Goal: Information Seeking & Learning: Learn about a topic

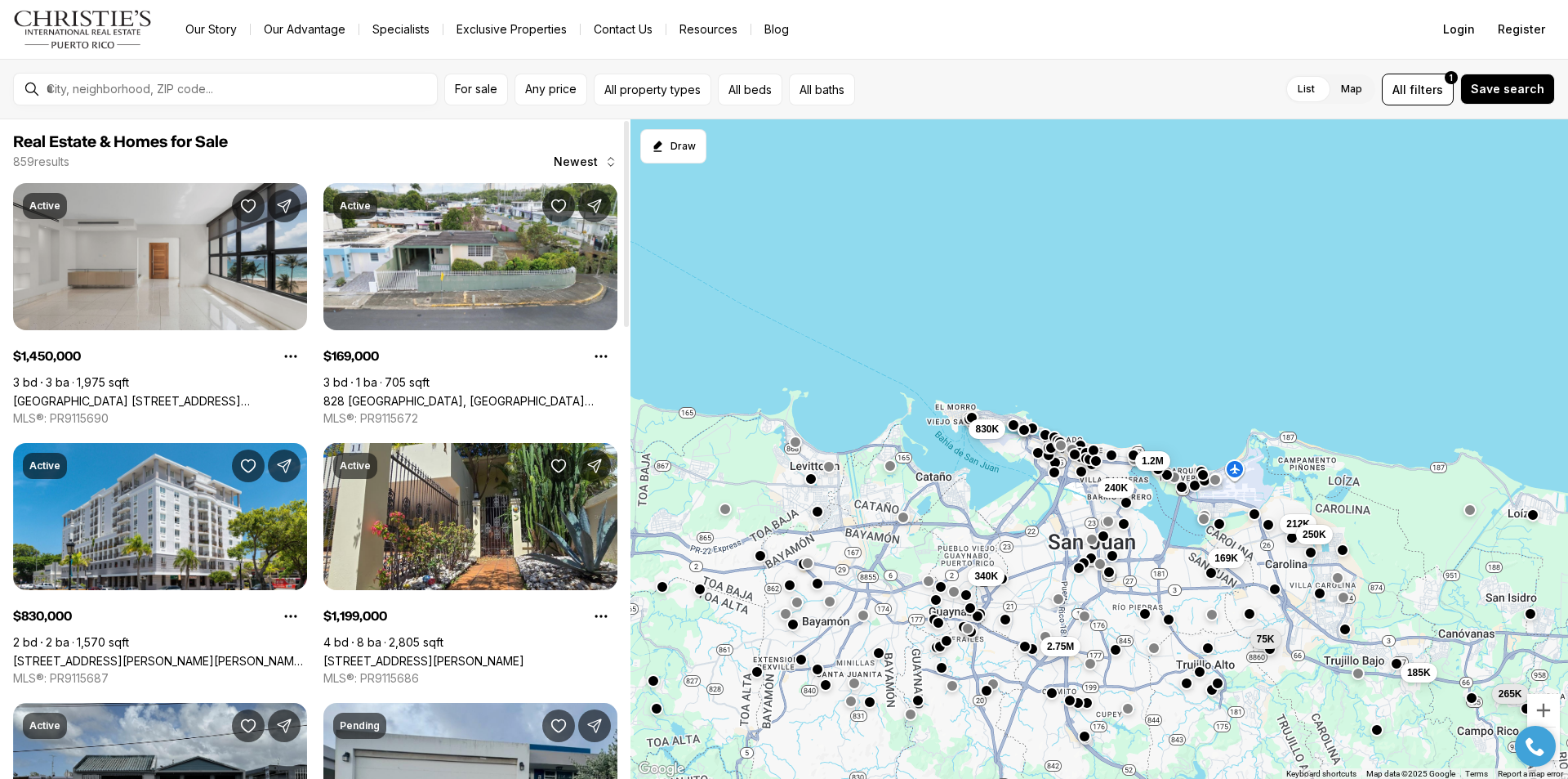
click at [227, 394] on link "[GEOGRAPHIC_DATA] [STREET_ADDRESS][PERSON_NAME]" at bounding box center [160, 401] width 294 height 14
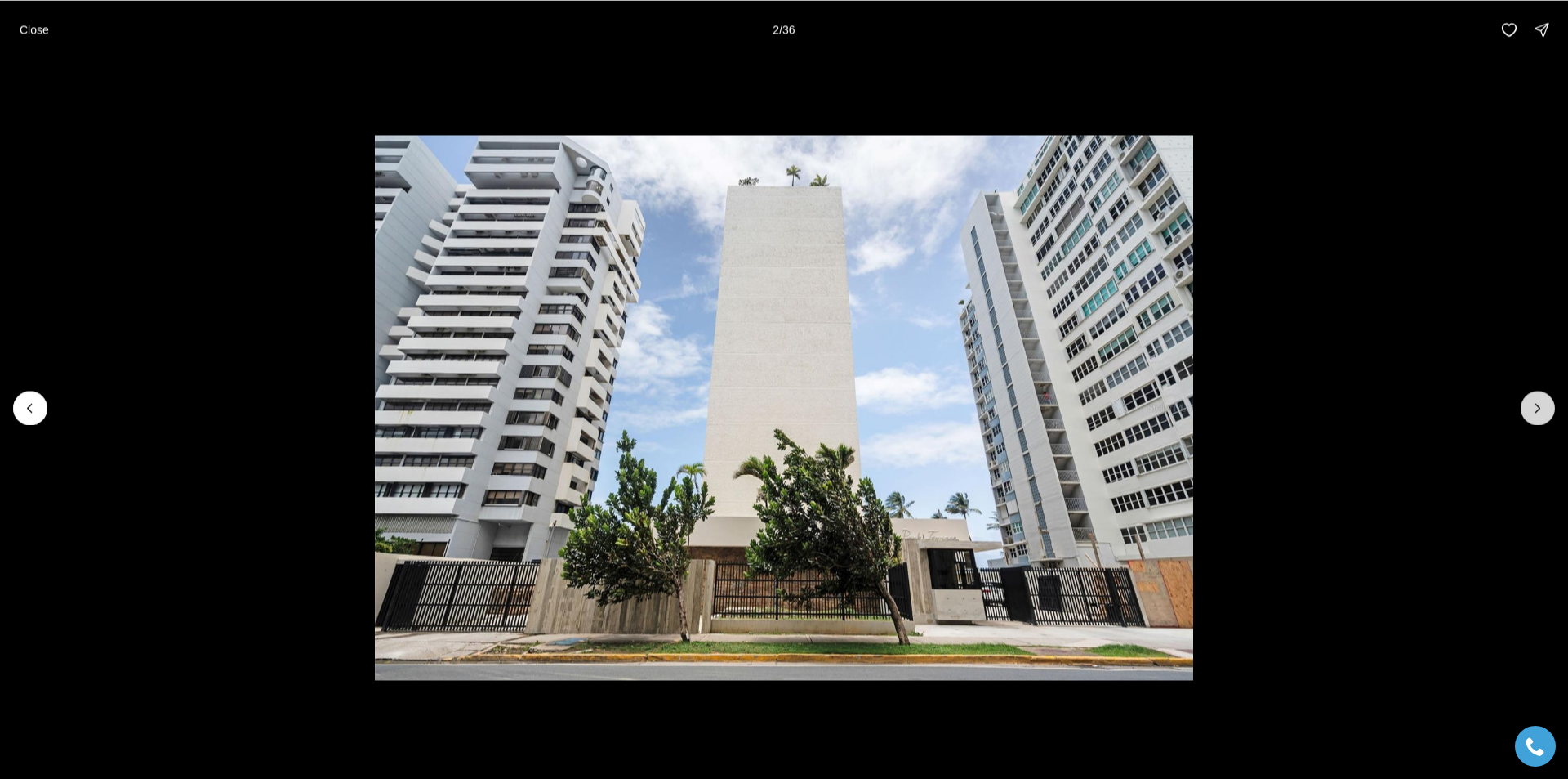
click at [1541, 407] on icon "Next slide" at bounding box center [1537, 408] width 16 height 16
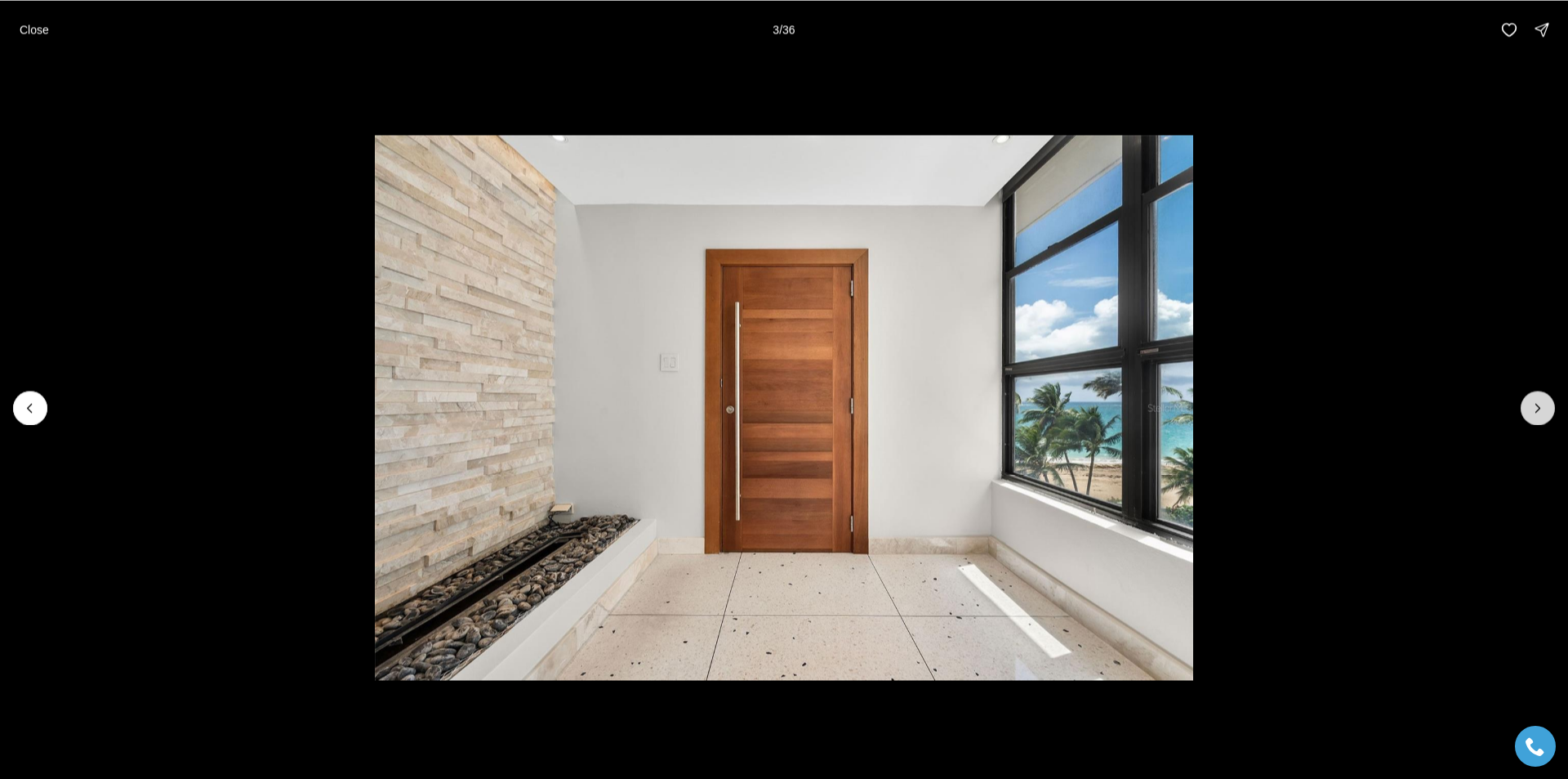
click at [1541, 407] on icon "Next slide" at bounding box center [1537, 408] width 16 height 16
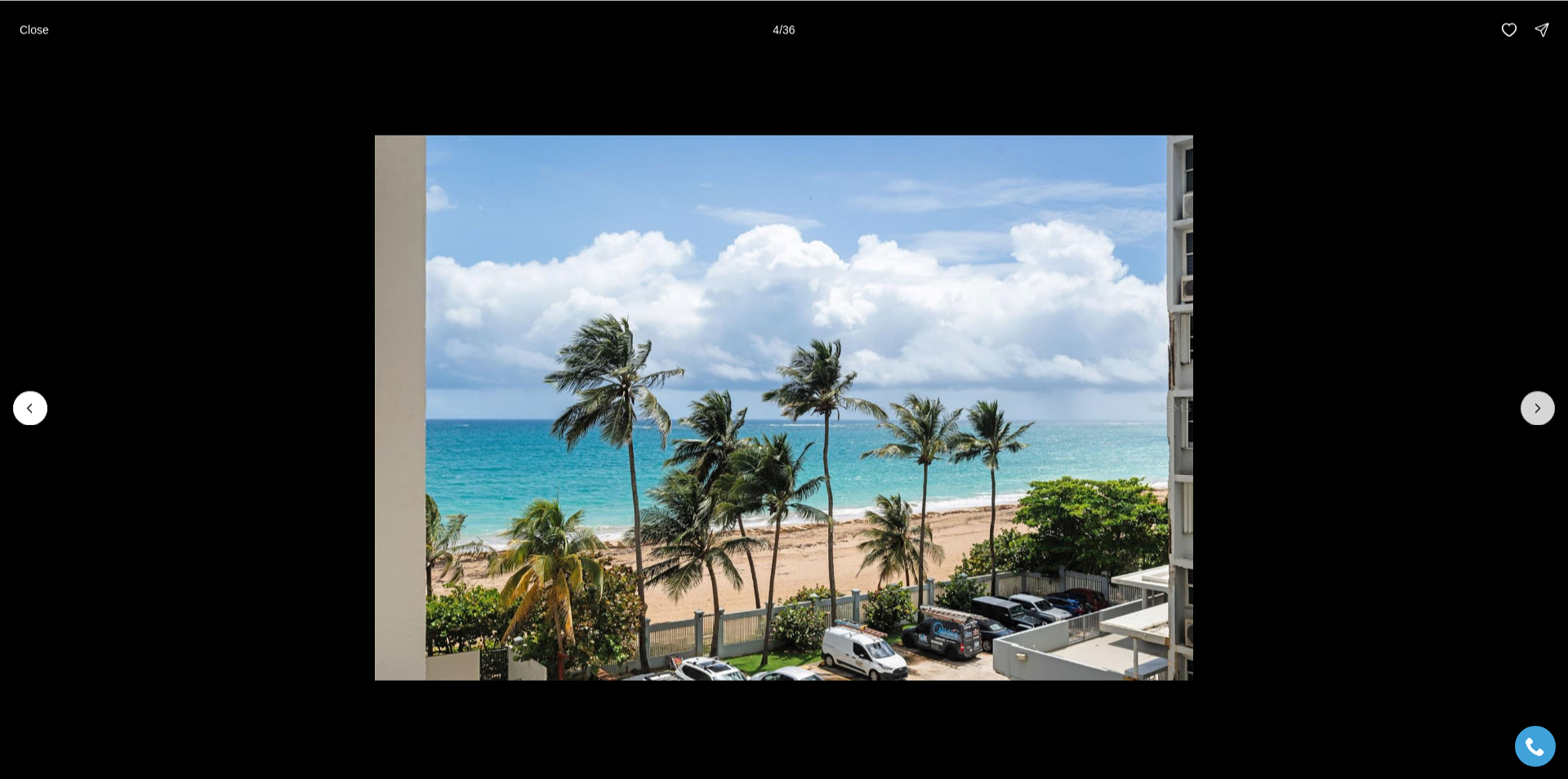
click at [1541, 407] on icon "Next slide" at bounding box center [1537, 408] width 16 height 16
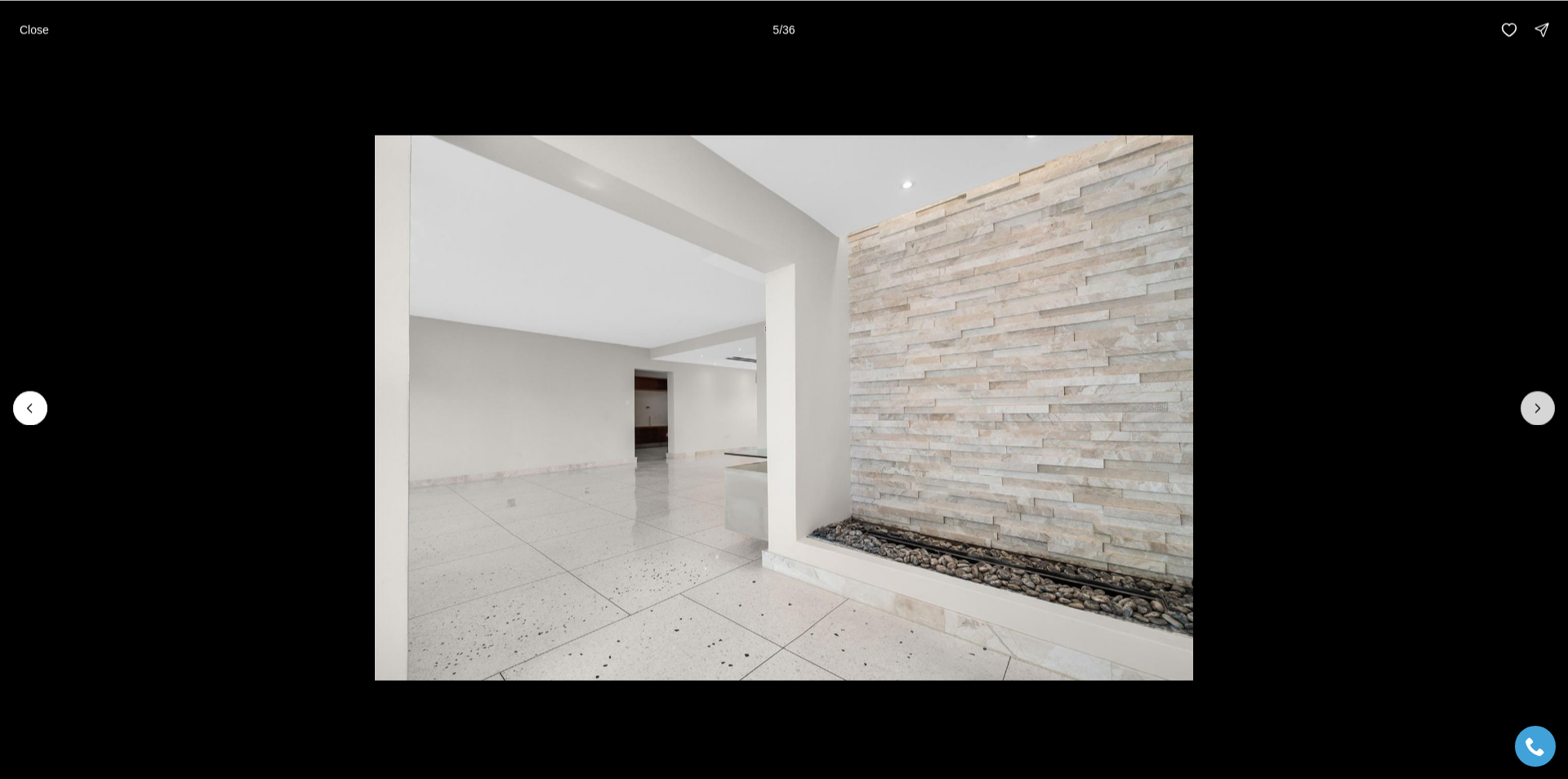
click at [1541, 407] on icon "Next slide" at bounding box center [1537, 408] width 16 height 16
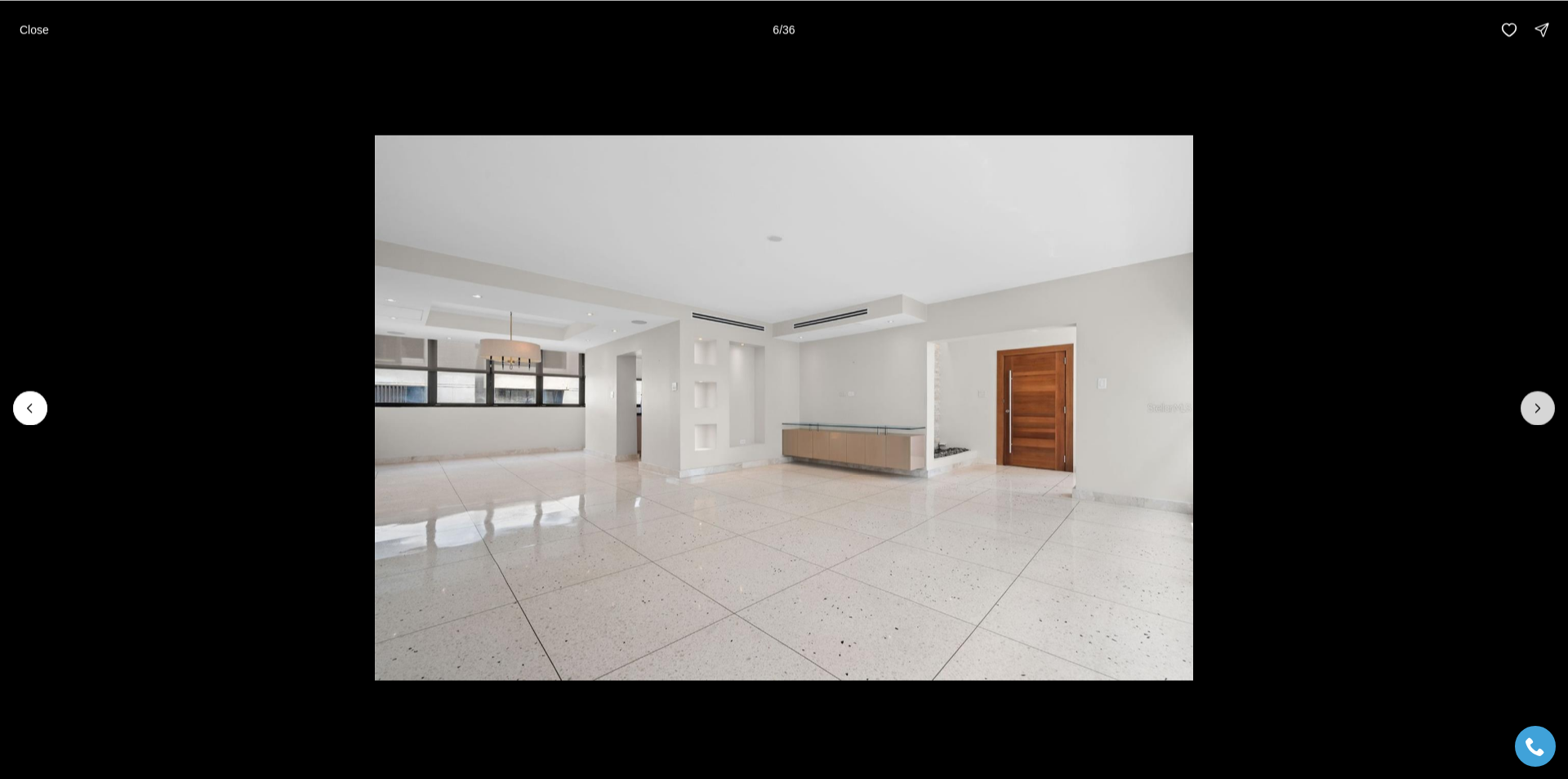
click at [1541, 407] on icon "Next slide" at bounding box center [1537, 408] width 16 height 16
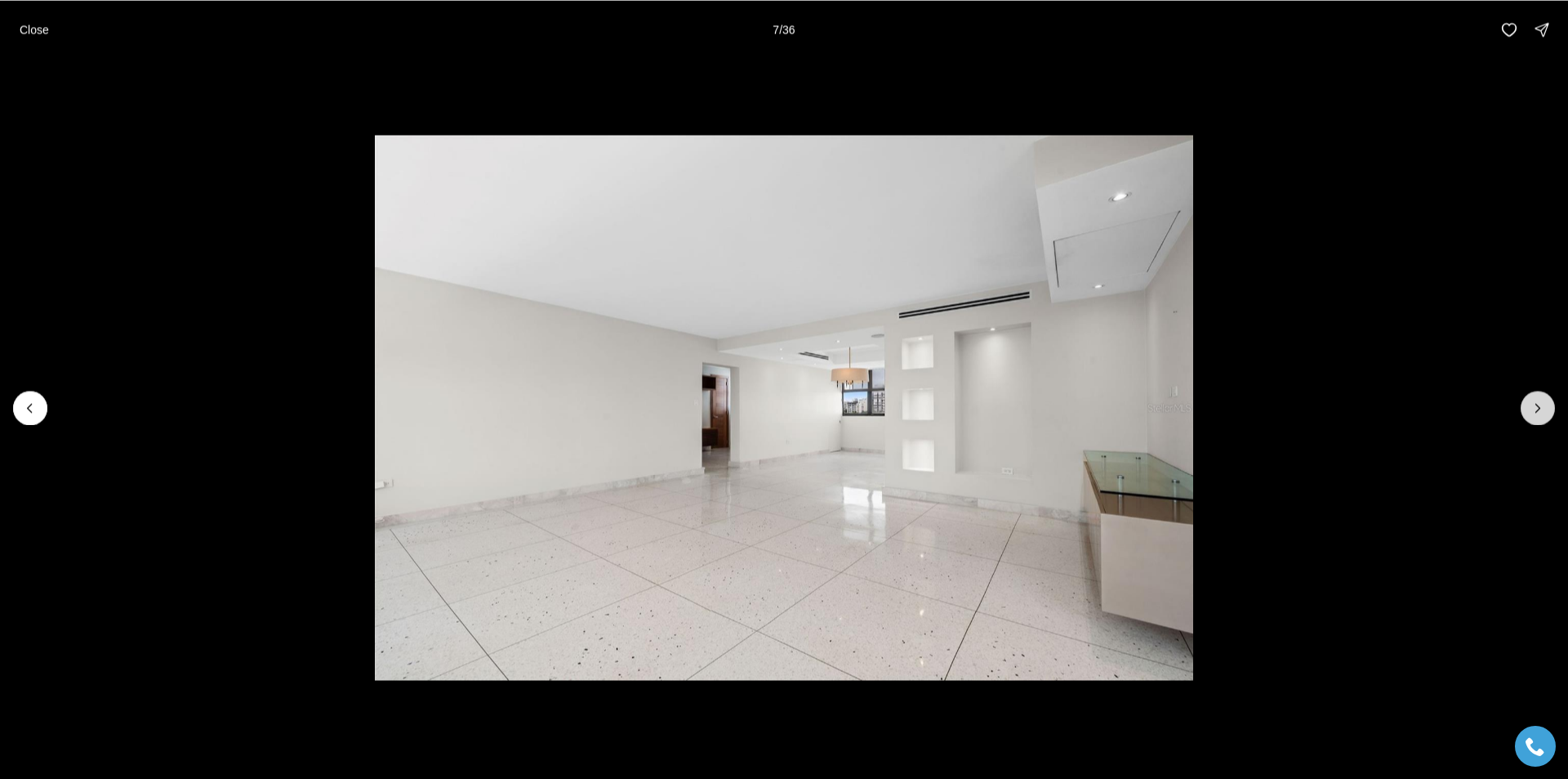
click at [1541, 407] on icon "Next slide" at bounding box center [1537, 408] width 16 height 16
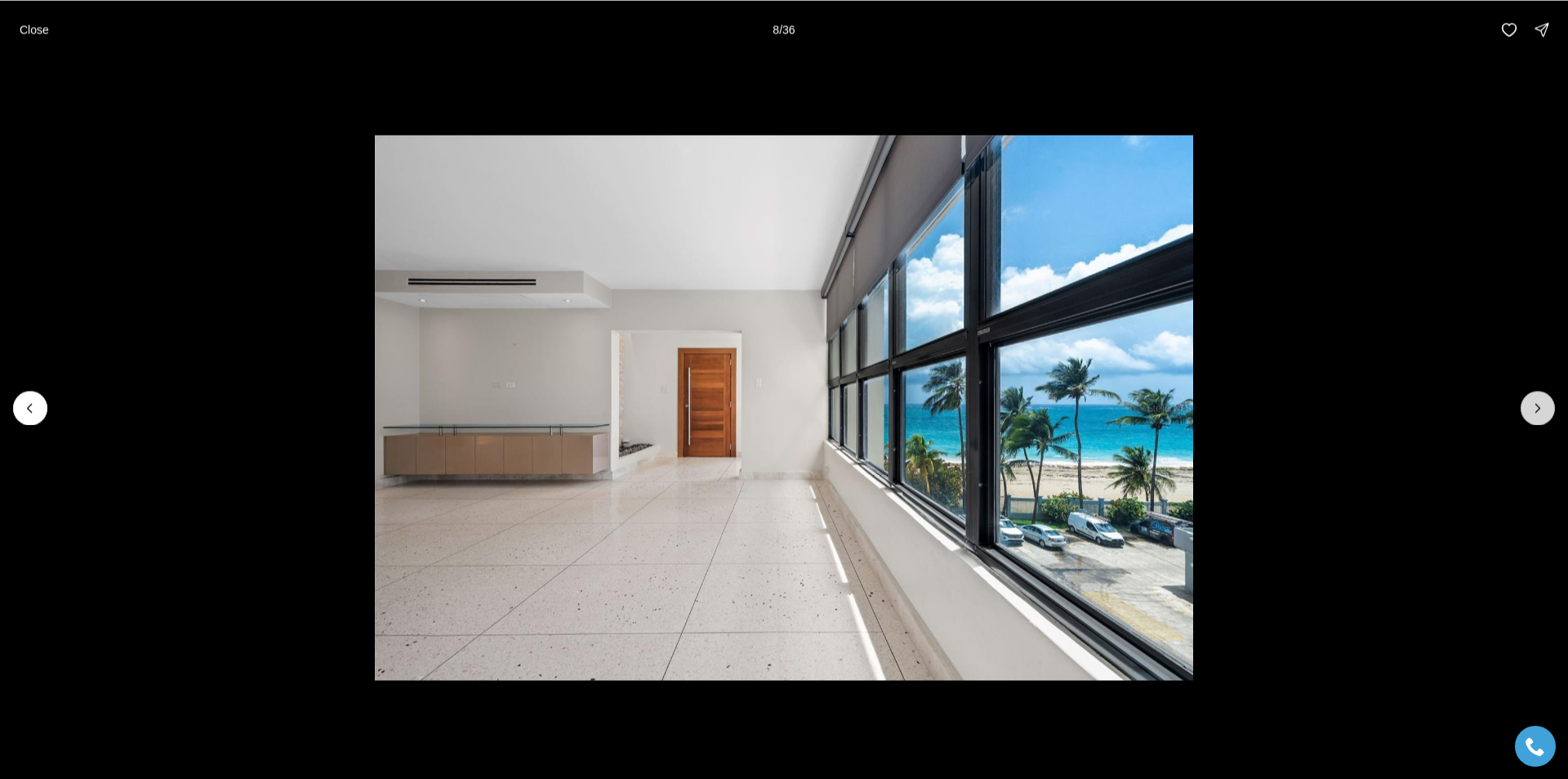
click at [1540, 406] on icon "Next slide" at bounding box center [1537, 408] width 16 height 16
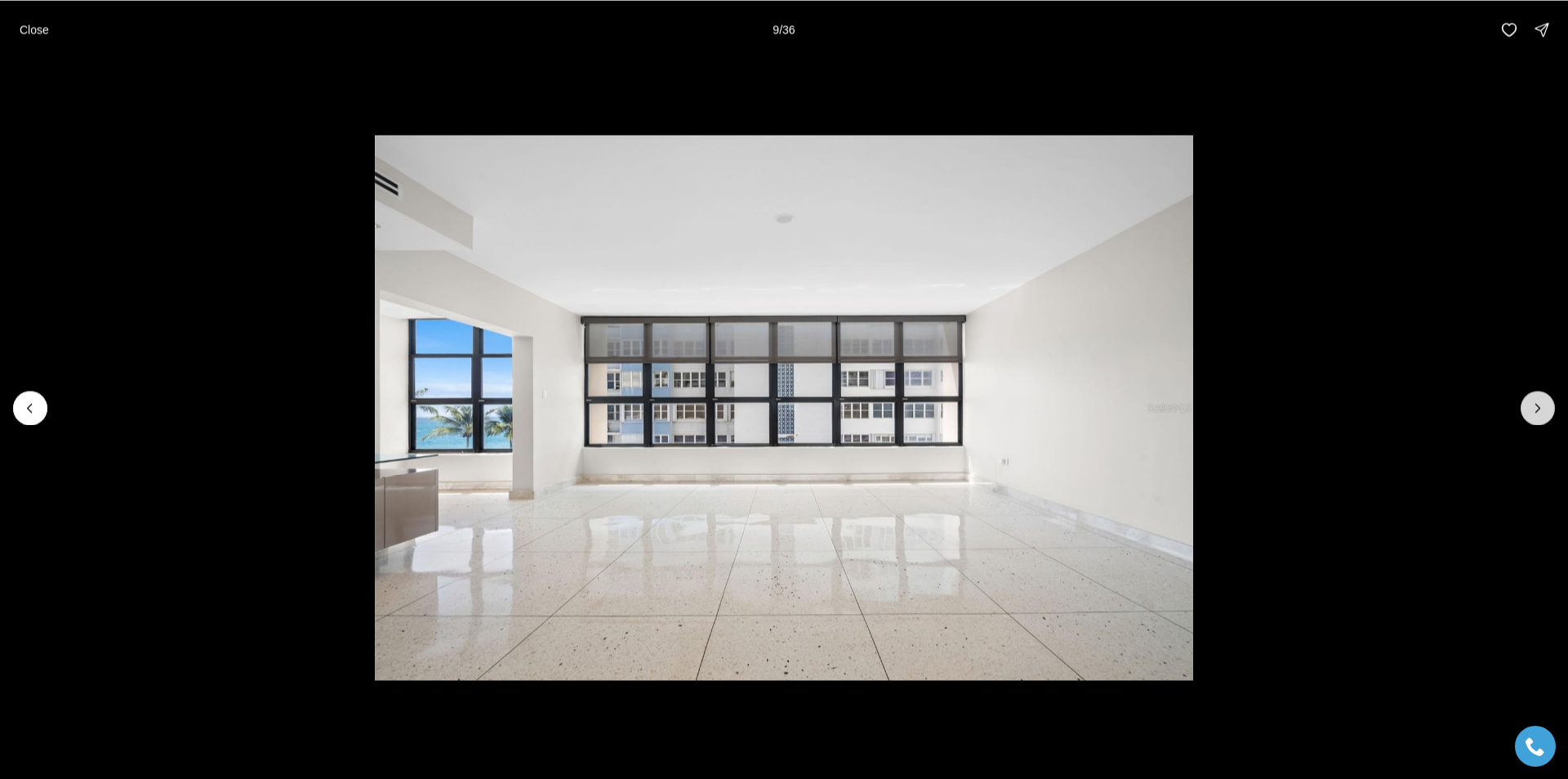
click at [1540, 406] on icon "Next slide" at bounding box center [1537, 408] width 16 height 16
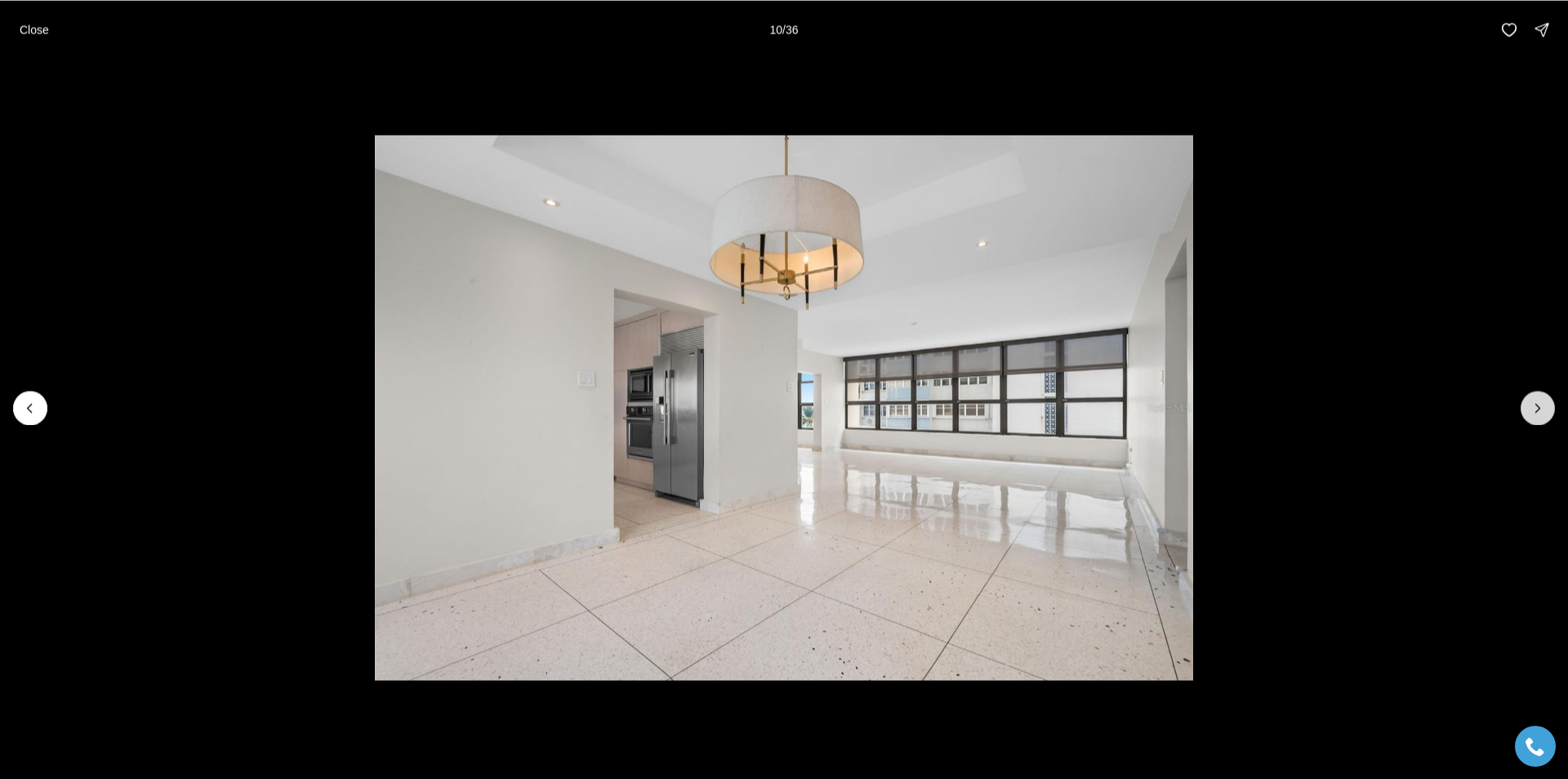
click at [1540, 406] on icon "Next slide" at bounding box center [1537, 408] width 16 height 16
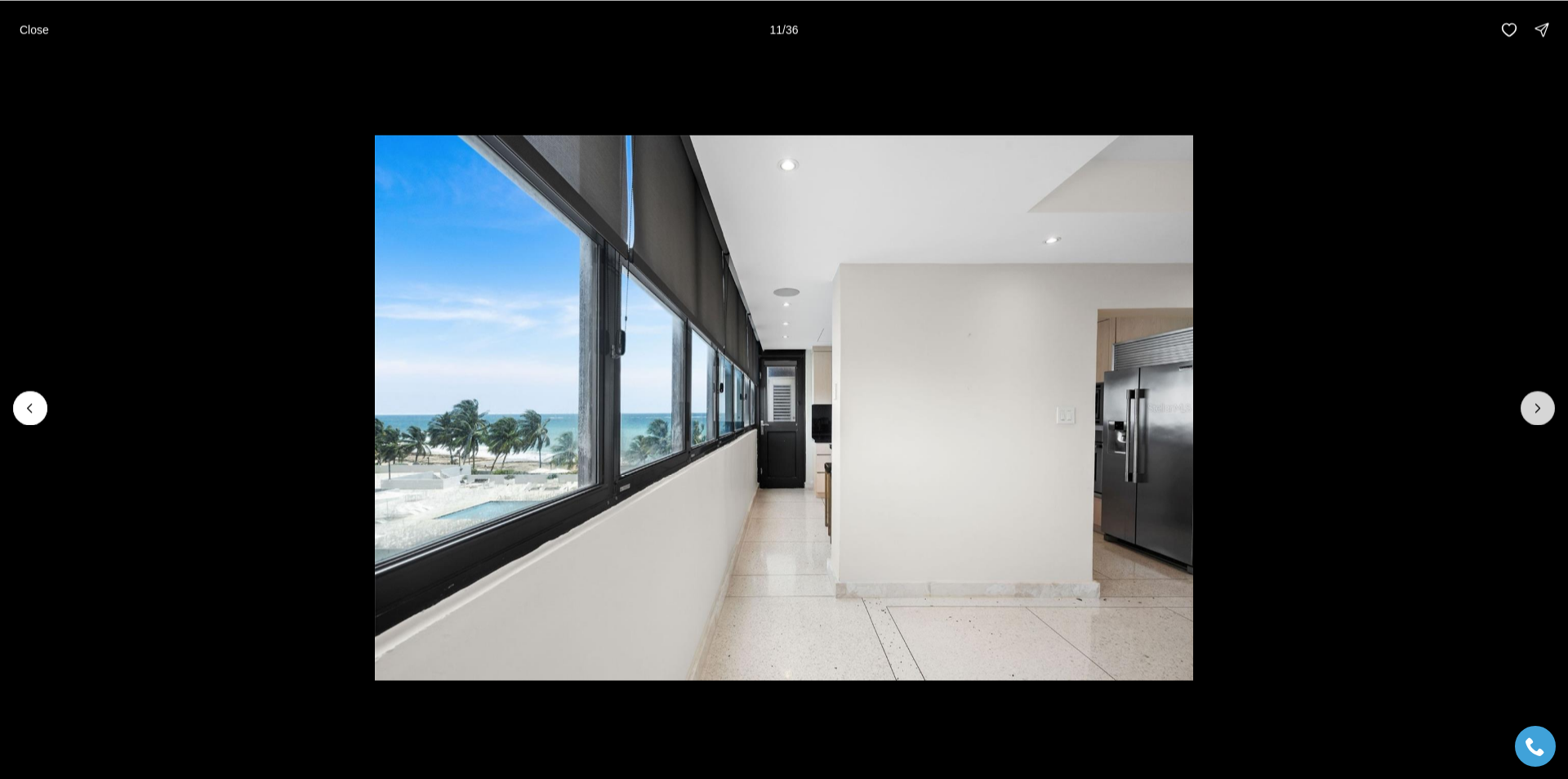
click at [1540, 406] on icon "Next slide" at bounding box center [1537, 408] width 16 height 16
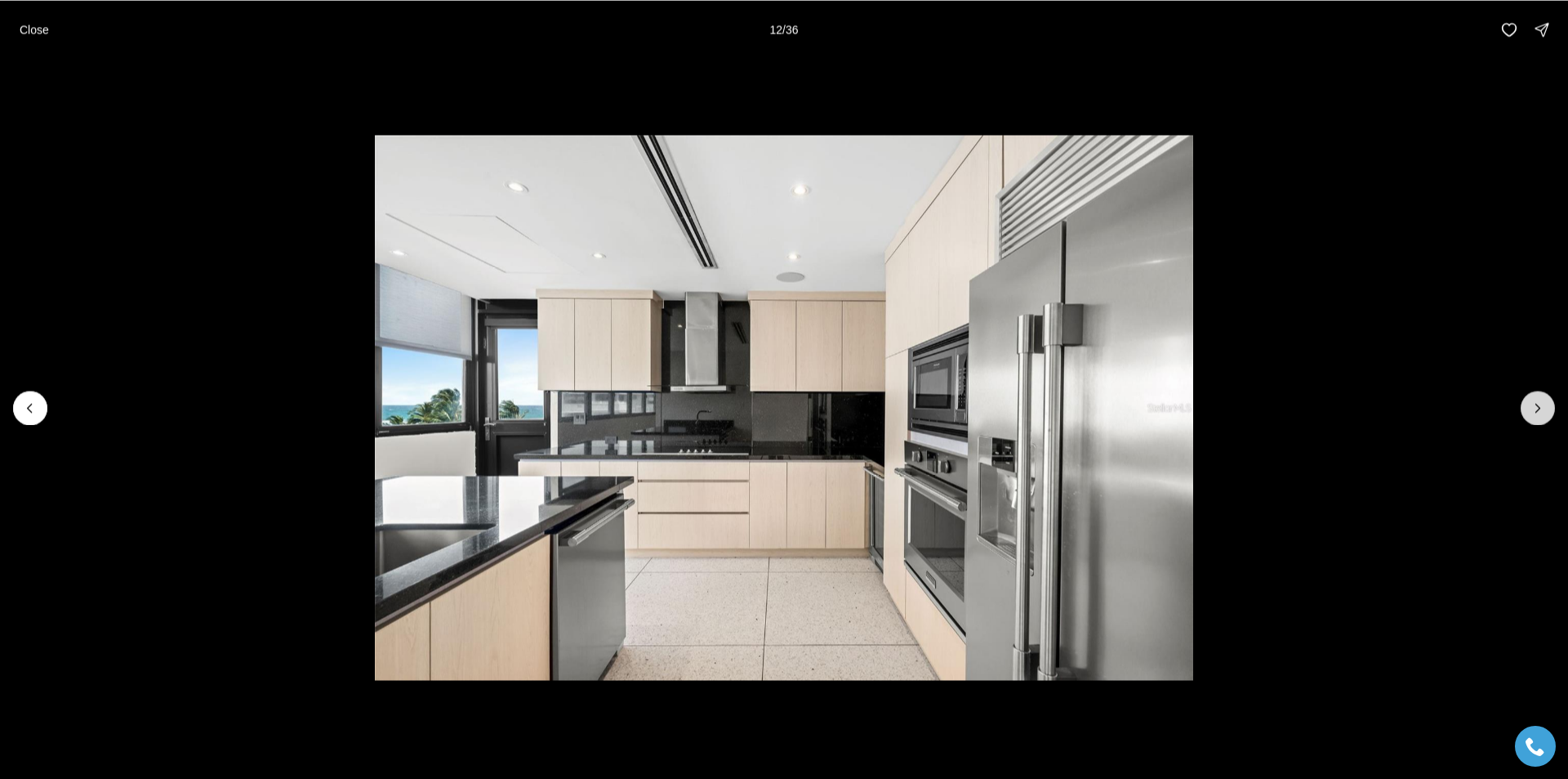
click at [1540, 406] on icon "Next slide" at bounding box center [1537, 408] width 16 height 16
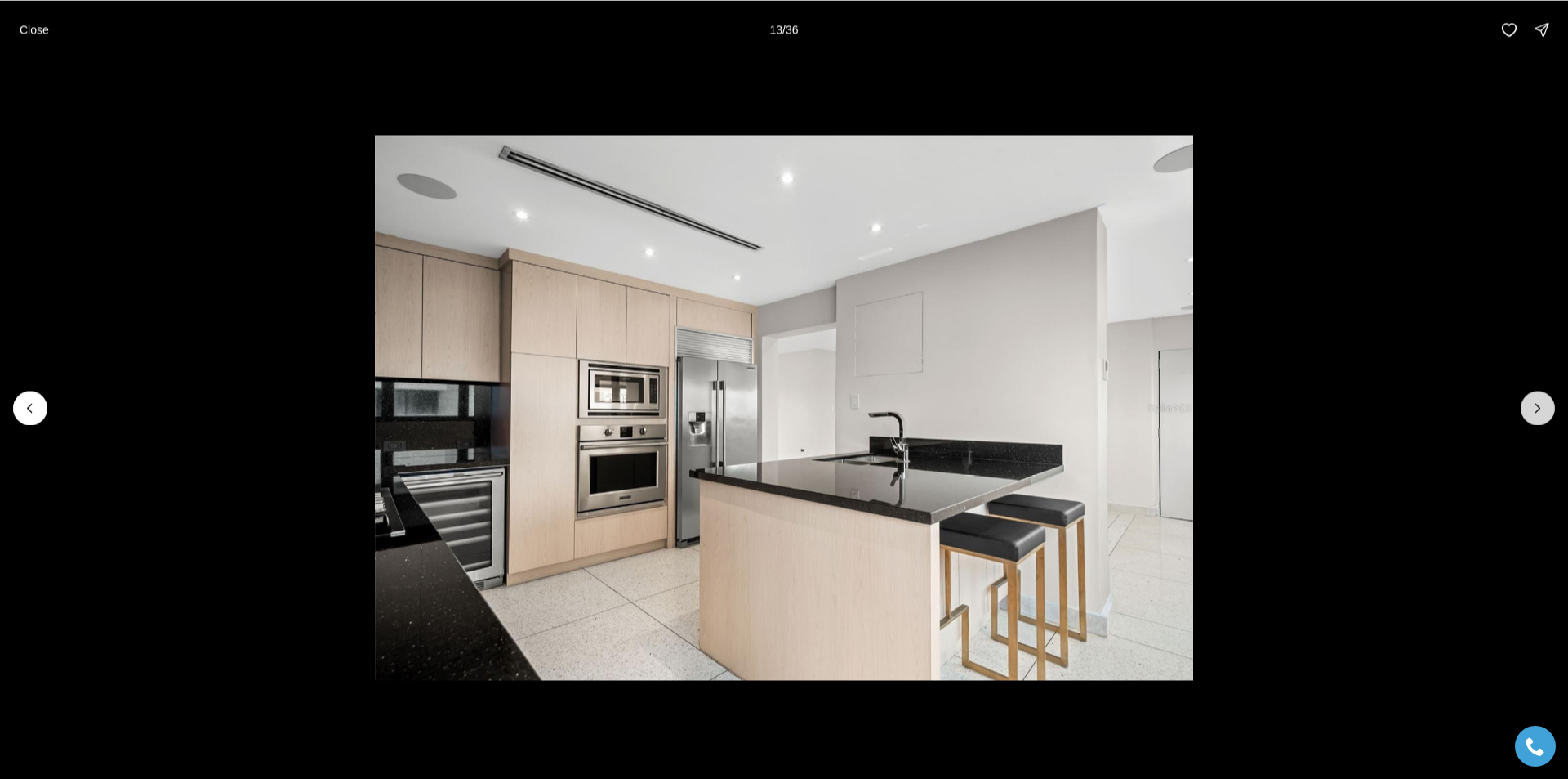
click at [1540, 406] on icon "Next slide" at bounding box center [1537, 408] width 16 height 16
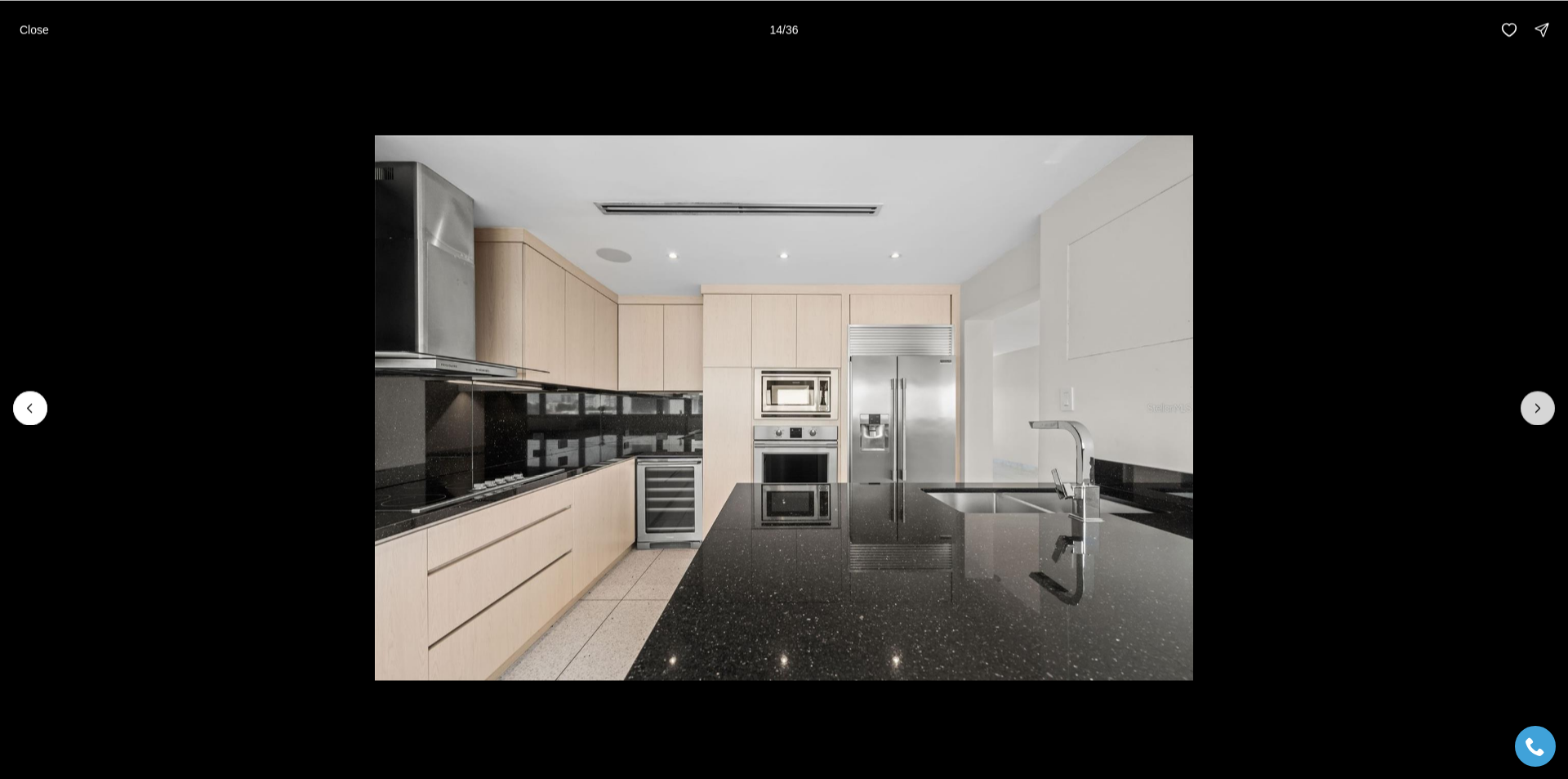
click at [1540, 406] on icon "Next slide" at bounding box center [1537, 408] width 16 height 16
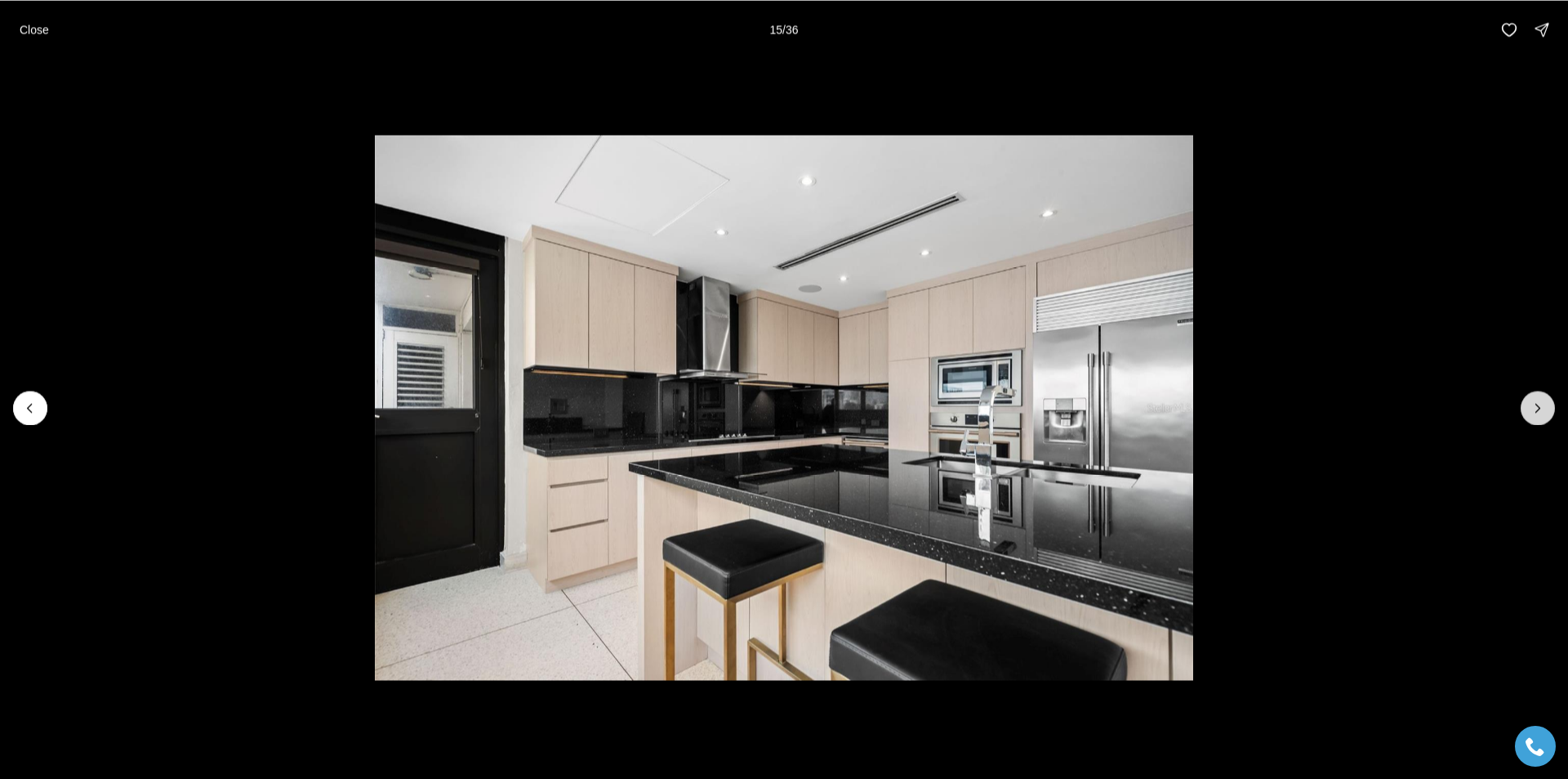
click at [1540, 406] on icon "Next slide" at bounding box center [1537, 408] width 16 height 16
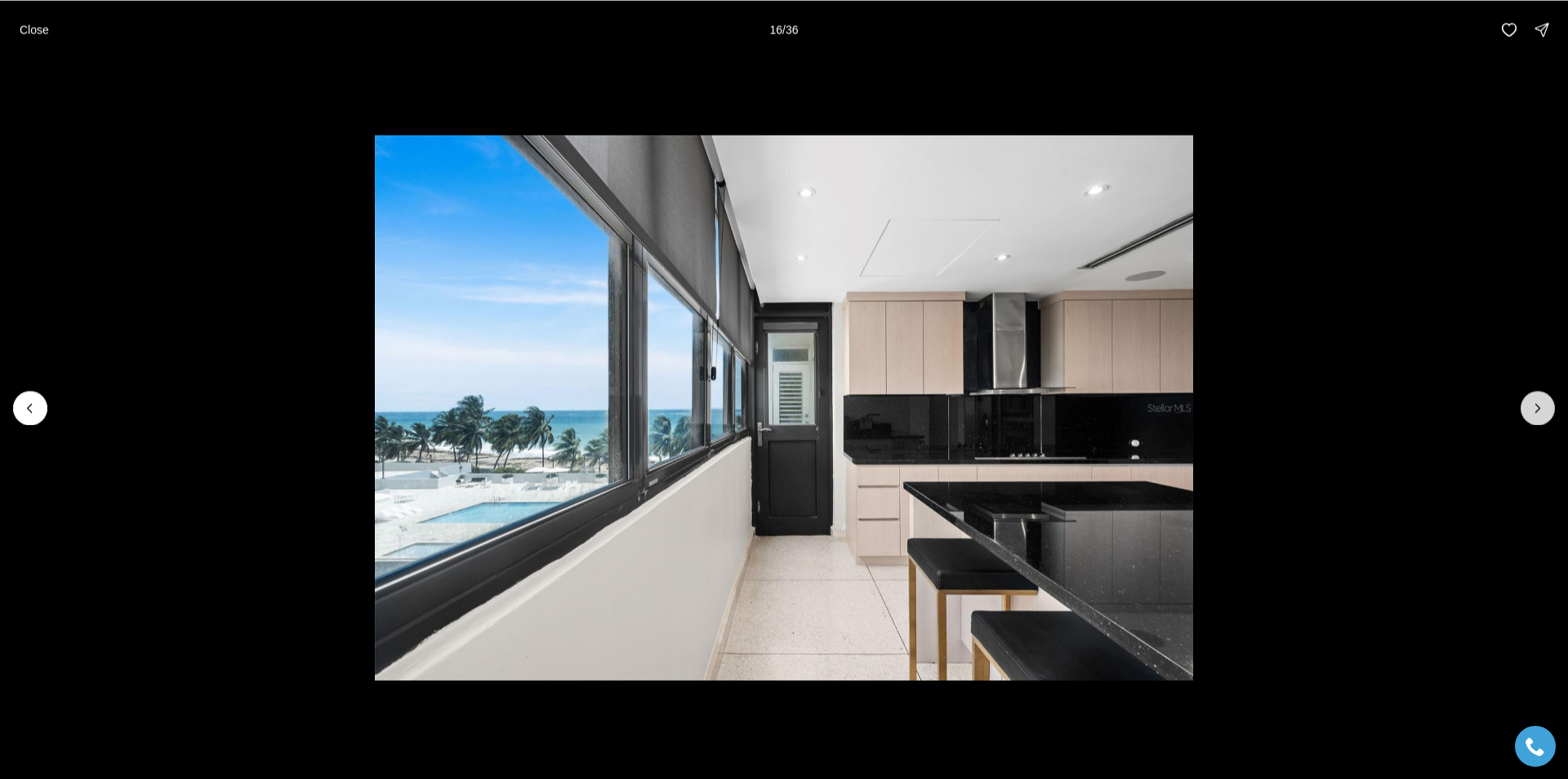
click at [1540, 406] on icon "Next slide" at bounding box center [1537, 408] width 16 height 16
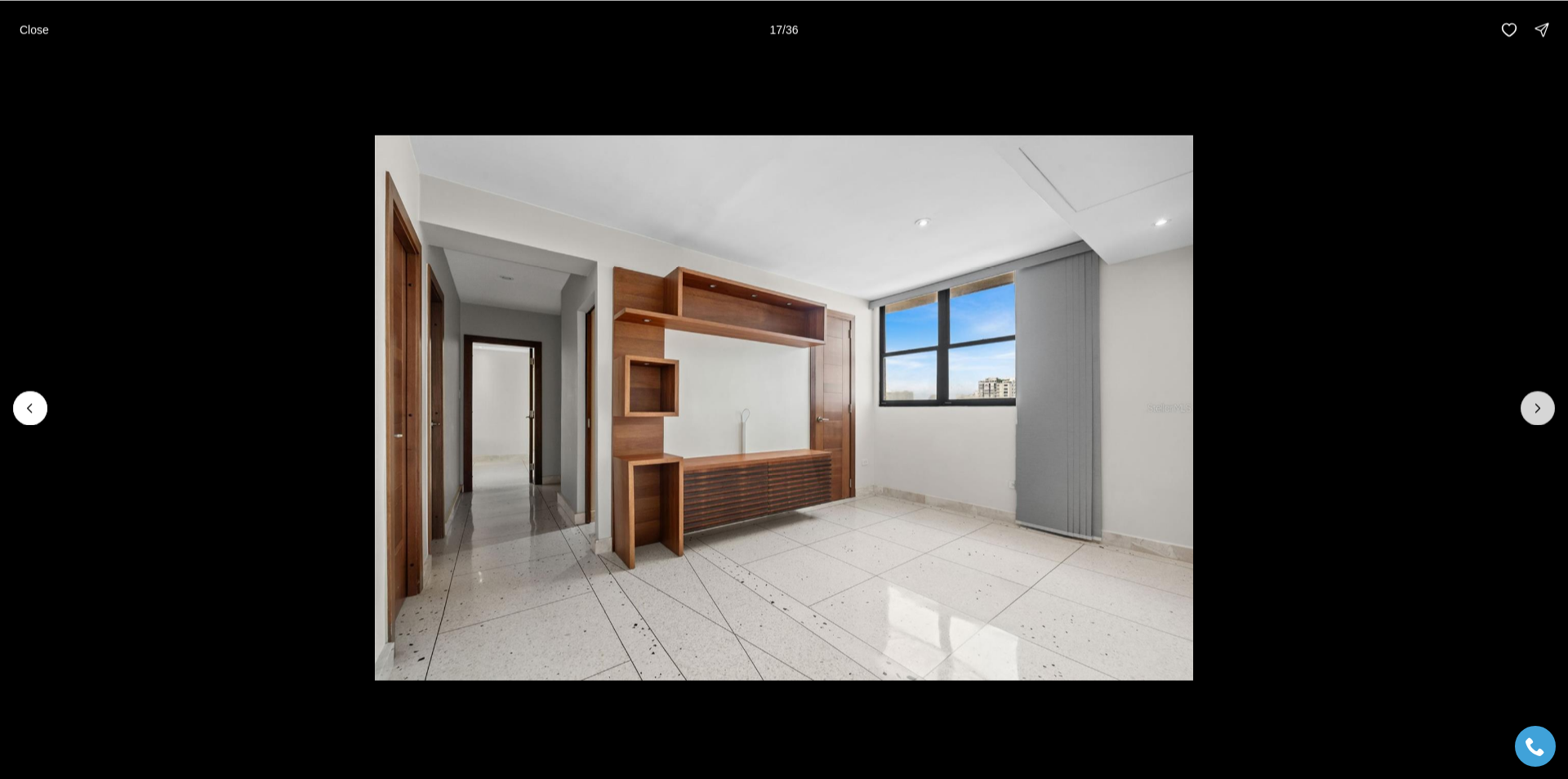
click at [1540, 406] on icon "Next slide" at bounding box center [1537, 408] width 16 height 16
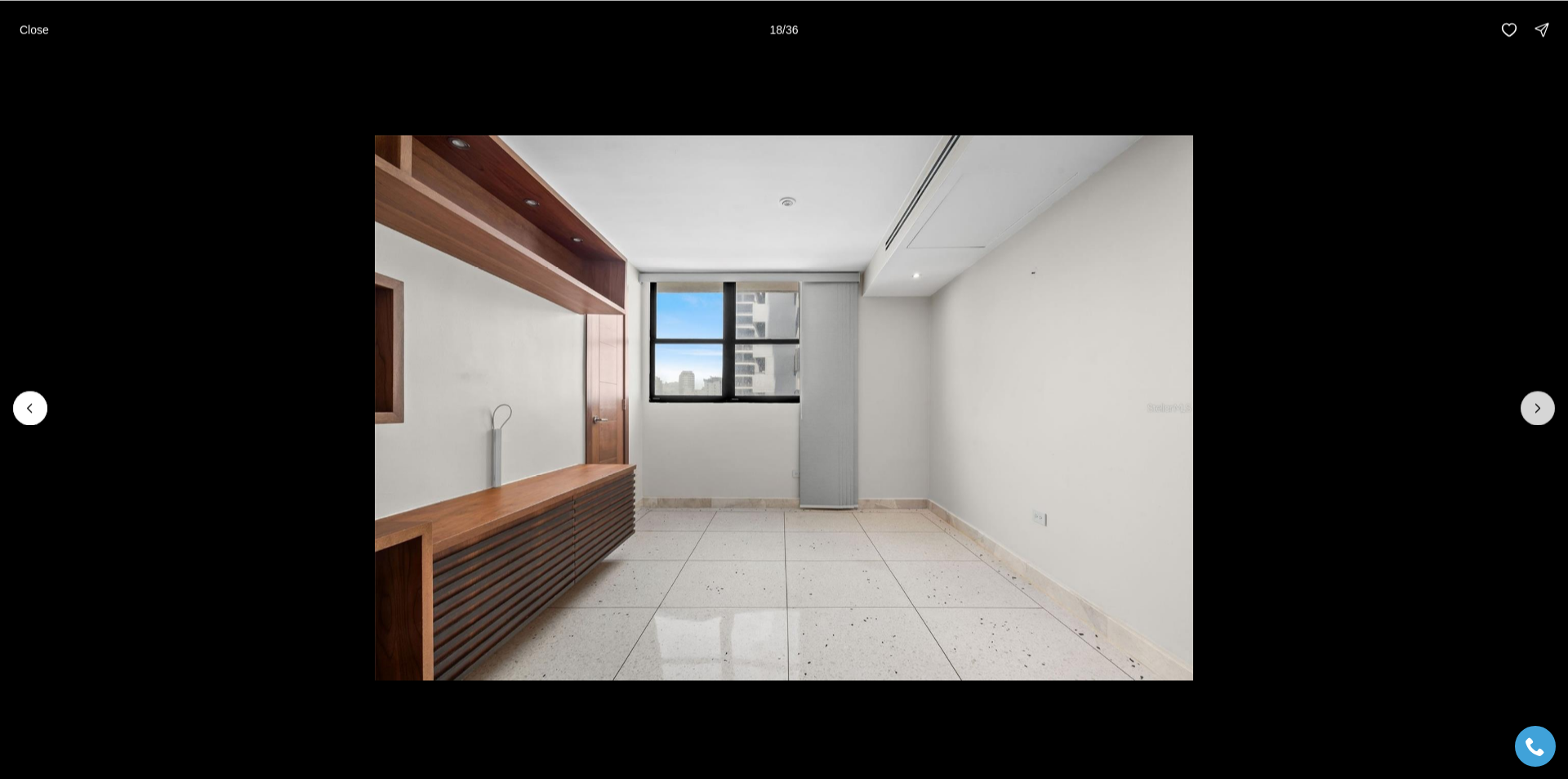
click at [1540, 406] on icon "Next slide" at bounding box center [1537, 408] width 16 height 16
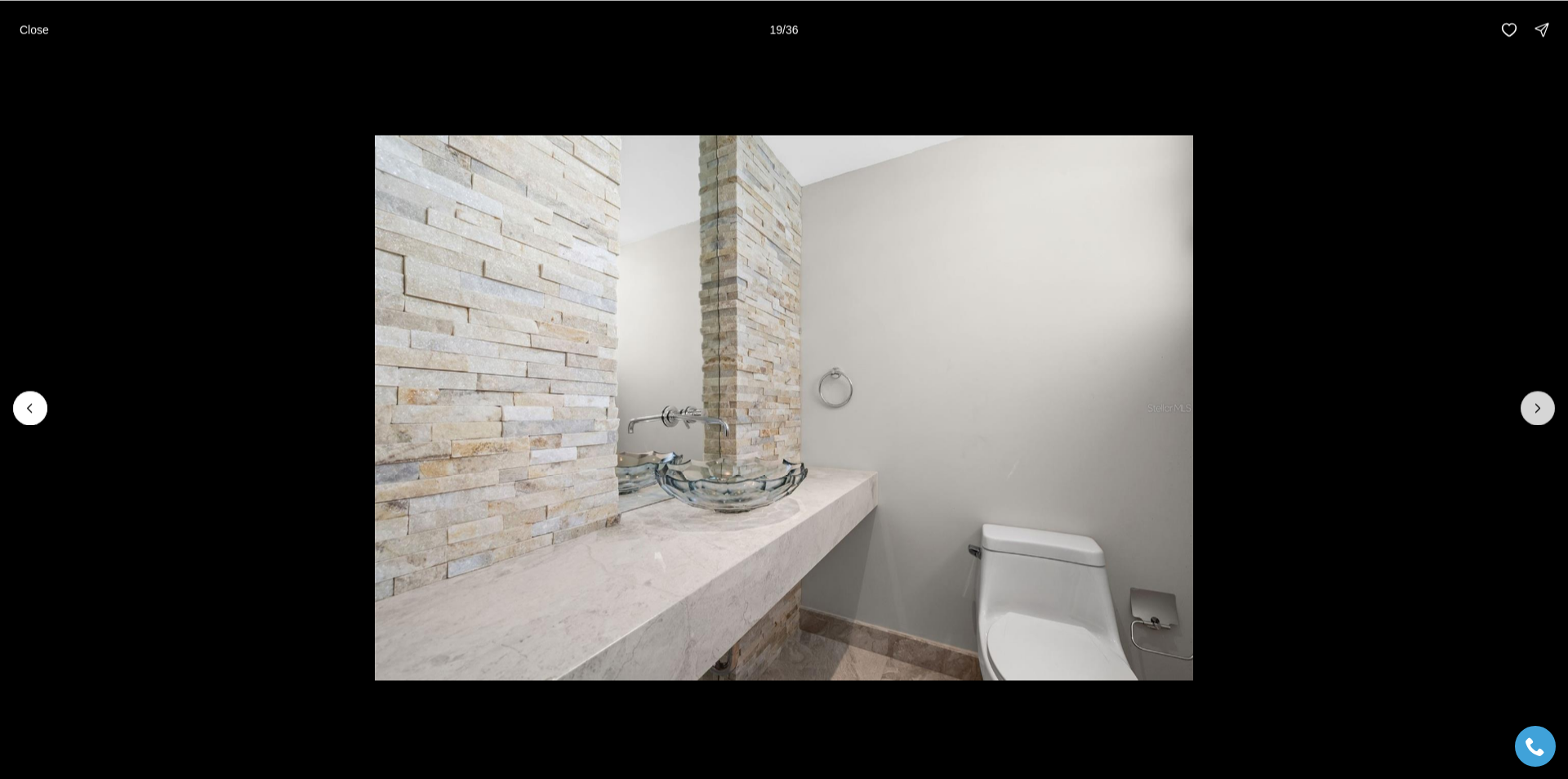
click at [1540, 406] on icon "Next slide" at bounding box center [1537, 408] width 16 height 16
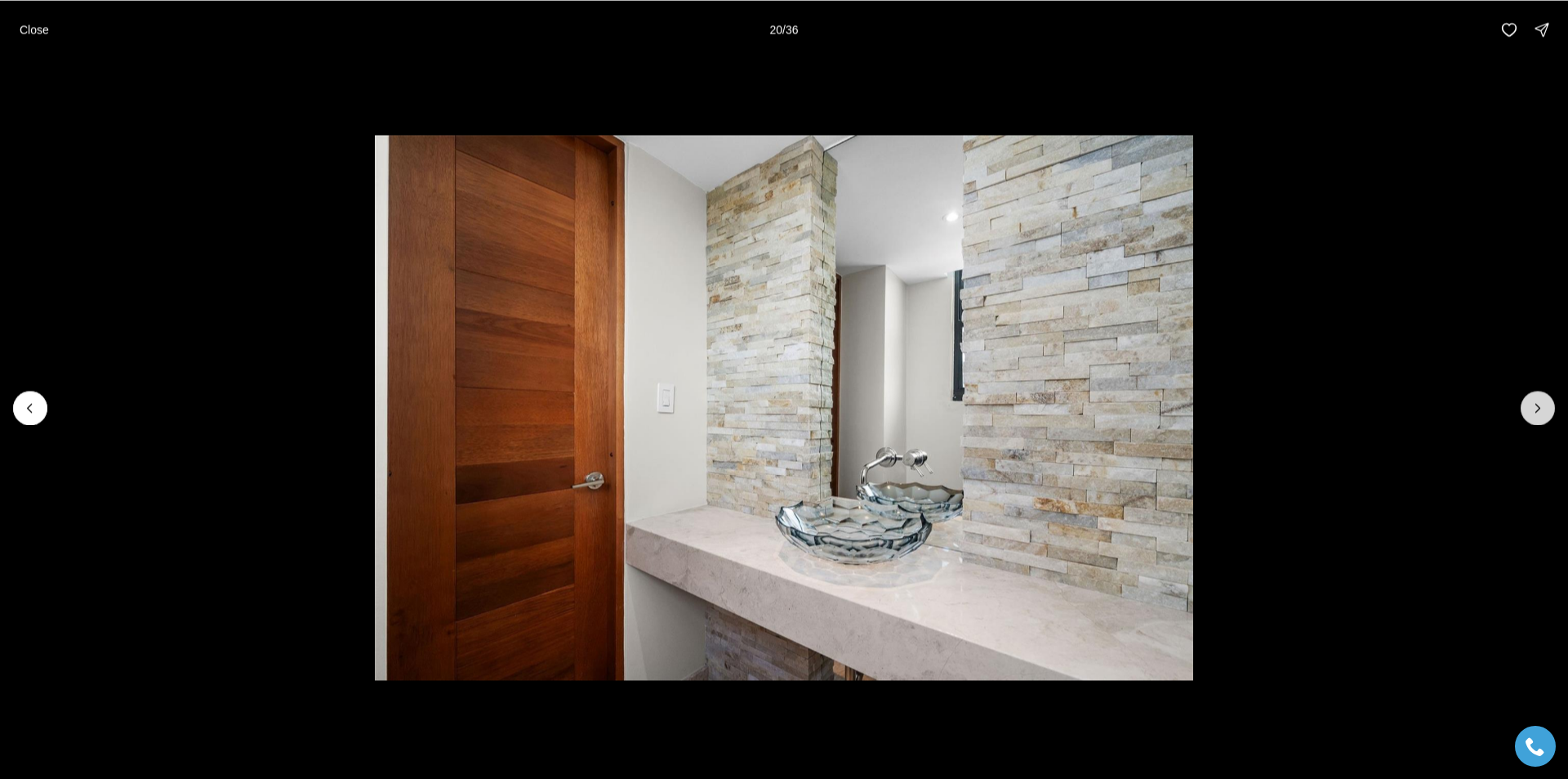
click at [1540, 406] on icon "Next slide" at bounding box center [1537, 408] width 16 height 16
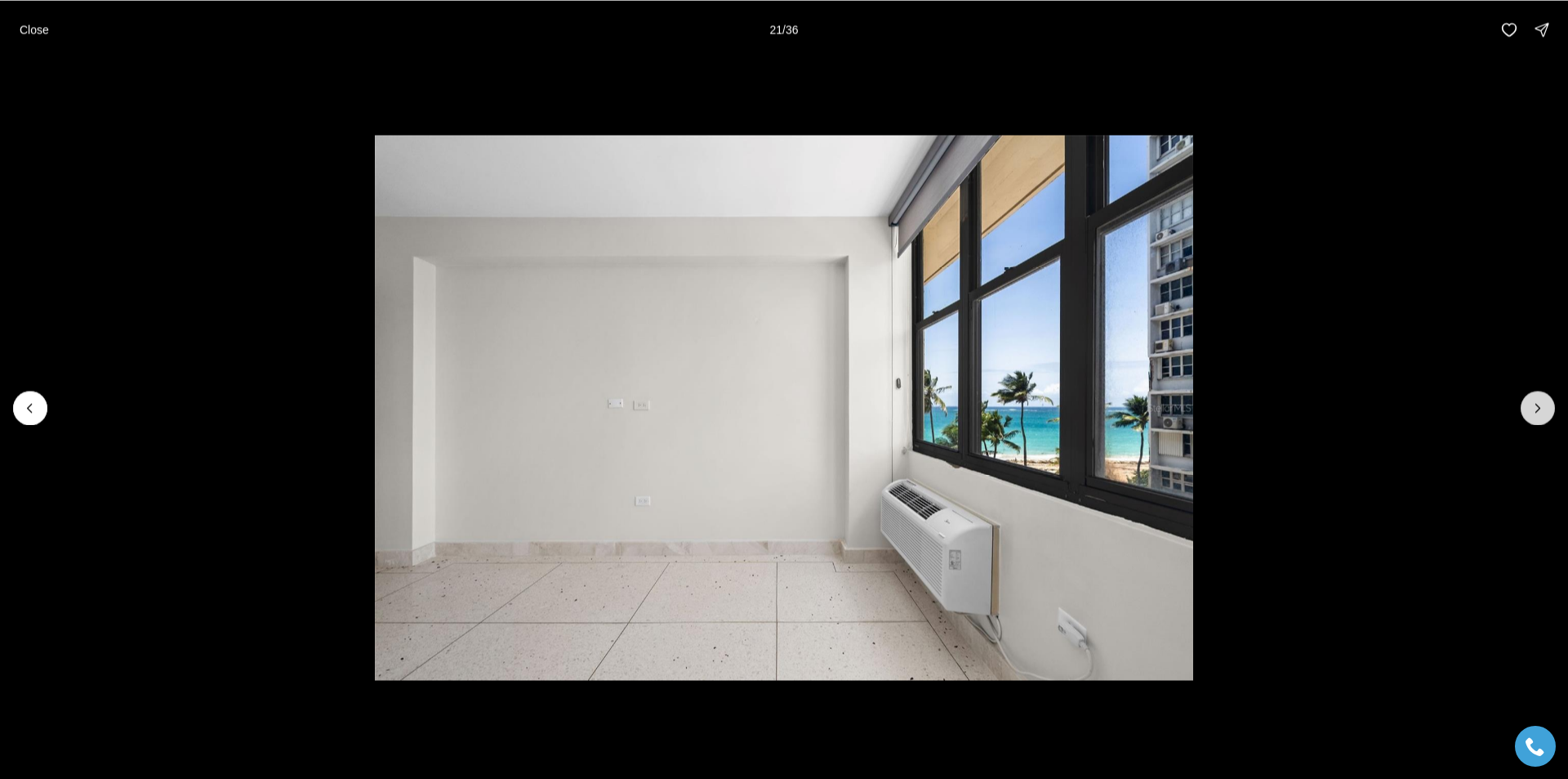
click at [1540, 409] on icon "Next slide" at bounding box center [1537, 408] width 16 height 16
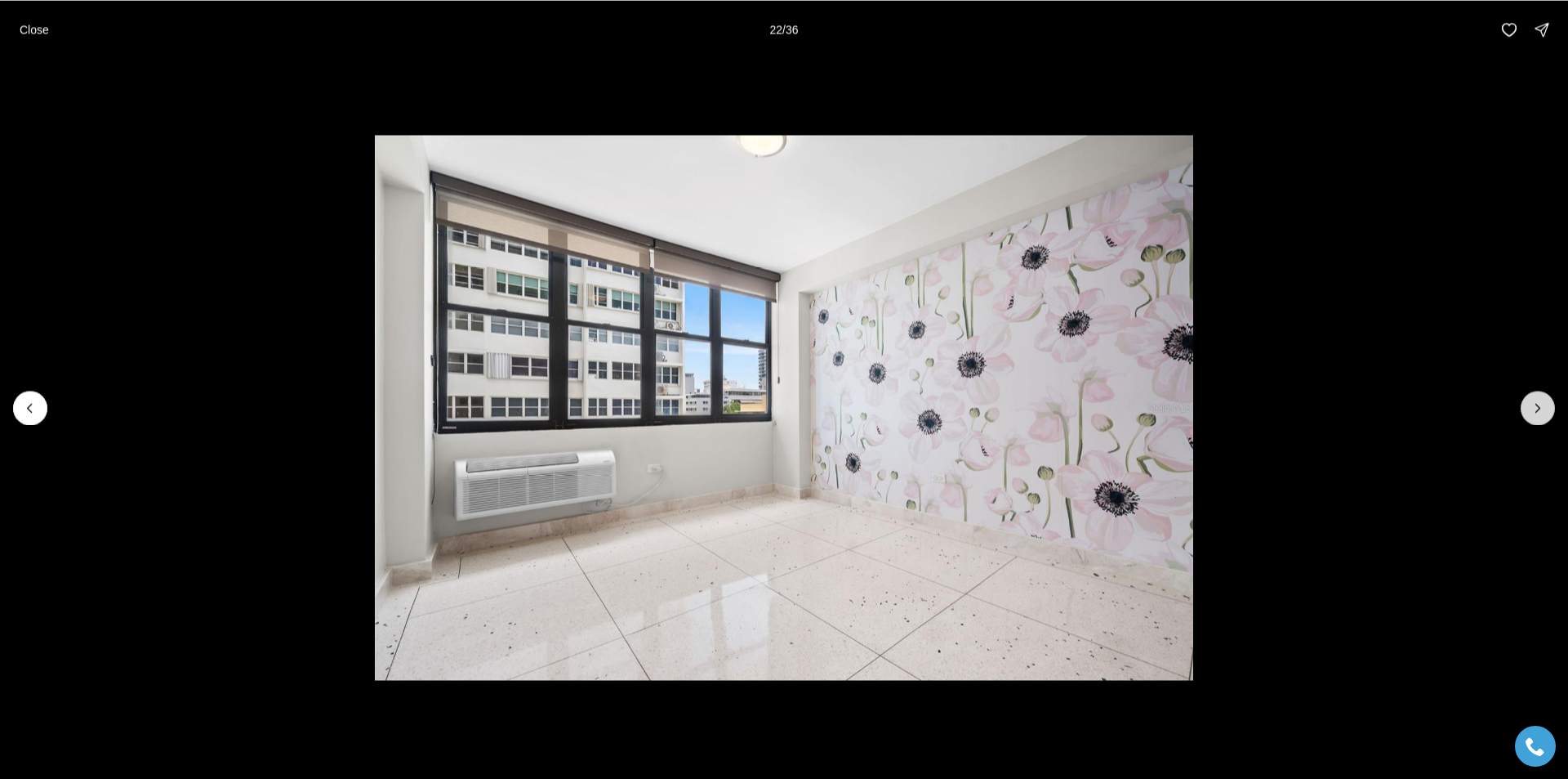
click at [1540, 409] on icon "Next slide" at bounding box center [1537, 408] width 16 height 16
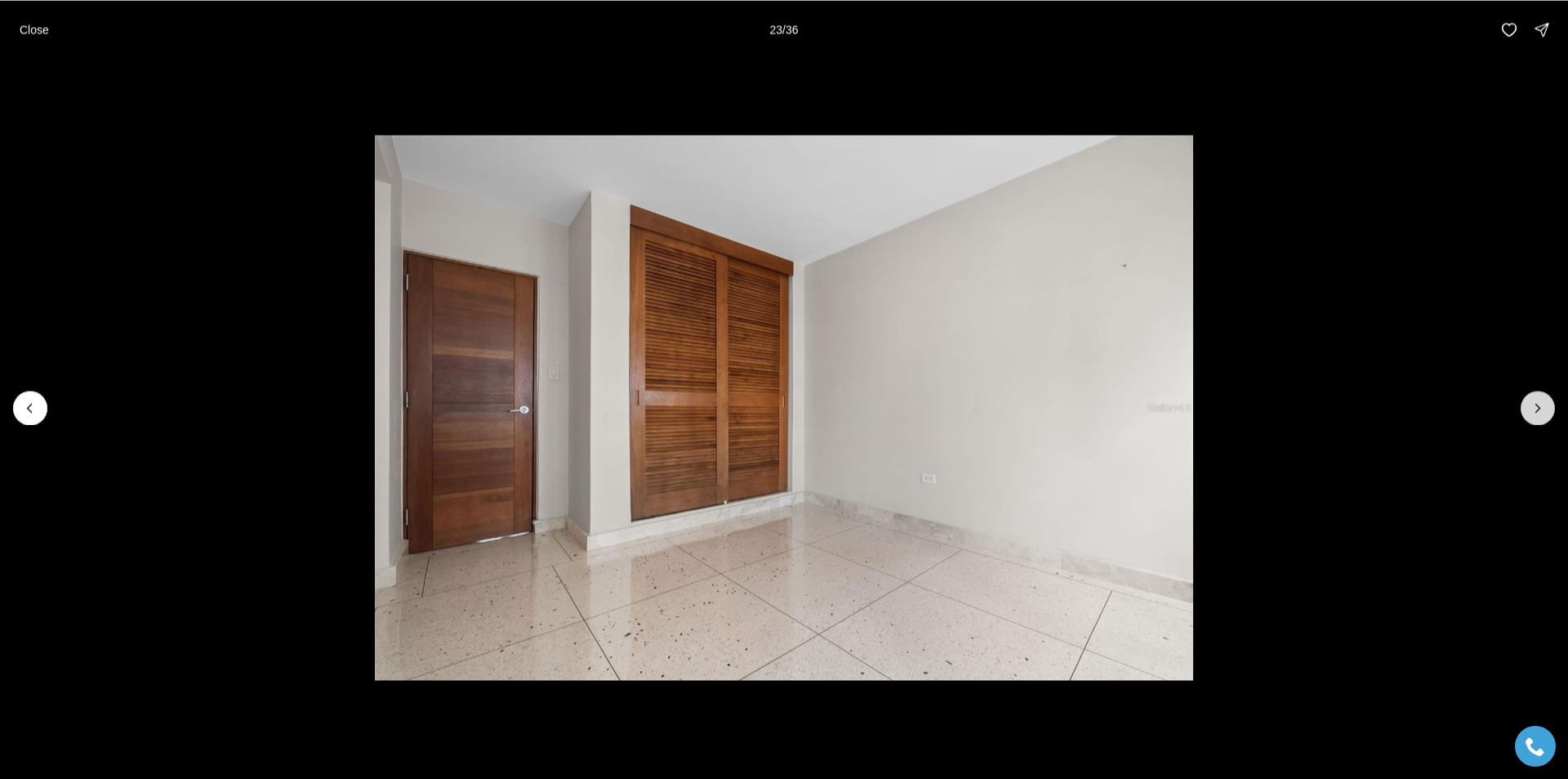
click at [1540, 409] on icon "Next slide" at bounding box center [1537, 408] width 16 height 16
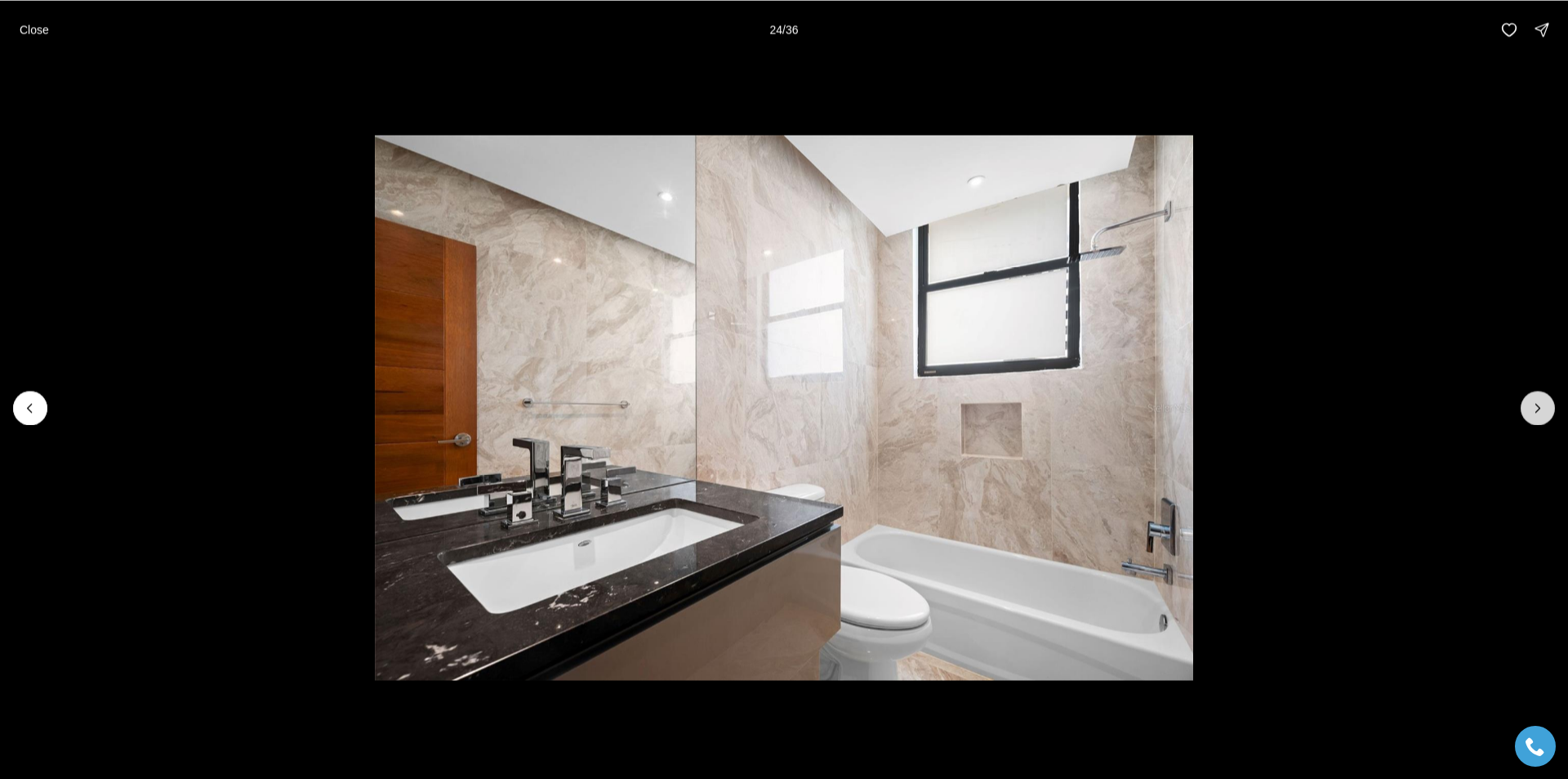
click at [1540, 409] on icon "Next slide" at bounding box center [1537, 408] width 16 height 16
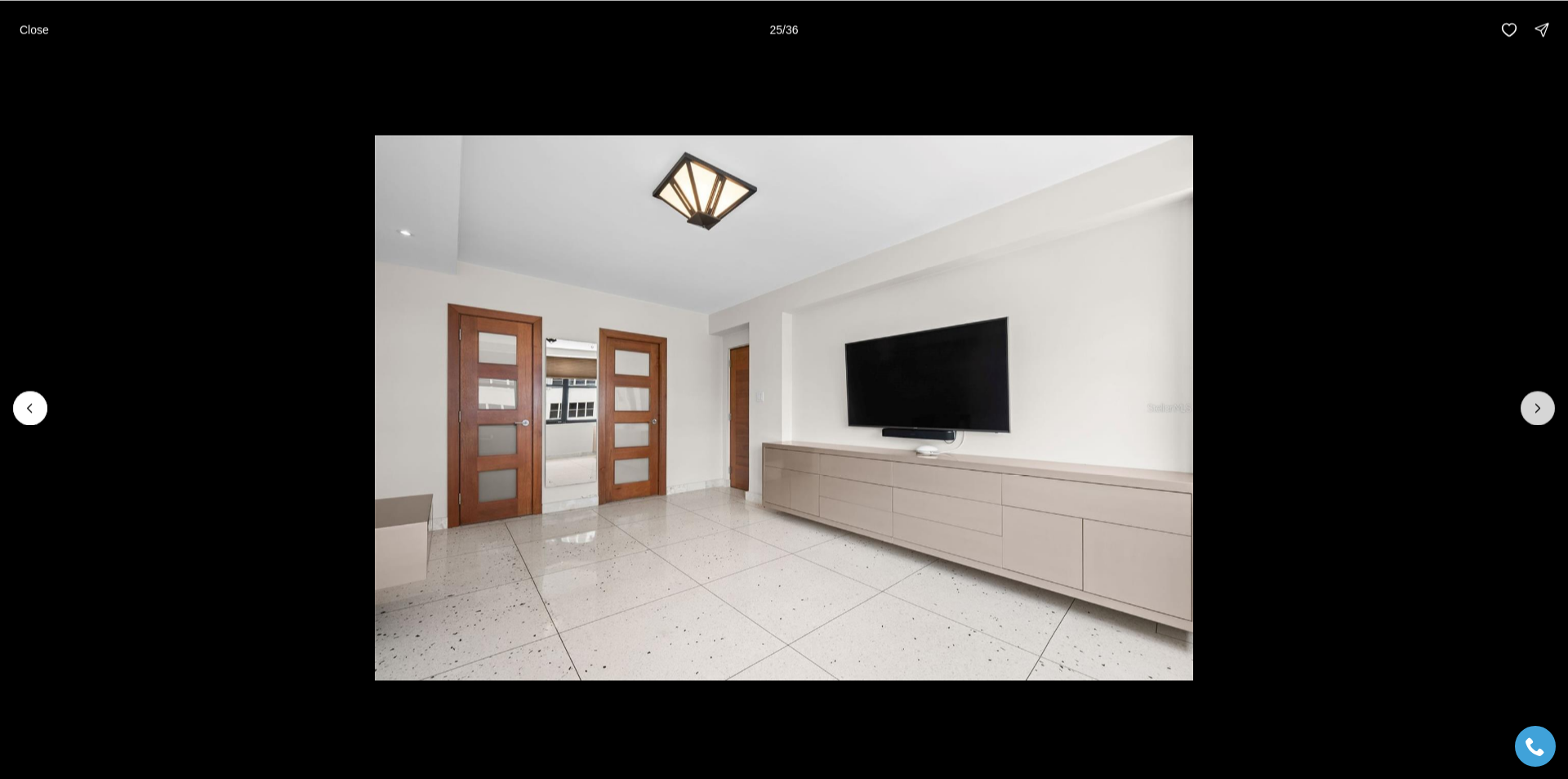
click at [1540, 409] on icon "Next slide" at bounding box center [1537, 408] width 16 height 16
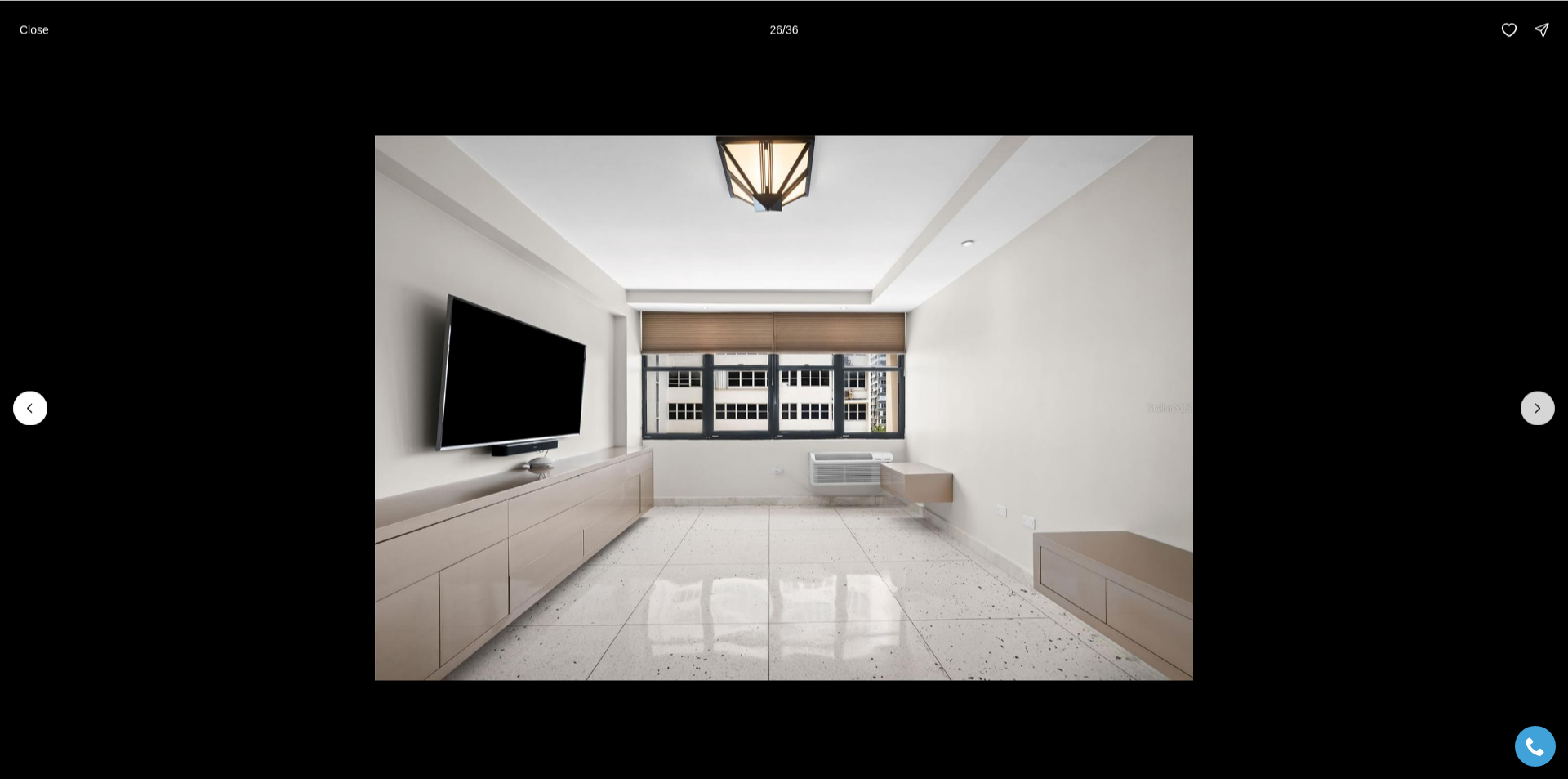
click at [1540, 409] on icon "Next slide" at bounding box center [1537, 408] width 16 height 16
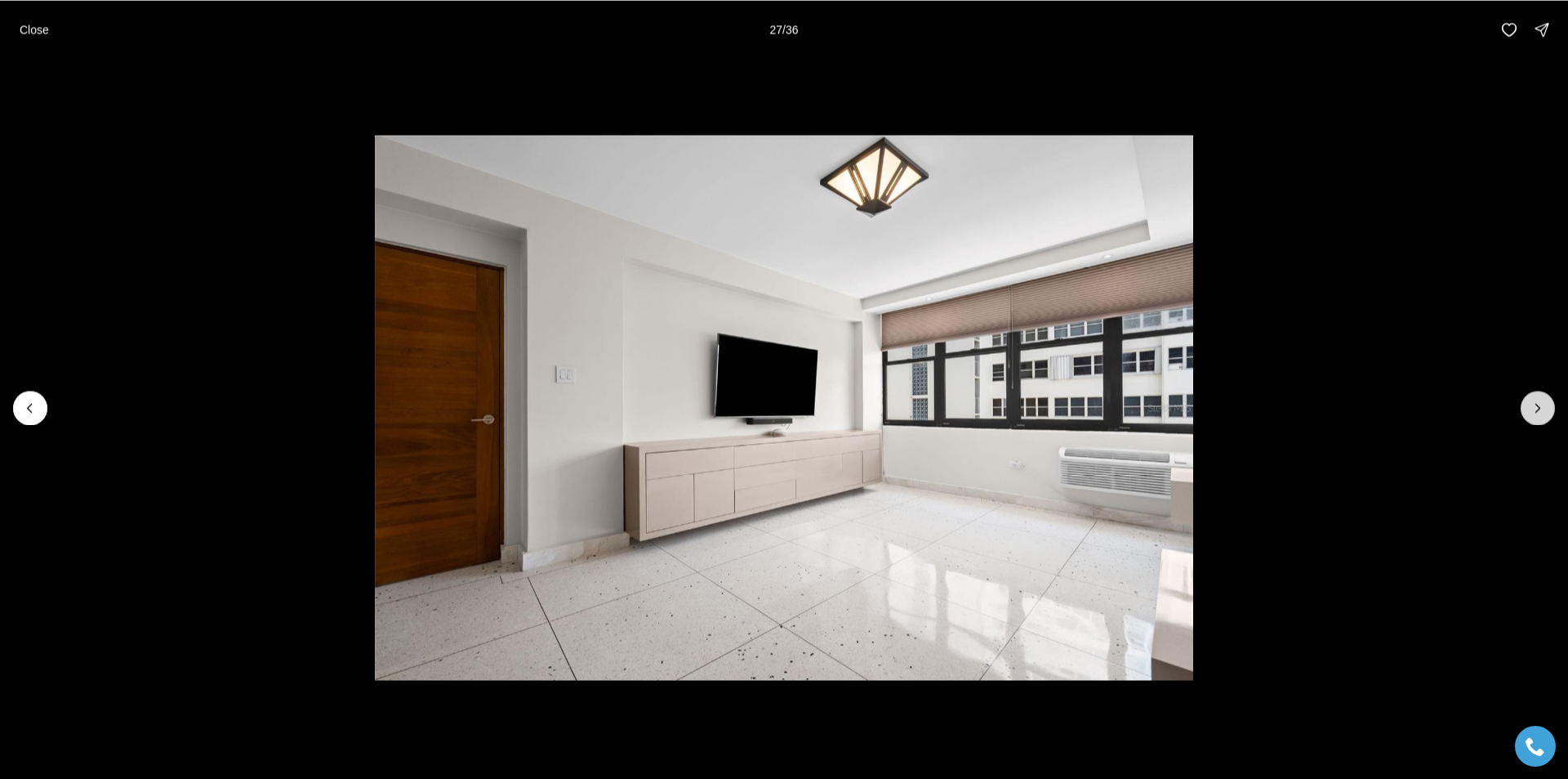
click at [1540, 409] on icon "Next slide" at bounding box center [1537, 408] width 16 height 16
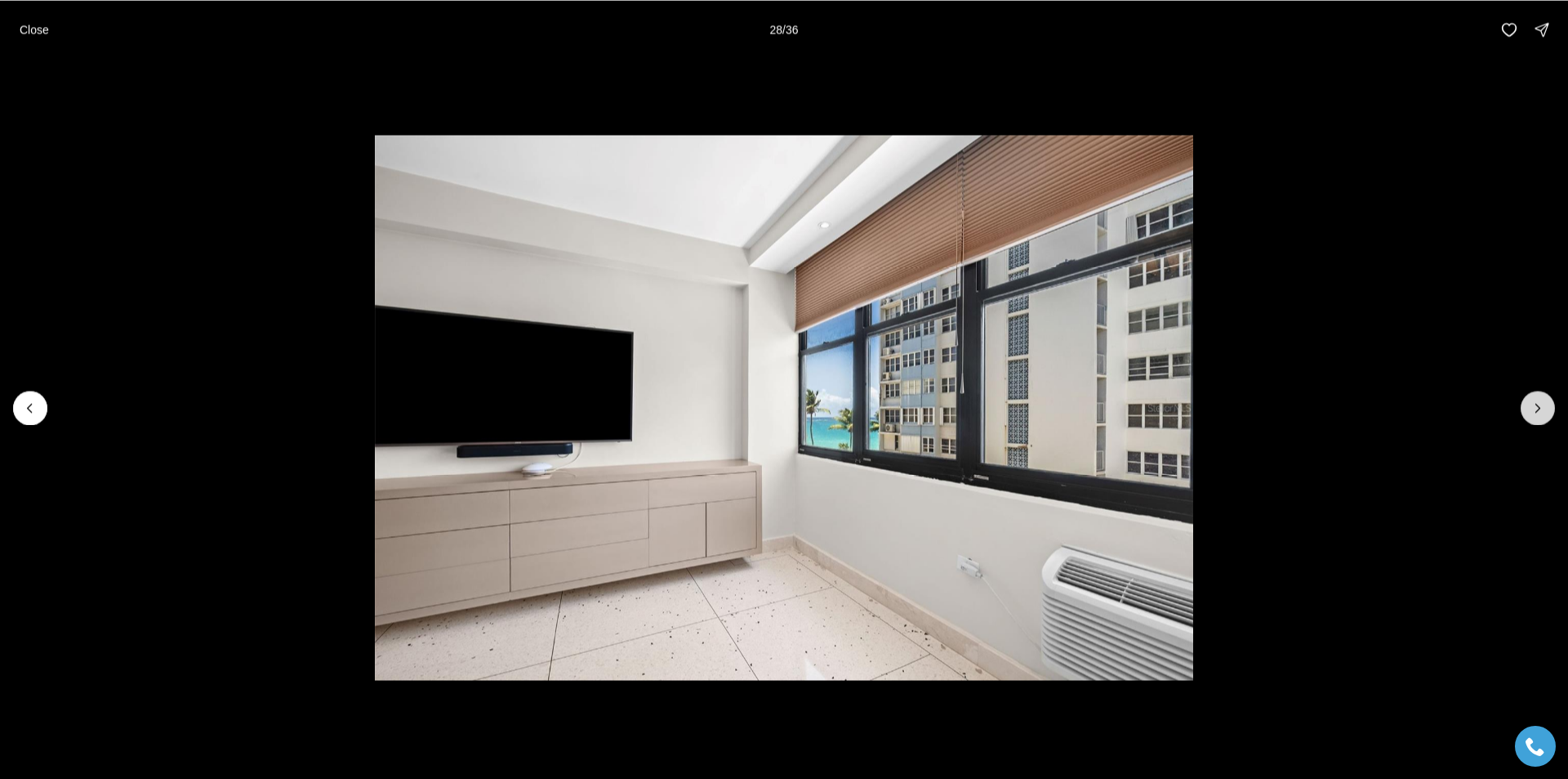
click at [1540, 409] on icon "Next slide" at bounding box center [1537, 408] width 16 height 16
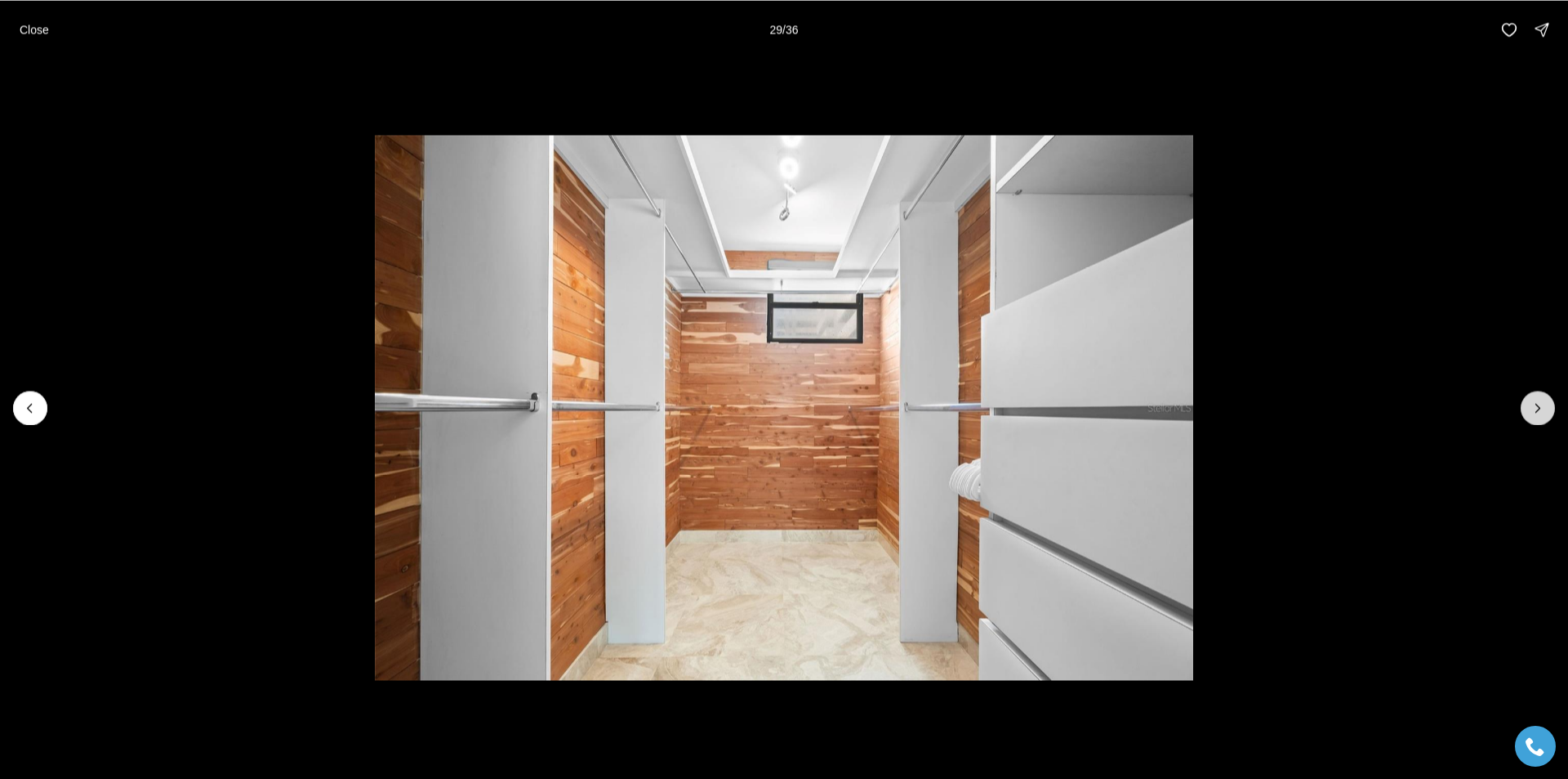
click at [1540, 409] on icon "Next slide" at bounding box center [1537, 408] width 16 height 16
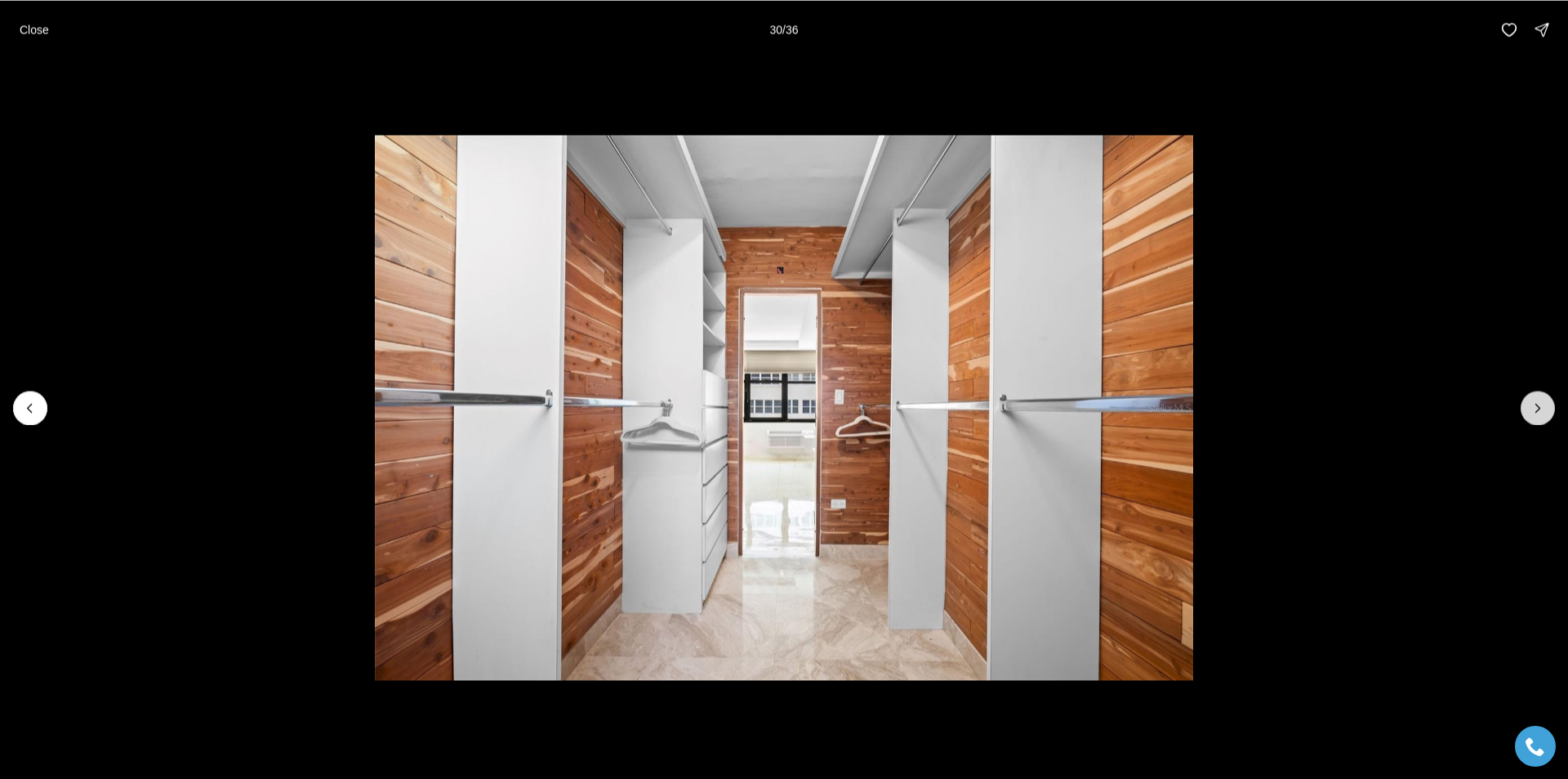
click at [1540, 409] on icon "Next slide" at bounding box center [1537, 408] width 16 height 16
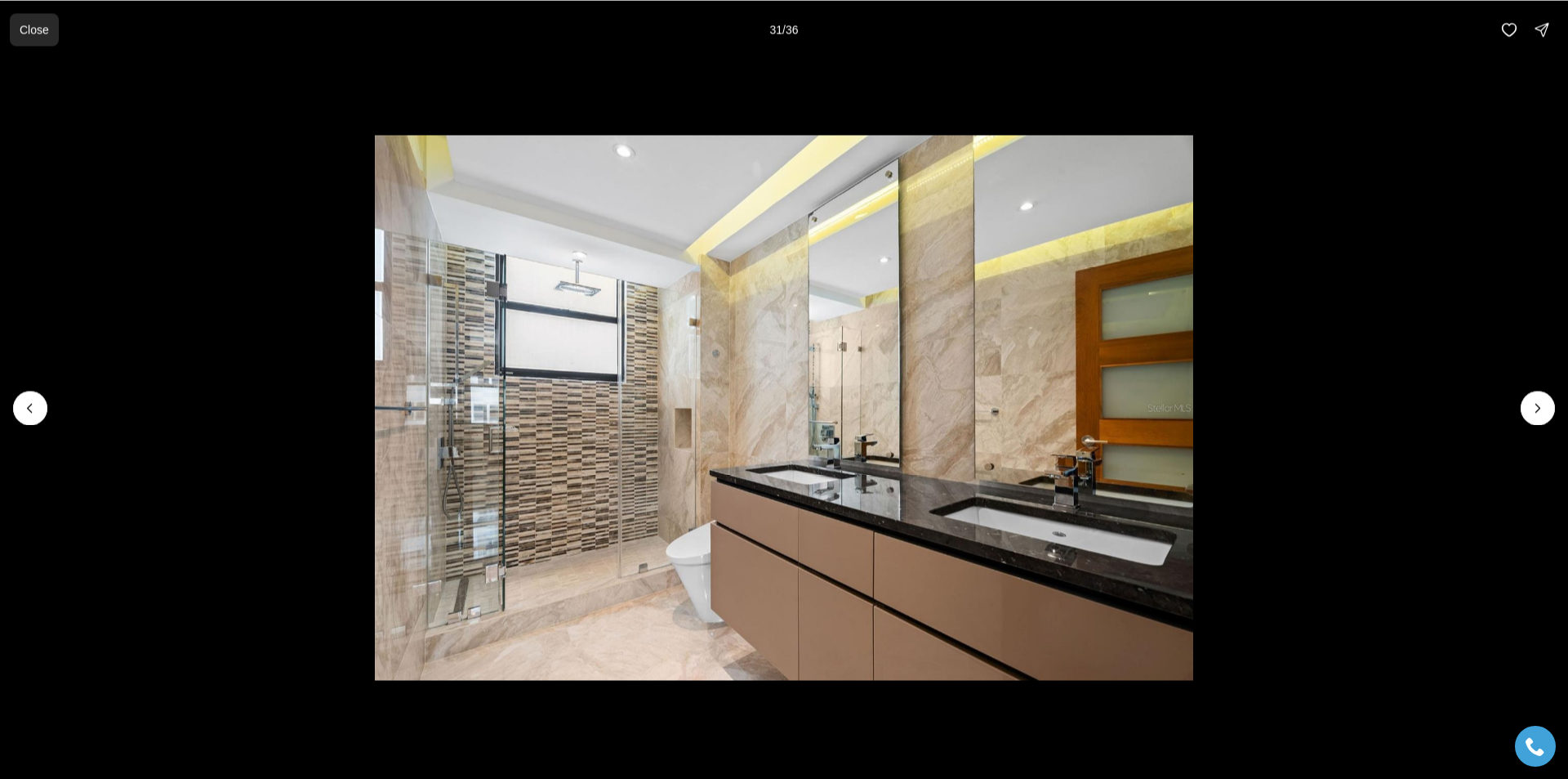
click at [29, 32] on p "Close" at bounding box center [35, 29] width 30 height 13
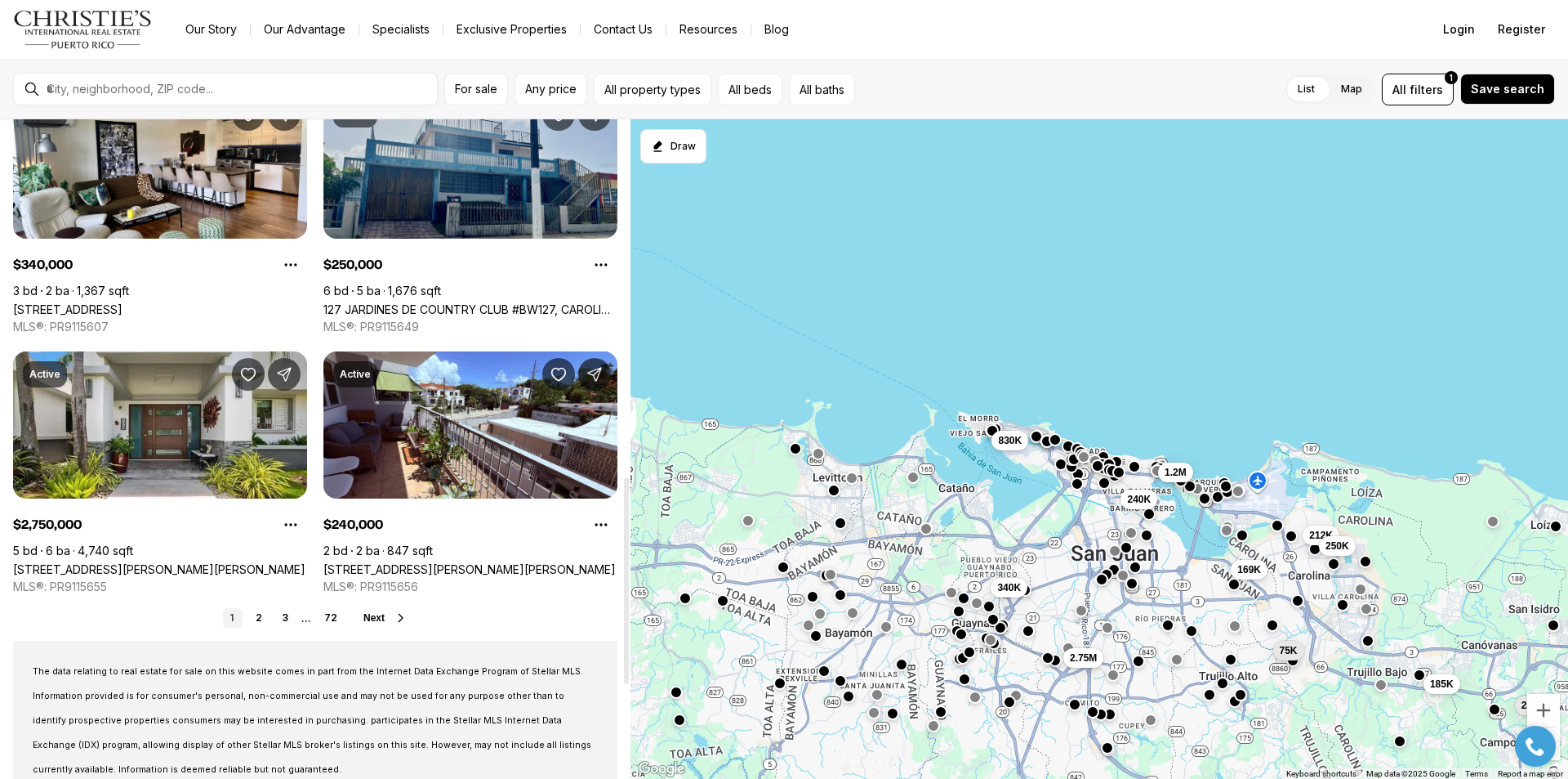
scroll to position [1143, 0]
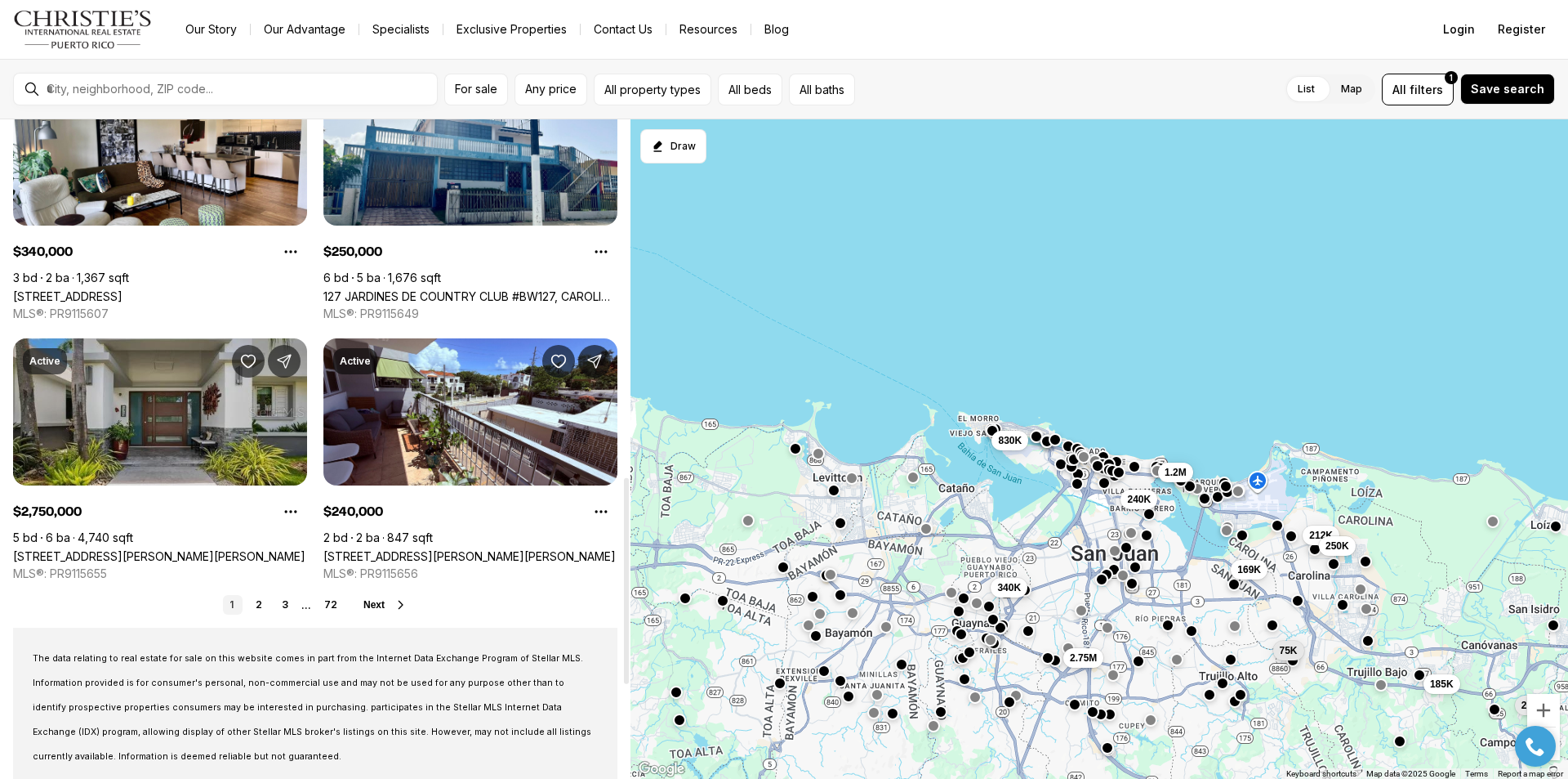
click at [164, 549] on link "[STREET_ADDRESS][PERSON_NAME][PERSON_NAME]" at bounding box center [159, 556] width 293 height 14
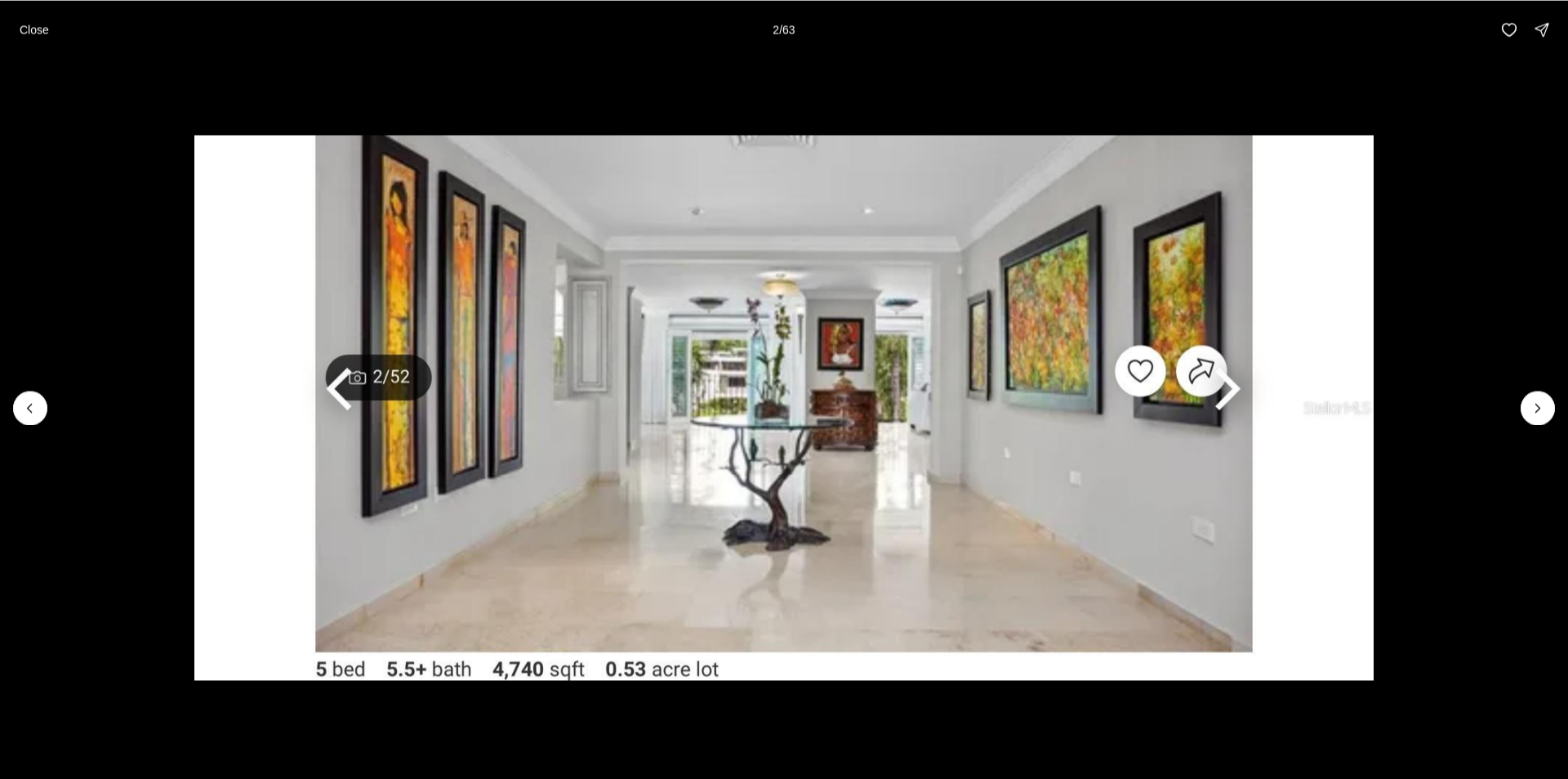
click at [1536, 411] on icon "Next slide" at bounding box center [1537, 408] width 4 height 8
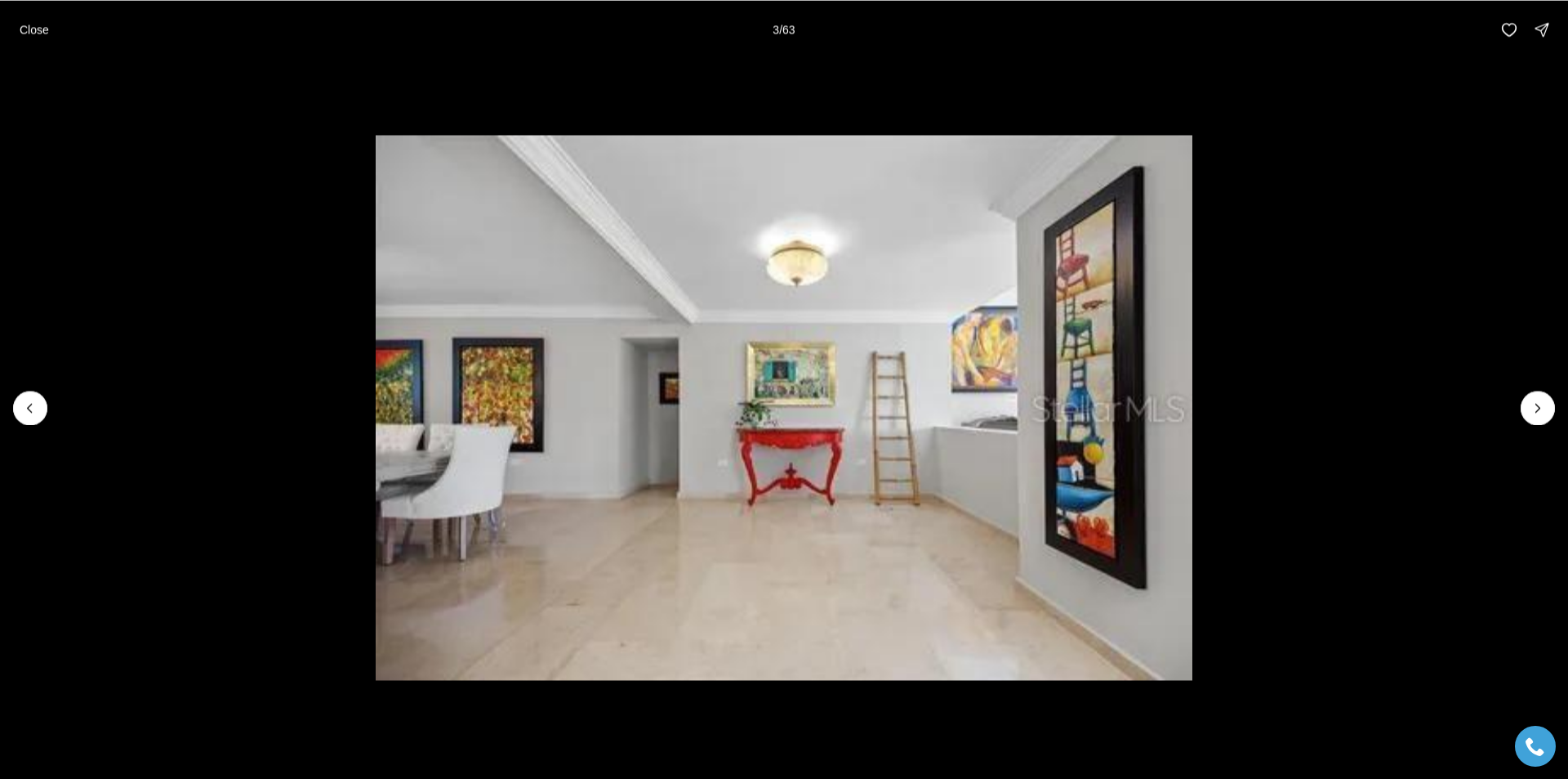
click at [1536, 411] on icon "Next slide" at bounding box center [1537, 408] width 4 height 8
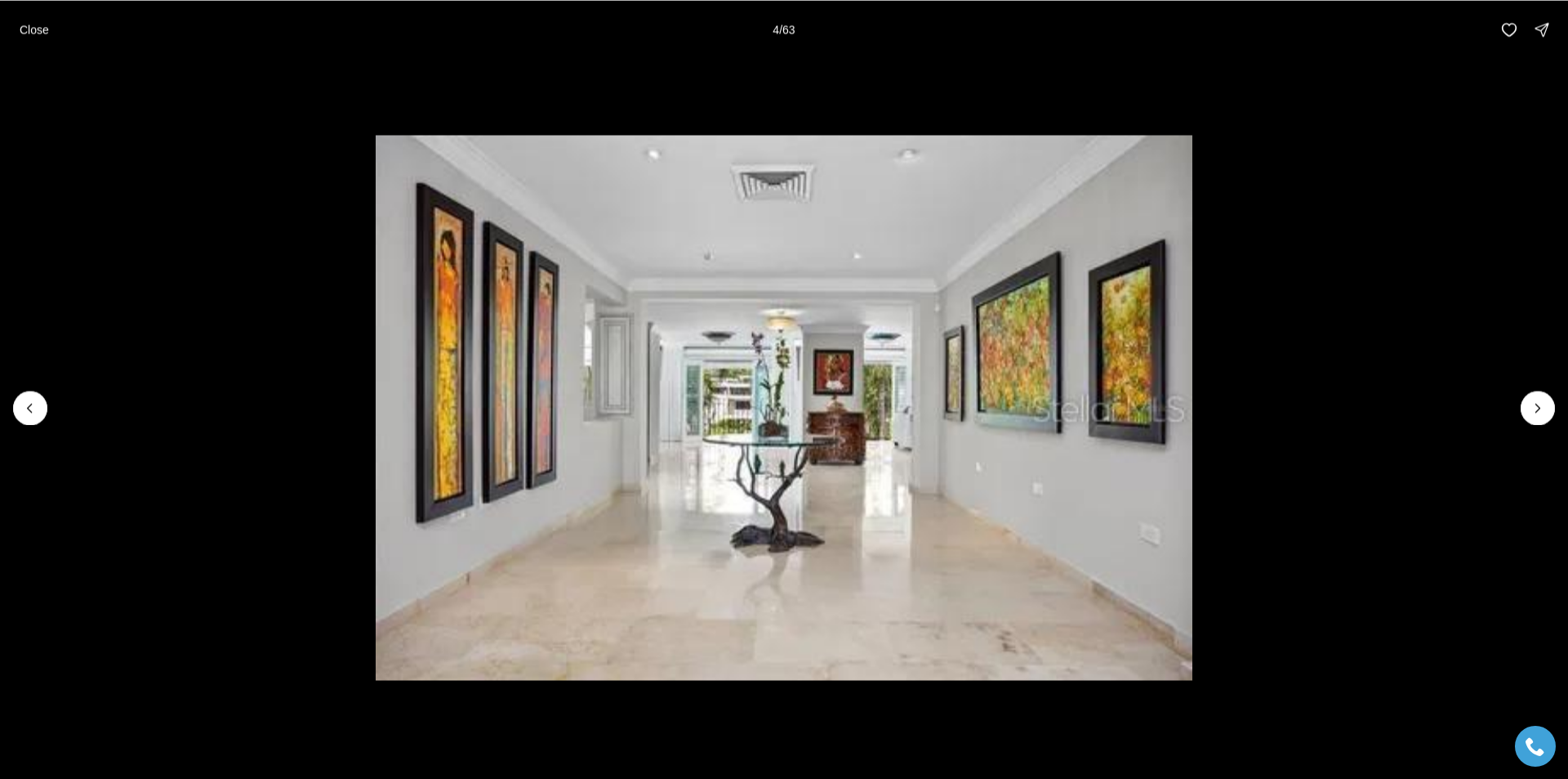
click at [1536, 411] on icon "Next slide" at bounding box center [1537, 408] width 4 height 8
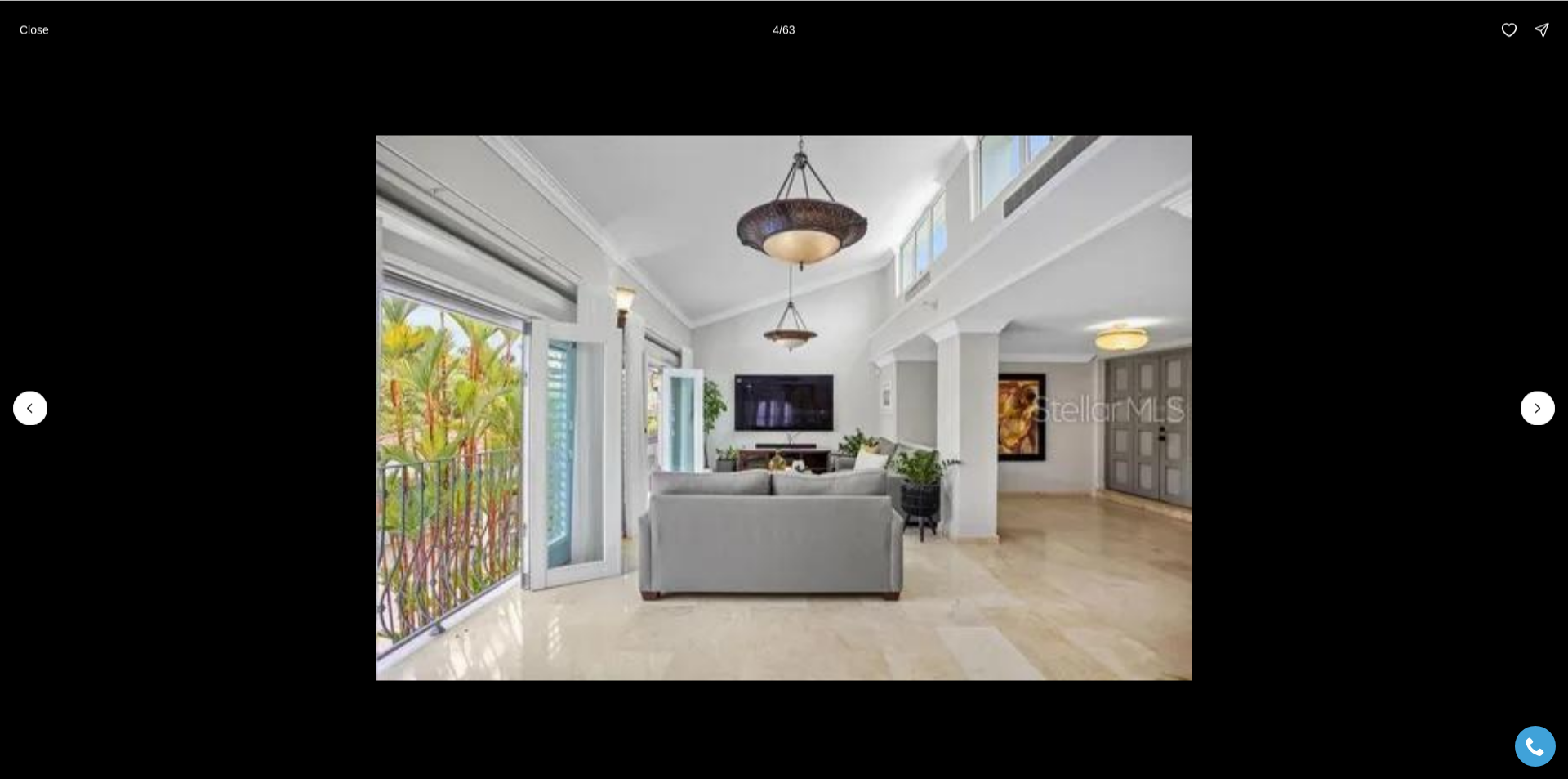
click at [1536, 411] on icon "Next slide" at bounding box center [1537, 408] width 4 height 8
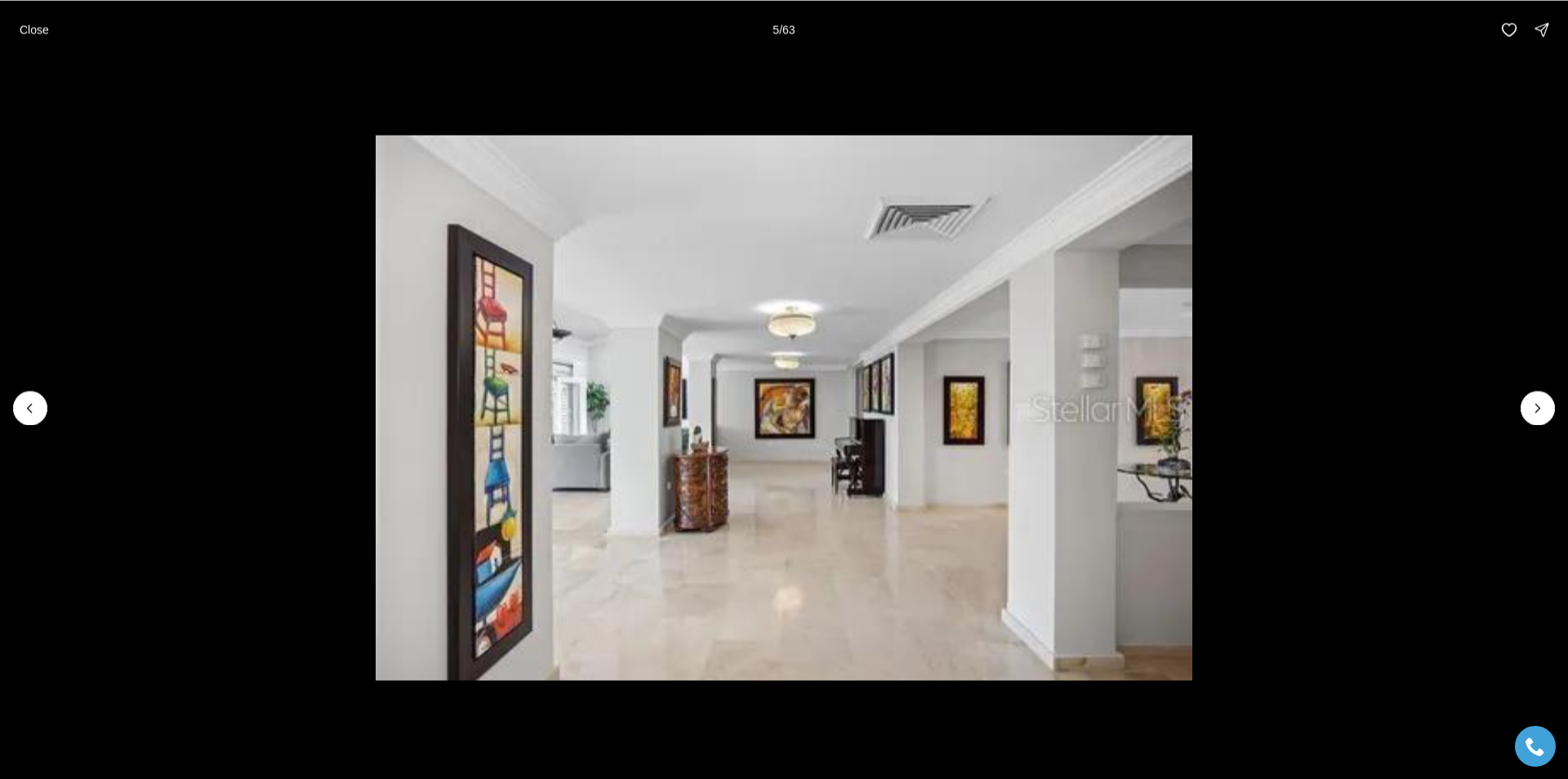
click at [1536, 411] on icon "Next slide" at bounding box center [1537, 408] width 4 height 8
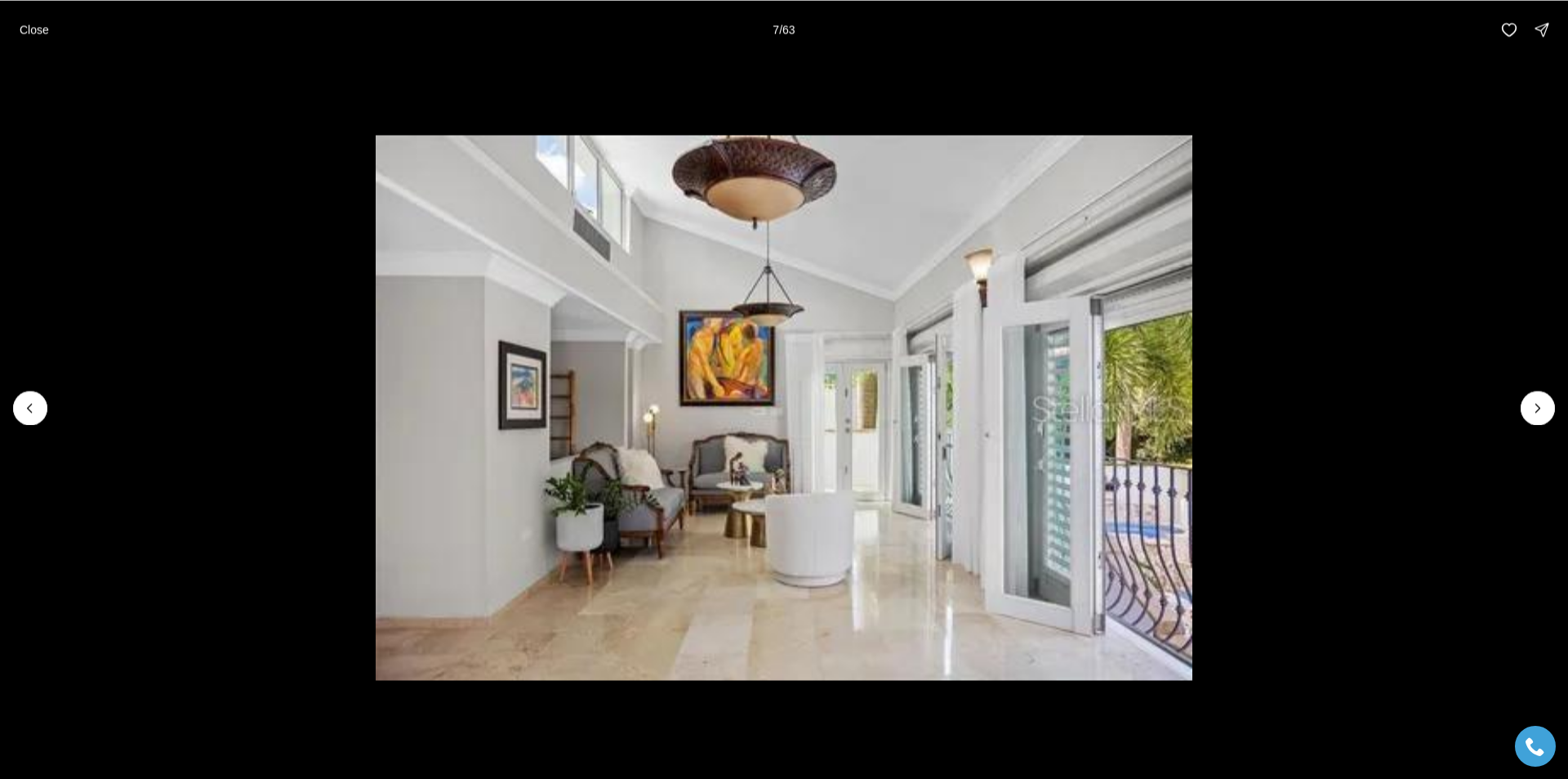
click at [1536, 411] on icon "Next slide" at bounding box center [1537, 408] width 4 height 8
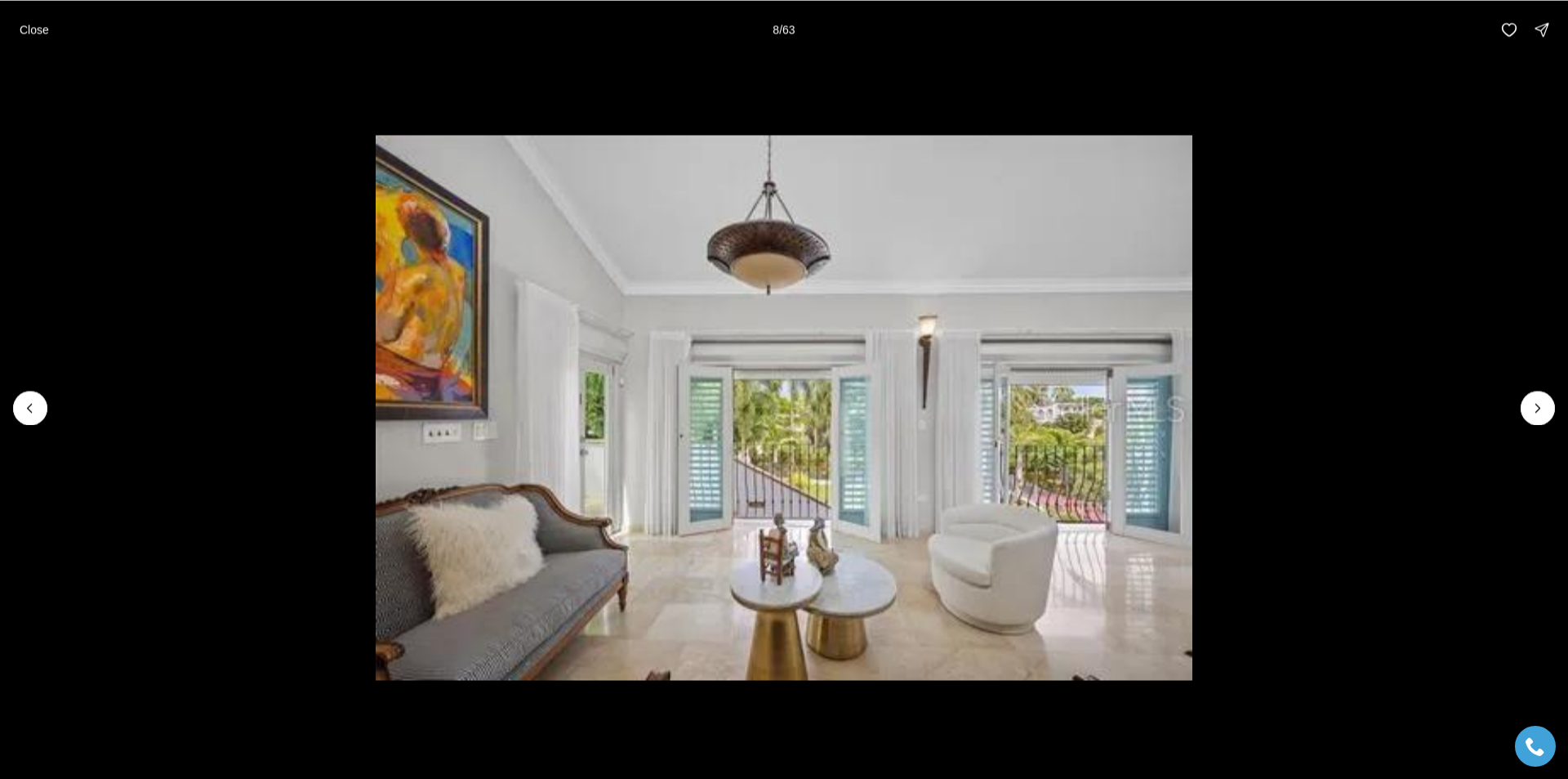
click at [1536, 411] on icon "Next slide" at bounding box center [1537, 408] width 4 height 8
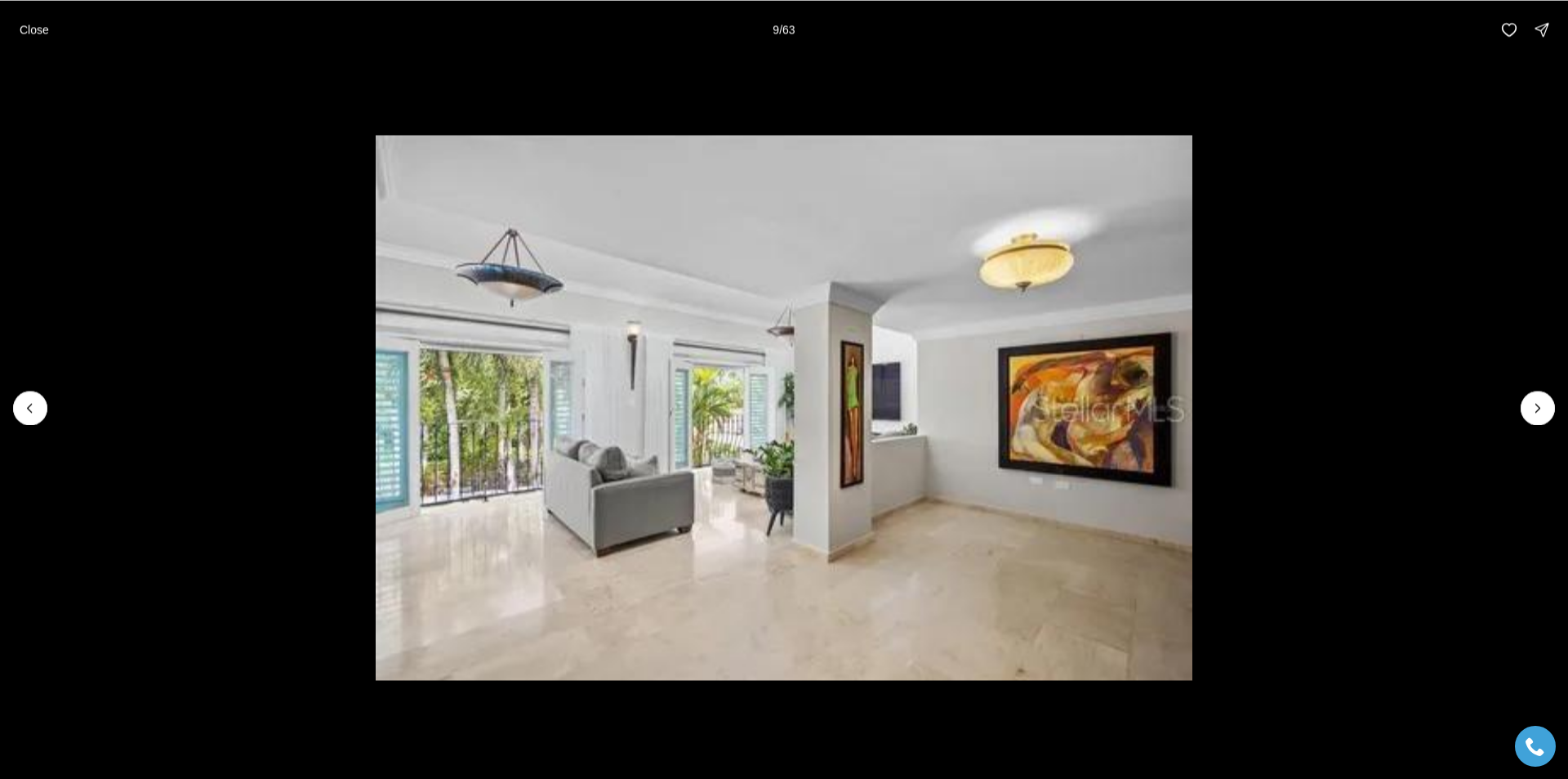
click at [1536, 411] on icon "Next slide" at bounding box center [1537, 408] width 4 height 8
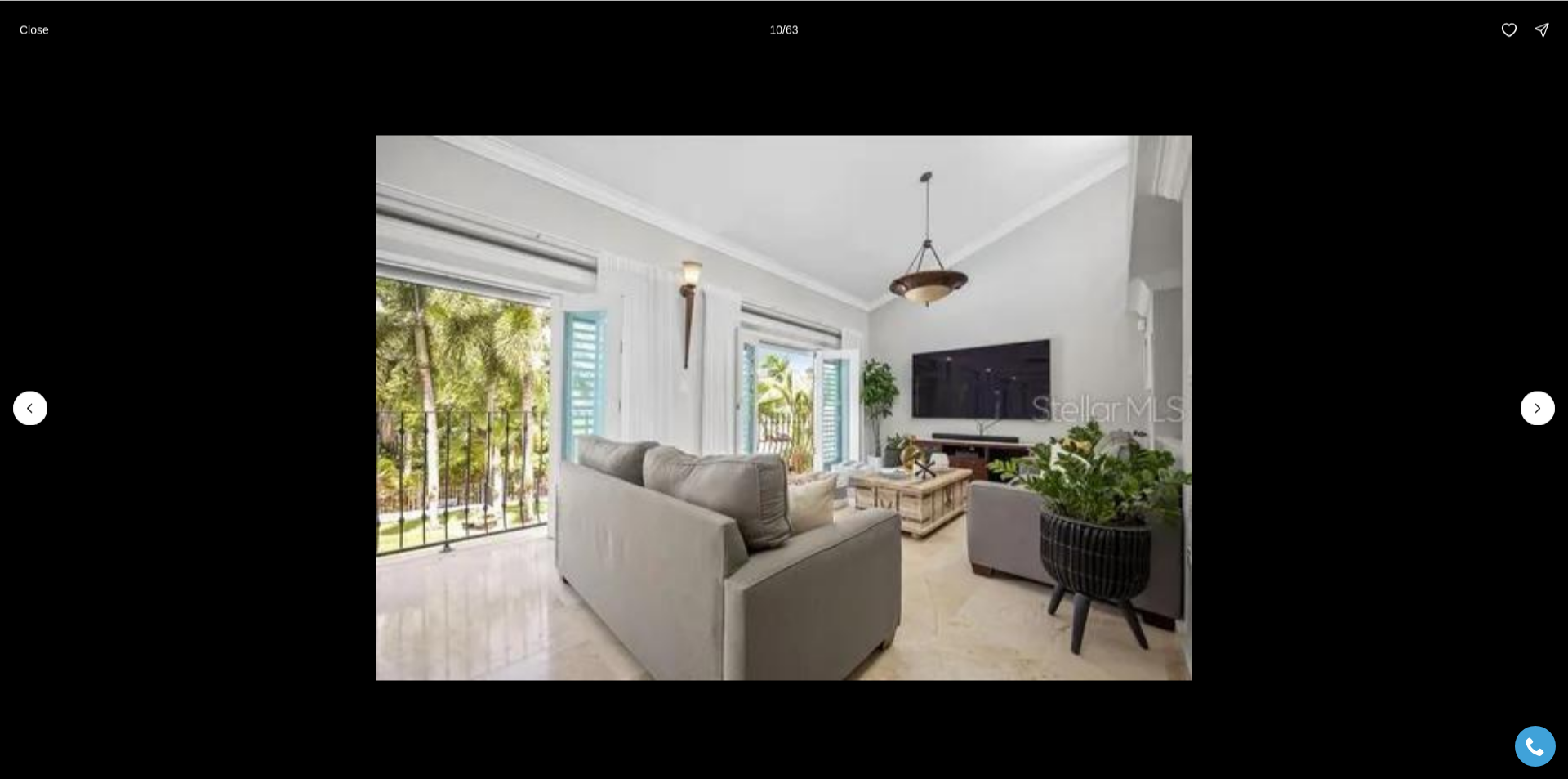
click at [1536, 411] on icon "Next slide" at bounding box center [1537, 408] width 4 height 8
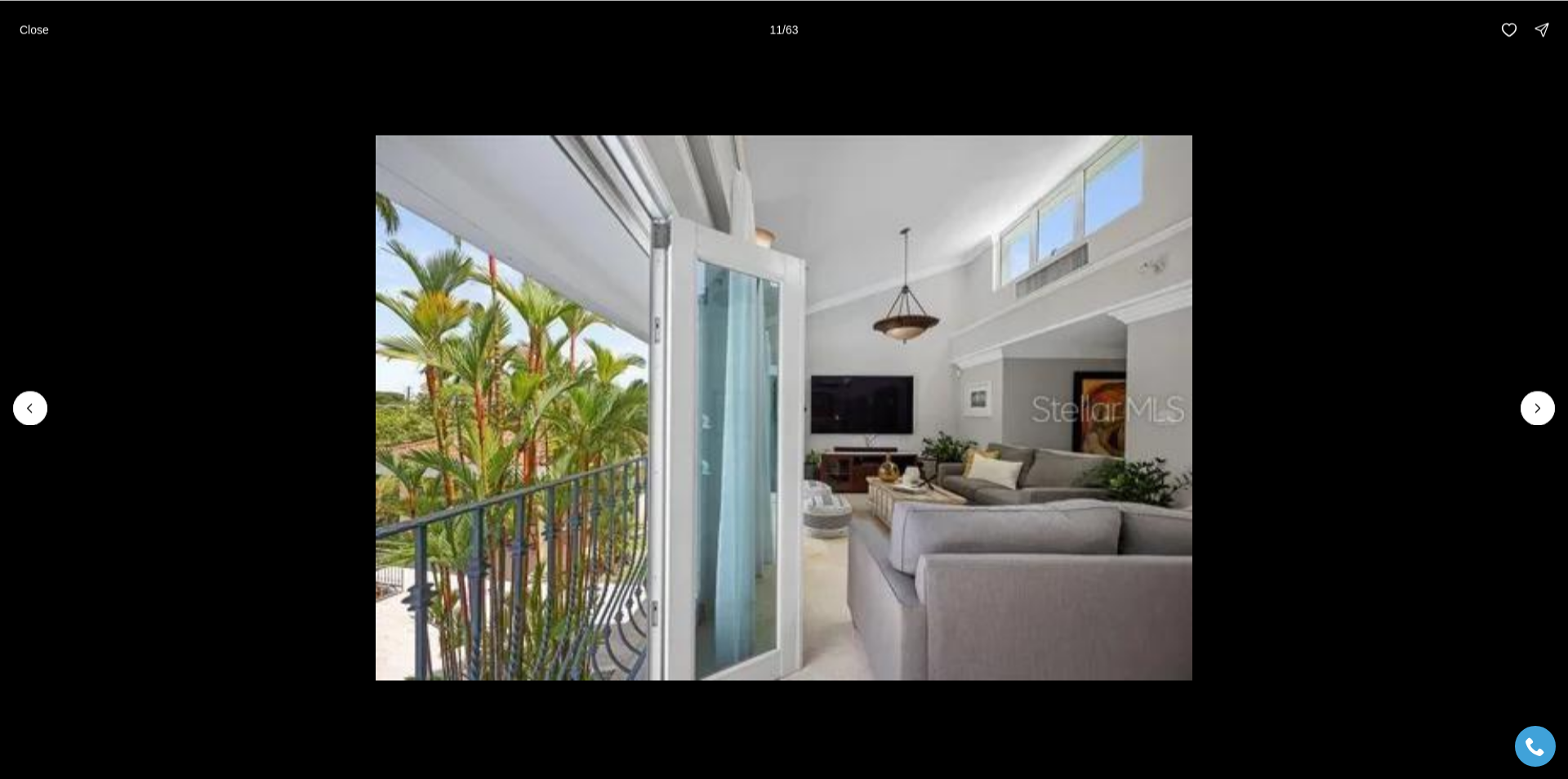
click at [1536, 411] on icon "Next slide" at bounding box center [1537, 408] width 4 height 8
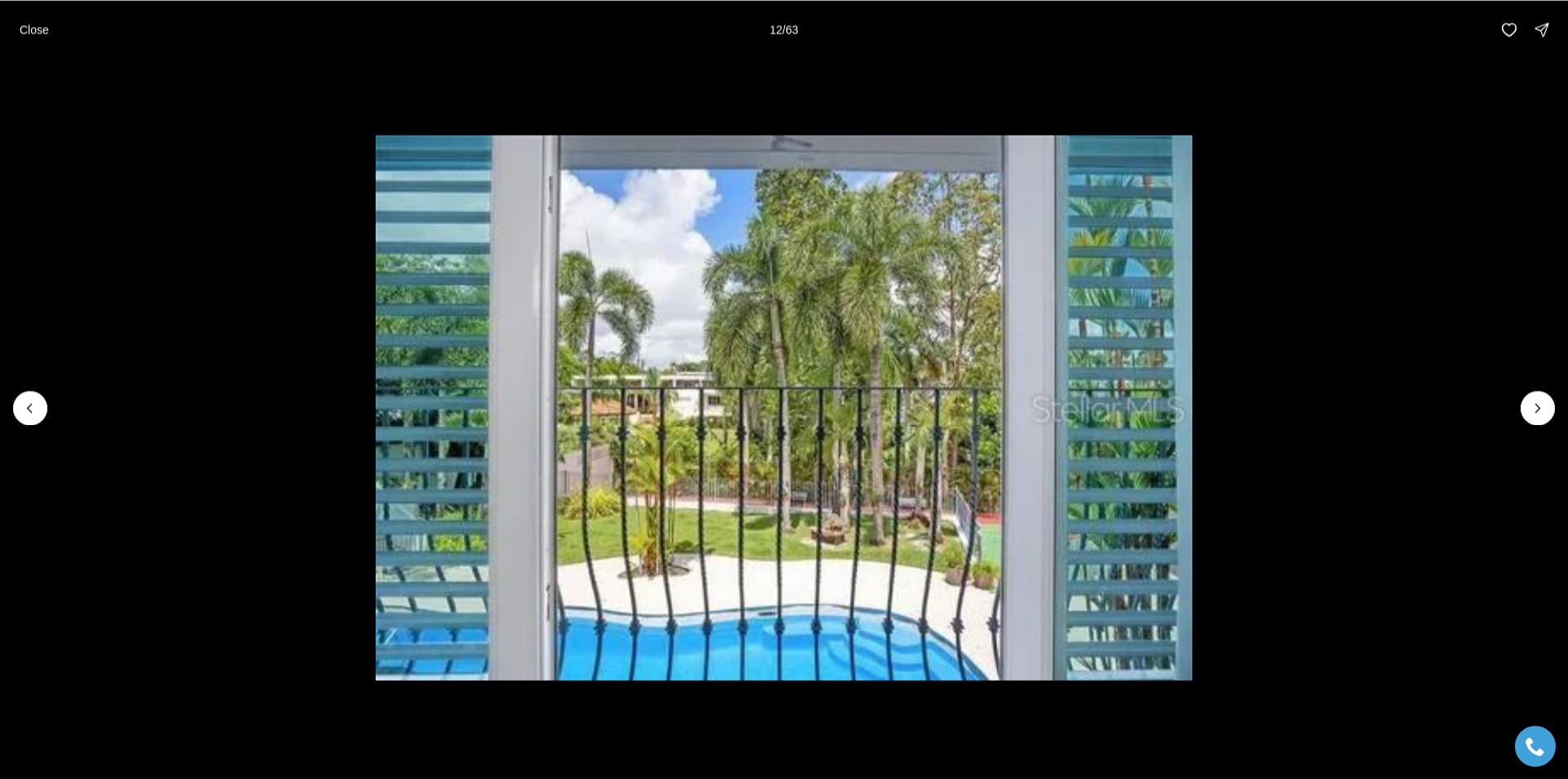
click at [1536, 411] on icon "Next slide" at bounding box center [1537, 408] width 4 height 8
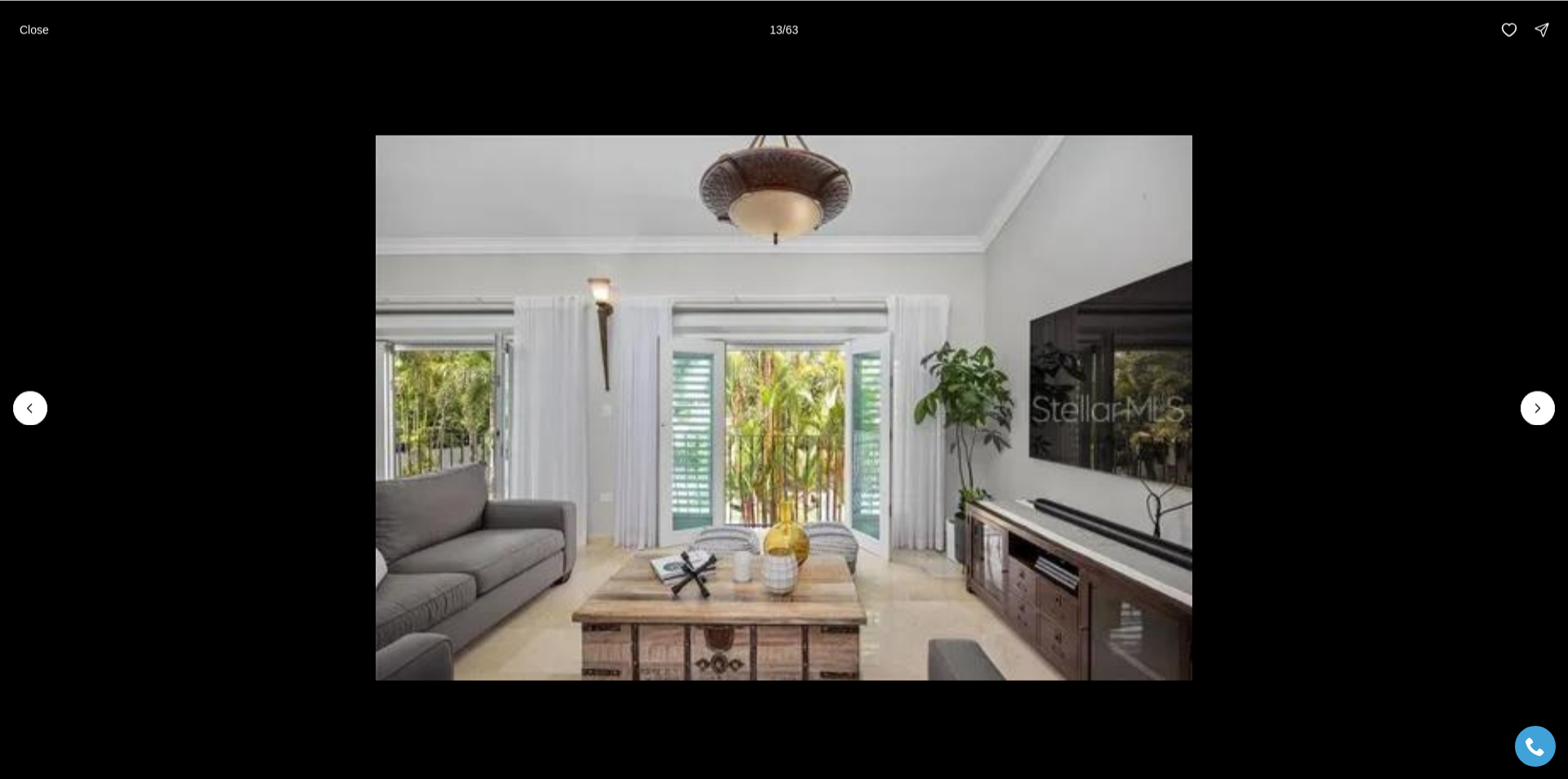
click at [1536, 411] on icon "Next slide" at bounding box center [1537, 408] width 4 height 8
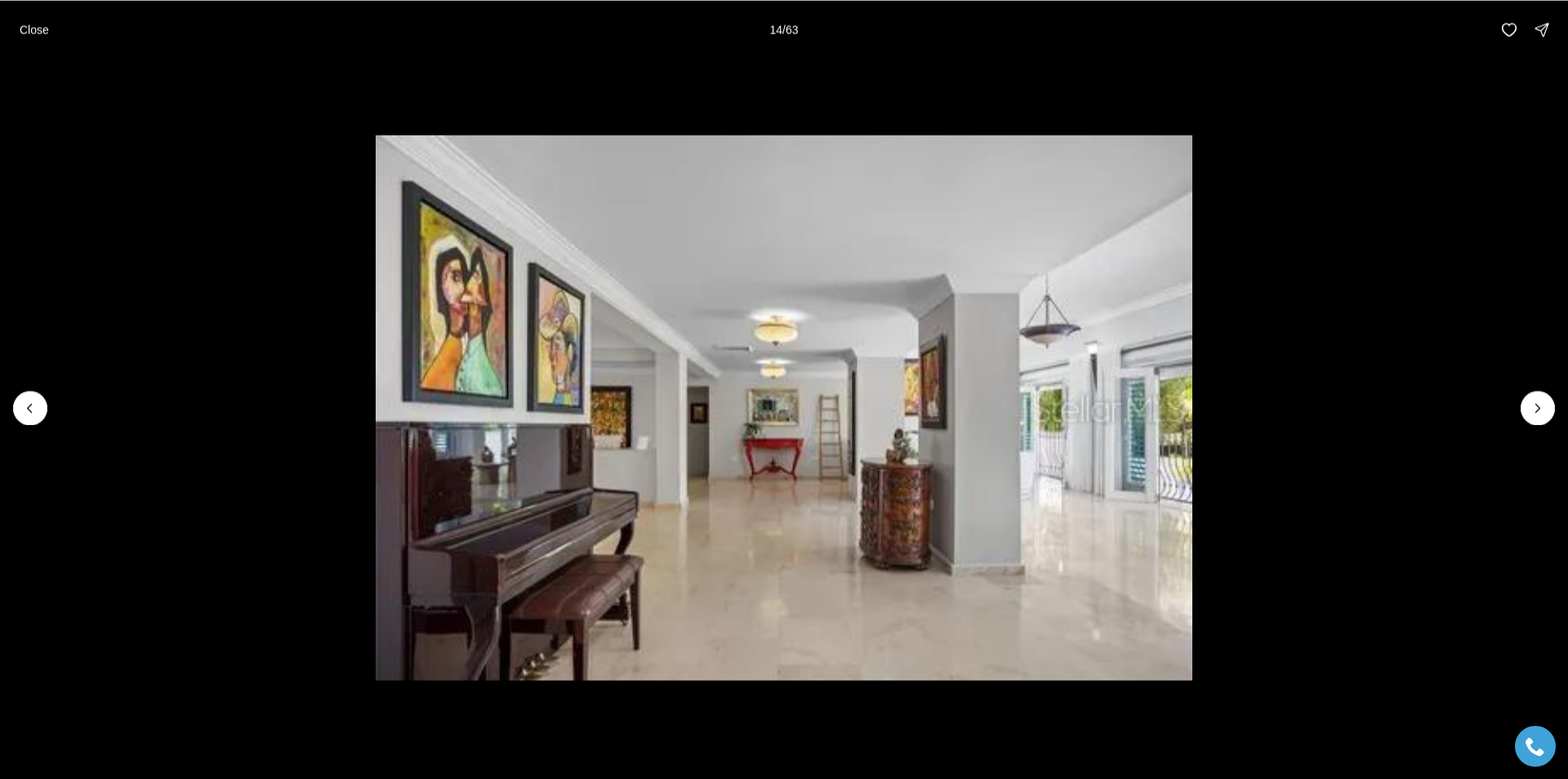
click at [1536, 411] on icon "Next slide" at bounding box center [1537, 408] width 4 height 8
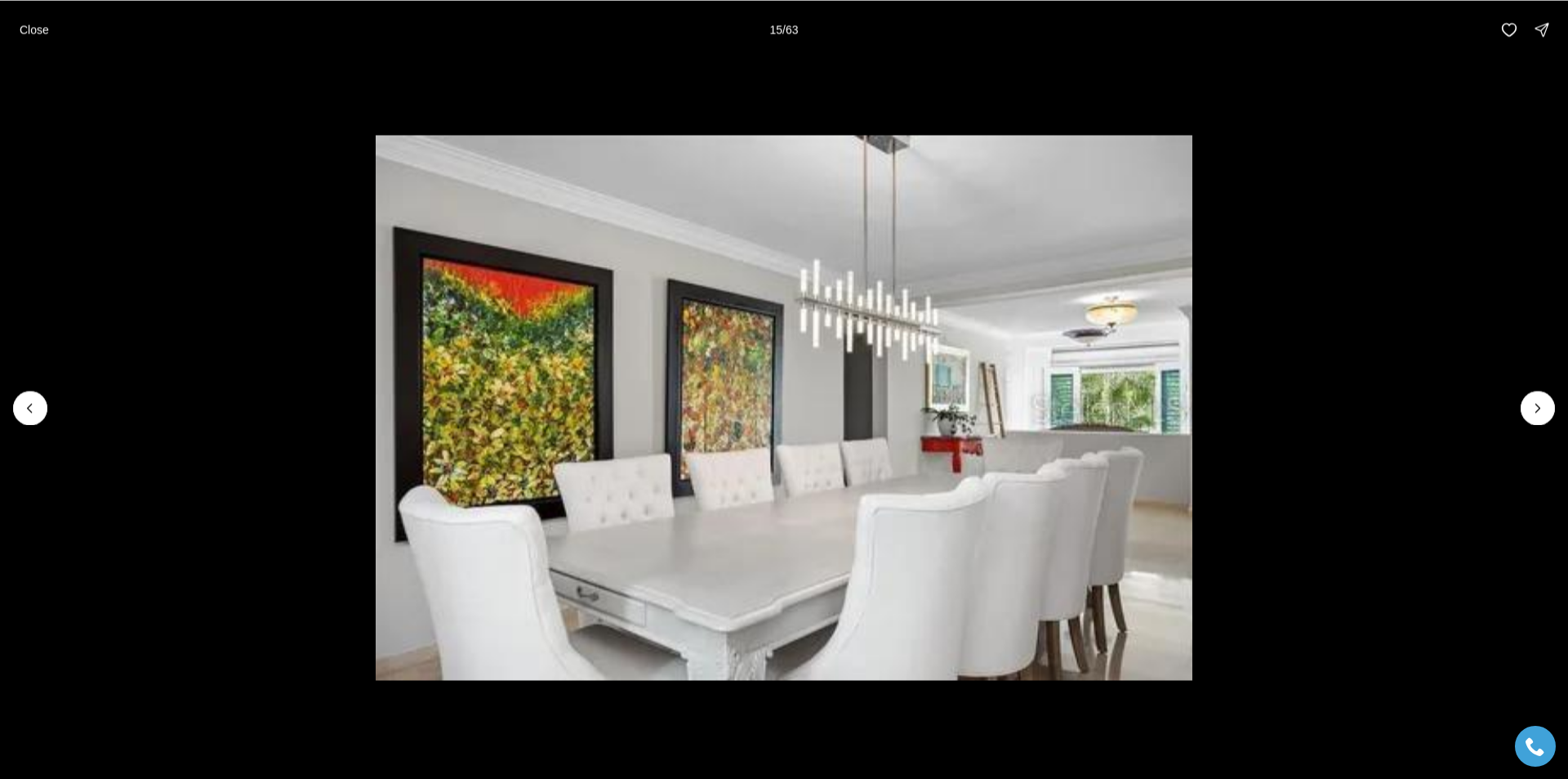
click at [1536, 411] on icon "Next slide" at bounding box center [1537, 408] width 4 height 8
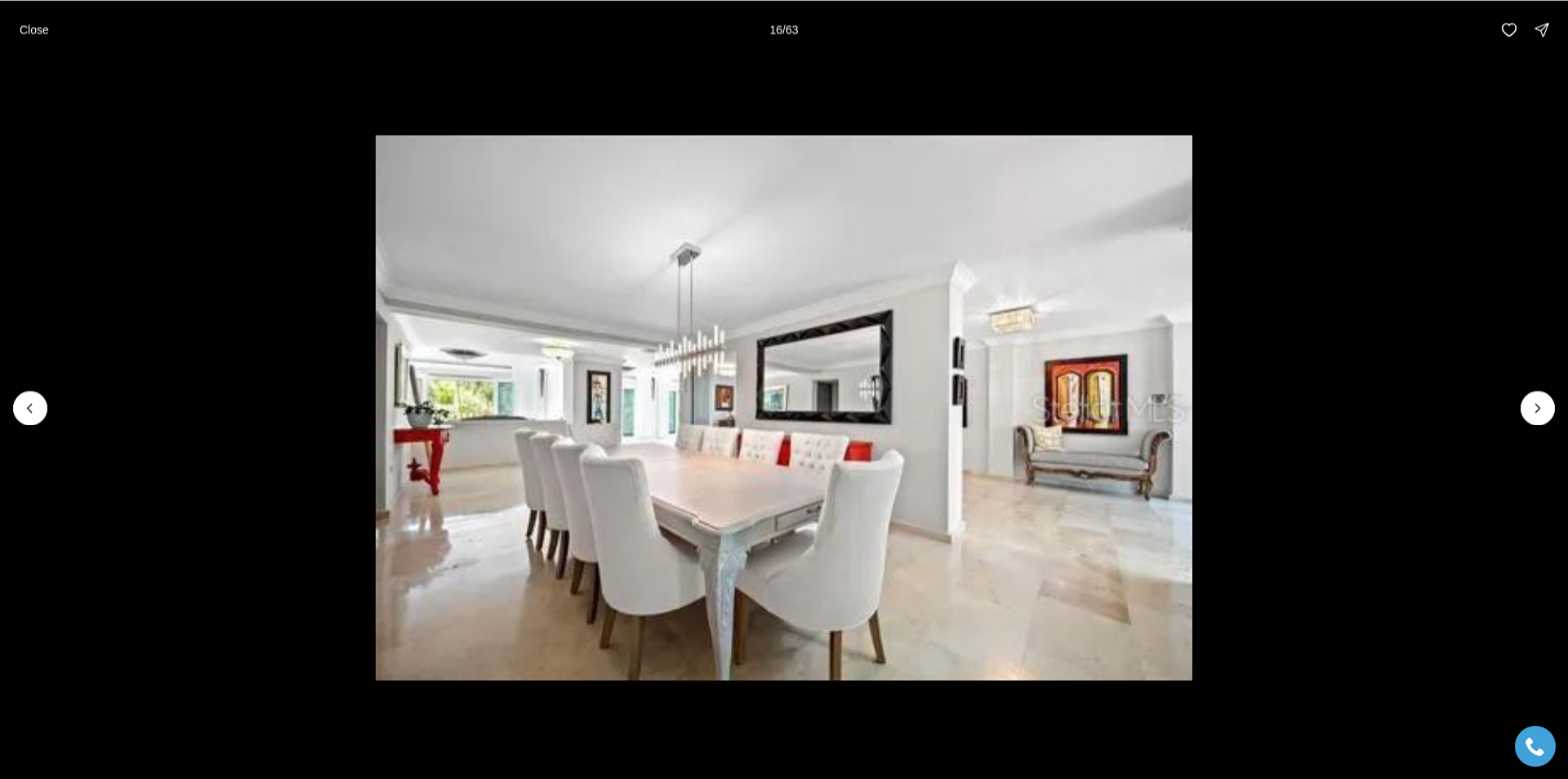
click at [1536, 411] on icon "Next slide" at bounding box center [1537, 408] width 4 height 8
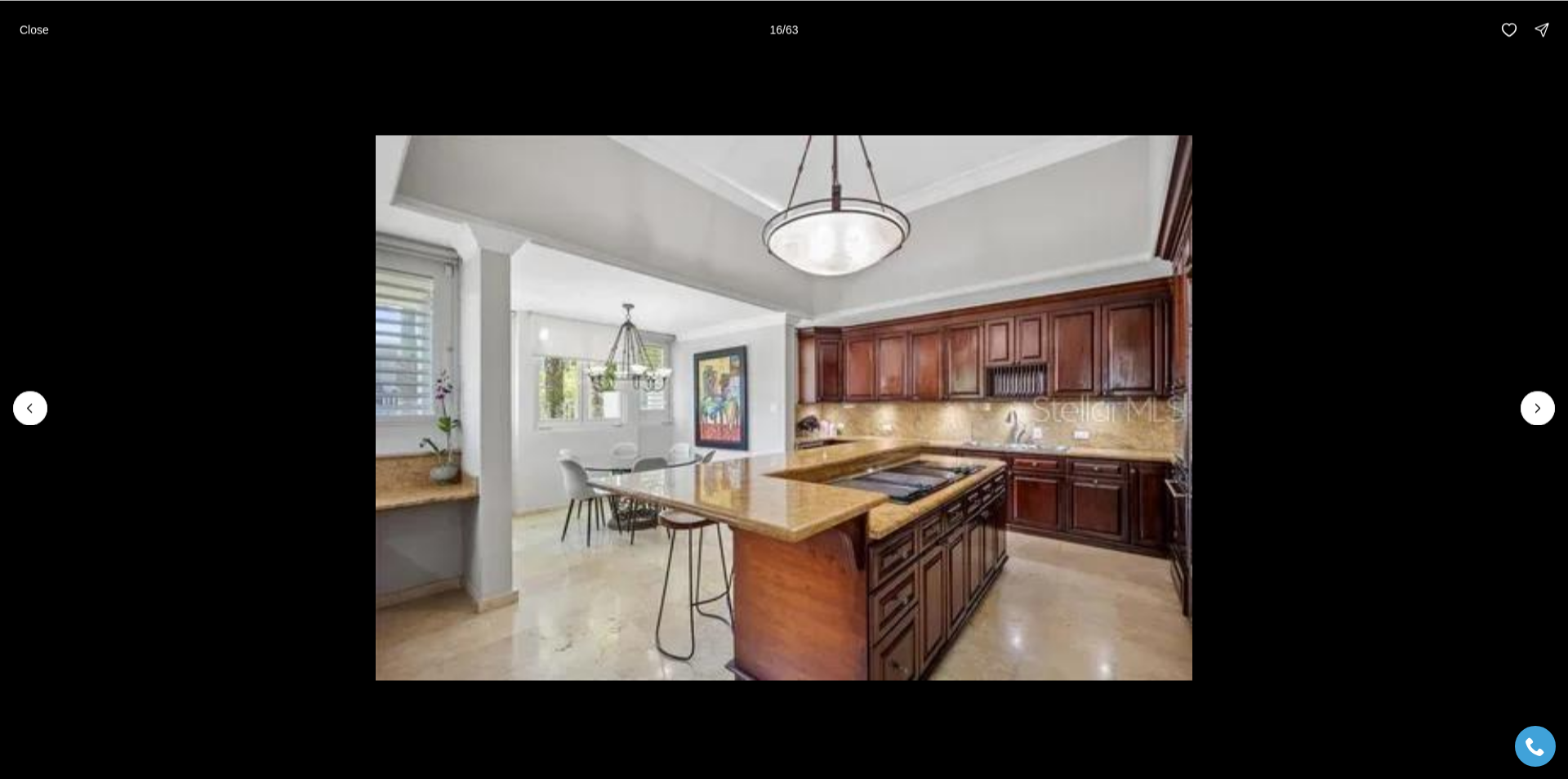
click at [1536, 411] on icon "Next slide" at bounding box center [1537, 408] width 4 height 8
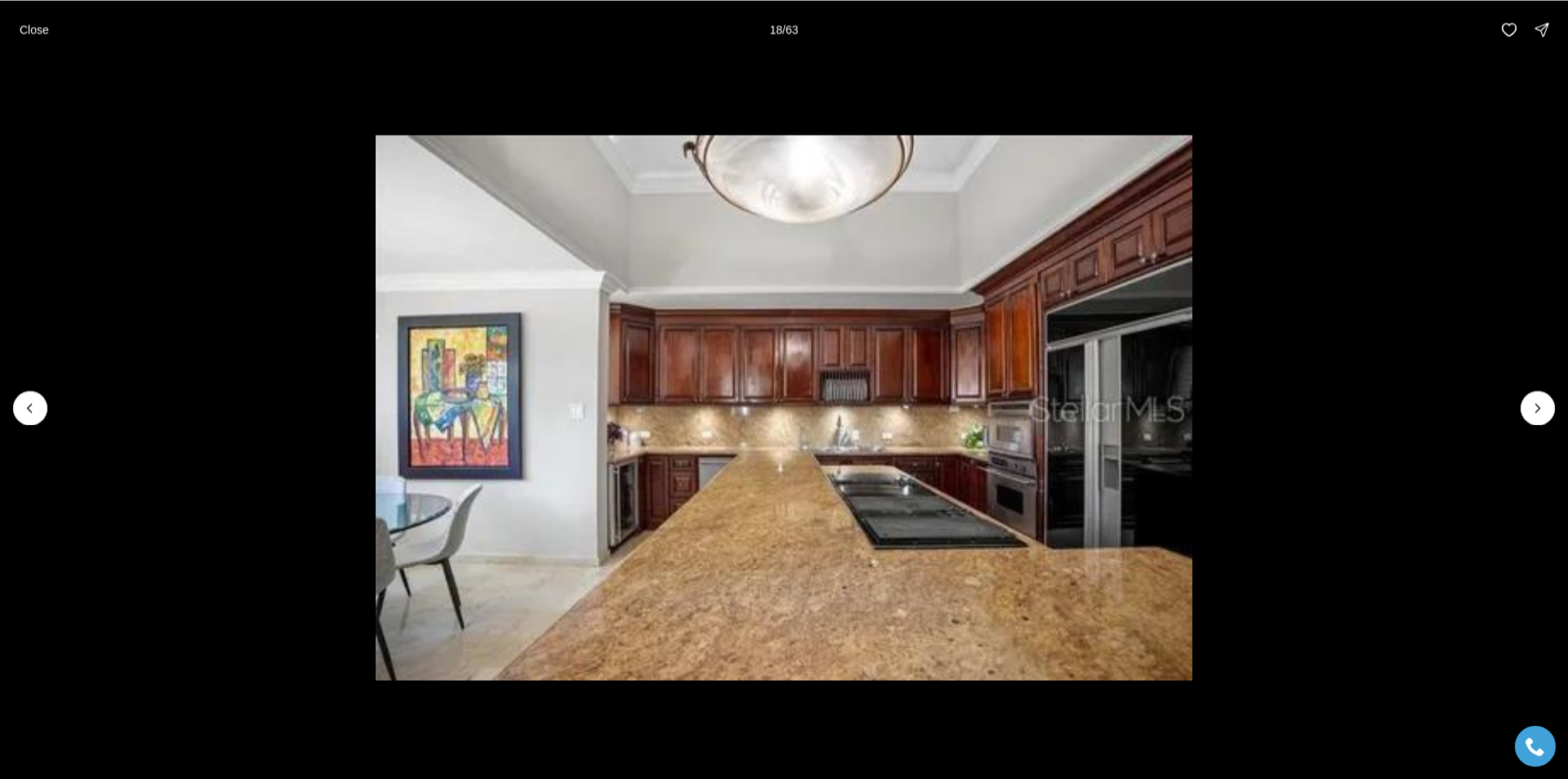
click at [1536, 411] on icon "Next slide" at bounding box center [1537, 408] width 4 height 8
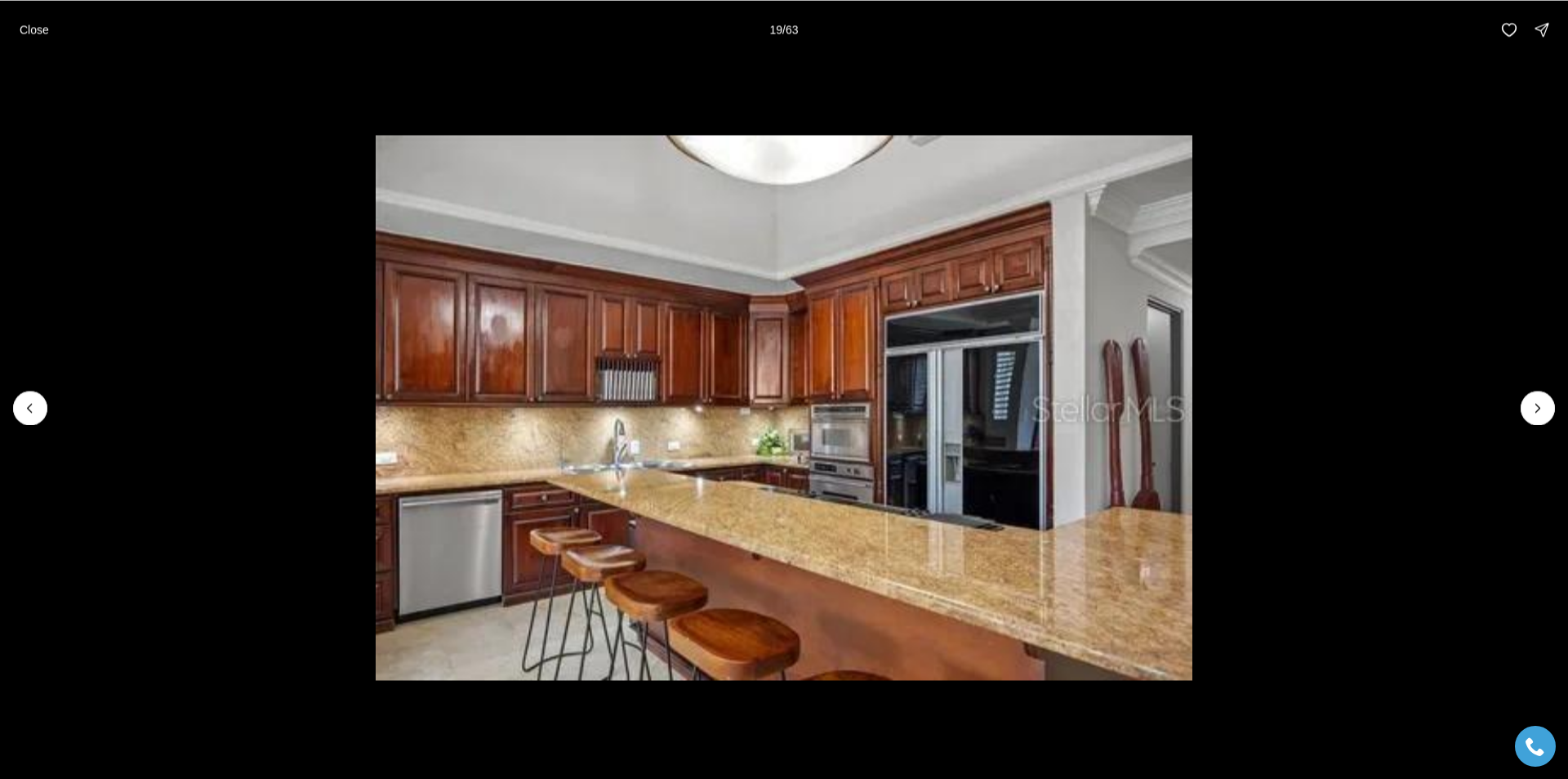
click at [1536, 411] on icon "Next slide" at bounding box center [1537, 408] width 4 height 8
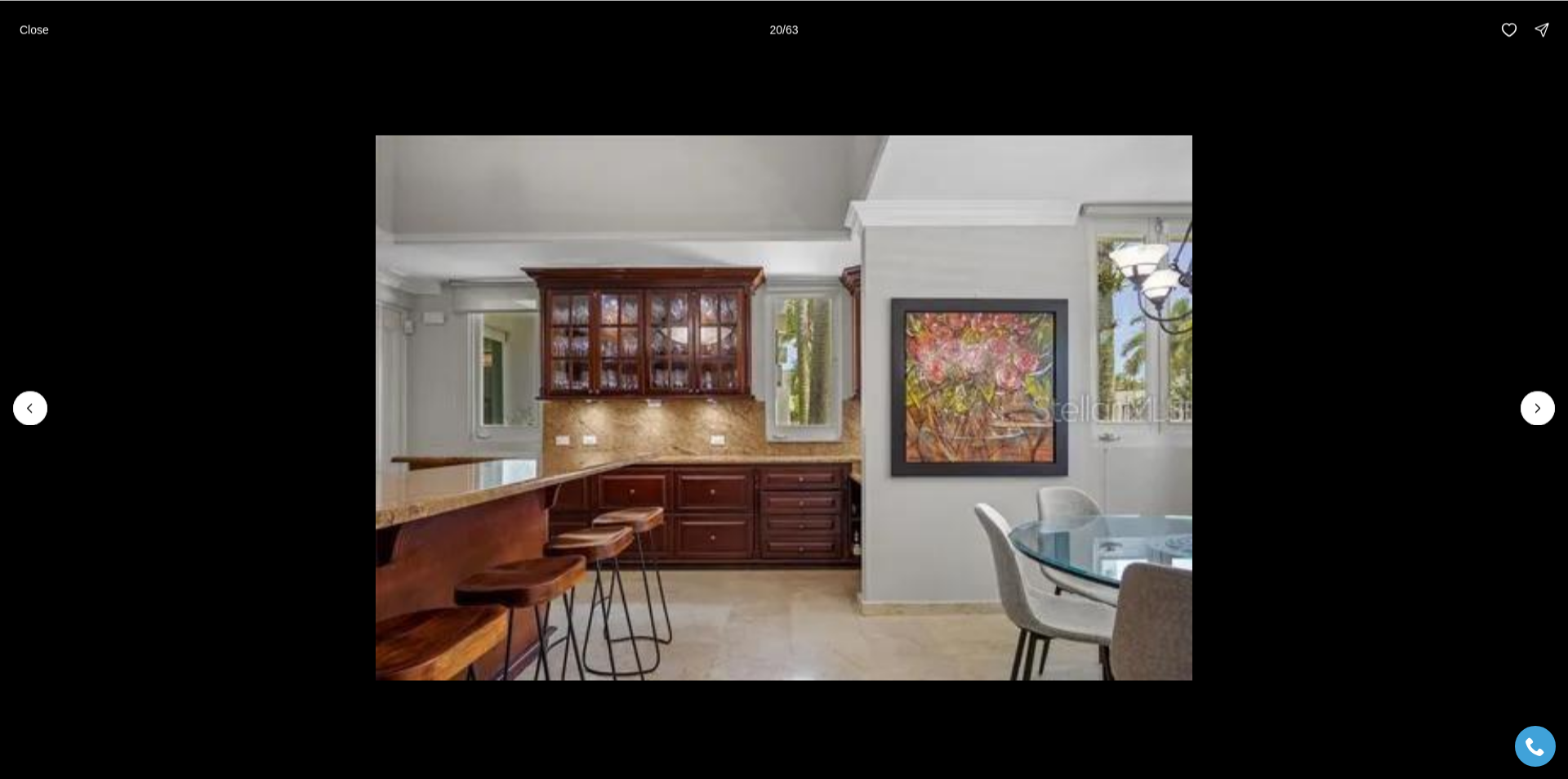
click at [1536, 411] on icon "Next slide" at bounding box center [1537, 408] width 4 height 8
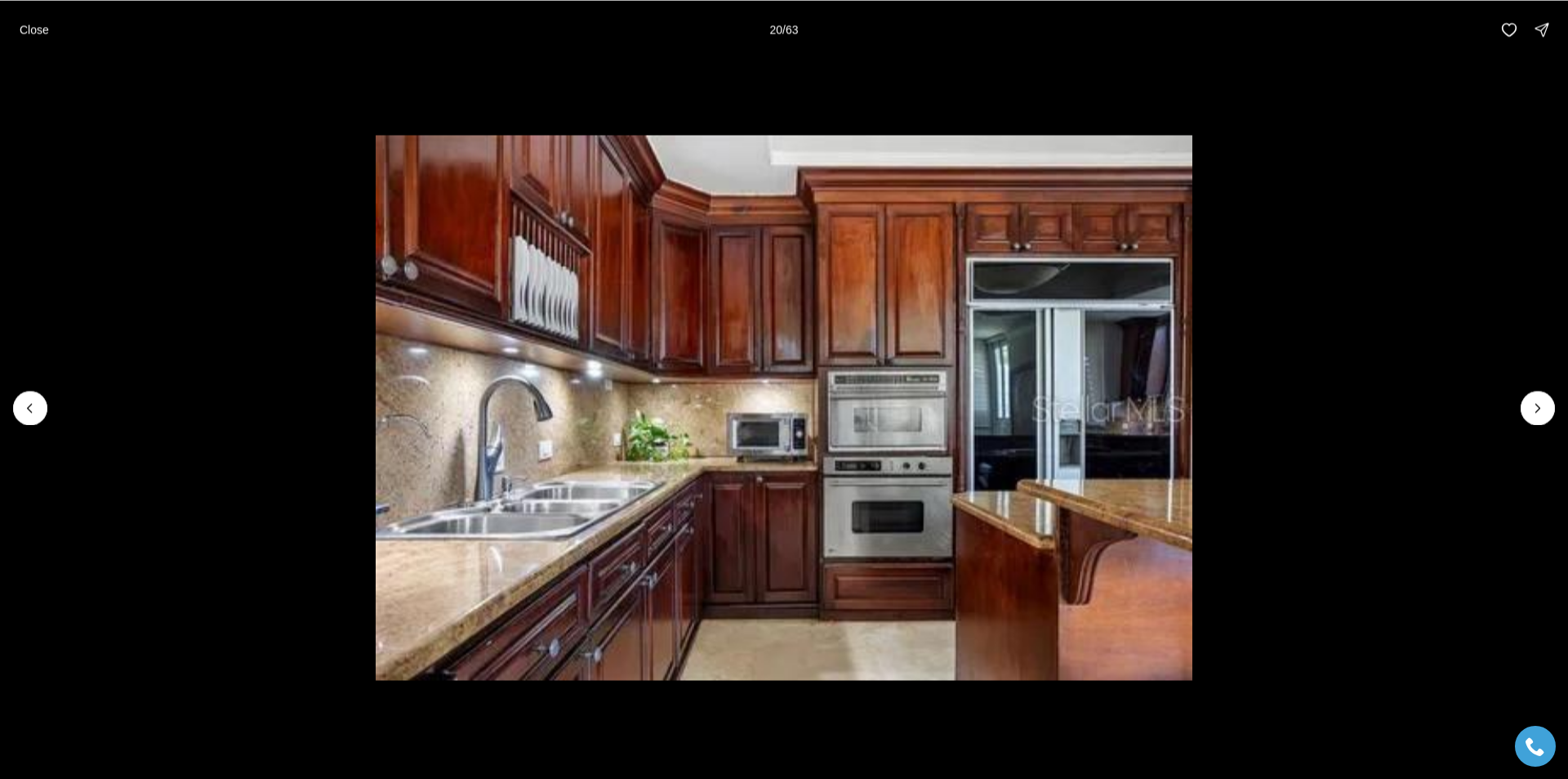
click at [1536, 411] on icon "Next slide" at bounding box center [1537, 408] width 4 height 8
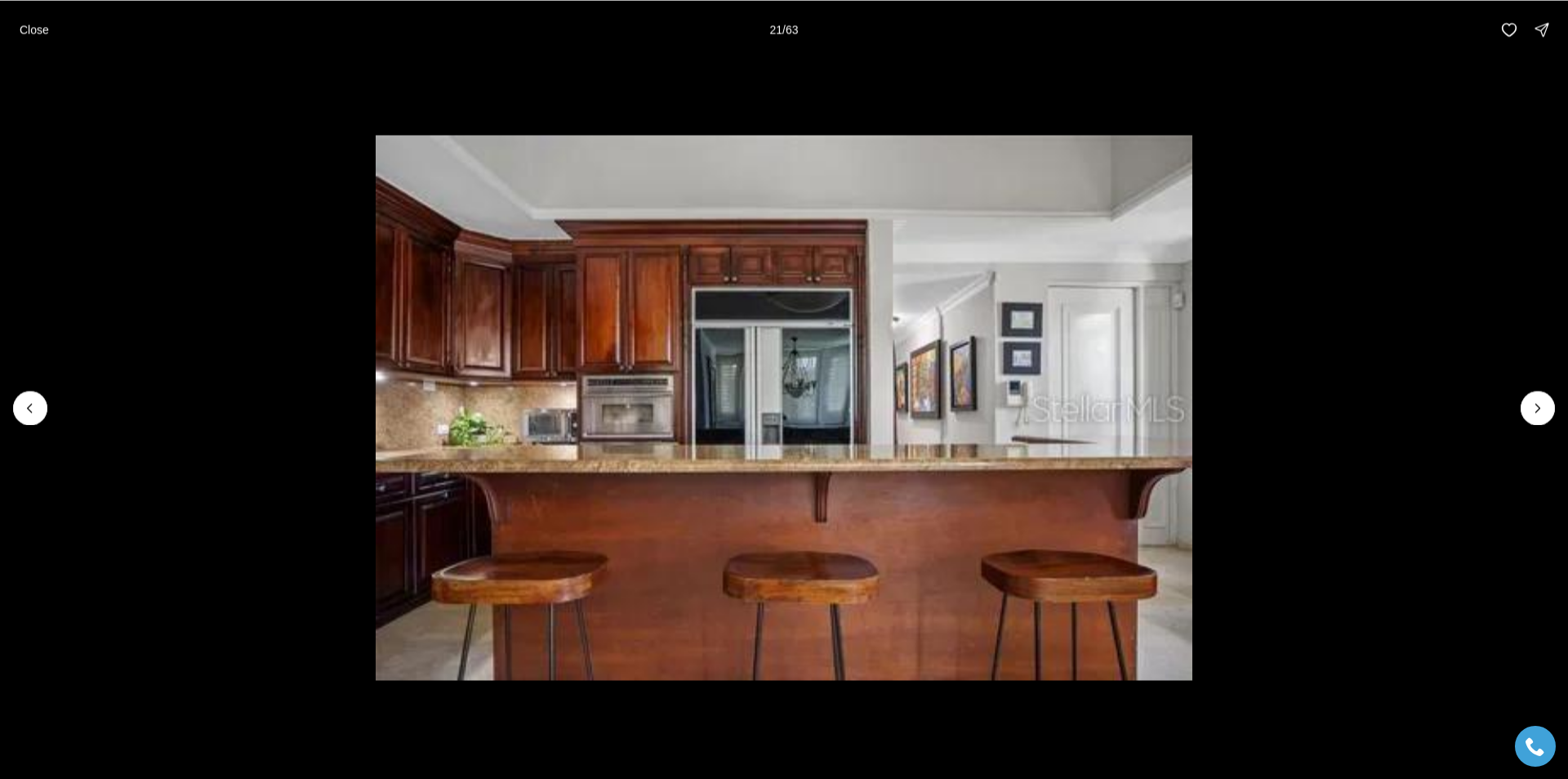
click at [1536, 411] on icon "Next slide" at bounding box center [1537, 408] width 4 height 8
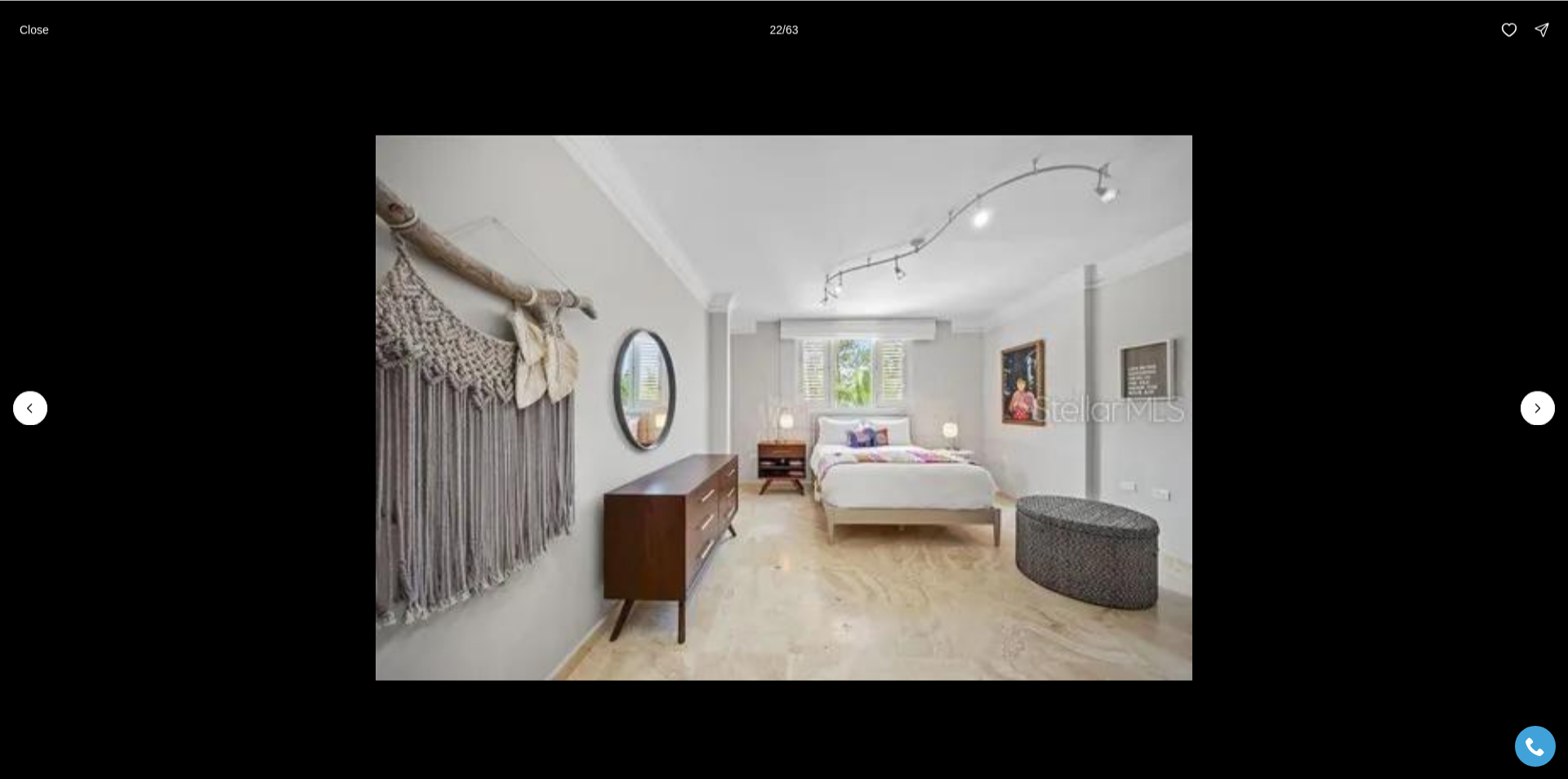
click at [1536, 411] on icon "Next slide" at bounding box center [1537, 408] width 4 height 8
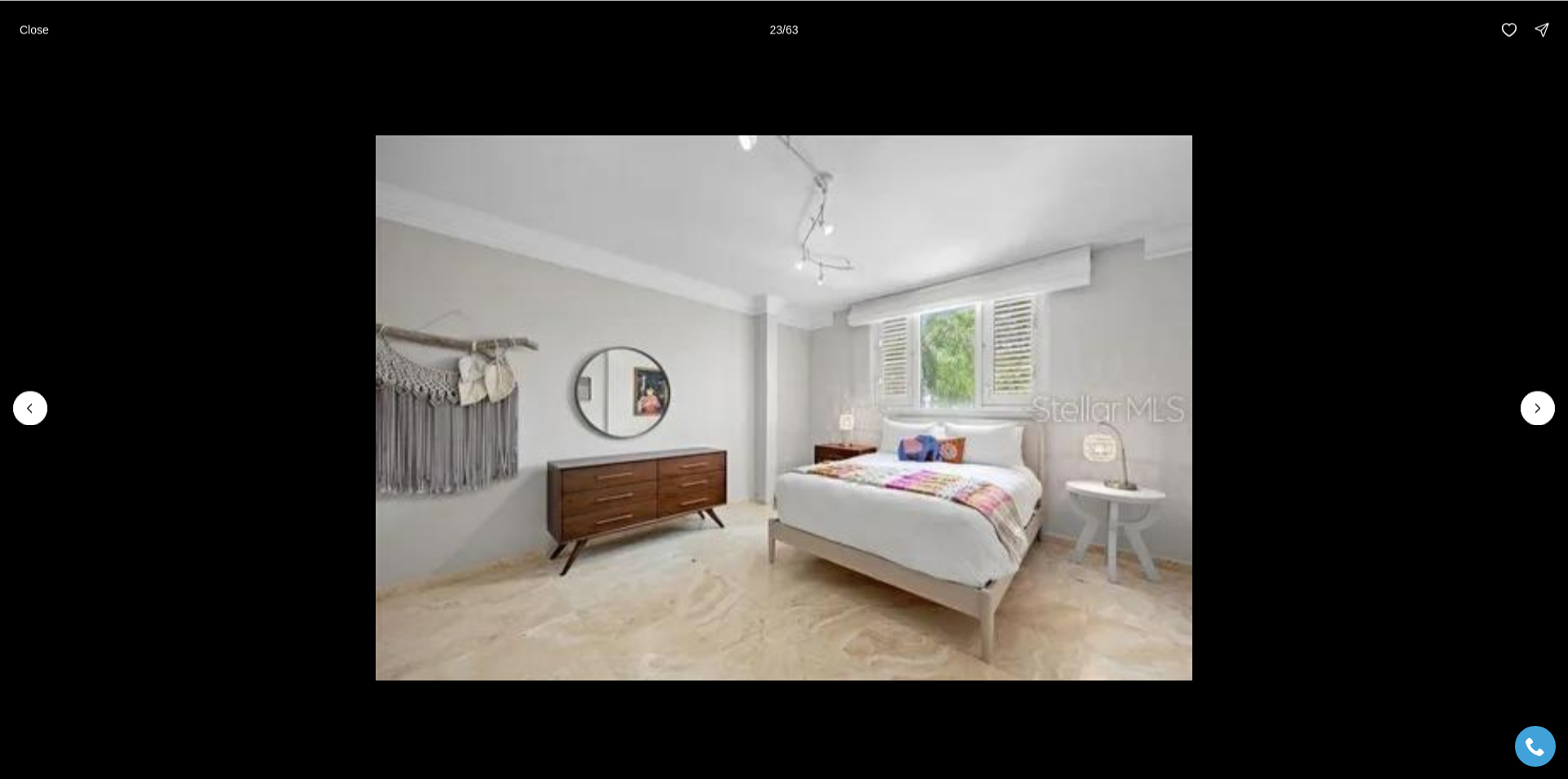
click at [1536, 411] on icon "Next slide" at bounding box center [1537, 408] width 4 height 8
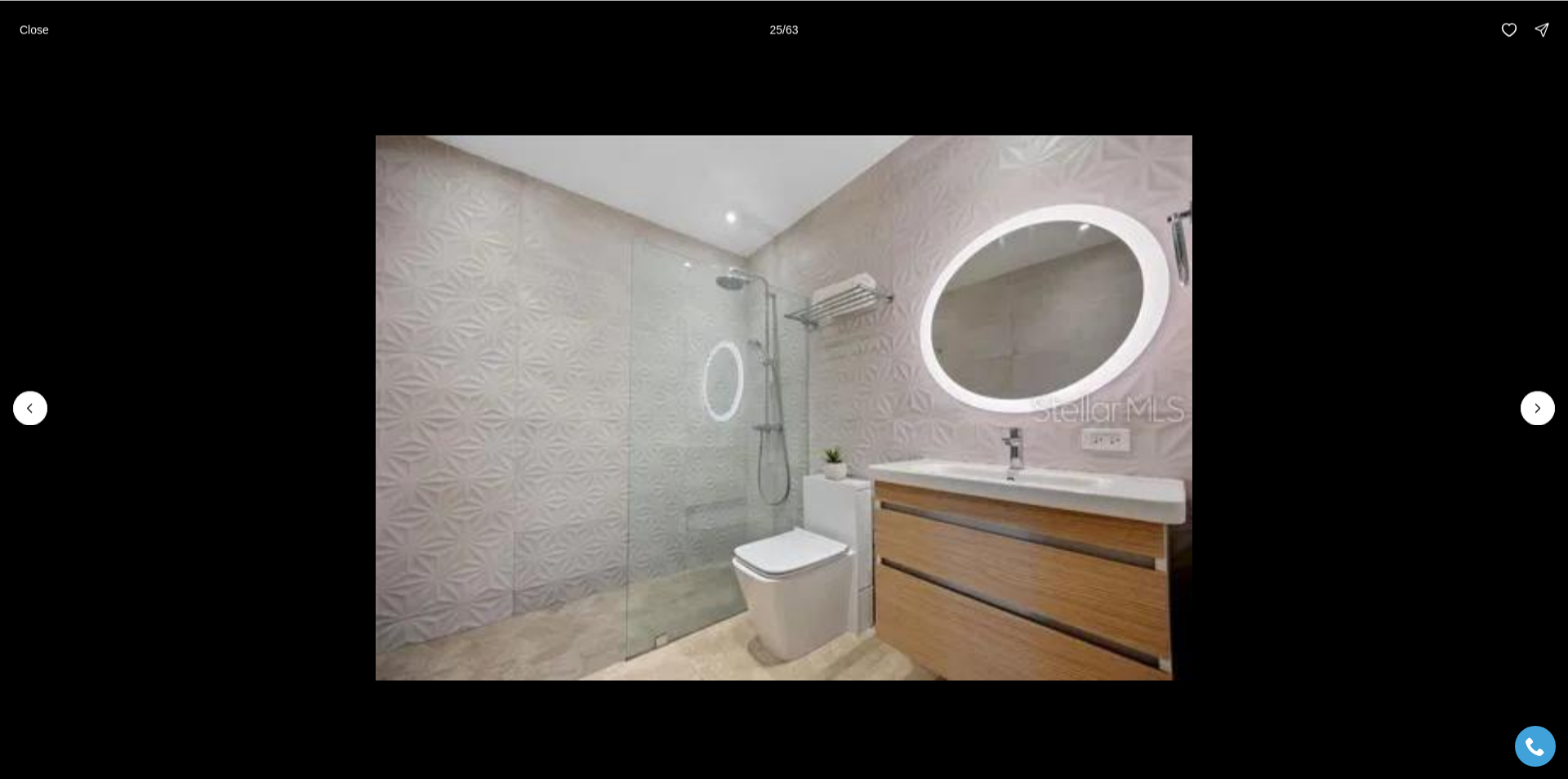
click at [1536, 411] on icon "Next slide" at bounding box center [1537, 408] width 4 height 8
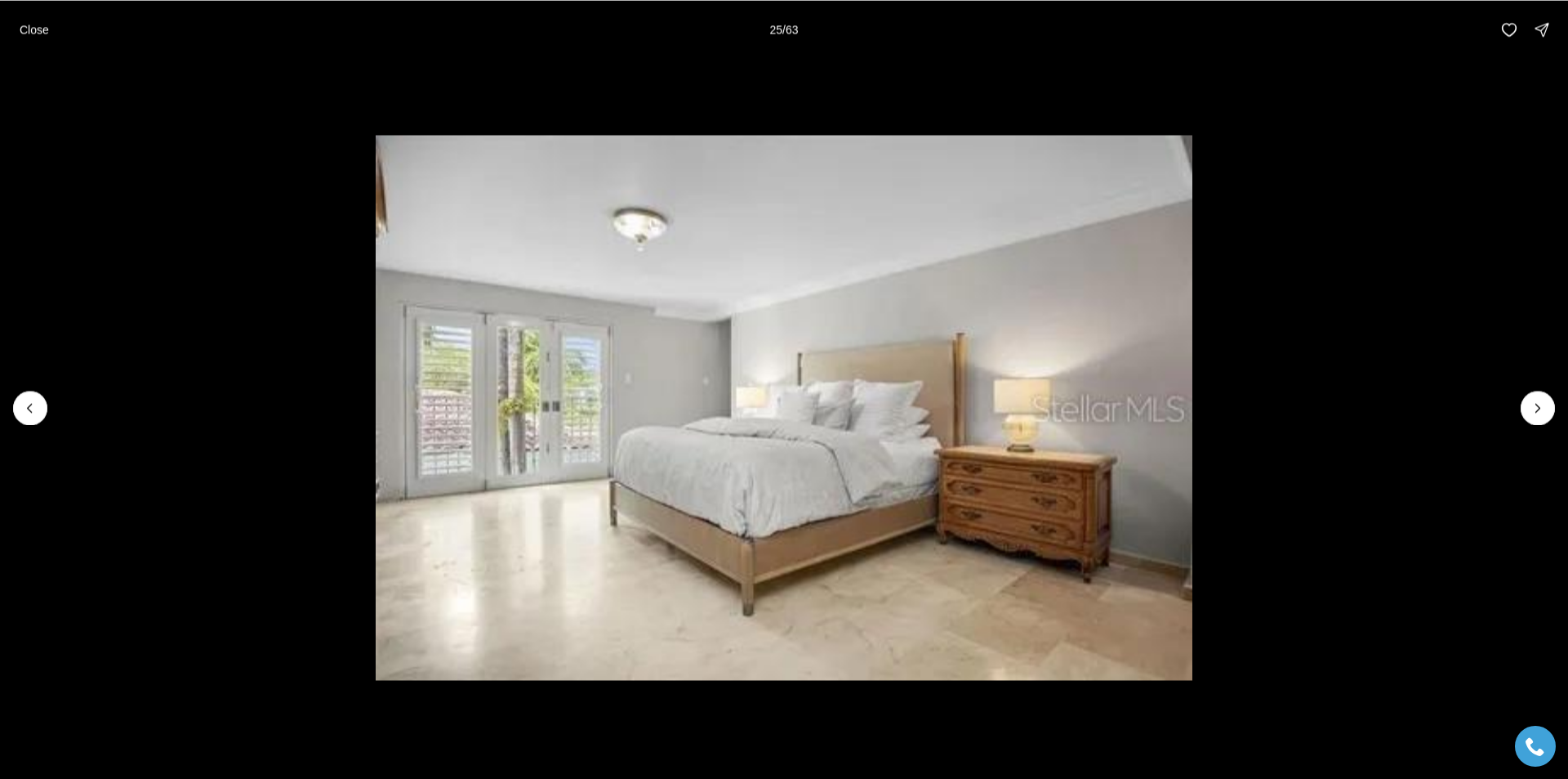
click at [1536, 411] on icon "Next slide" at bounding box center [1537, 408] width 4 height 8
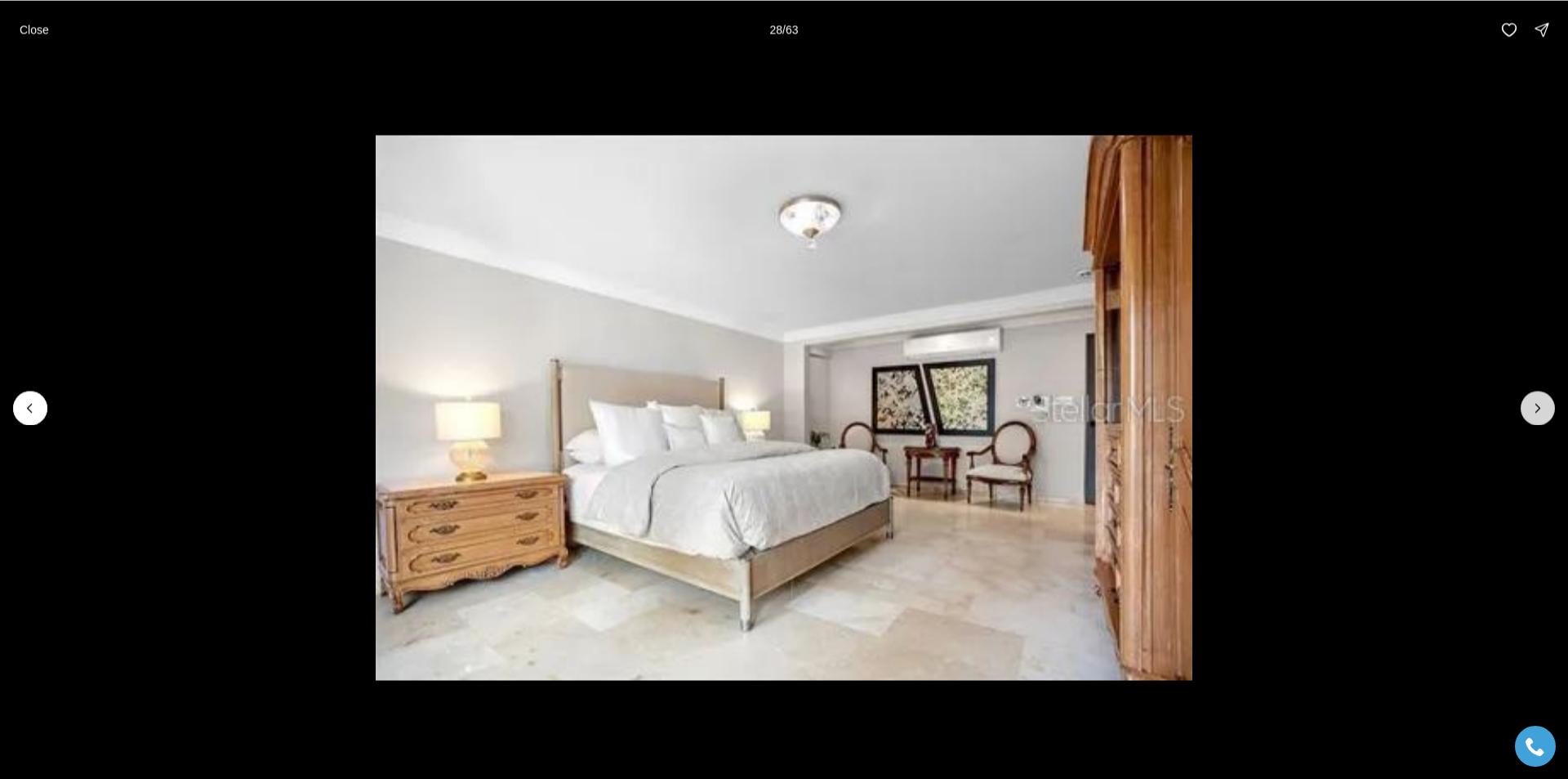
click at [1535, 411] on icon "Next slide" at bounding box center [1537, 408] width 4 height 8
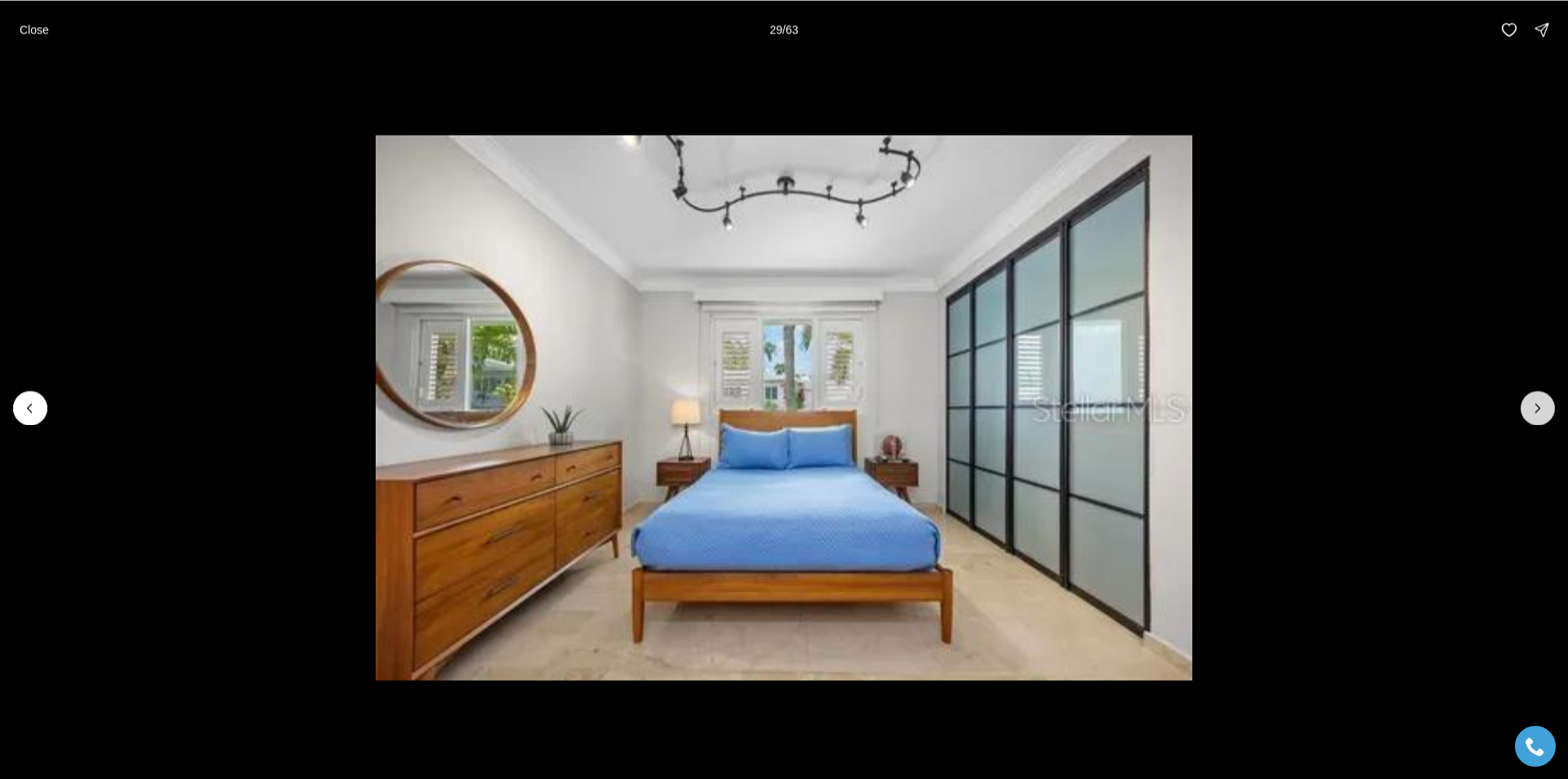
click at [1535, 411] on icon "Next slide" at bounding box center [1537, 408] width 4 height 8
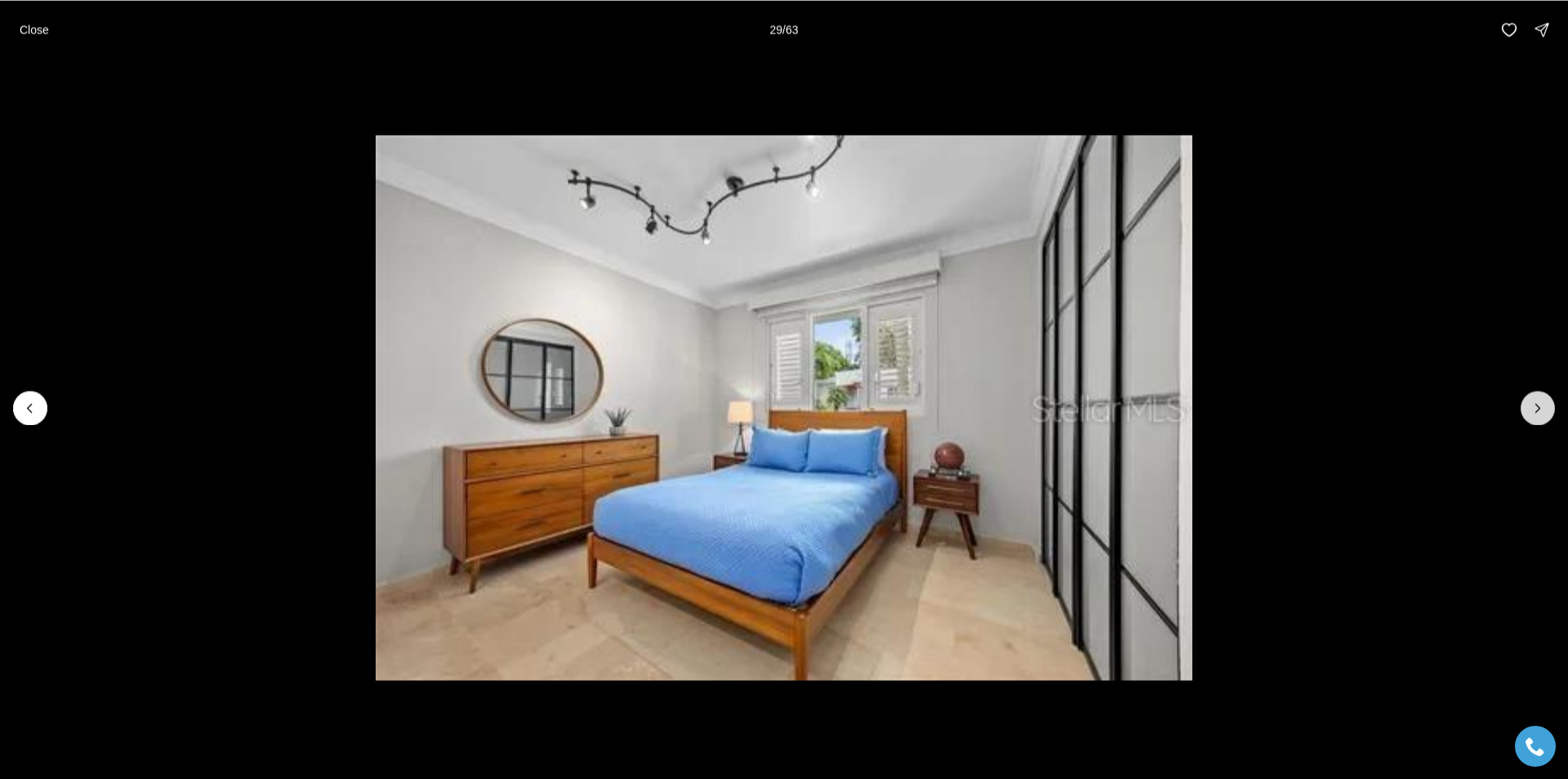
click at [1535, 411] on icon "Next slide" at bounding box center [1537, 408] width 4 height 8
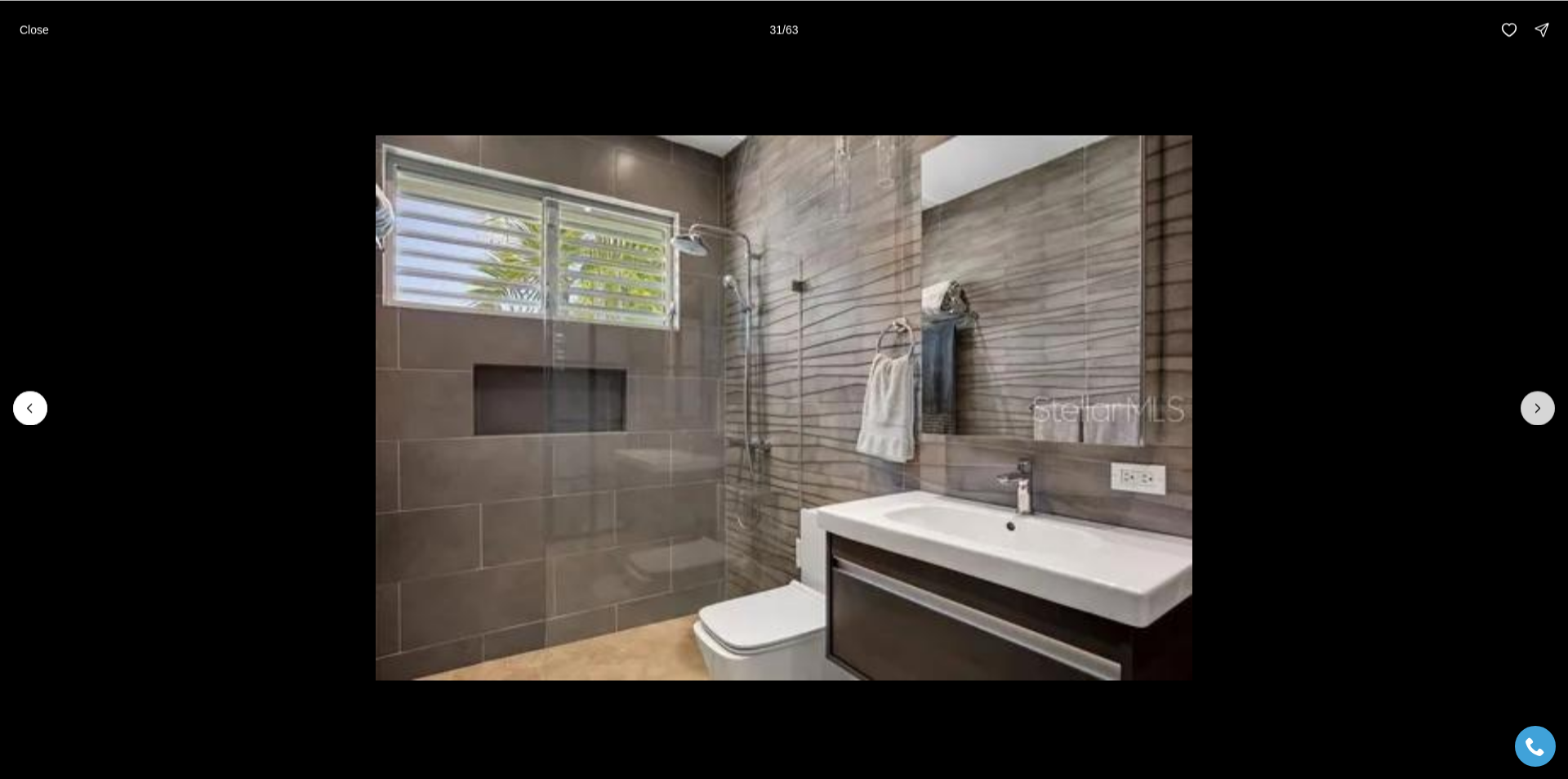
click at [1535, 411] on icon "Next slide" at bounding box center [1537, 408] width 4 height 8
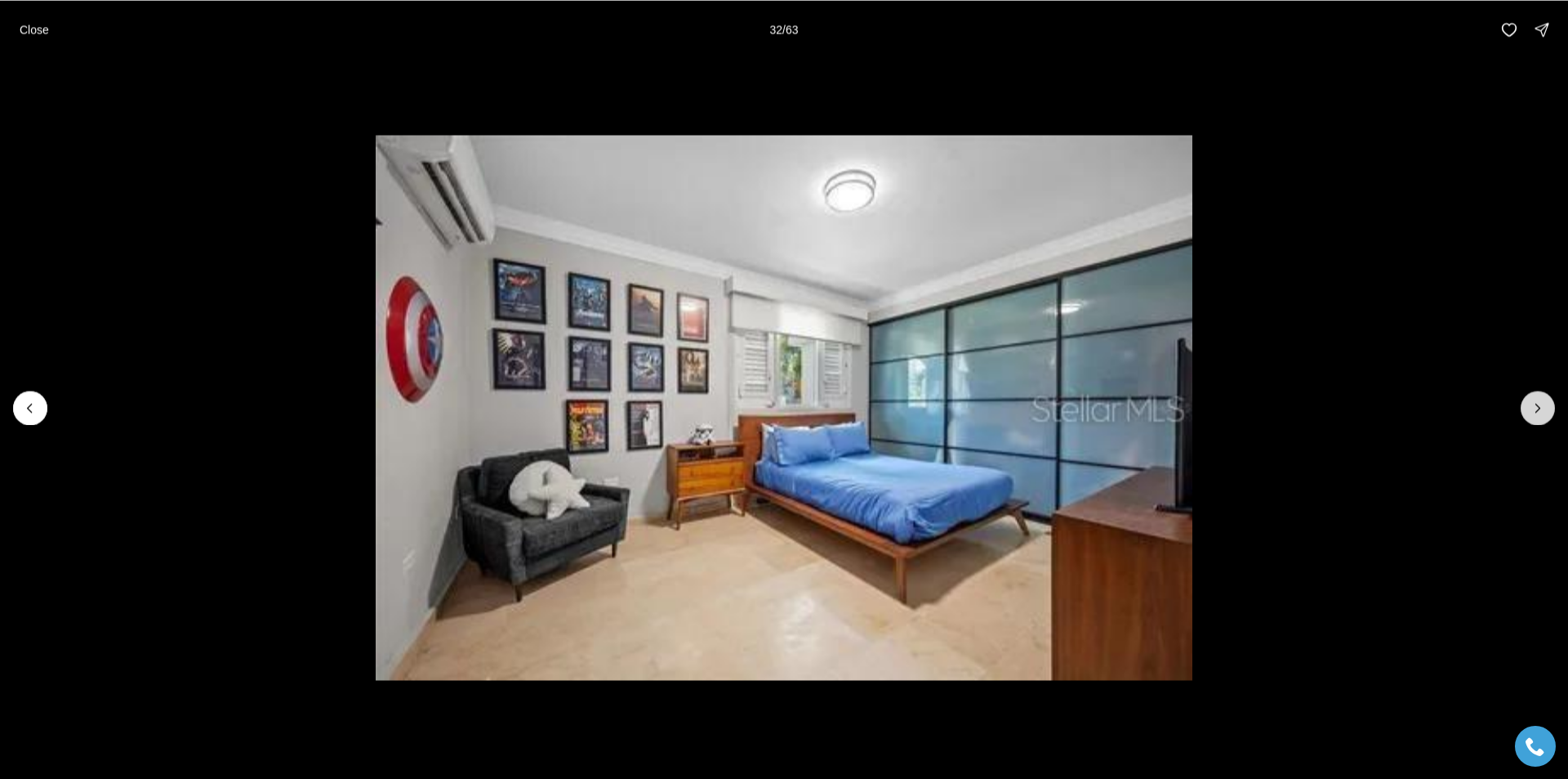
click at [1535, 411] on icon "Next slide" at bounding box center [1537, 408] width 4 height 8
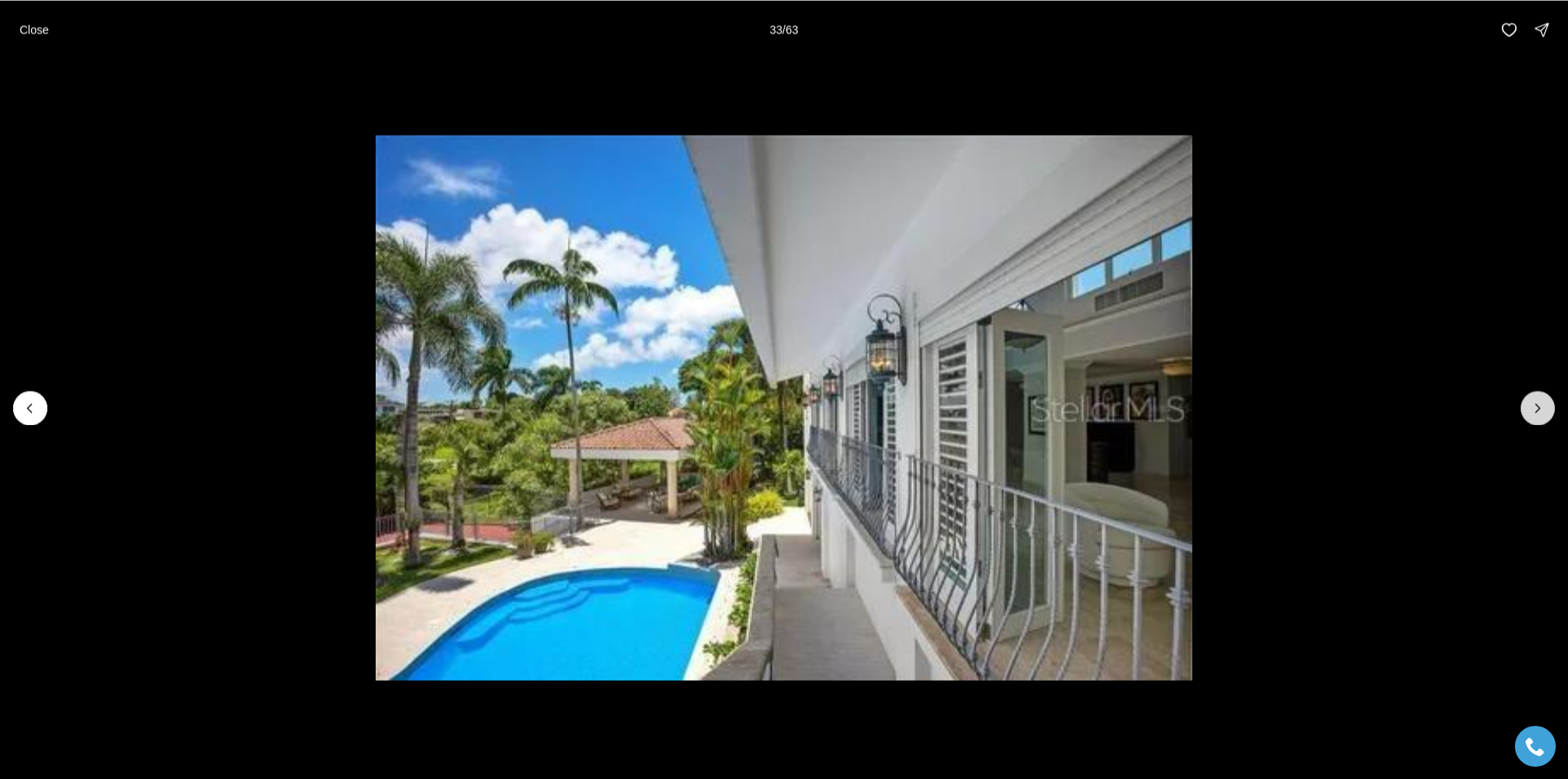
click at [1535, 411] on icon "Next slide" at bounding box center [1537, 408] width 4 height 8
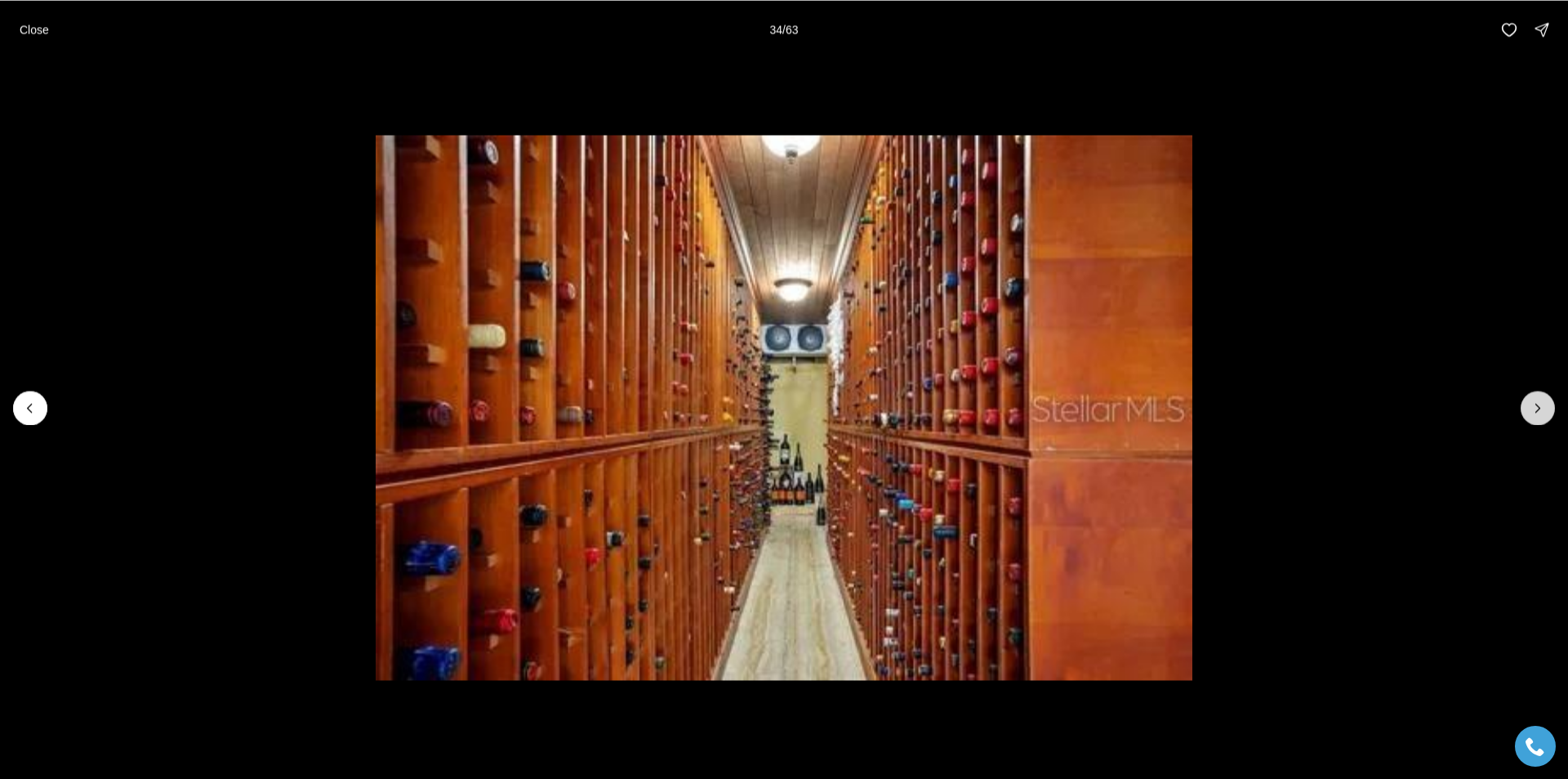
click at [1535, 411] on icon "Next slide" at bounding box center [1537, 408] width 4 height 8
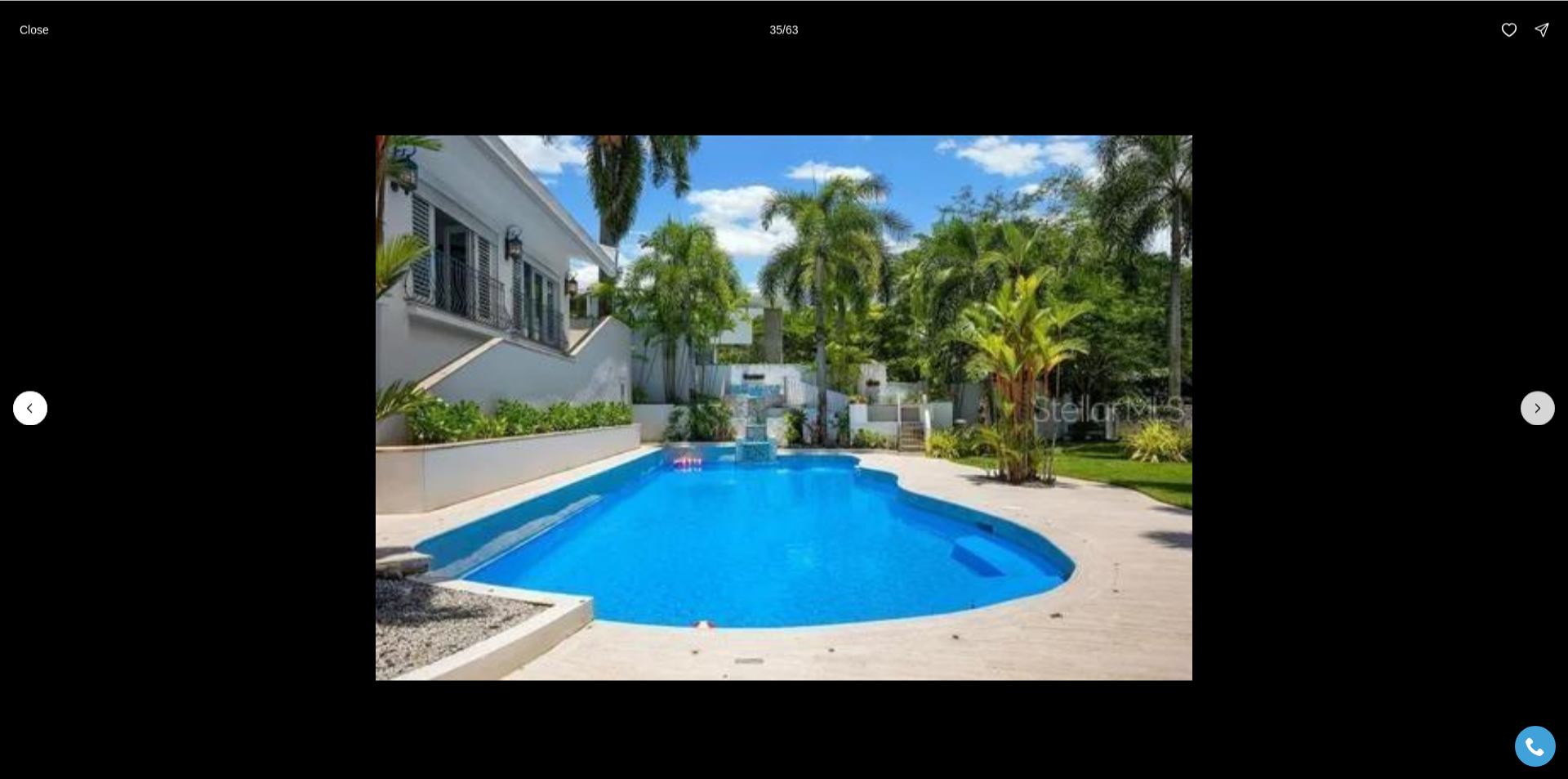
click at [1535, 411] on icon "Next slide" at bounding box center [1537, 408] width 4 height 8
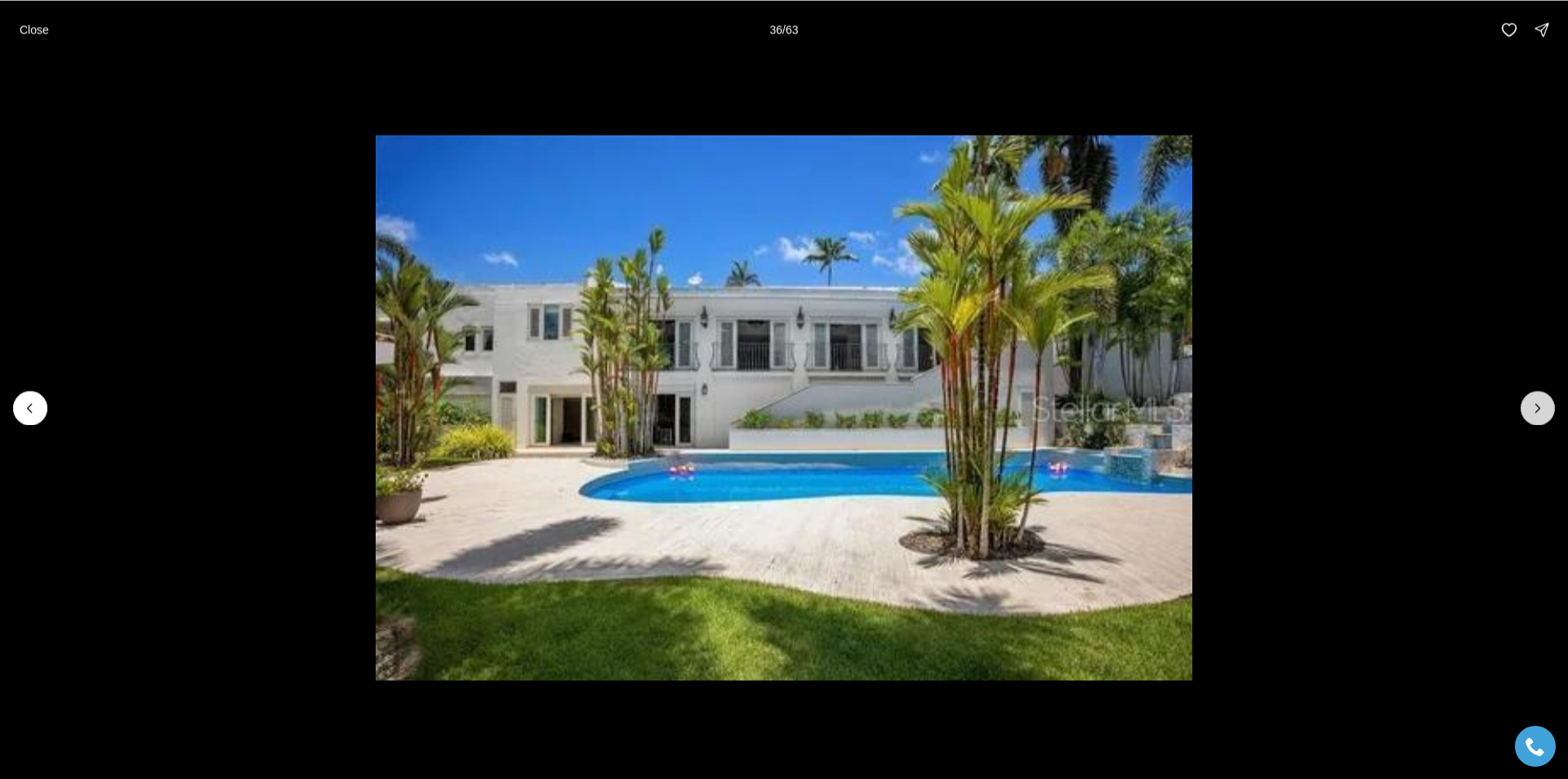
click at [1544, 404] on icon "Next slide" at bounding box center [1537, 408] width 16 height 16
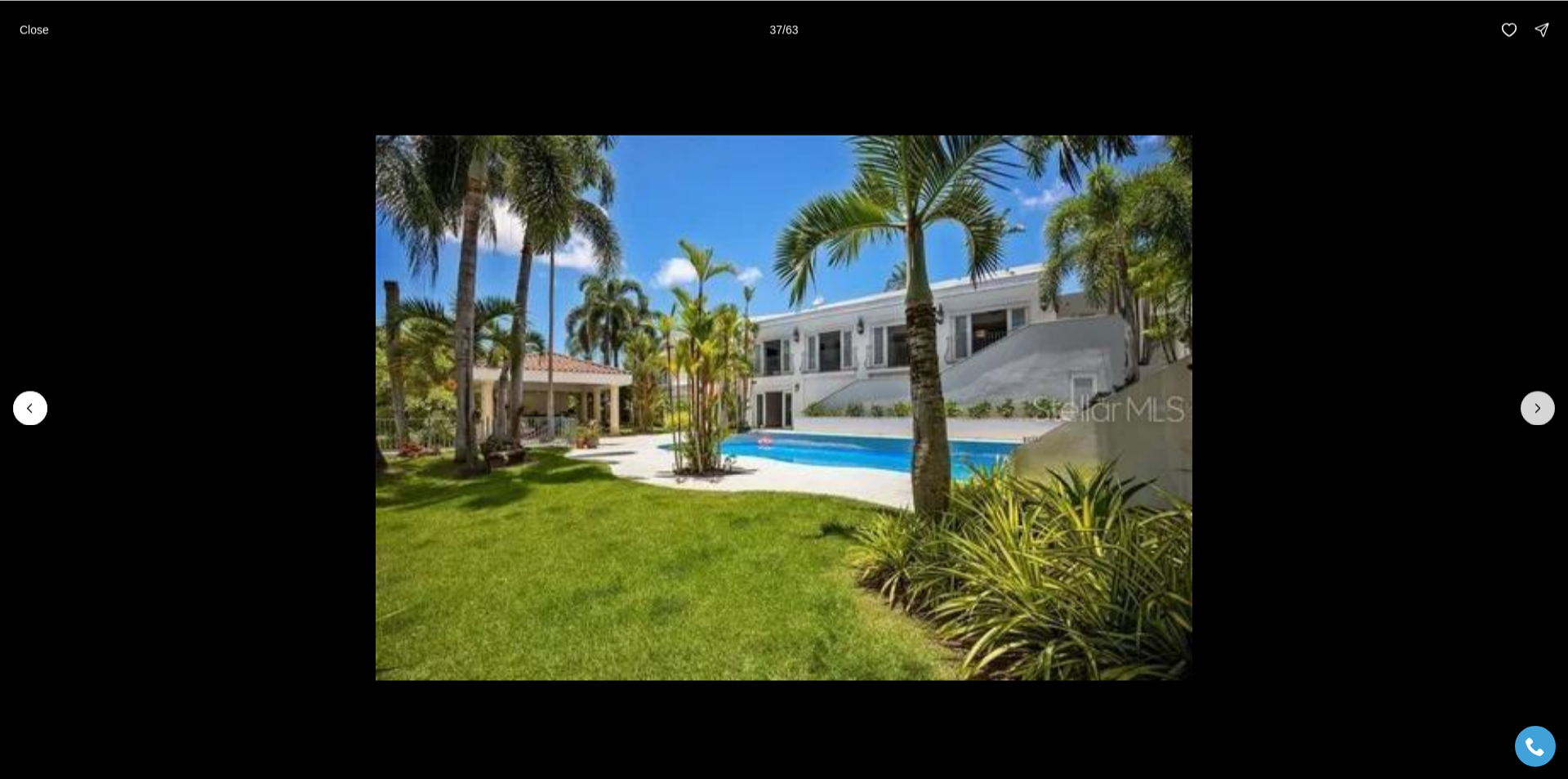
click at [1544, 404] on icon "Next slide" at bounding box center [1537, 408] width 16 height 16
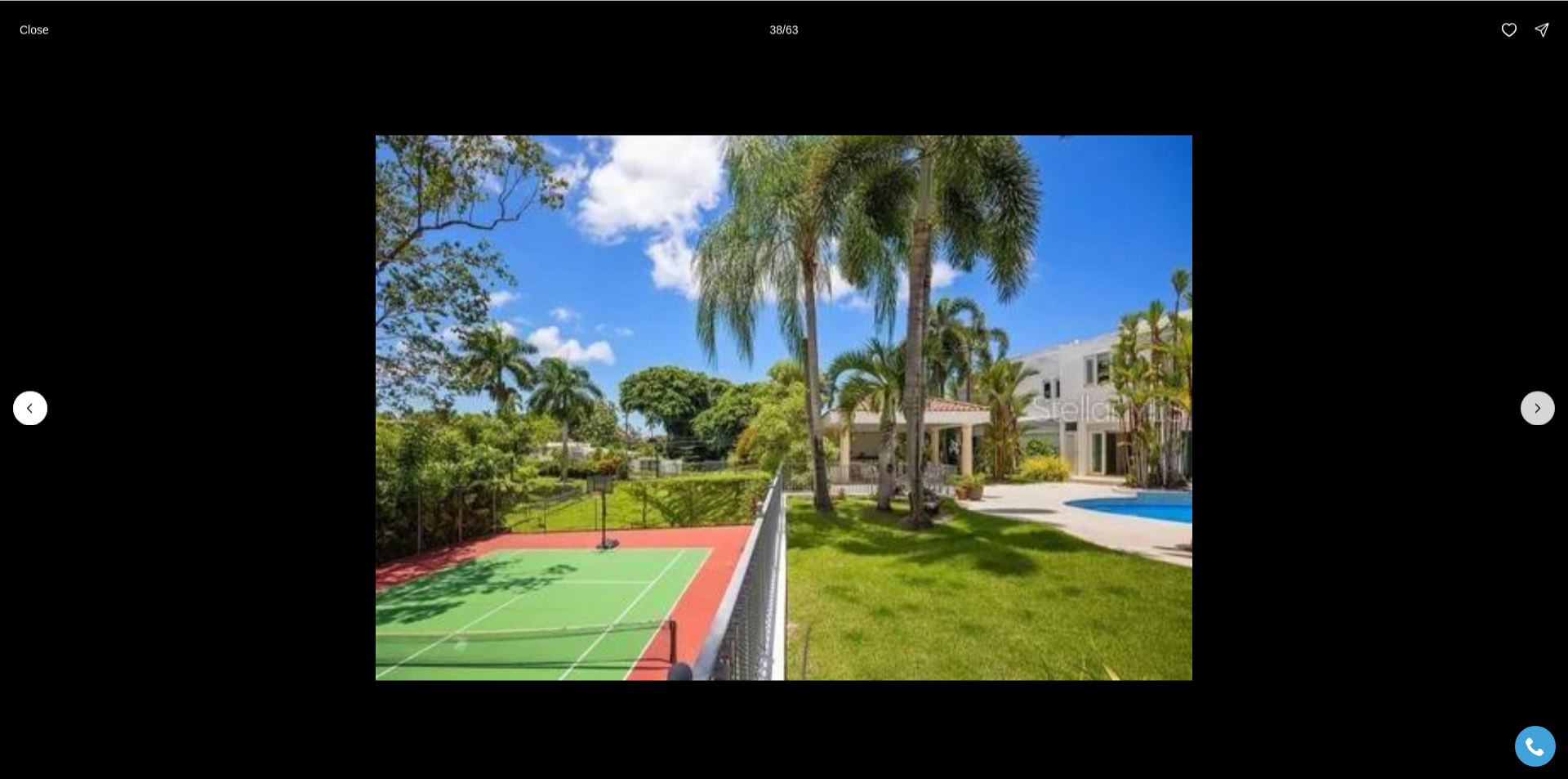
click at [1544, 404] on icon "Next slide" at bounding box center [1537, 408] width 16 height 16
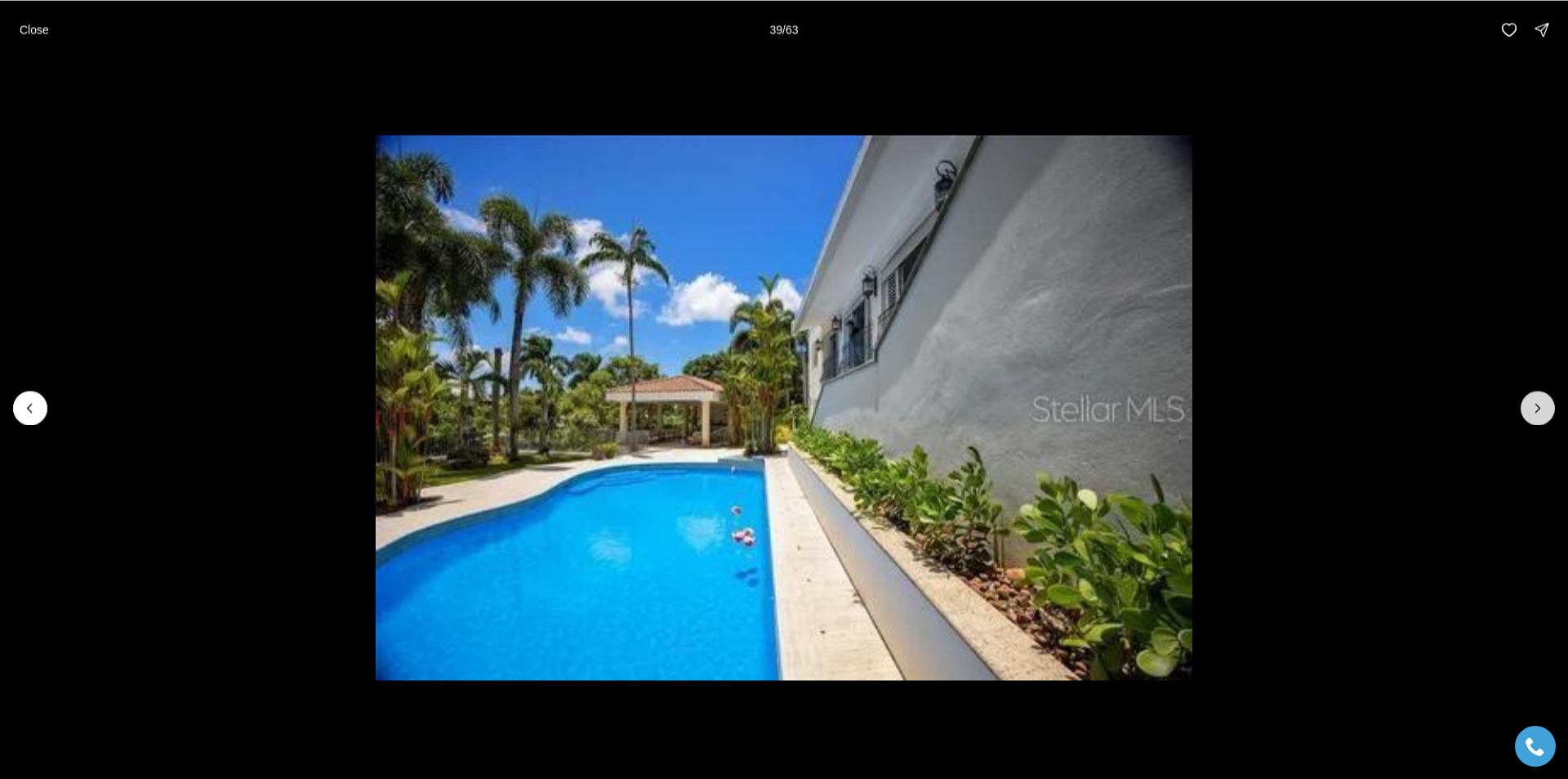
click at [1544, 404] on icon "Next slide" at bounding box center [1537, 408] width 16 height 16
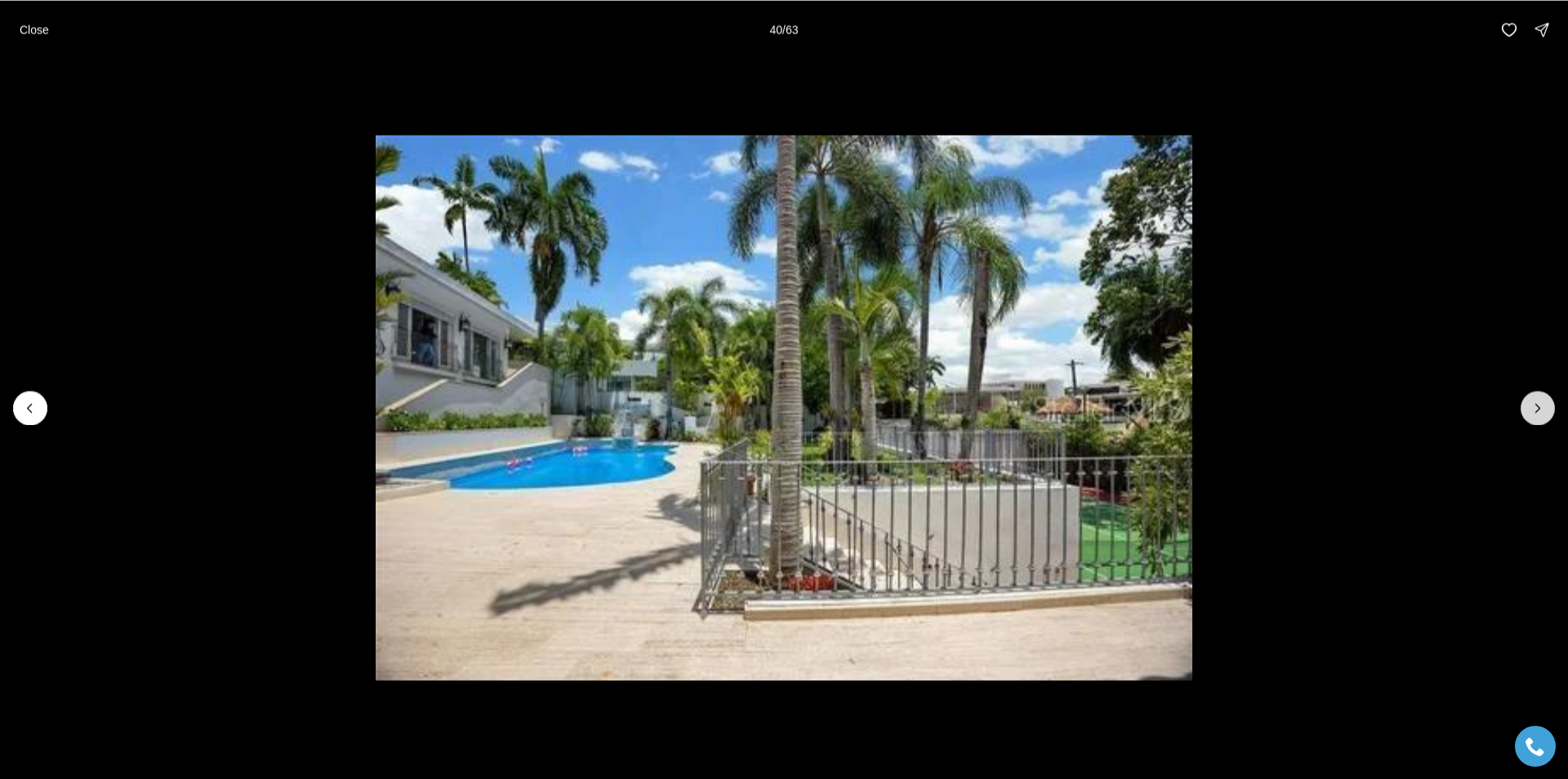
click at [1544, 404] on icon "Next slide" at bounding box center [1537, 408] width 16 height 16
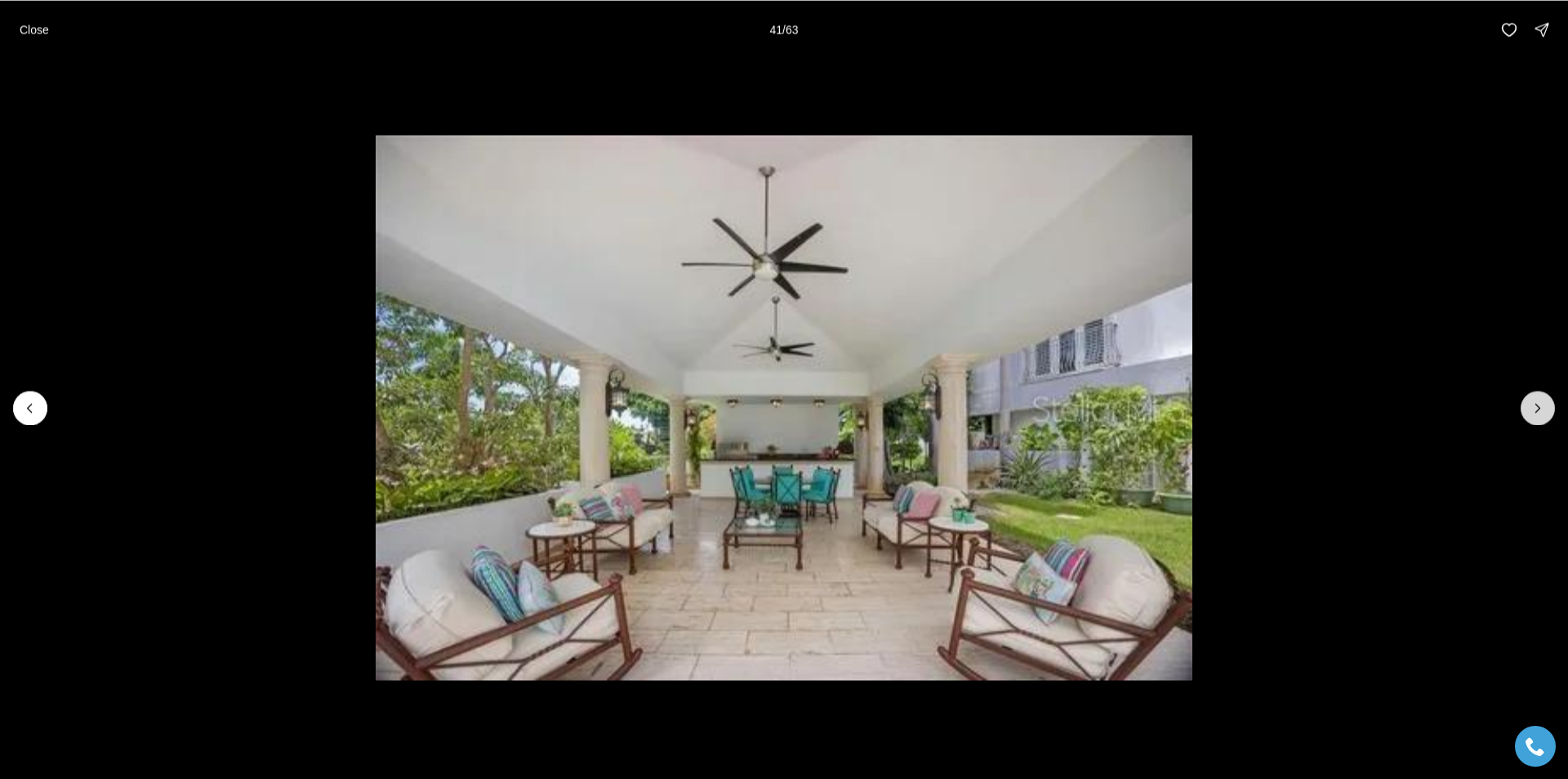
click at [1544, 404] on icon "Next slide" at bounding box center [1537, 408] width 16 height 16
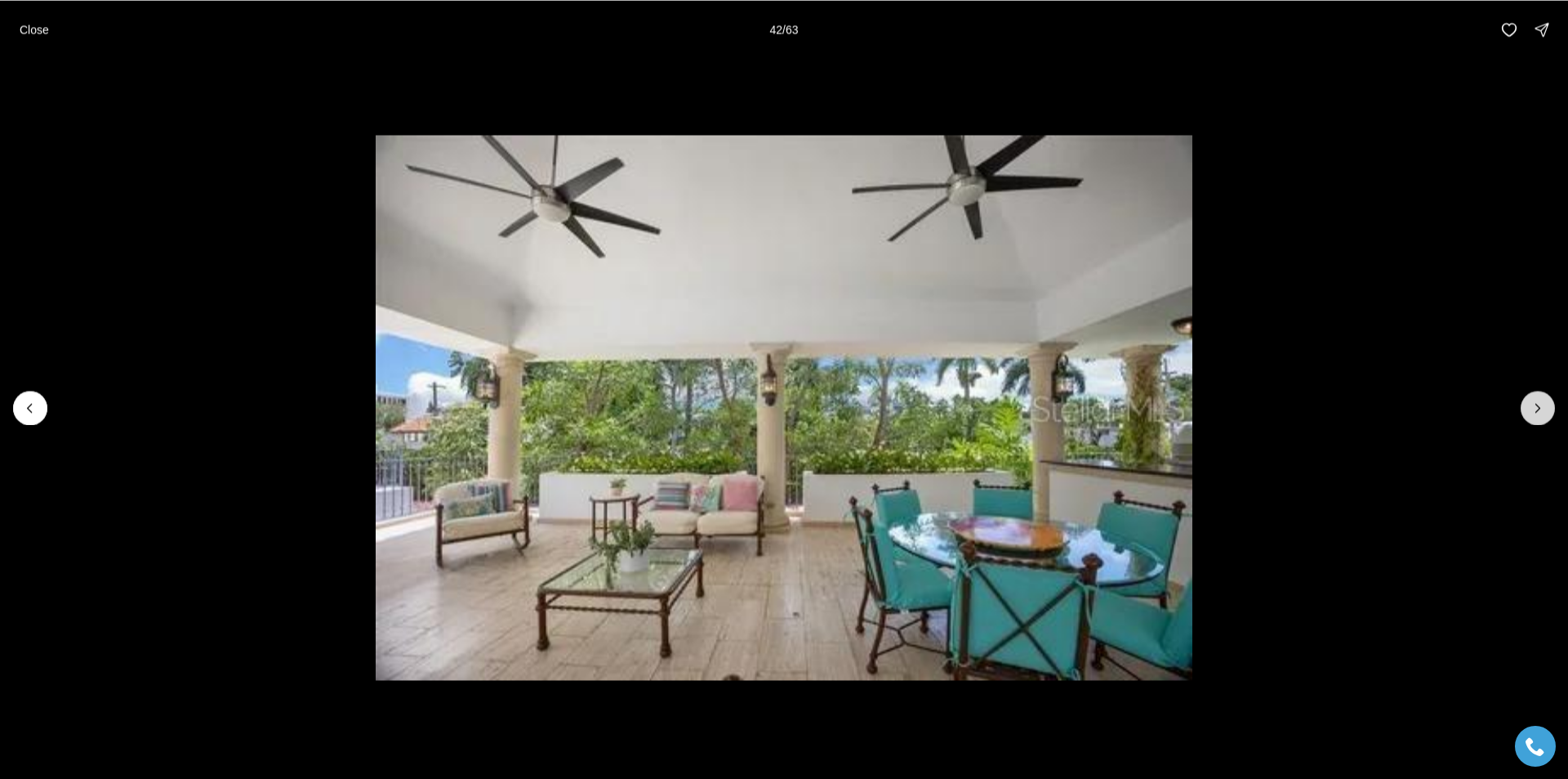
click at [1544, 404] on icon "Next slide" at bounding box center [1537, 408] width 16 height 16
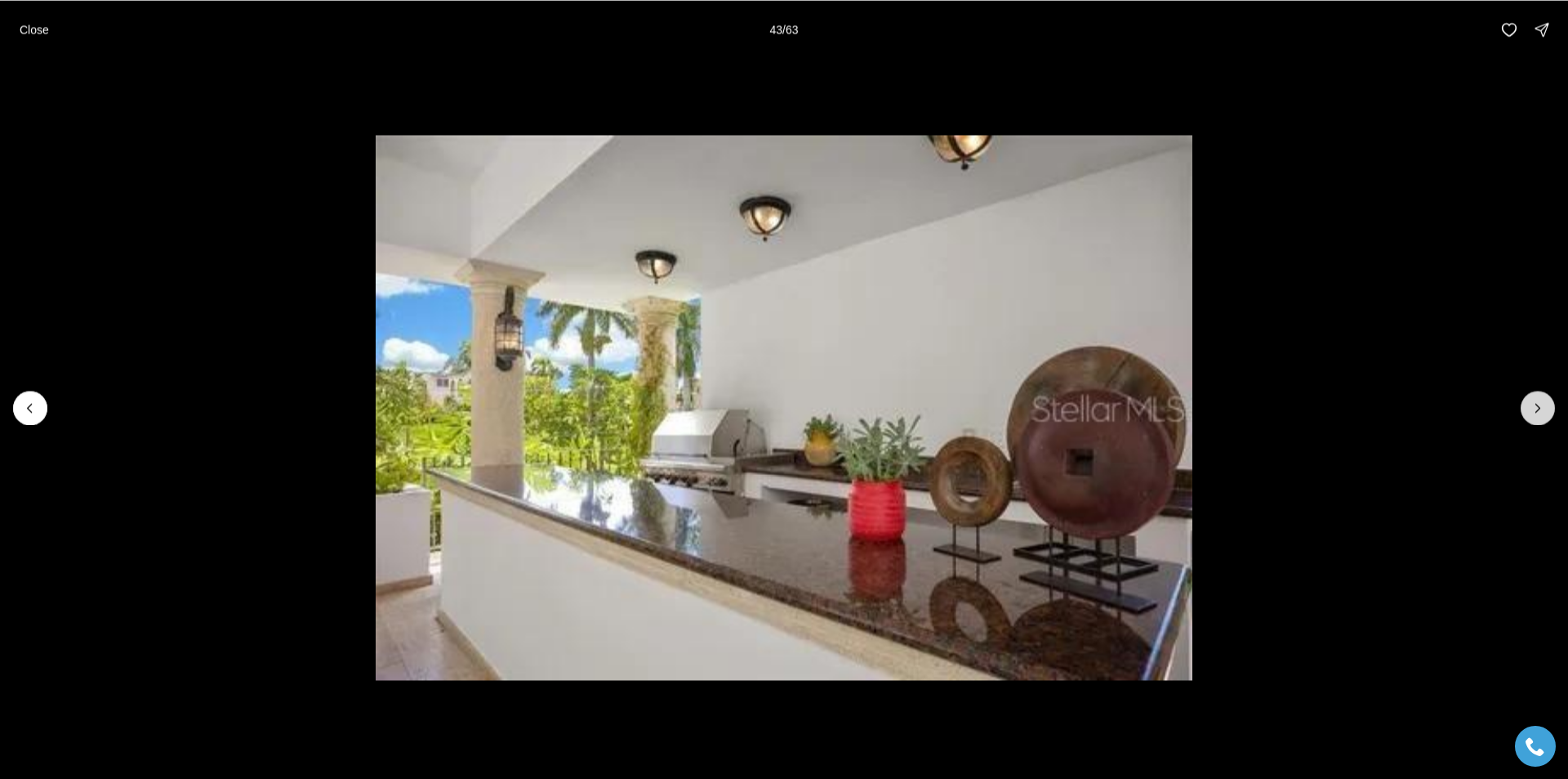
click at [1544, 404] on icon "Next slide" at bounding box center [1537, 408] width 16 height 16
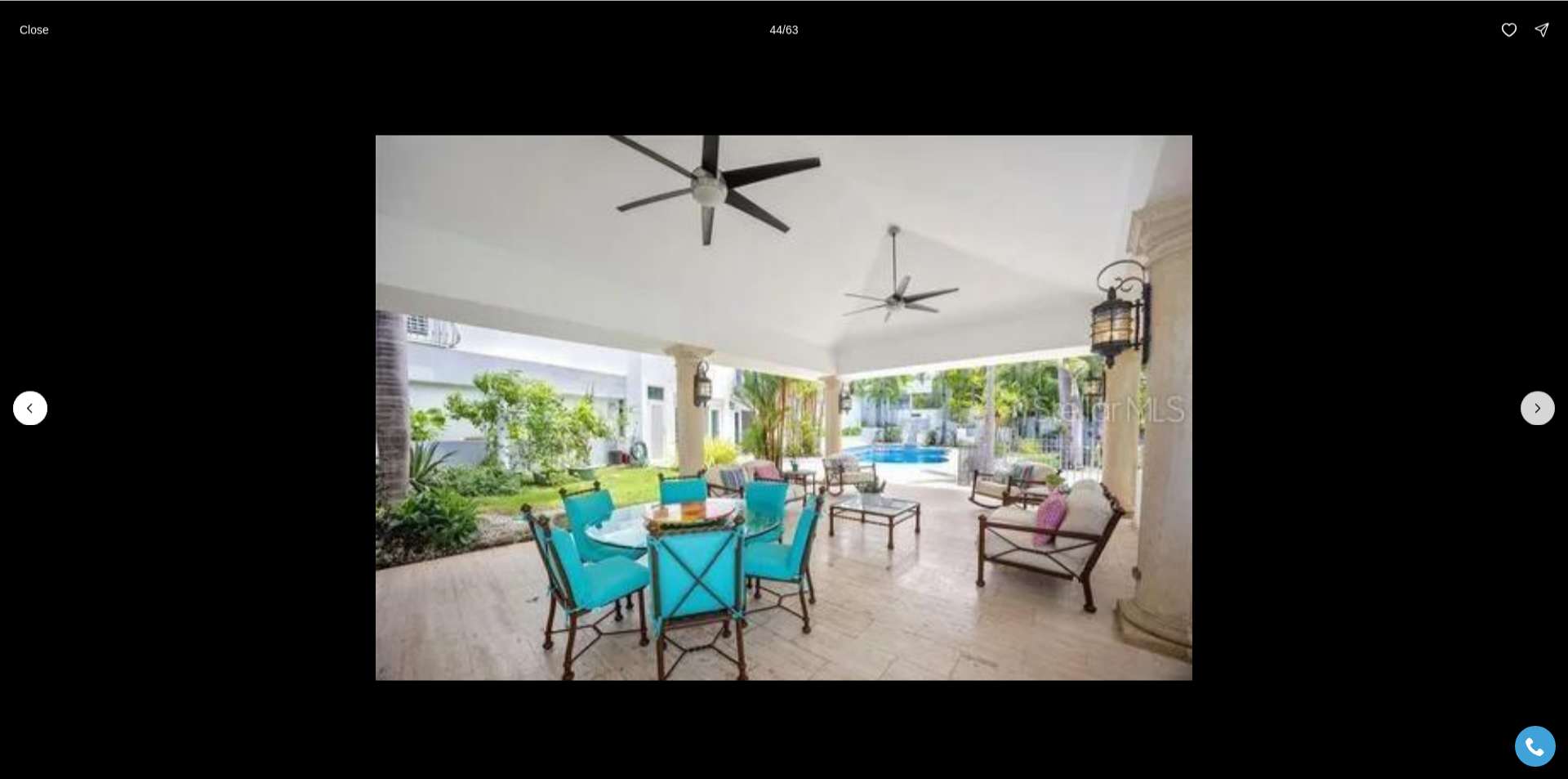
click at [1544, 404] on icon "Next slide" at bounding box center [1537, 408] width 16 height 16
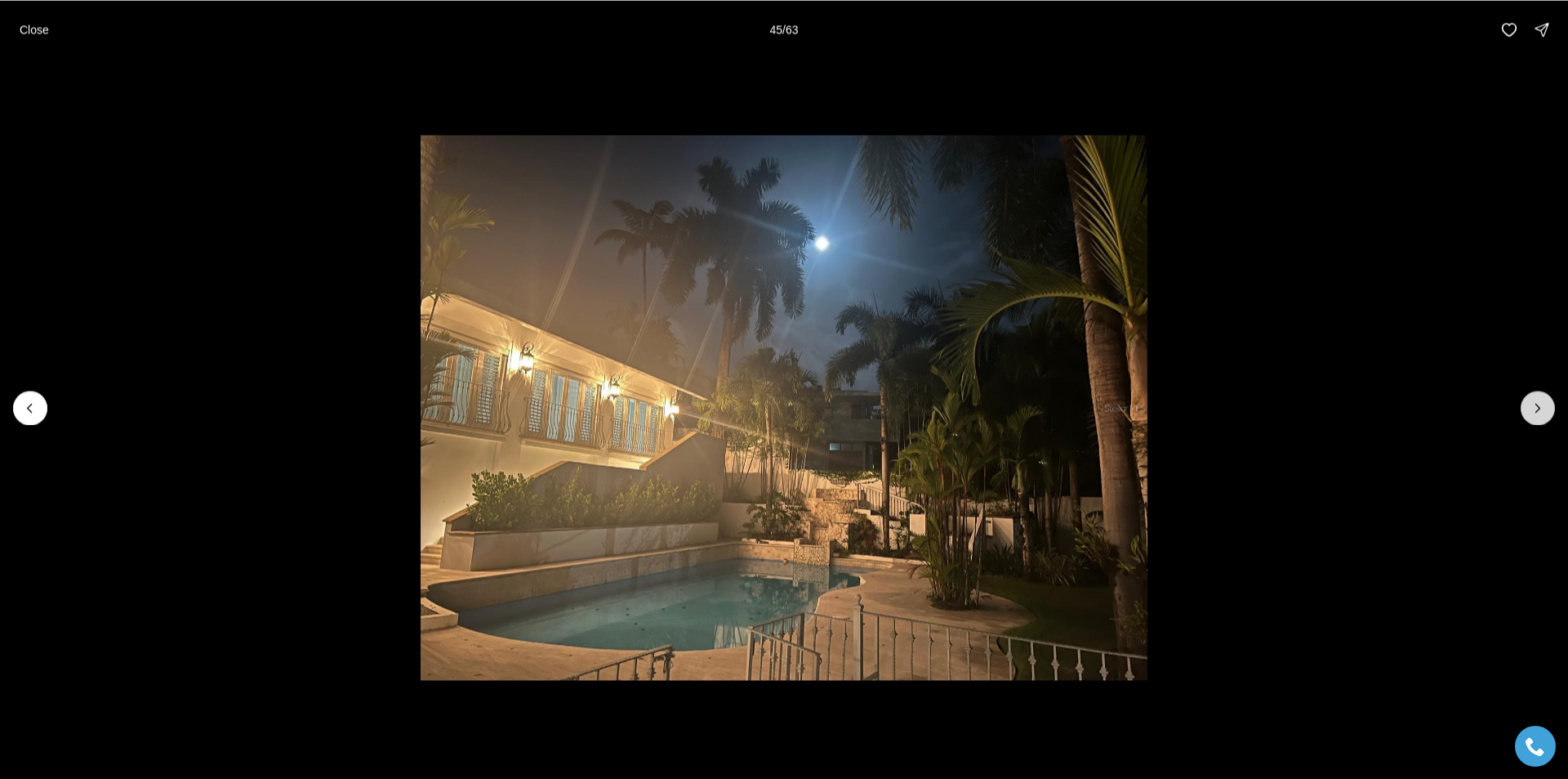
click at [1544, 404] on icon "Next slide" at bounding box center [1537, 408] width 16 height 16
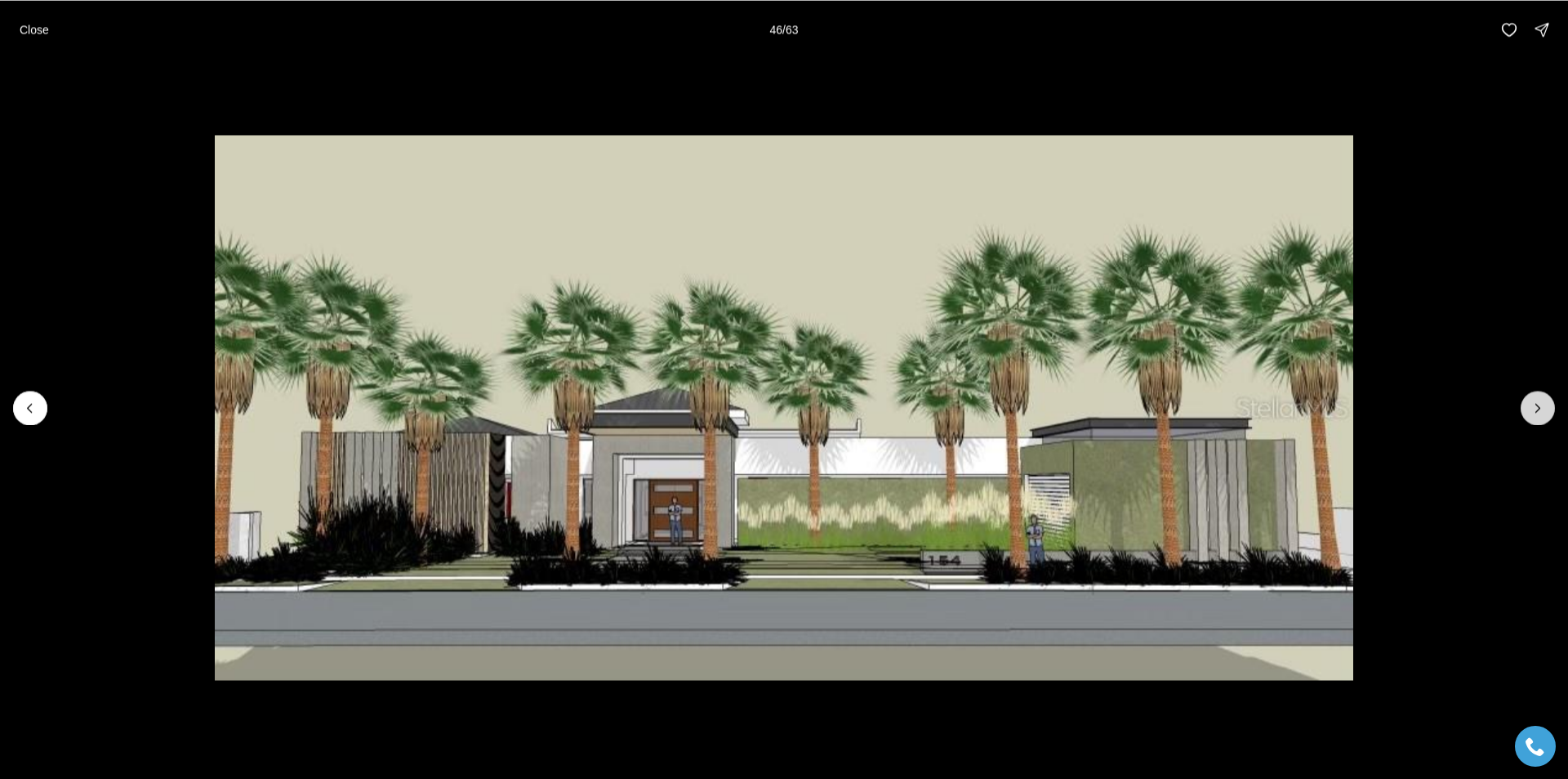
click at [1544, 404] on icon "Next slide" at bounding box center [1537, 408] width 16 height 16
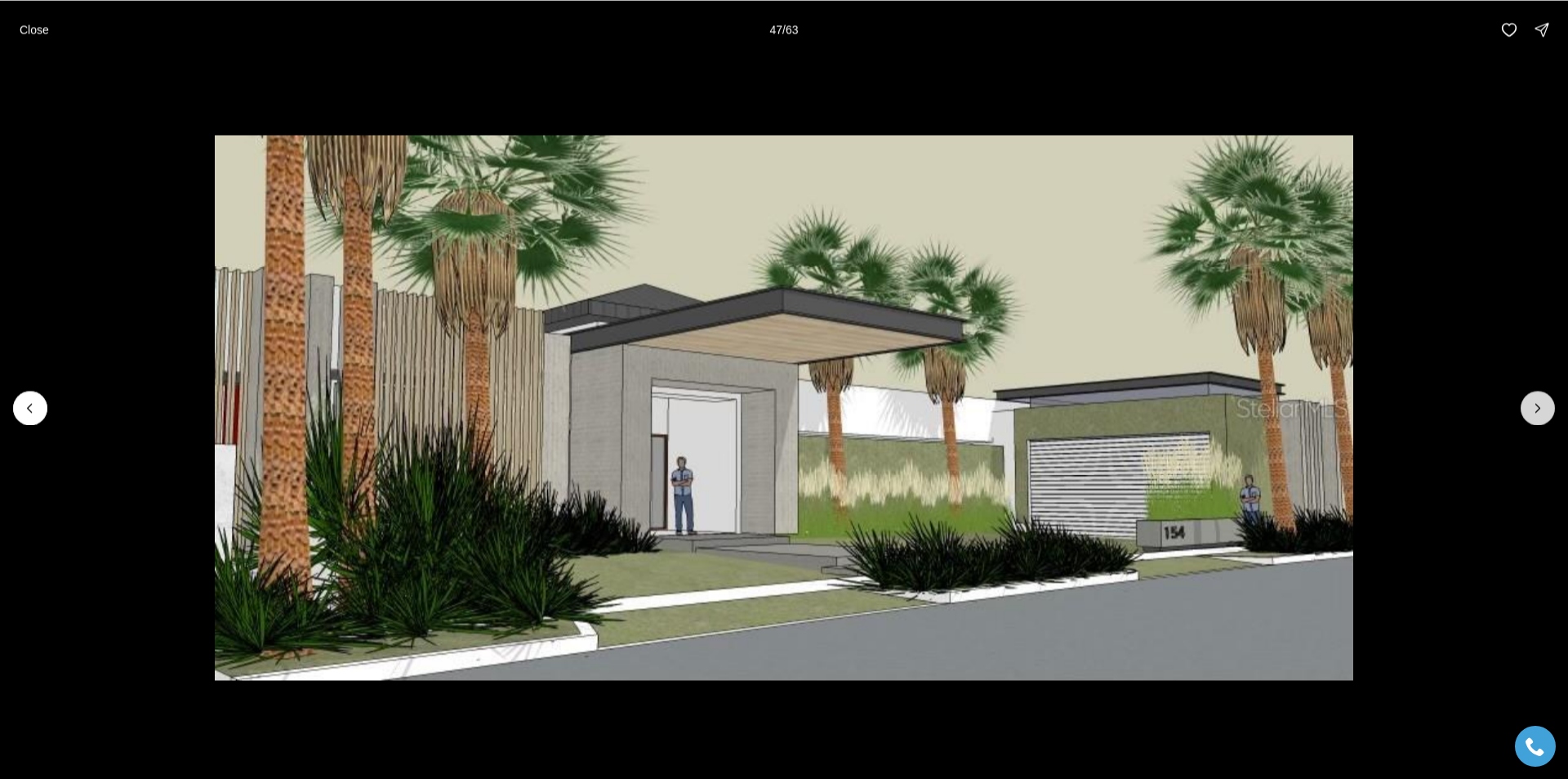
click at [1544, 404] on icon "Next slide" at bounding box center [1537, 408] width 16 height 16
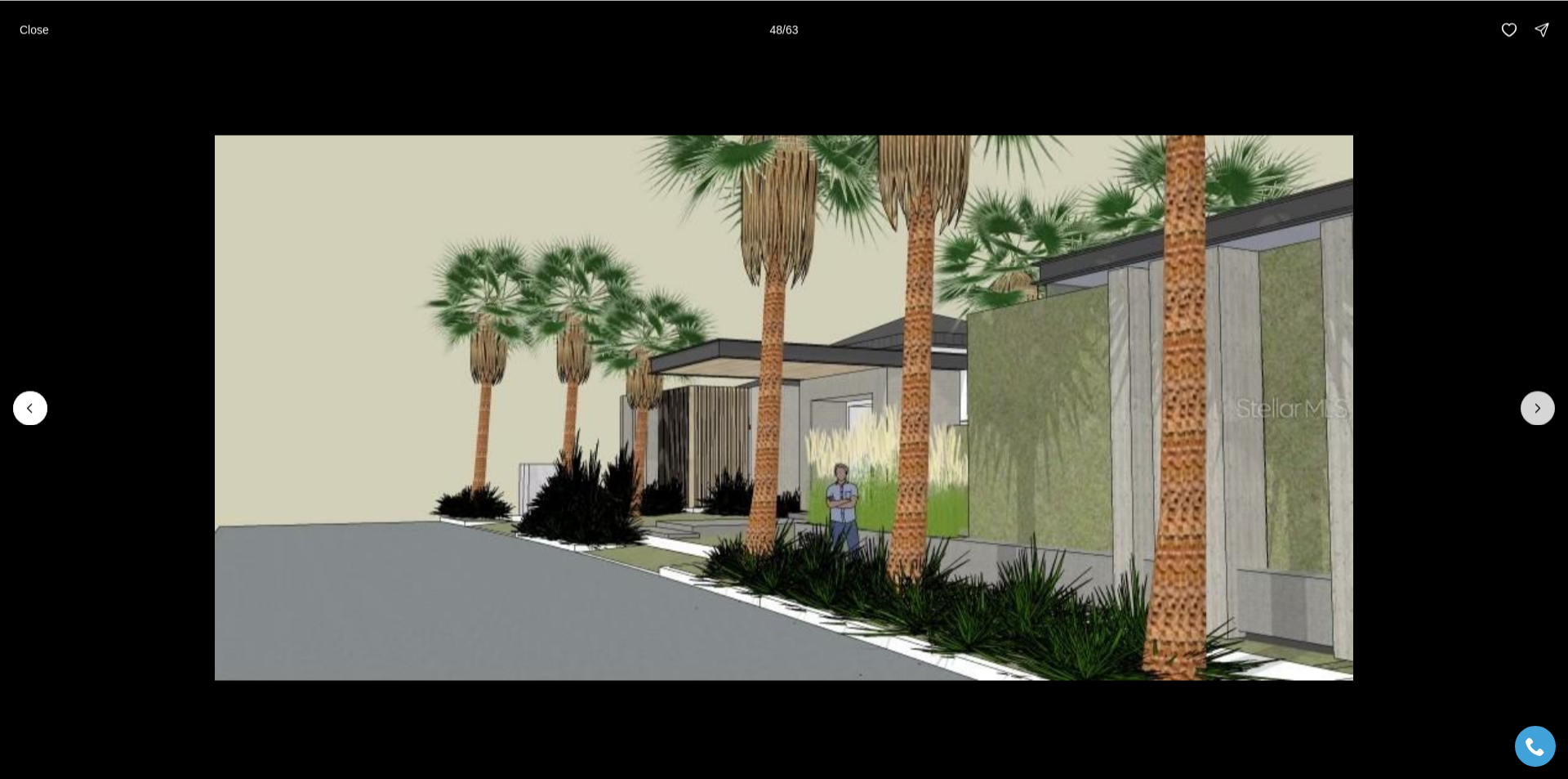
click at [1544, 404] on icon "Next slide" at bounding box center [1537, 408] width 16 height 16
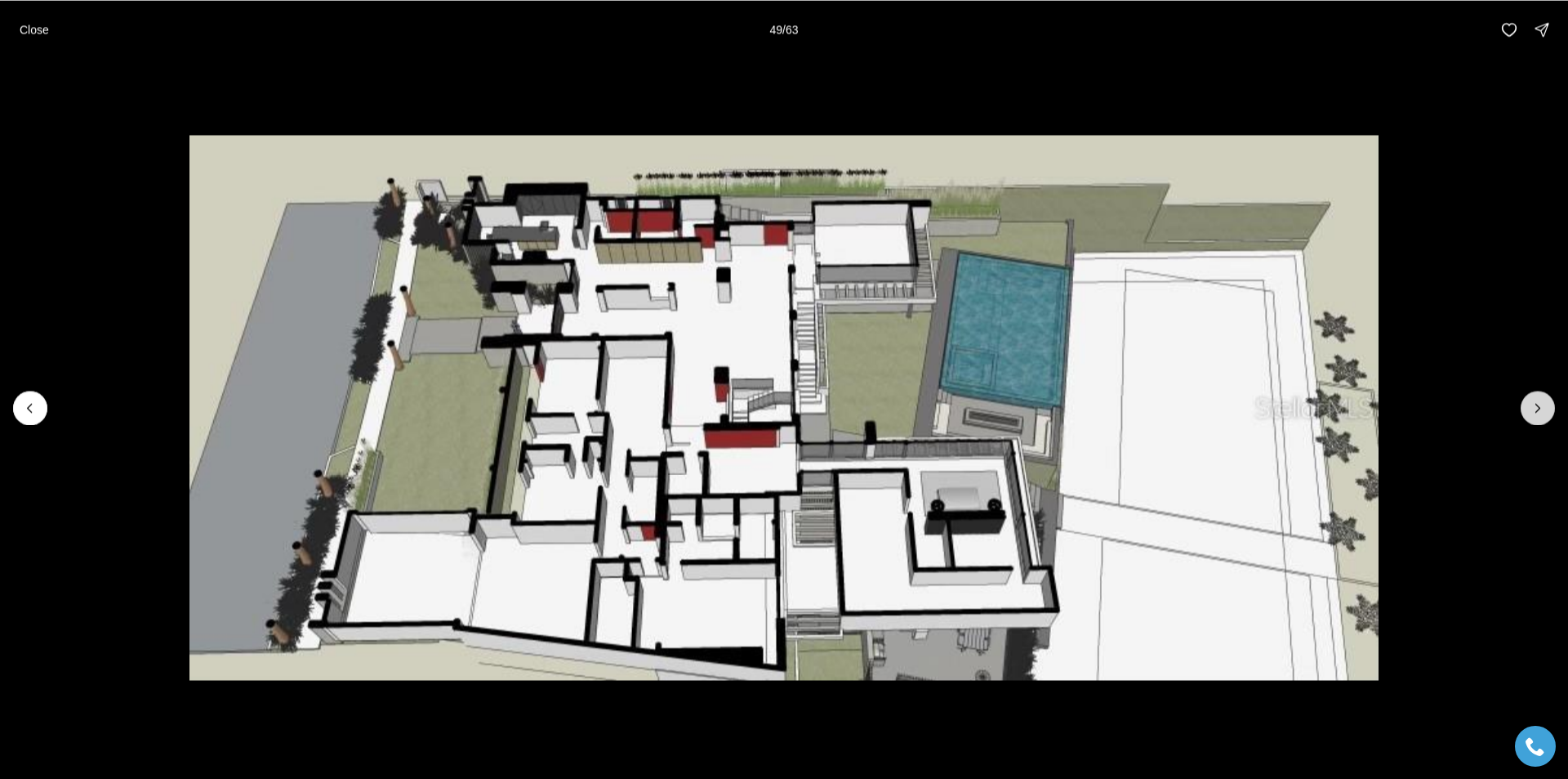
click at [1538, 408] on icon "Next slide" at bounding box center [1537, 408] width 16 height 16
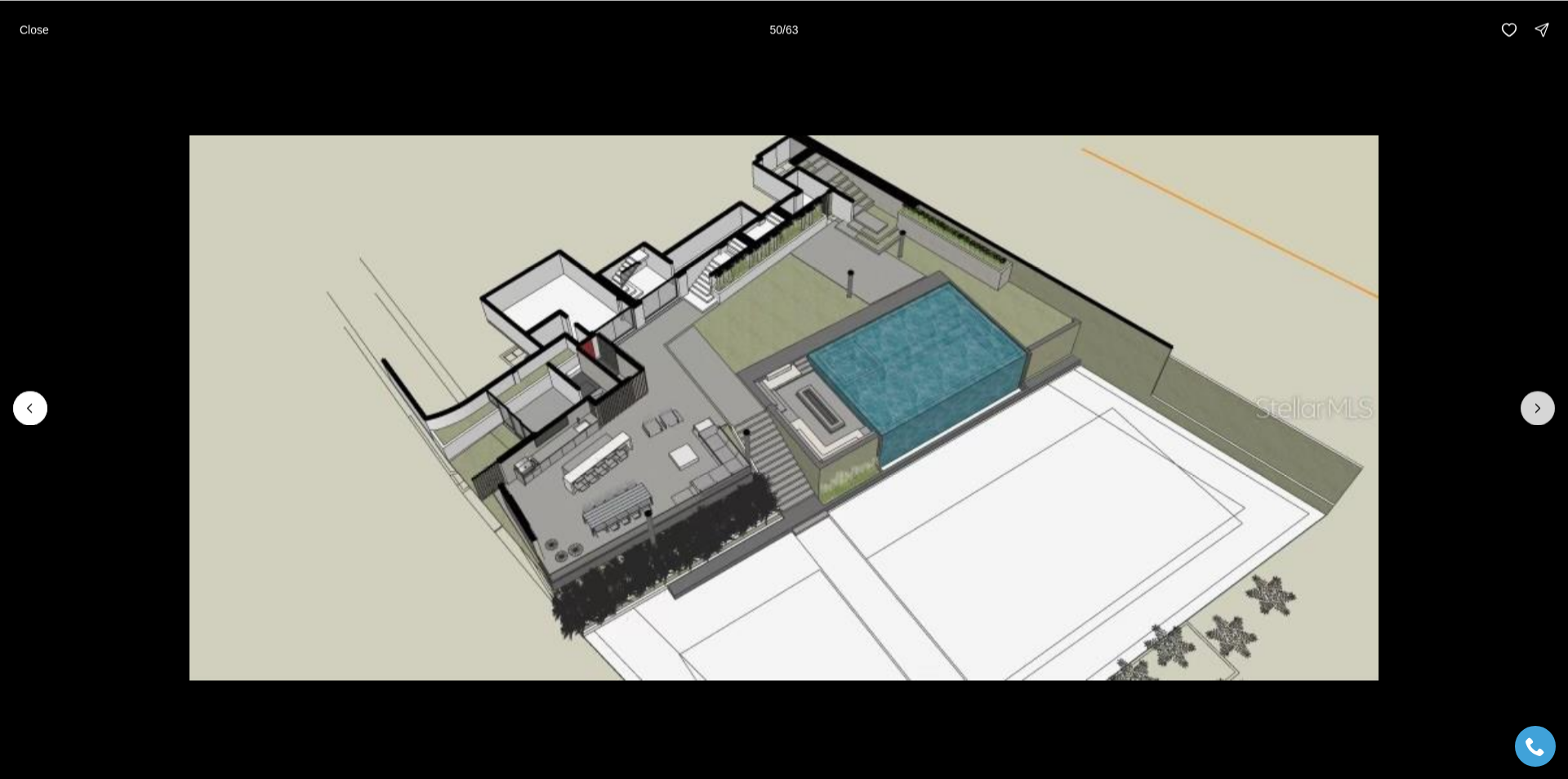
click at [1538, 408] on icon "Next slide" at bounding box center [1537, 408] width 16 height 16
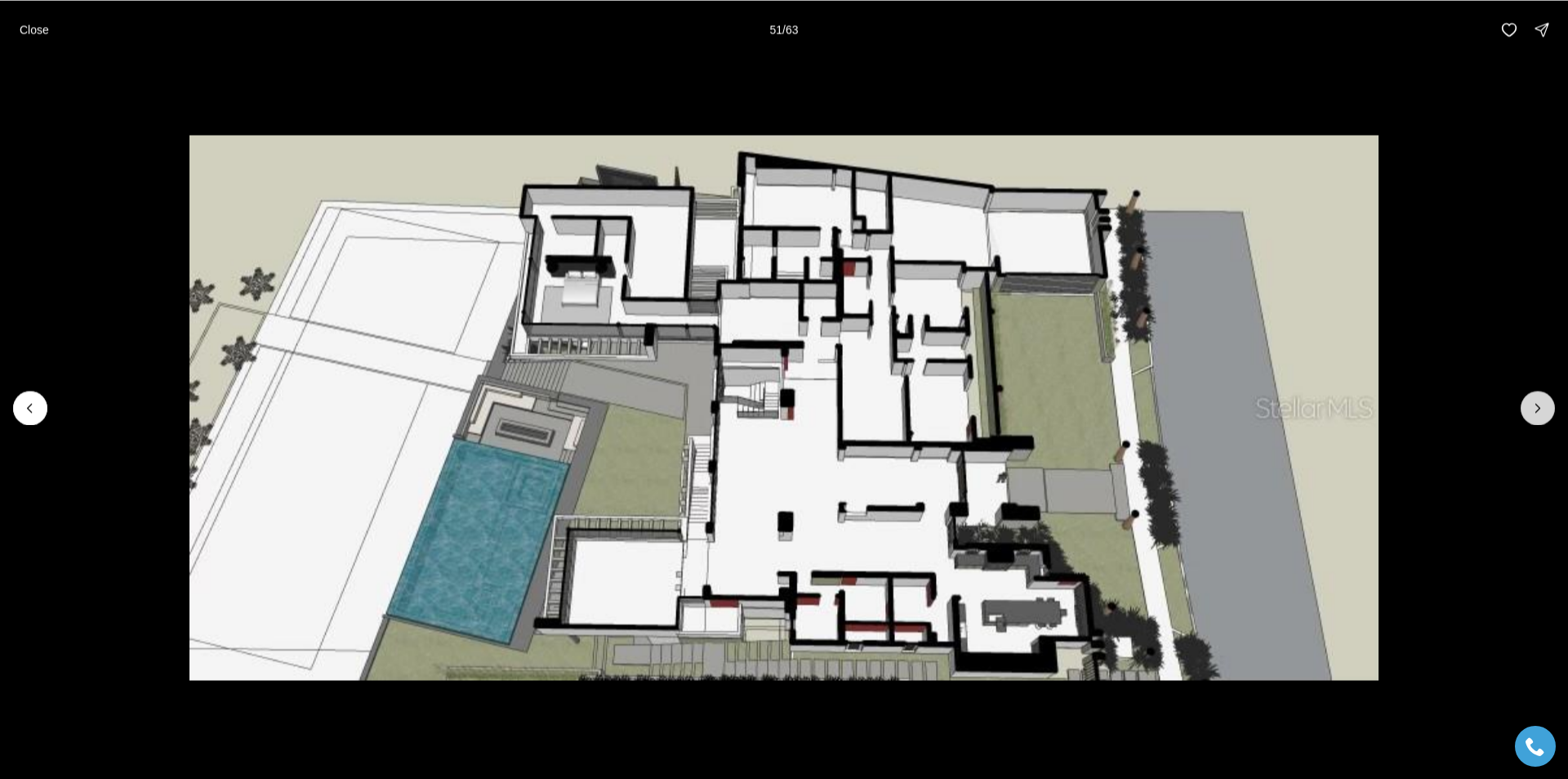
click at [1538, 408] on icon "Next slide" at bounding box center [1537, 408] width 16 height 16
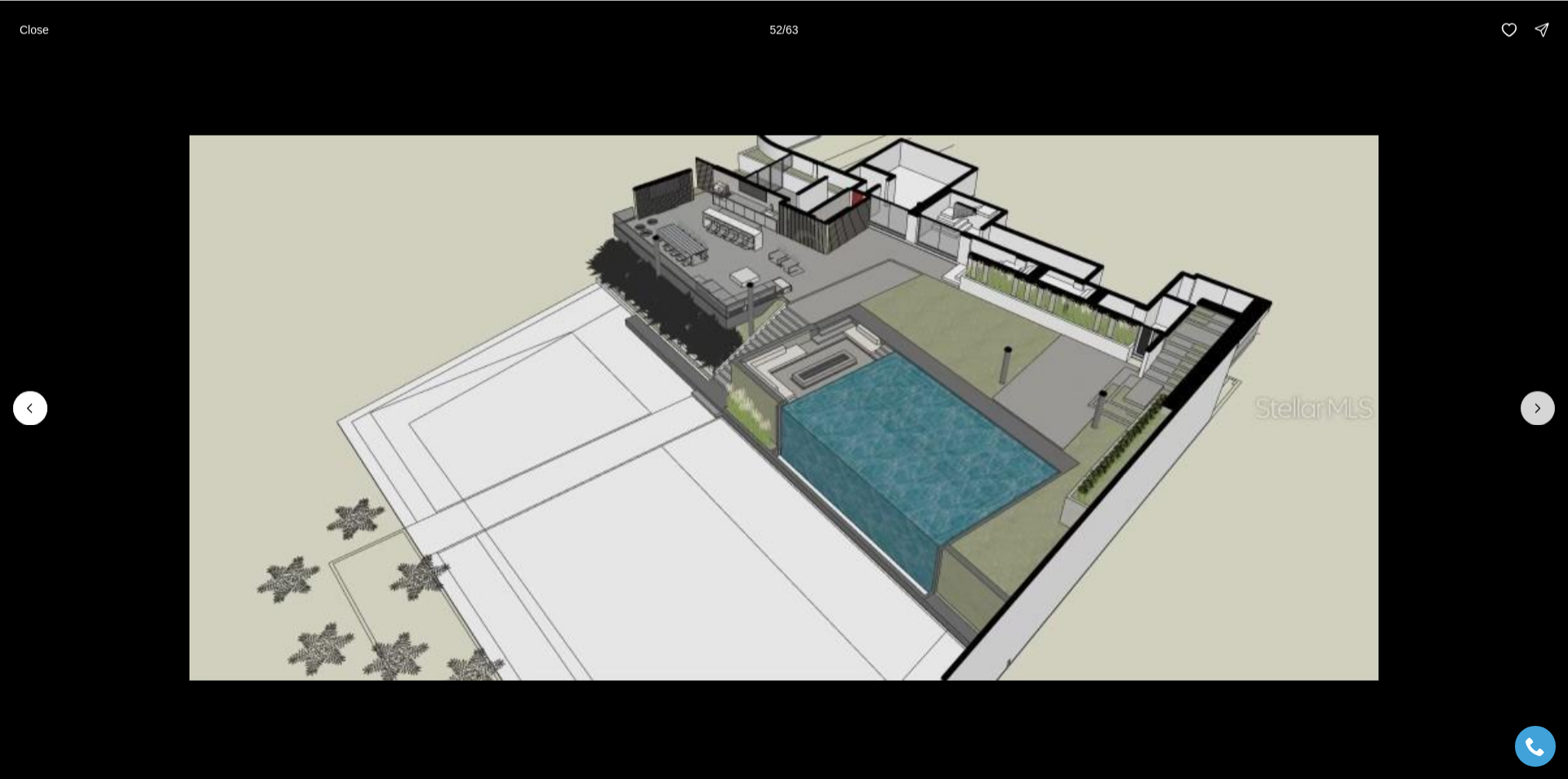
click at [1538, 408] on icon "Next slide" at bounding box center [1537, 408] width 16 height 16
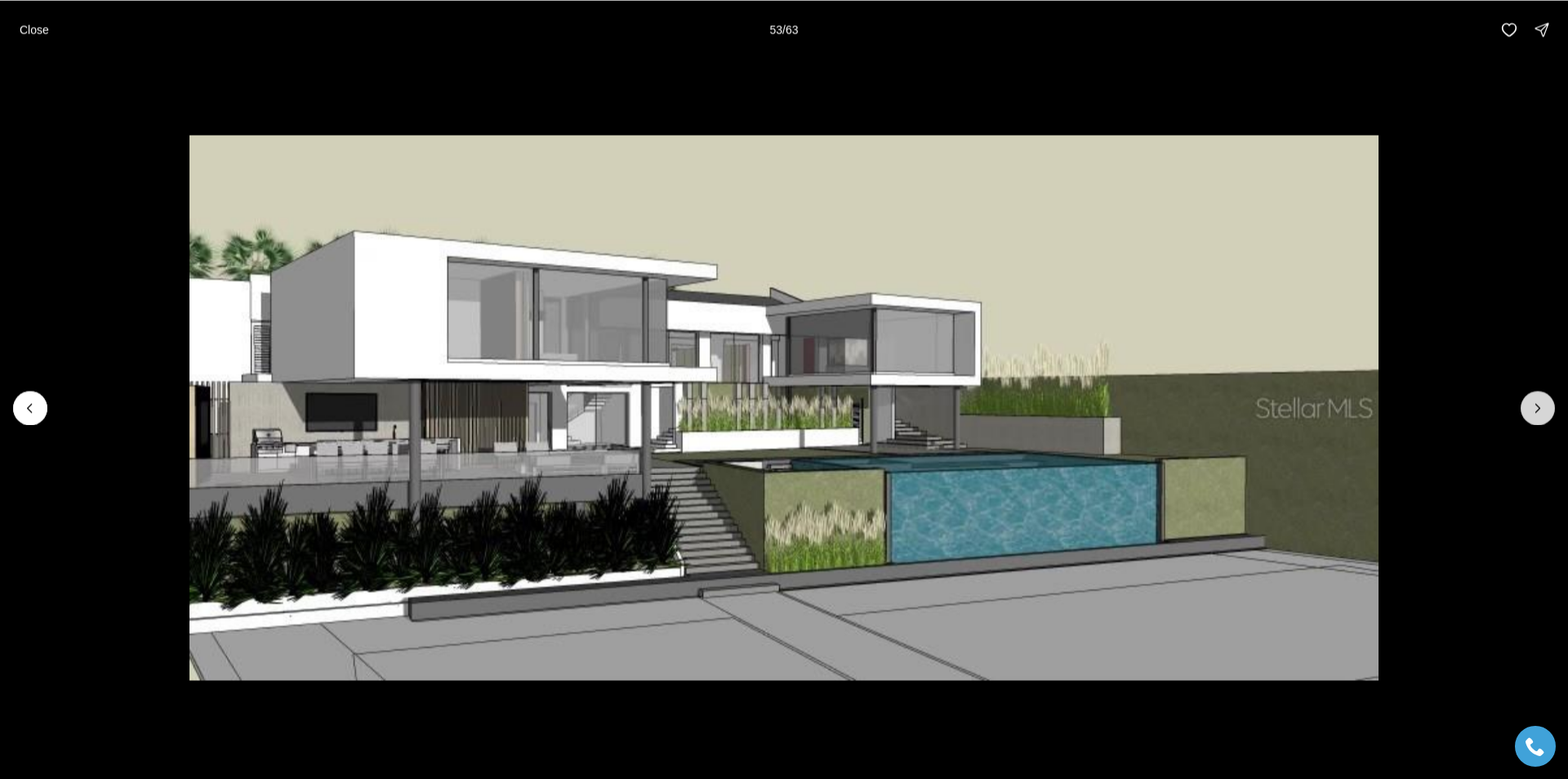
click at [1538, 408] on icon "Next slide" at bounding box center [1537, 408] width 16 height 16
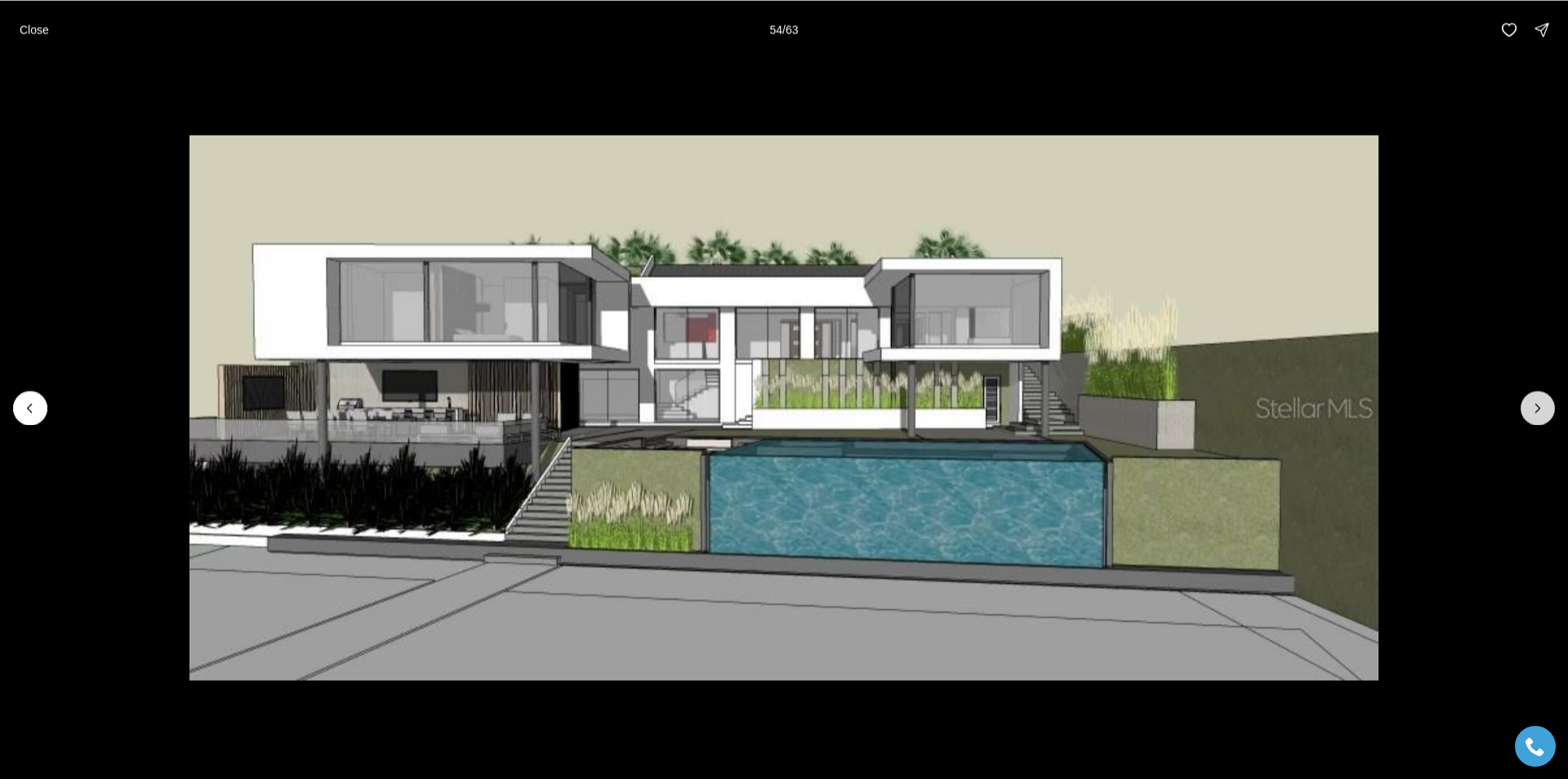
click at [1538, 408] on icon "Next slide" at bounding box center [1537, 408] width 16 height 16
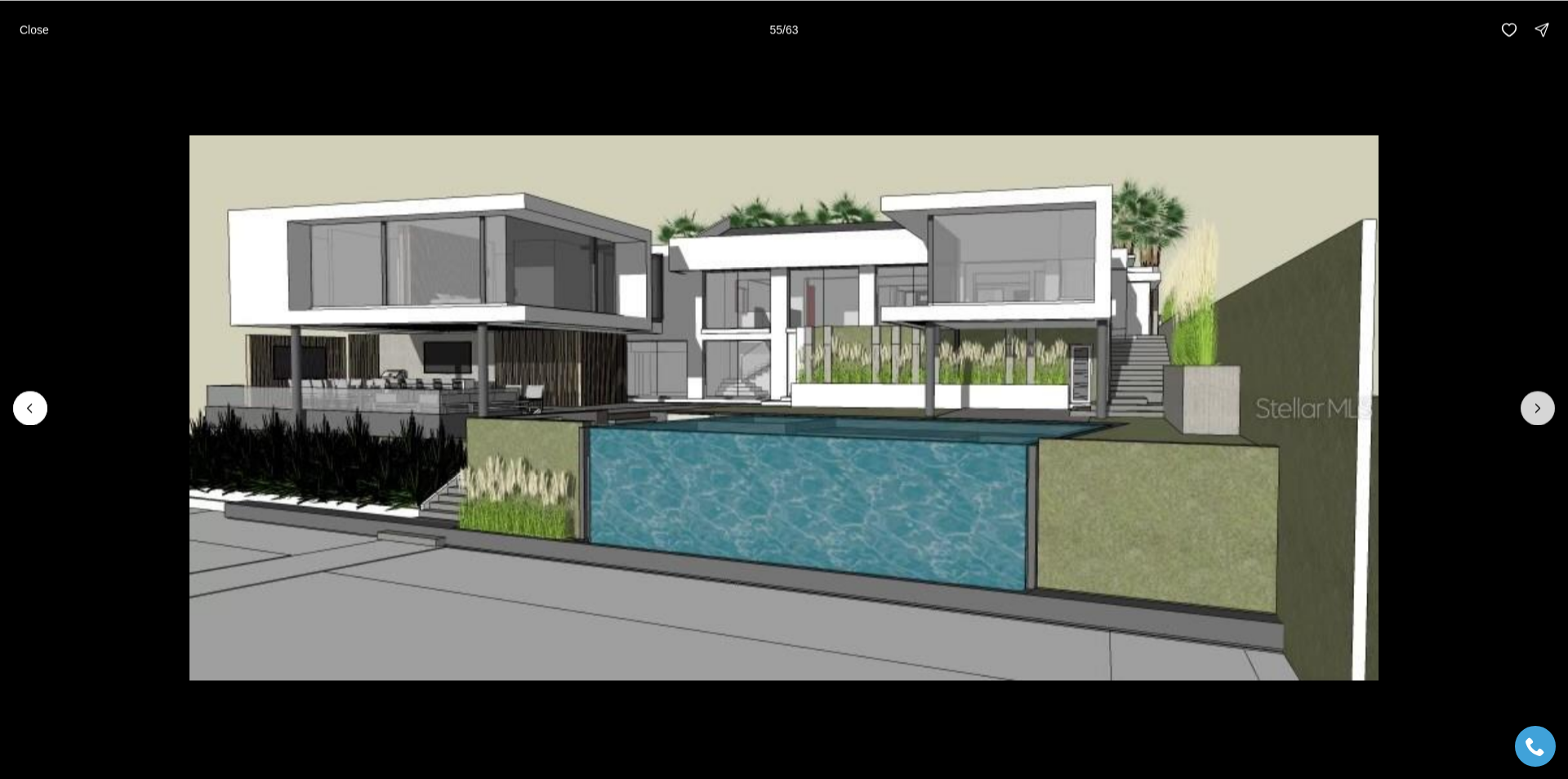
click at [1538, 408] on icon "Next slide" at bounding box center [1537, 408] width 16 height 16
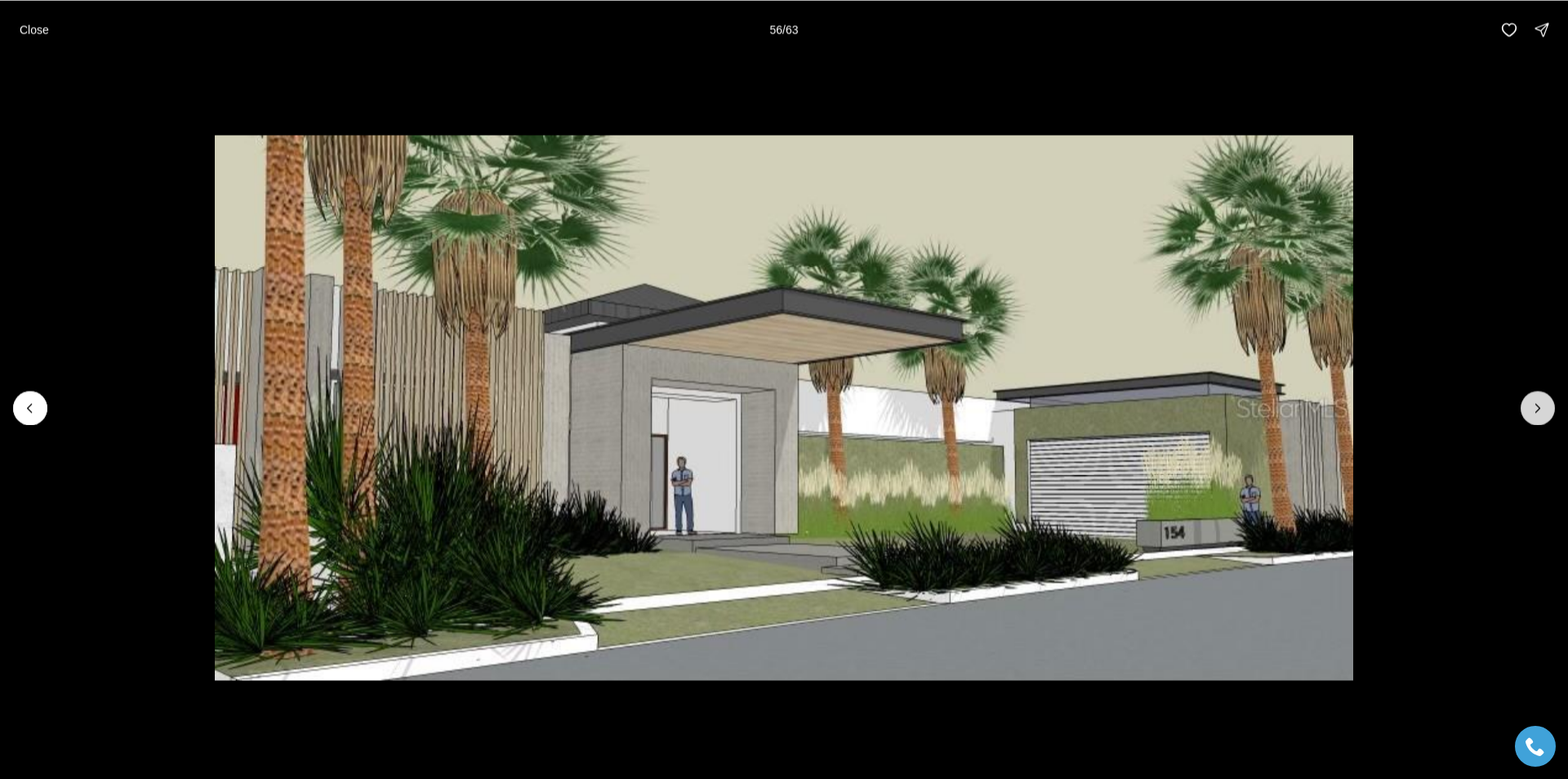
click at [1538, 408] on icon "Next slide" at bounding box center [1537, 408] width 16 height 16
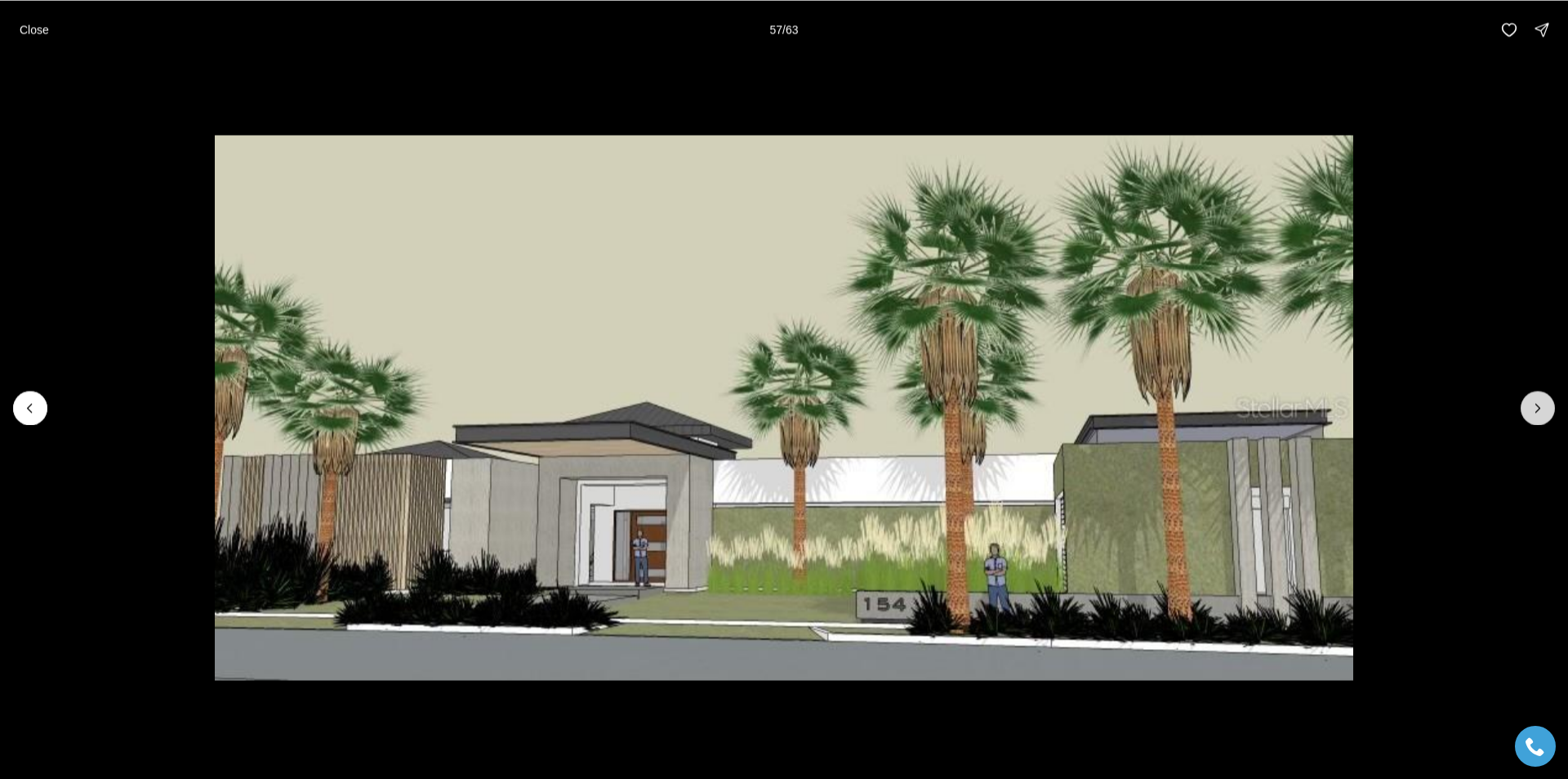
click at [1538, 408] on icon "Next slide" at bounding box center [1537, 408] width 16 height 16
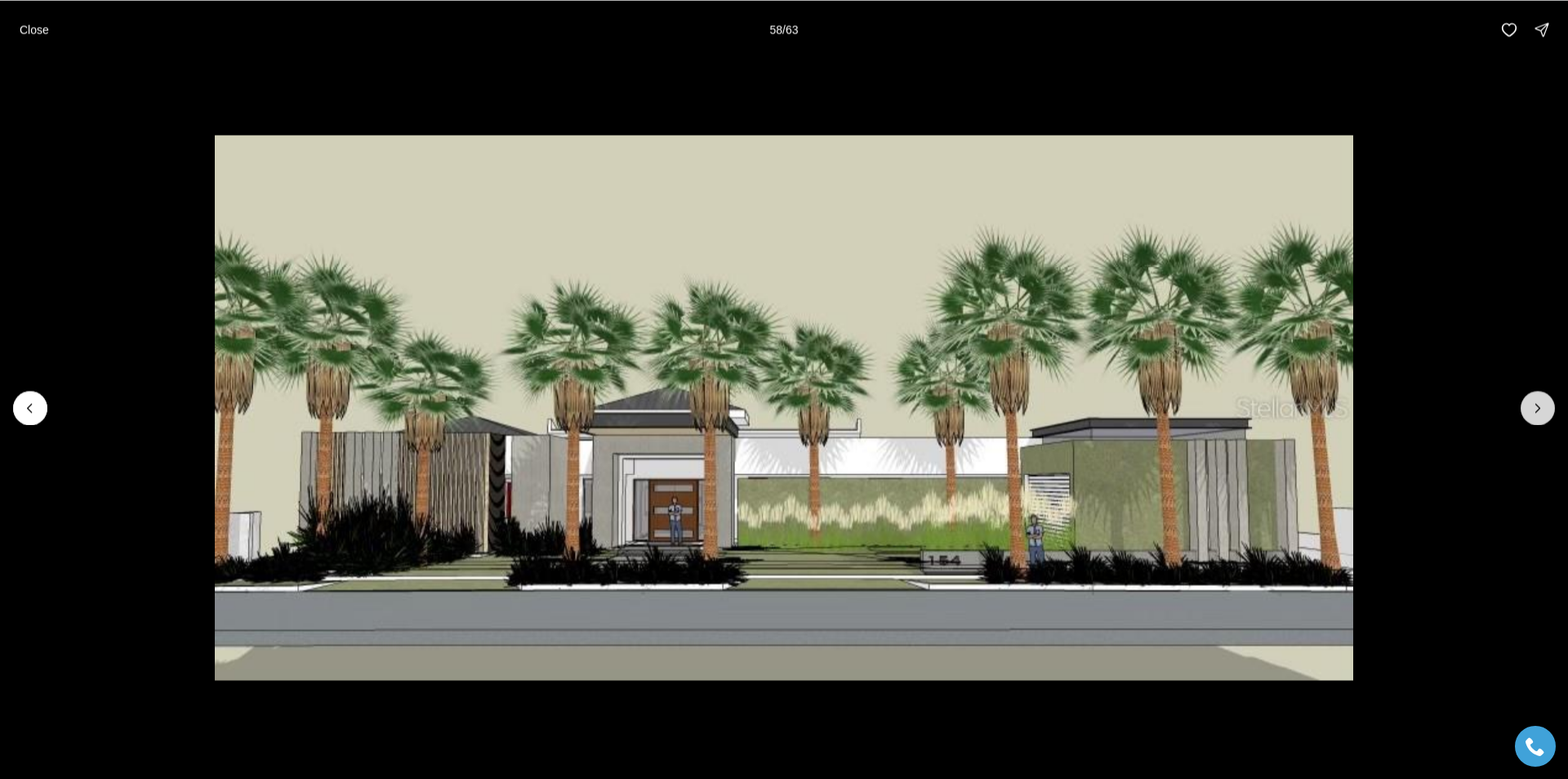
click at [1538, 408] on icon "Next slide" at bounding box center [1537, 408] width 16 height 16
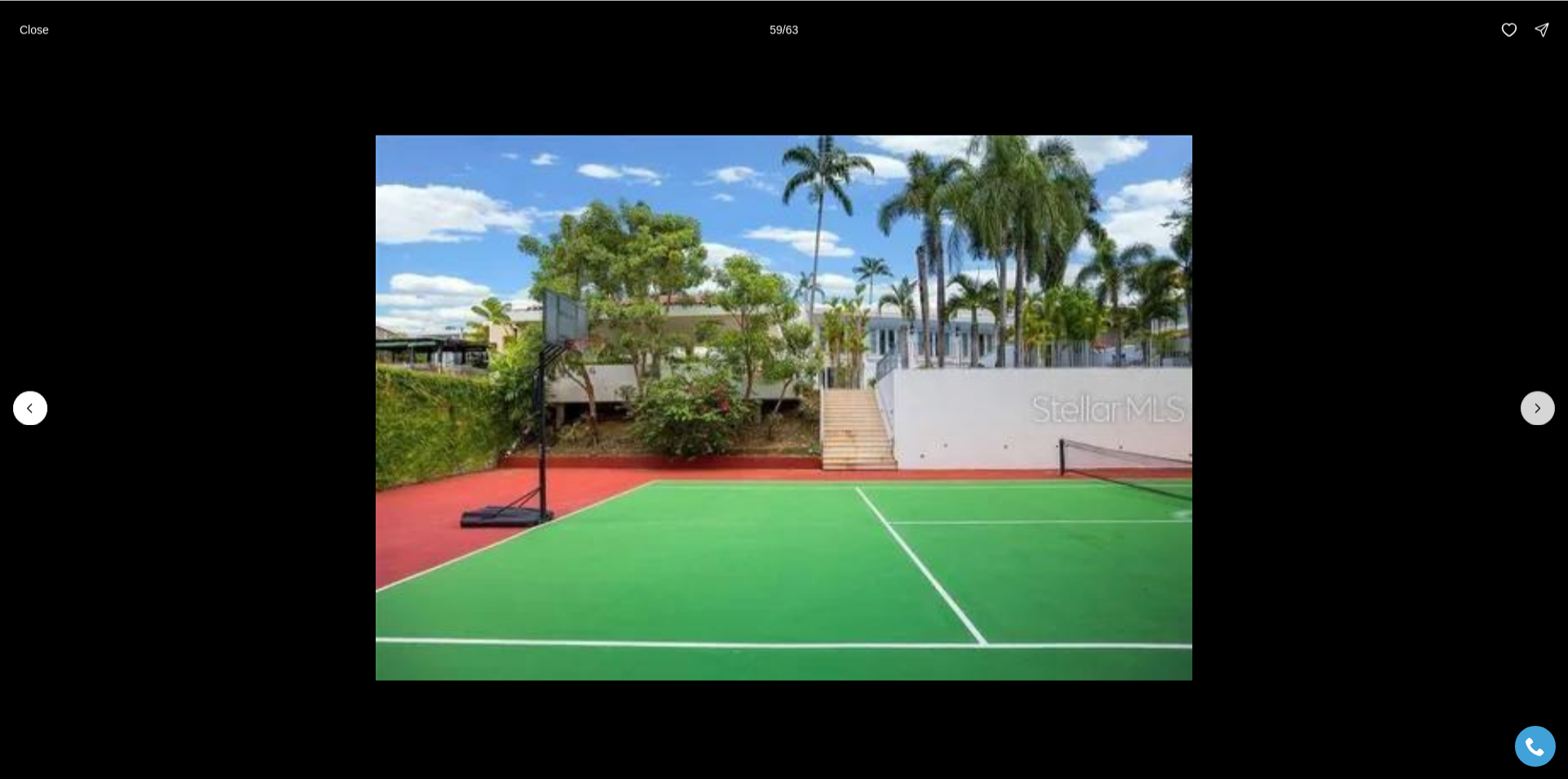
click at [1538, 408] on icon "Next slide" at bounding box center [1537, 408] width 16 height 16
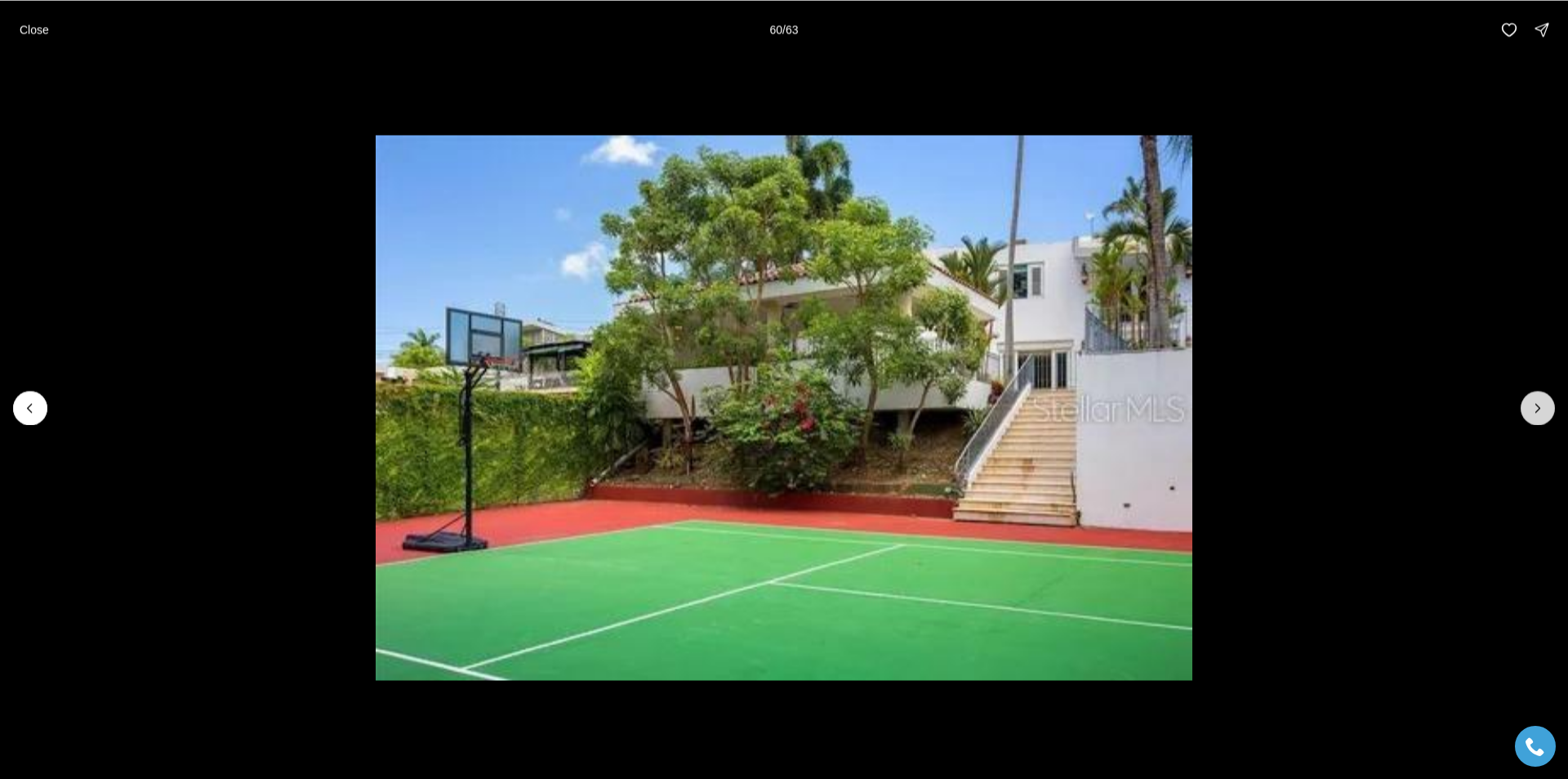
click at [1538, 408] on icon "Next slide" at bounding box center [1537, 408] width 16 height 16
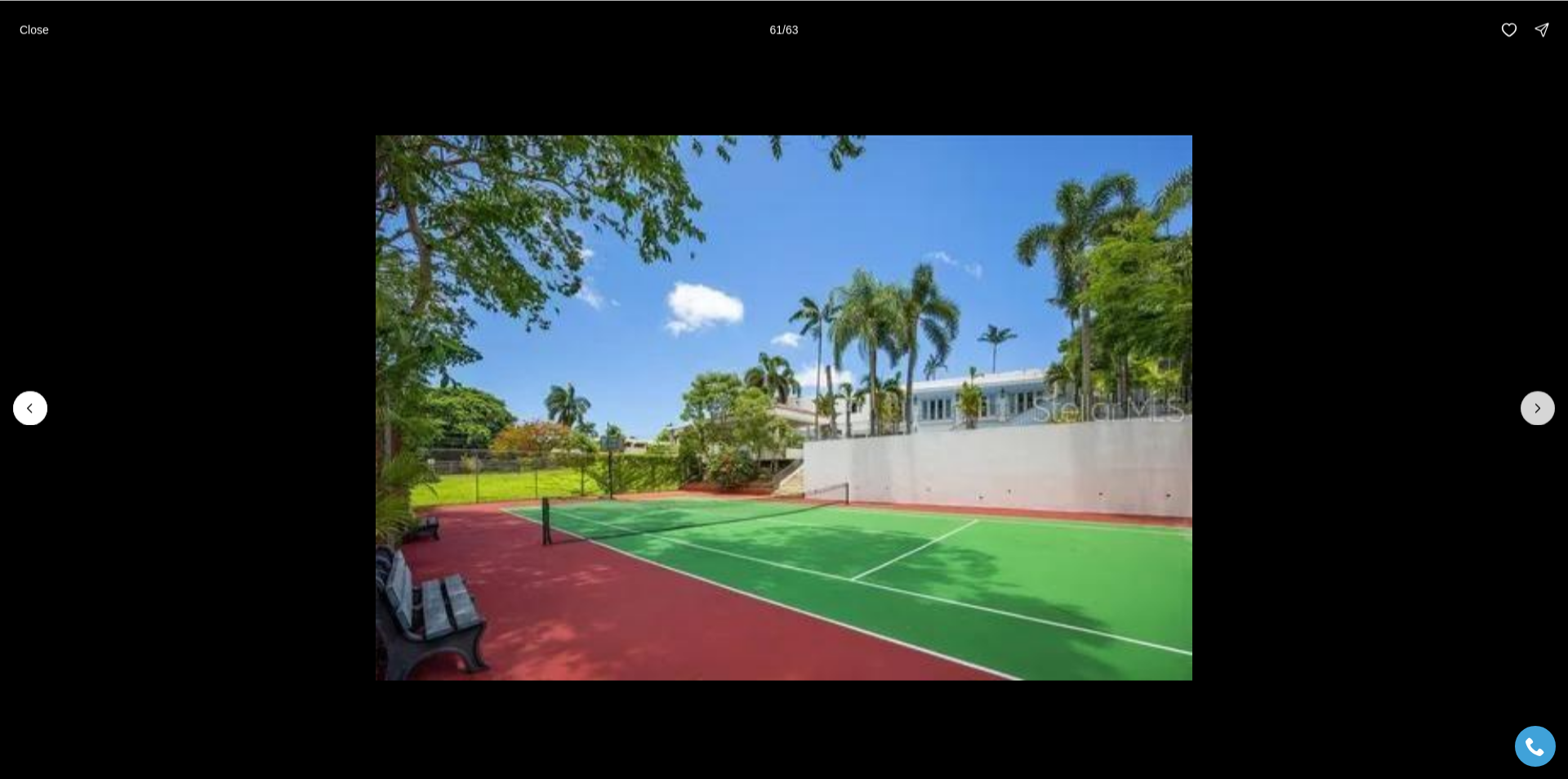
click at [1538, 408] on icon "Next slide" at bounding box center [1537, 408] width 16 height 16
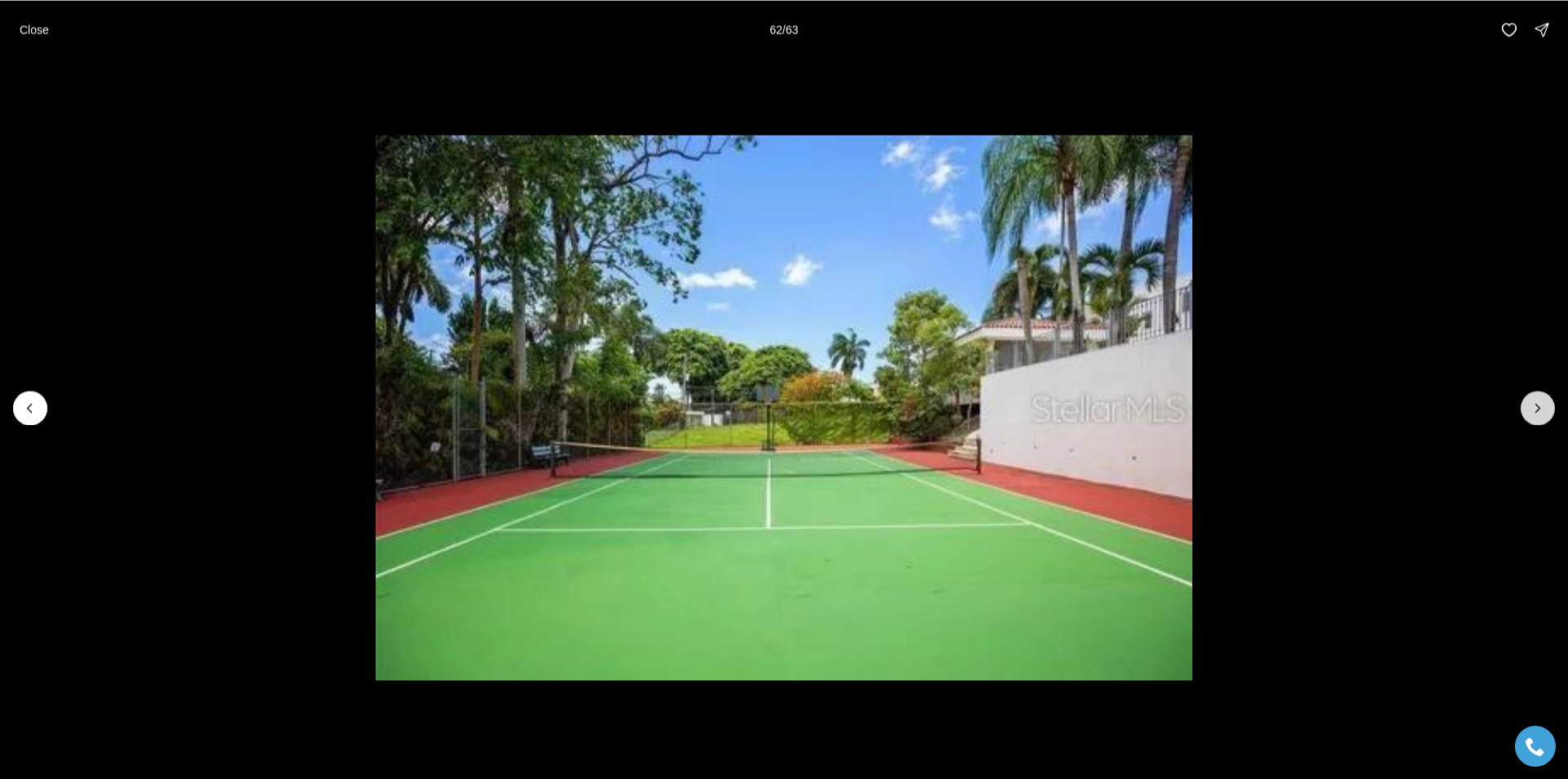
click at [1538, 408] on icon "Next slide" at bounding box center [1537, 408] width 16 height 16
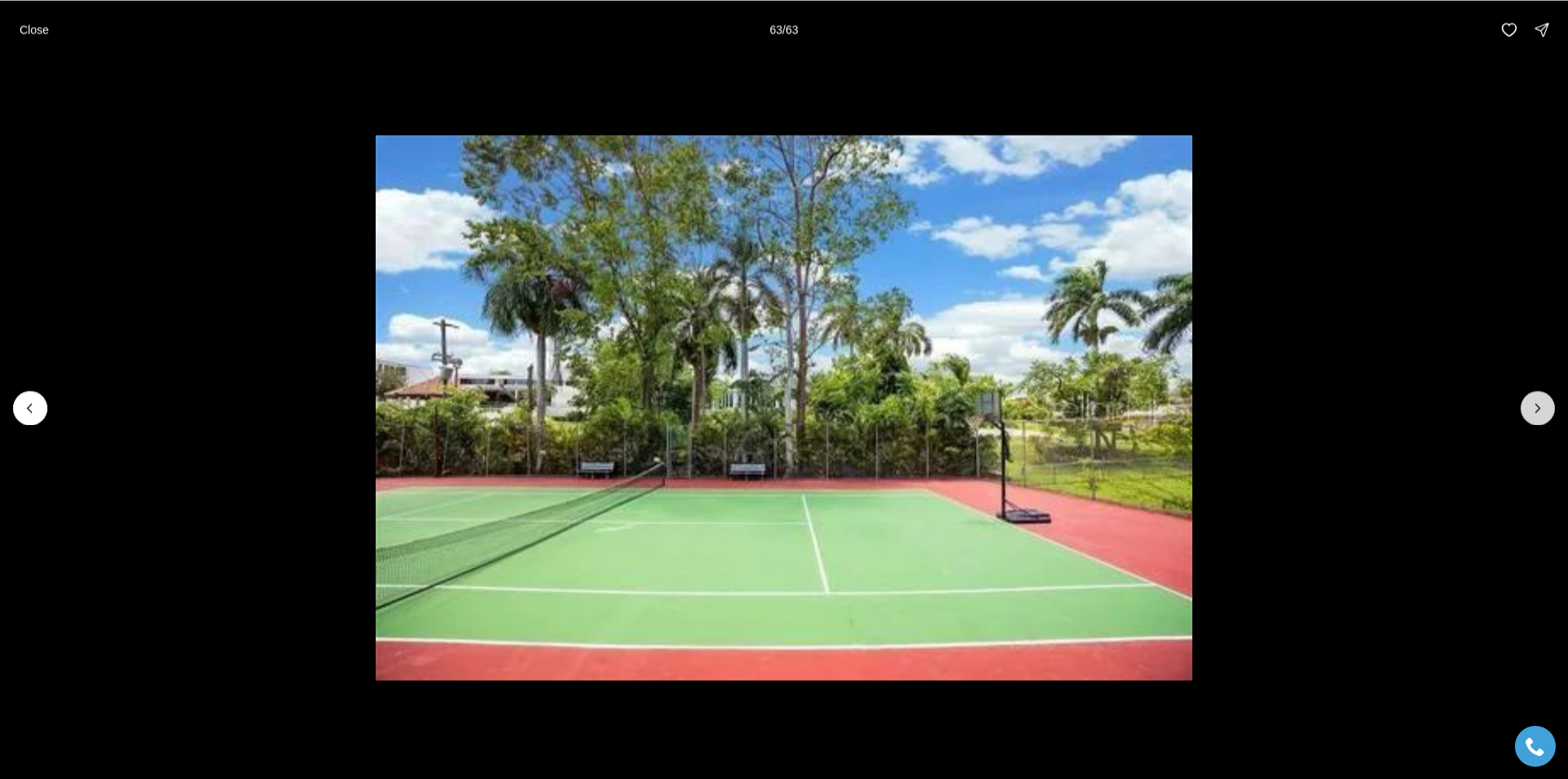
click at [1538, 408] on div at bounding box center [1537, 407] width 35 height 35
click at [29, 27] on p "Close" at bounding box center [35, 29] width 30 height 13
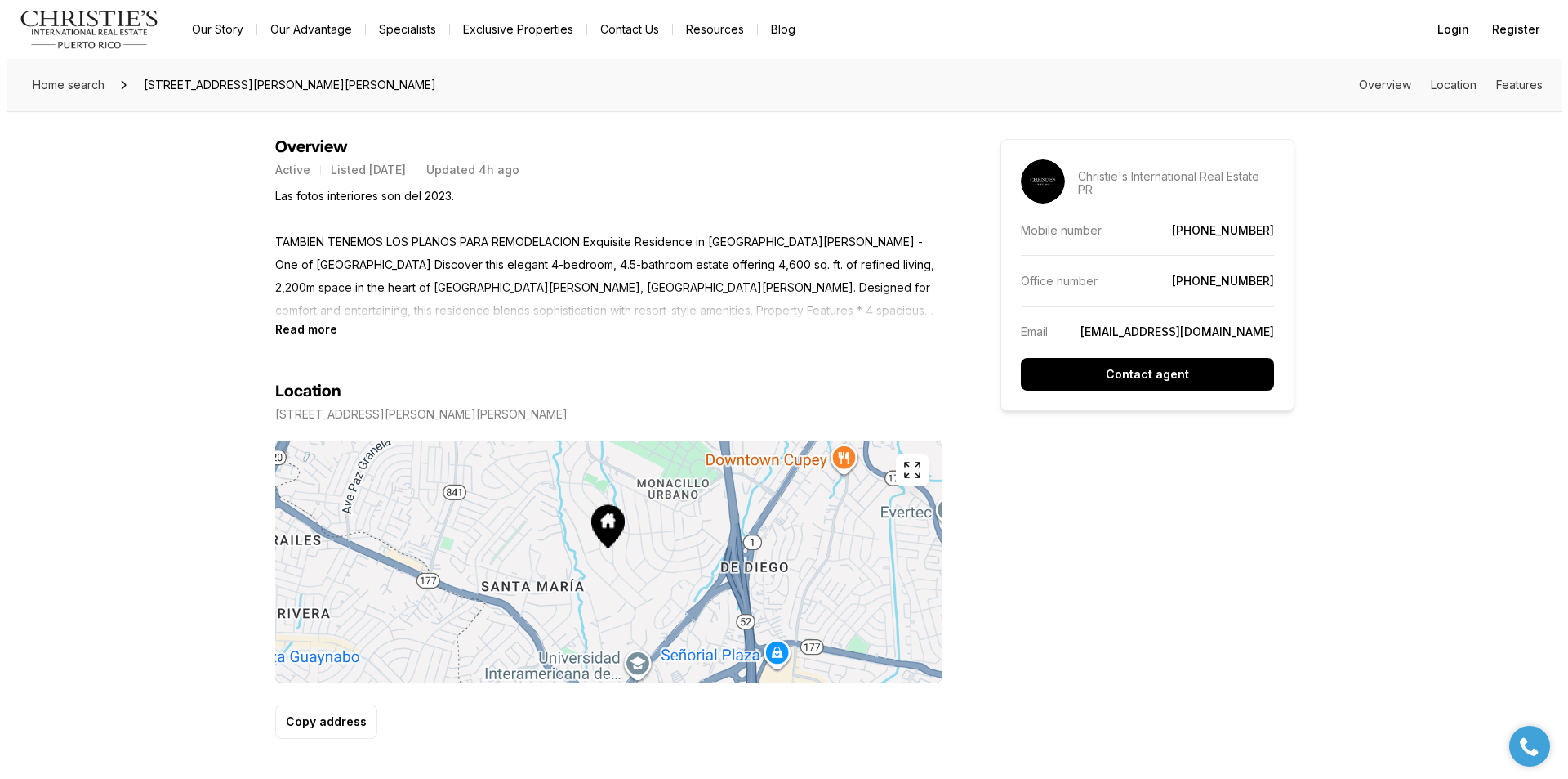
scroll to position [735, 0]
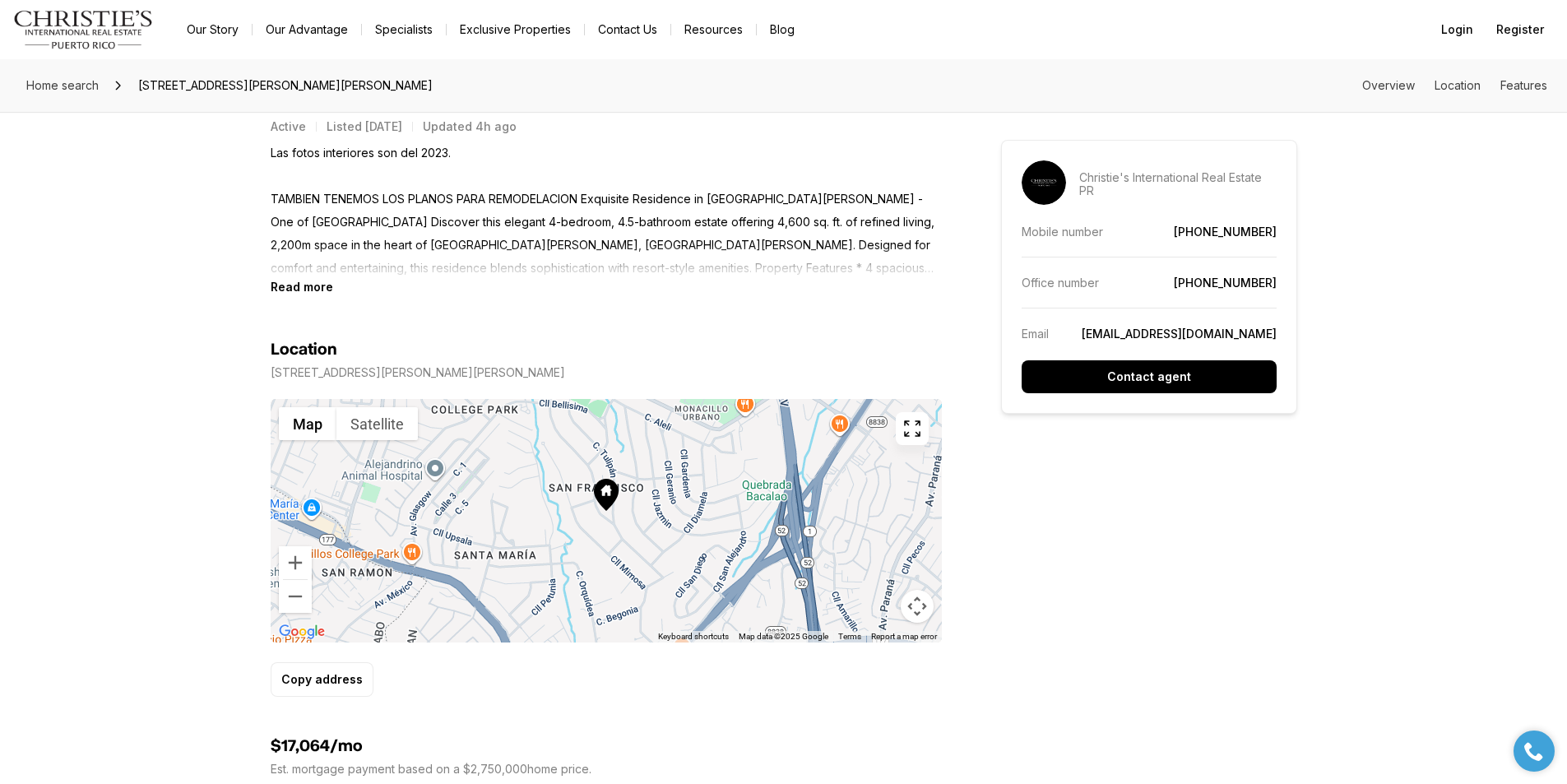
click at [907, 430] on icon "button" at bounding box center [912, 428] width 20 height 20
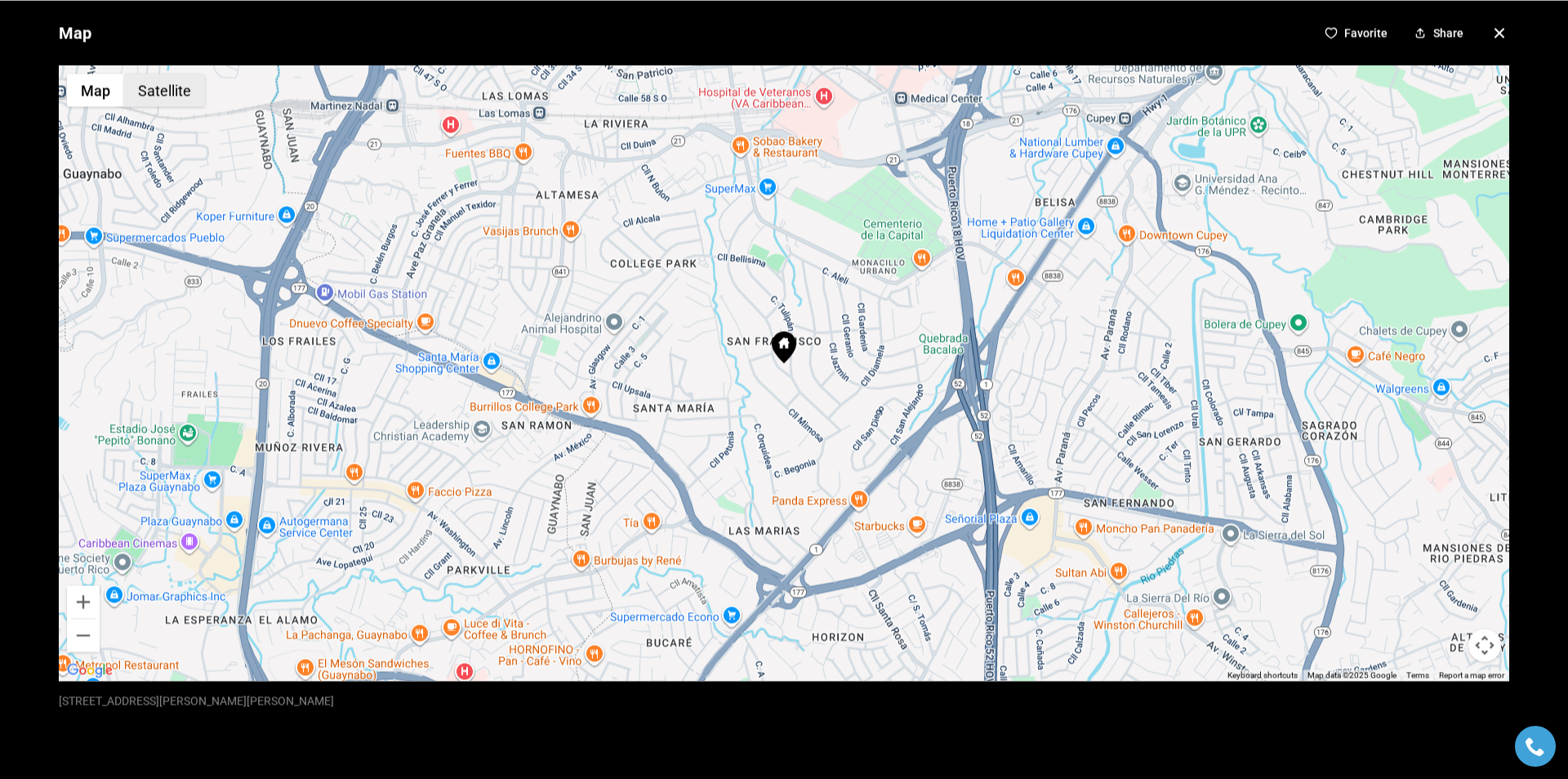
click at [149, 88] on button "Satellite" at bounding box center [164, 89] width 80 height 33
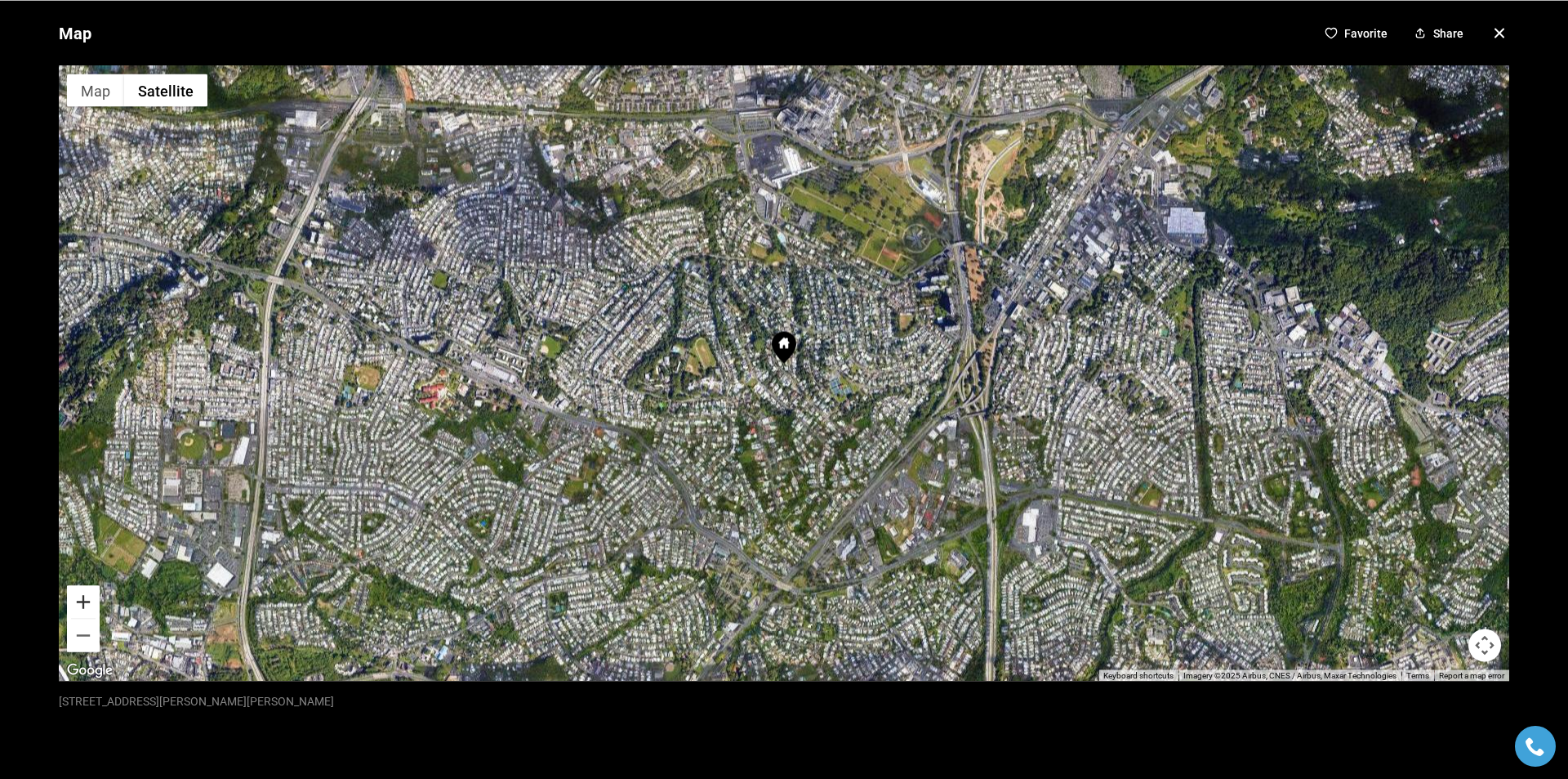
click at [84, 603] on button "Zoom in" at bounding box center [83, 600] width 33 height 33
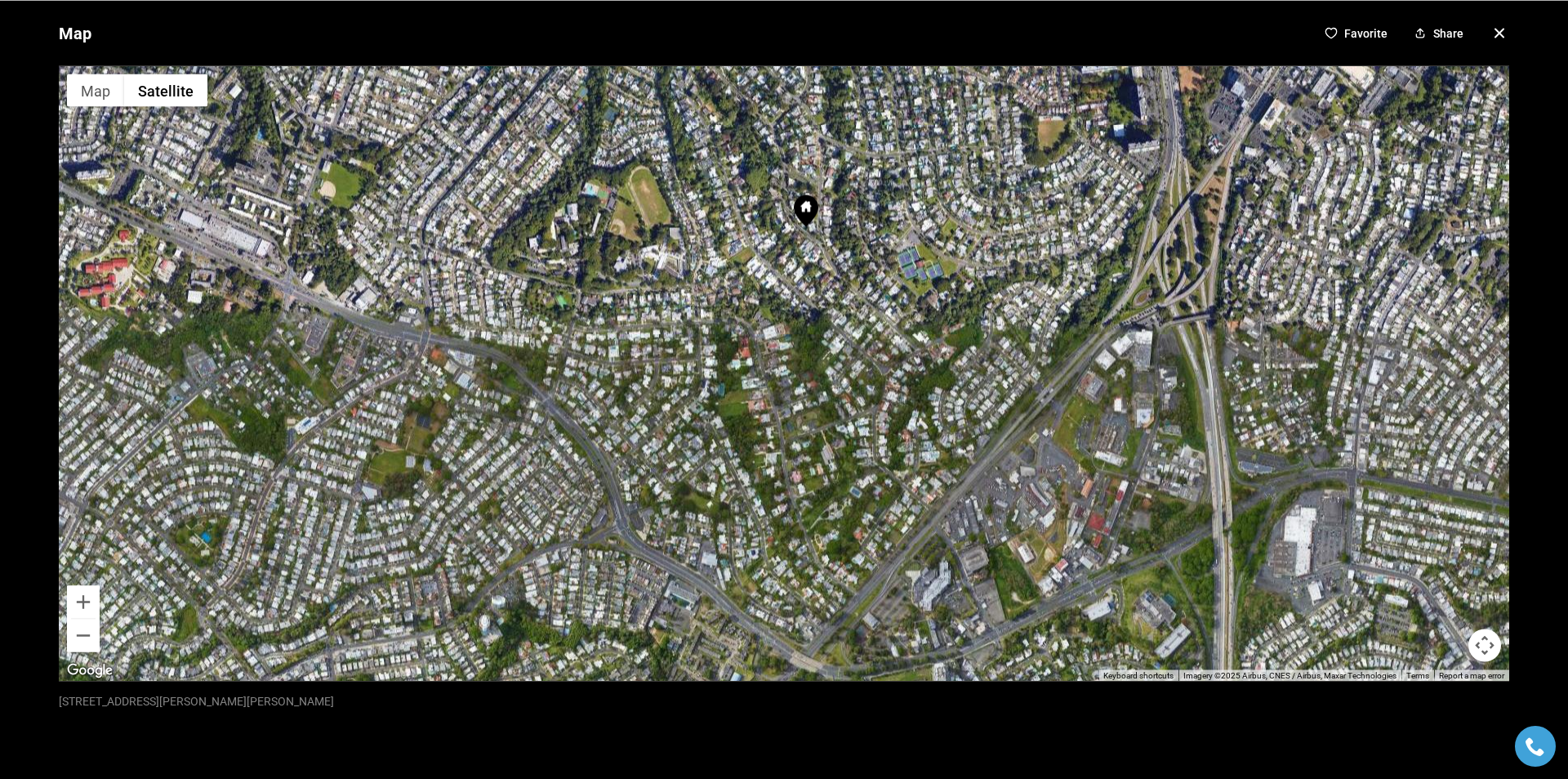
drag, startPoint x: 656, startPoint y: 454, endPoint x: 669, endPoint y: 344, distance: 110.8
click at [669, 344] on div at bounding box center [784, 373] width 1450 height 615
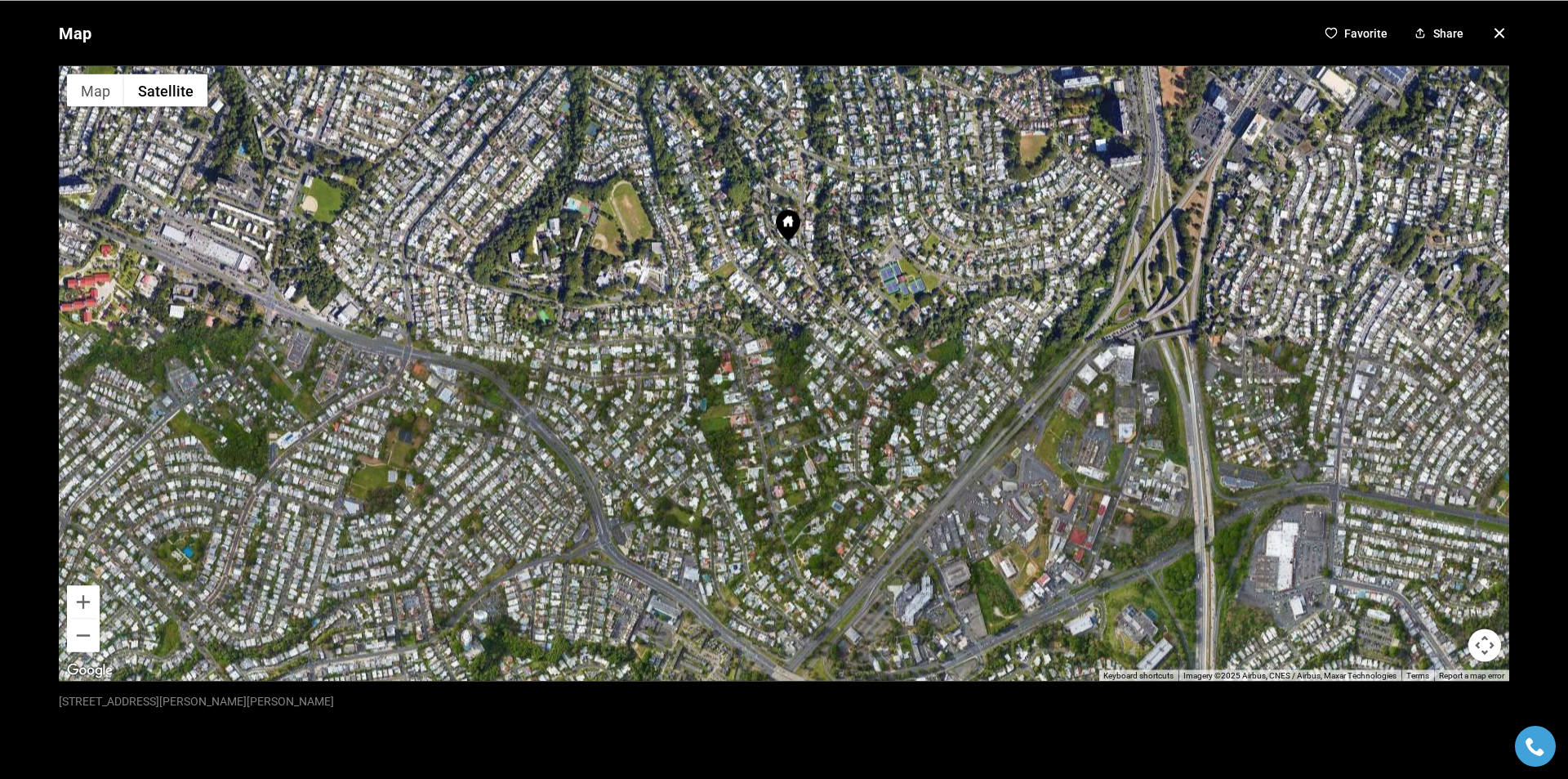
drag, startPoint x: 948, startPoint y: 390, endPoint x: 927, endPoint y: 409, distance: 28.3
click at [927, 409] on div at bounding box center [784, 373] width 1450 height 615
click at [76, 603] on button "Zoom in" at bounding box center [83, 600] width 33 height 33
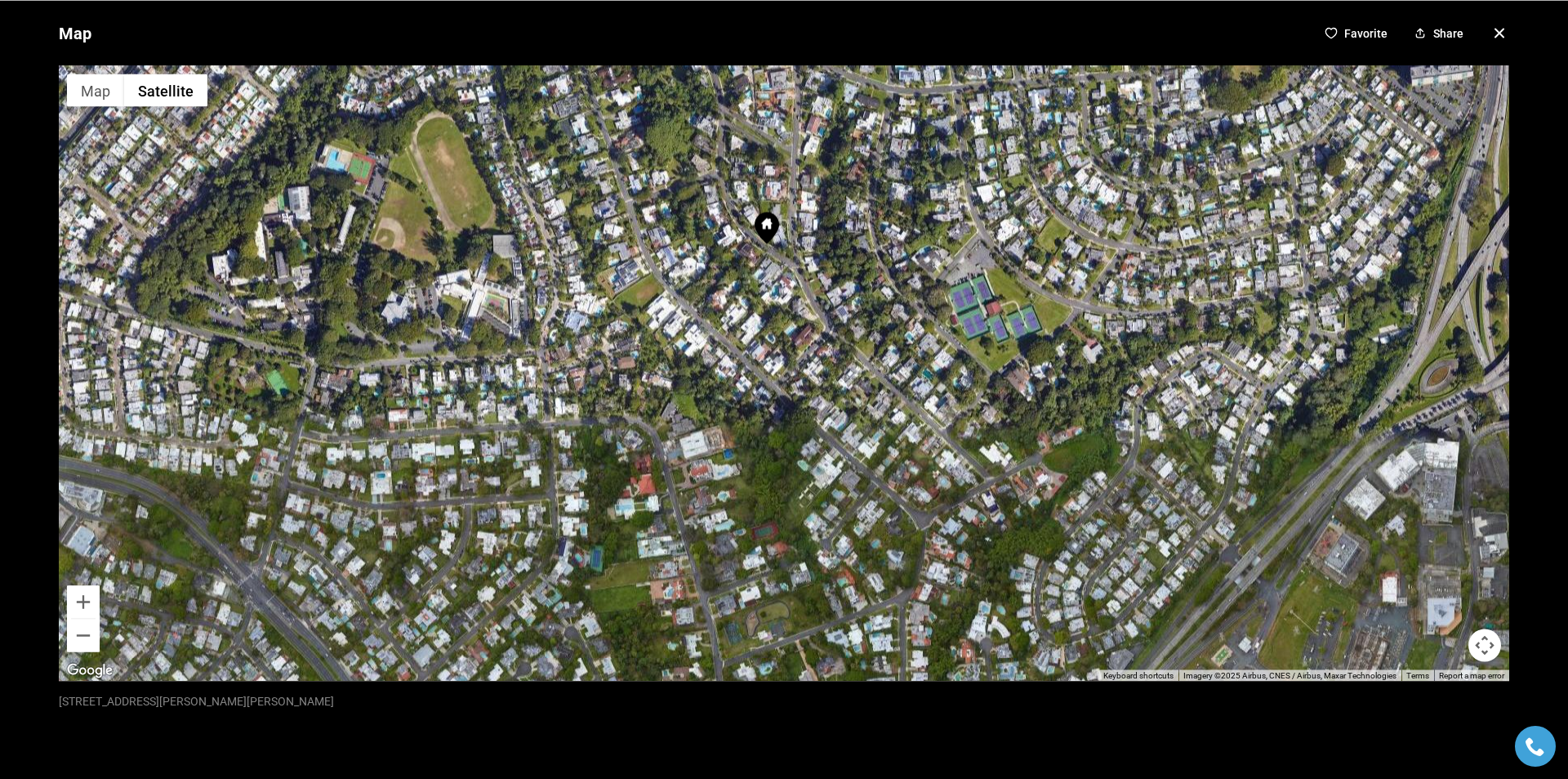
drag, startPoint x: 551, startPoint y: 412, endPoint x: 536, endPoint y: 493, distance: 82.4
click at [536, 493] on div at bounding box center [784, 373] width 1450 height 615
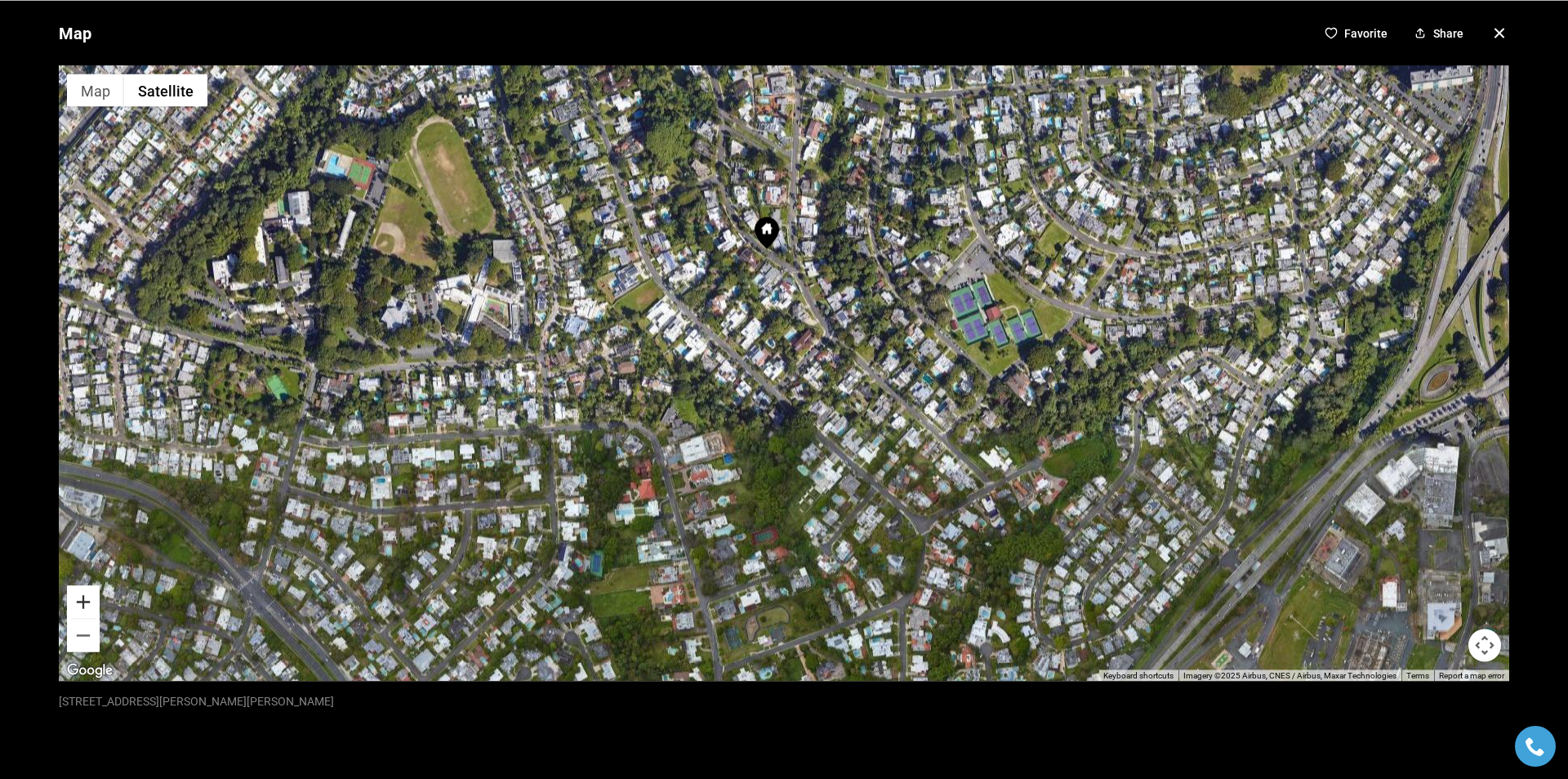
click at [86, 607] on button "Zoom in" at bounding box center [83, 600] width 33 height 33
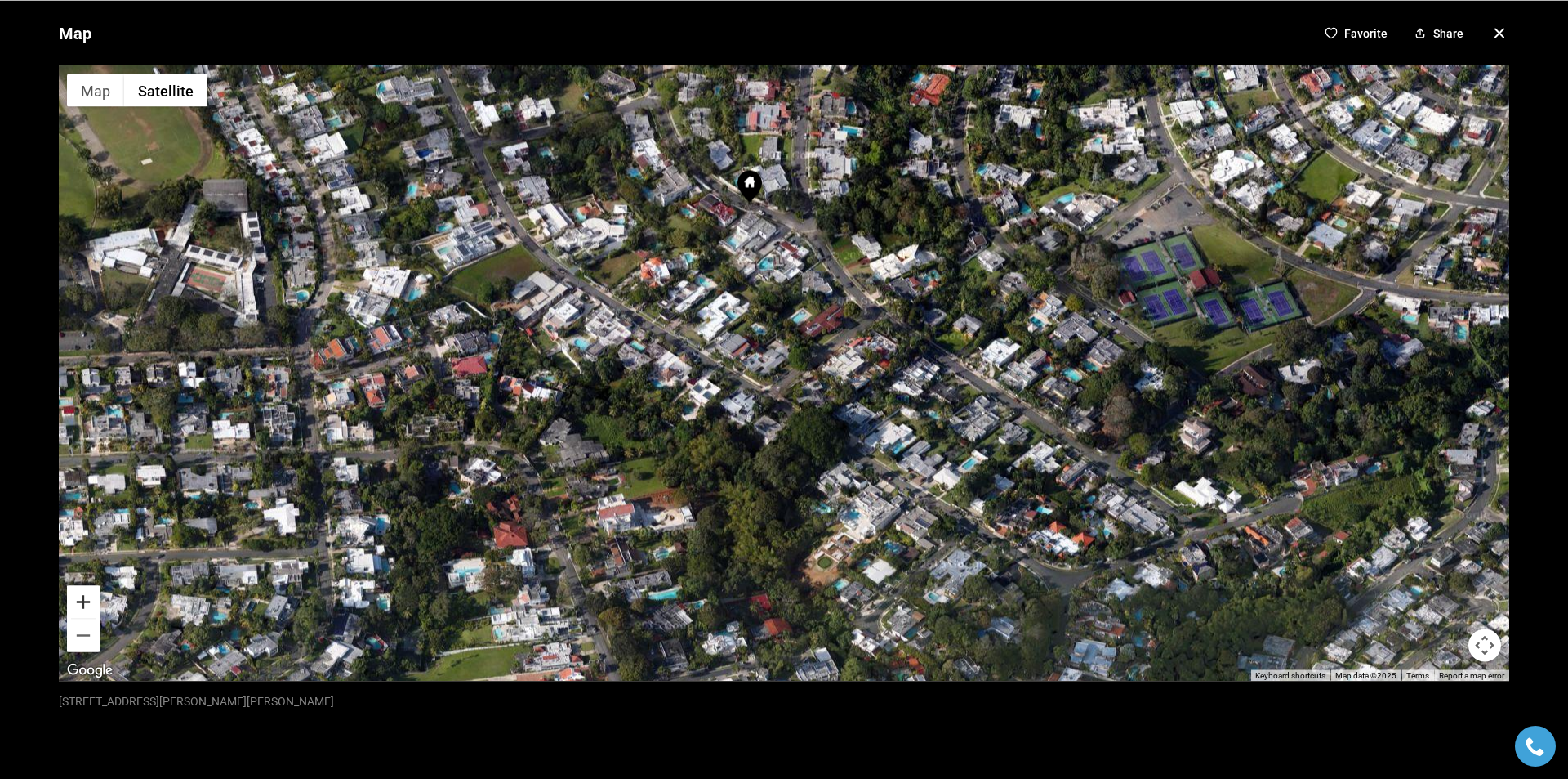
click at [80, 600] on button "Zoom in" at bounding box center [83, 600] width 33 height 33
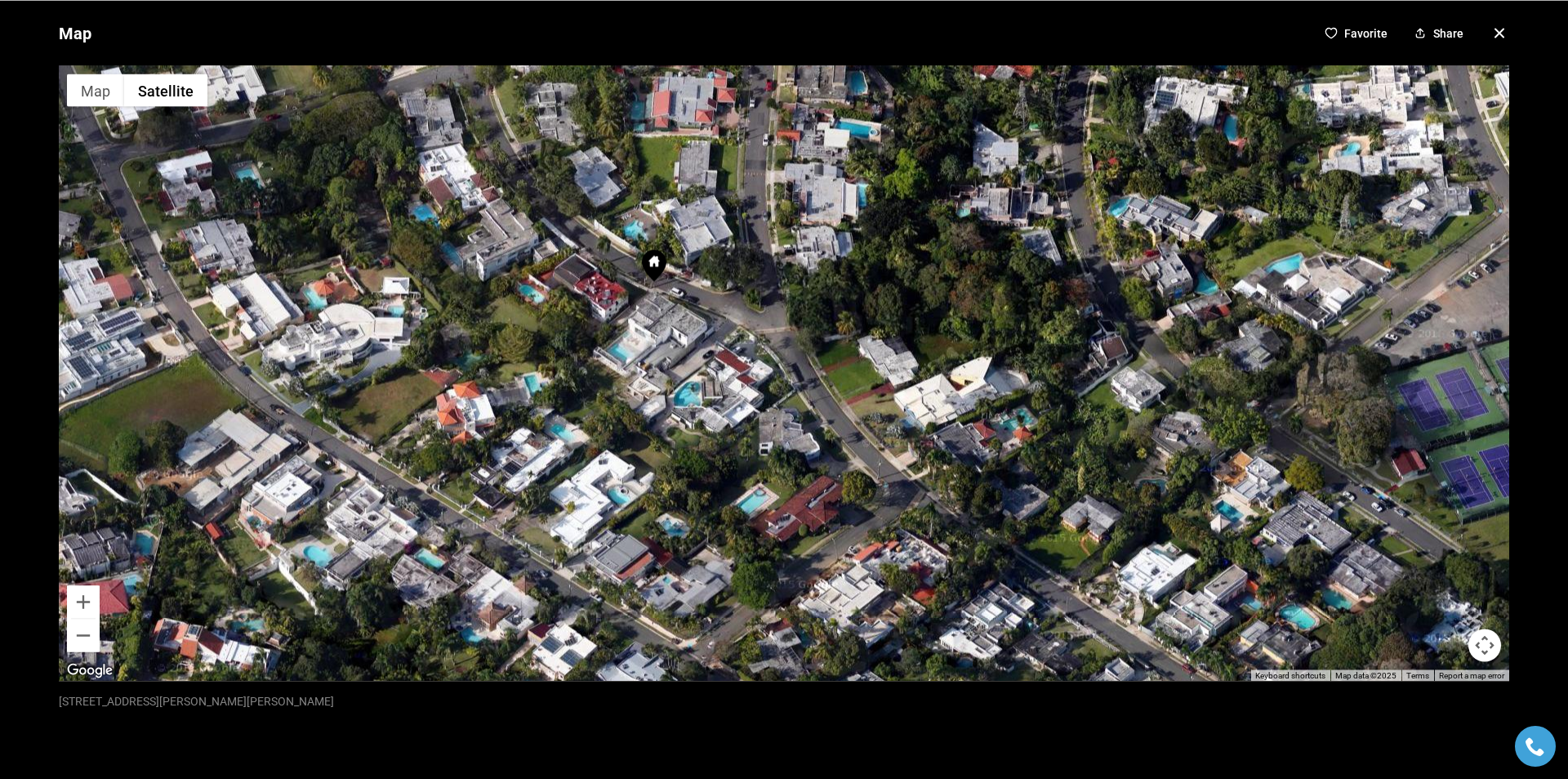
drag, startPoint x: 636, startPoint y: 280, endPoint x: 576, endPoint y: 520, distance: 247.4
click at [576, 520] on div at bounding box center [784, 373] width 1450 height 615
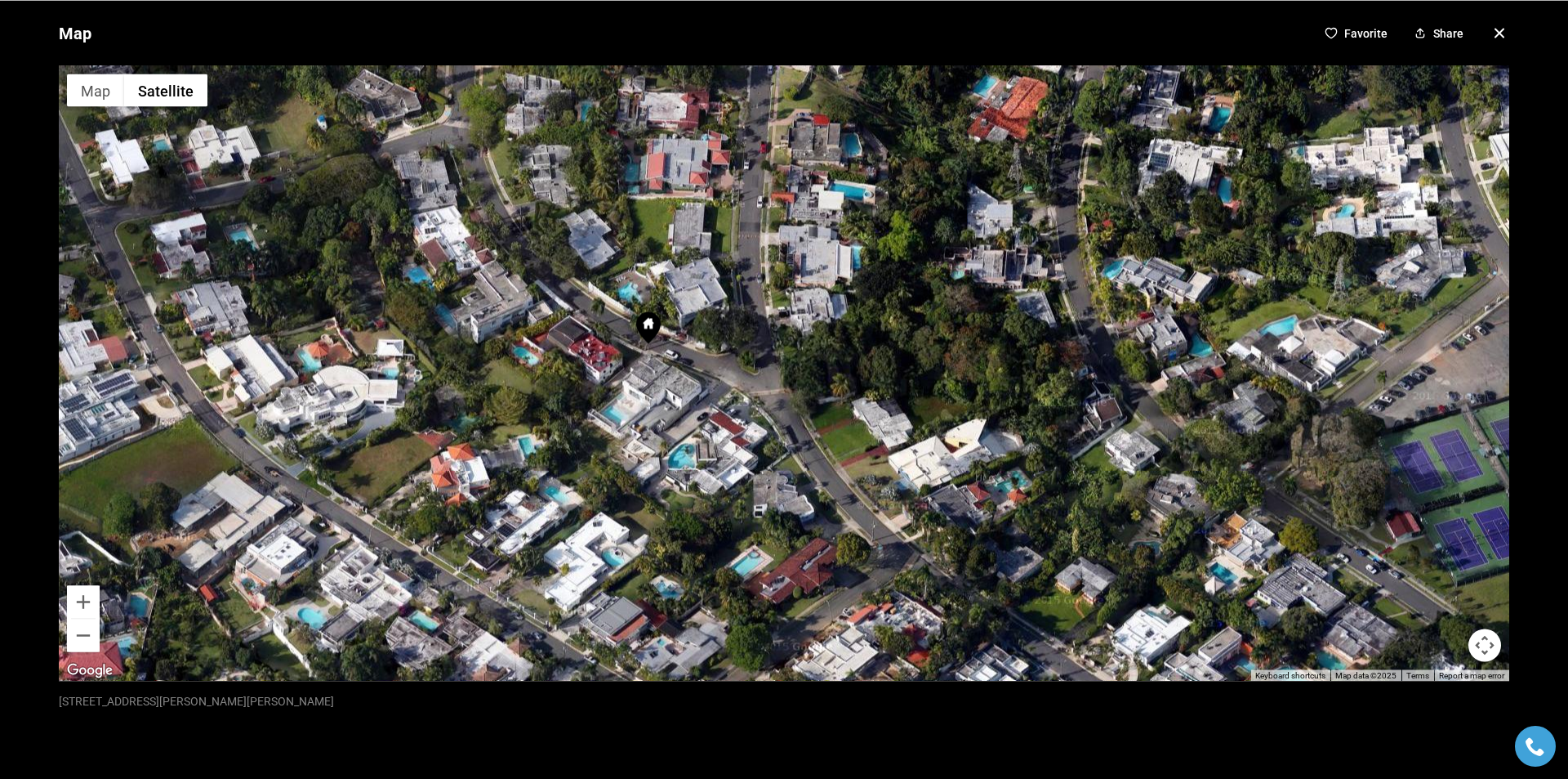
drag, startPoint x: 649, startPoint y: 431, endPoint x: 643, endPoint y: 494, distance: 63.3
click at [643, 494] on div at bounding box center [784, 373] width 1450 height 615
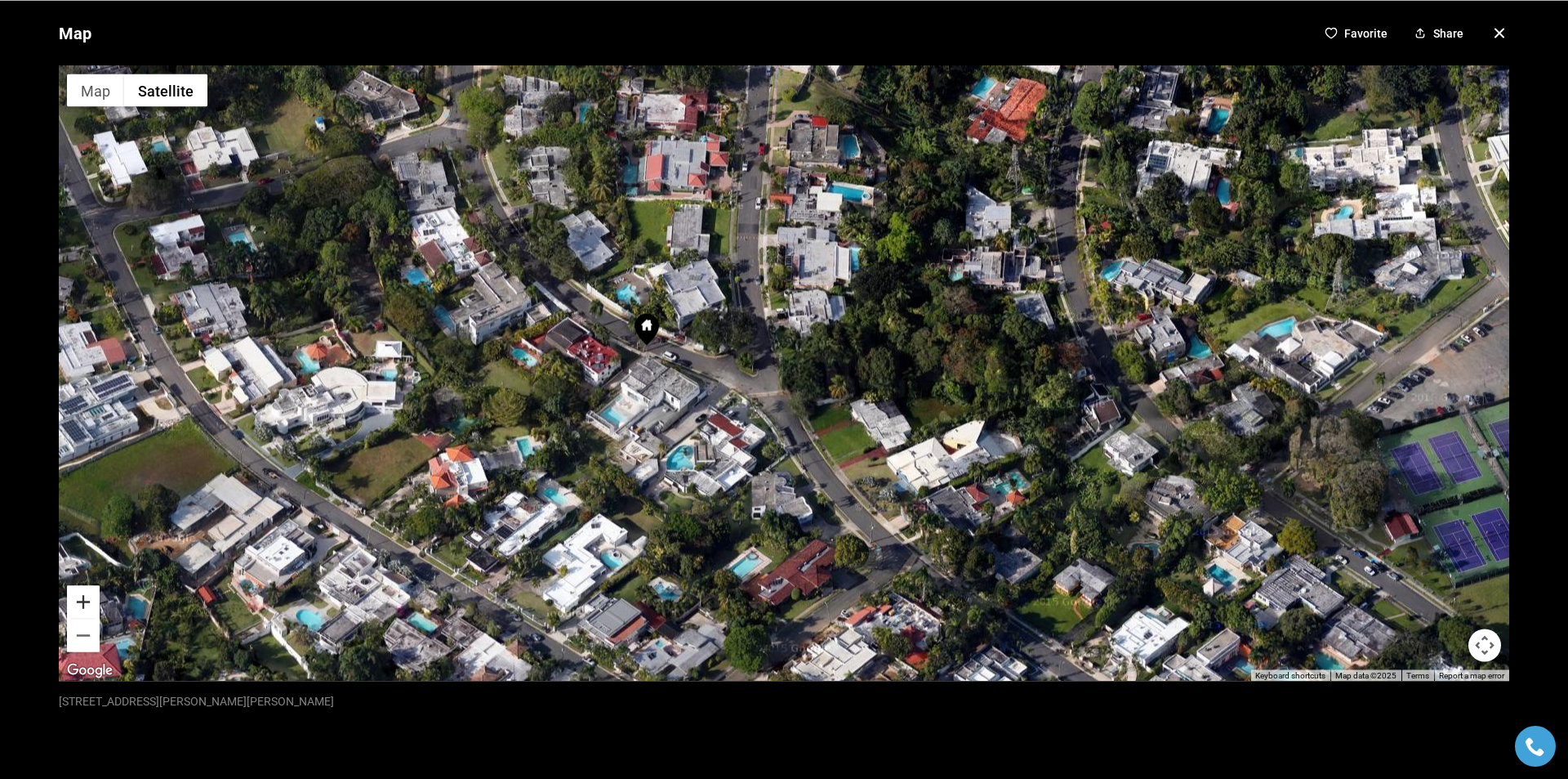
click at [93, 598] on button "Zoom in" at bounding box center [83, 600] width 33 height 33
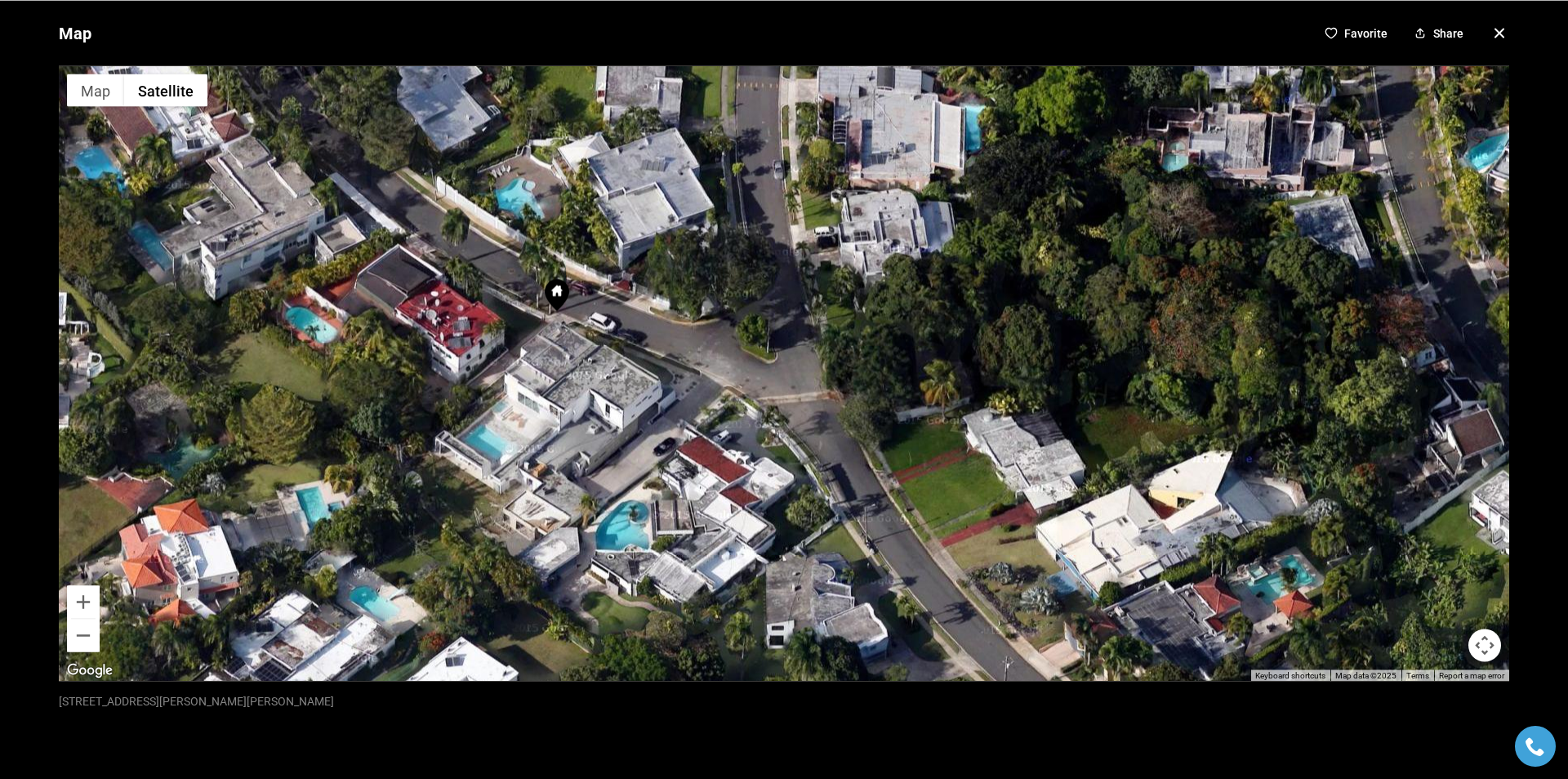
drag, startPoint x: 565, startPoint y: 473, endPoint x: 615, endPoint y: 454, distance: 53.5
click at [615, 454] on div at bounding box center [784, 373] width 1450 height 615
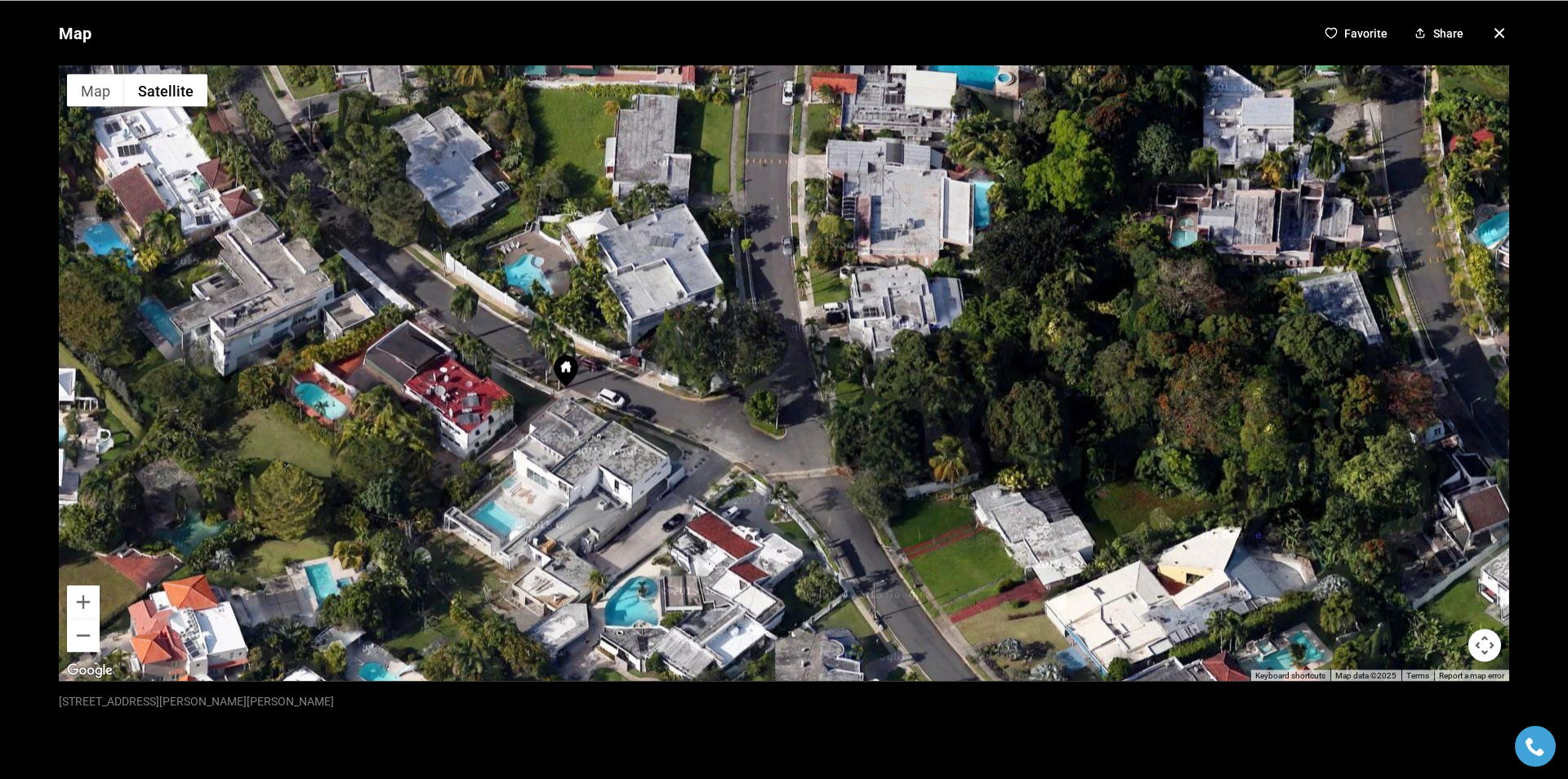
drag, startPoint x: 645, startPoint y: 406, endPoint x: 656, endPoint y: 483, distance: 77.8
click at [656, 483] on div at bounding box center [784, 373] width 1450 height 615
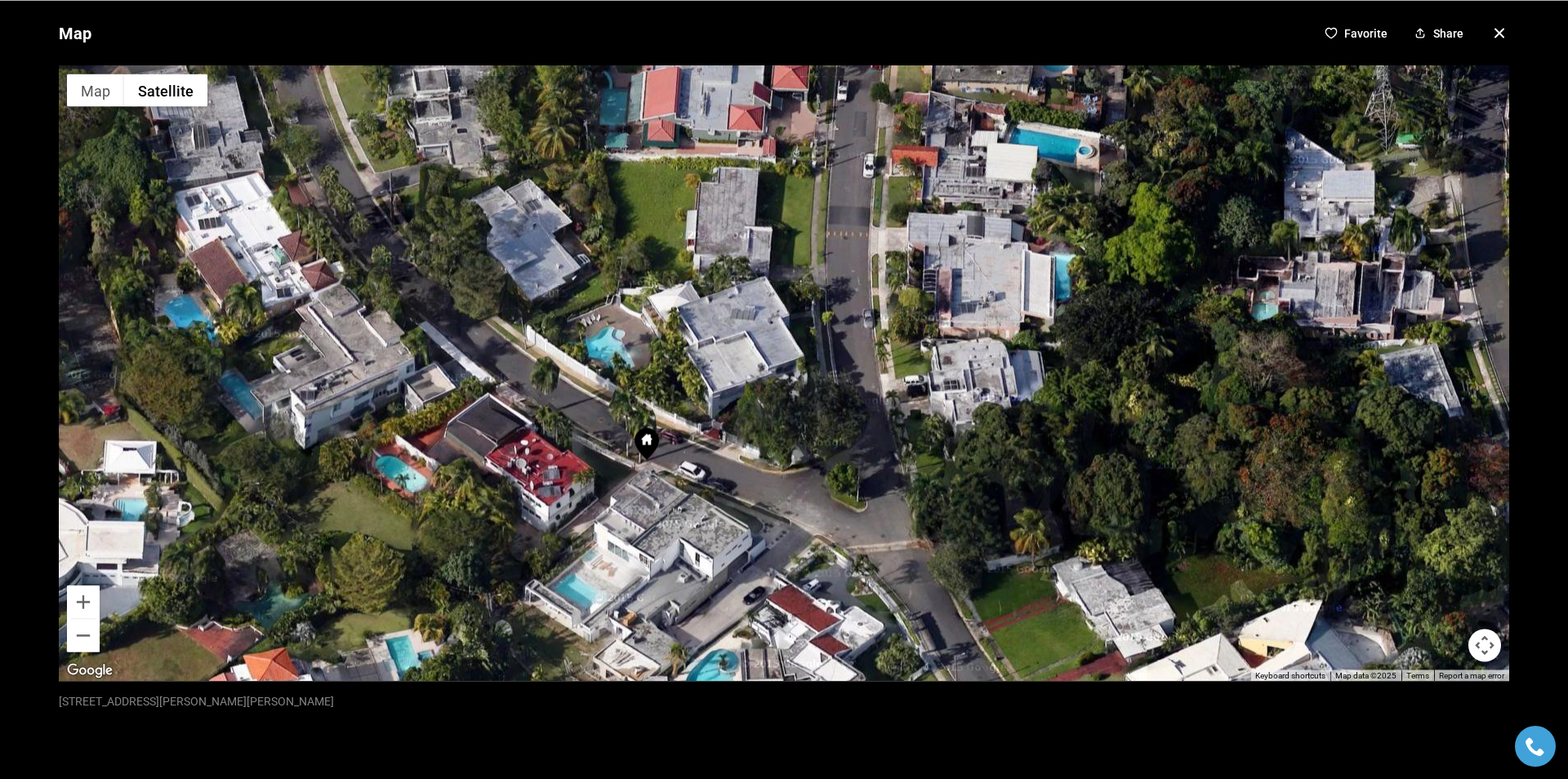
drag, startPoint x: 509, startPoint y: 449, endPoint x: 590, endPoint y: 524, distance: 110.4
click at [590, 524] on div at bounding box center [784, 373] width 1450 height 615
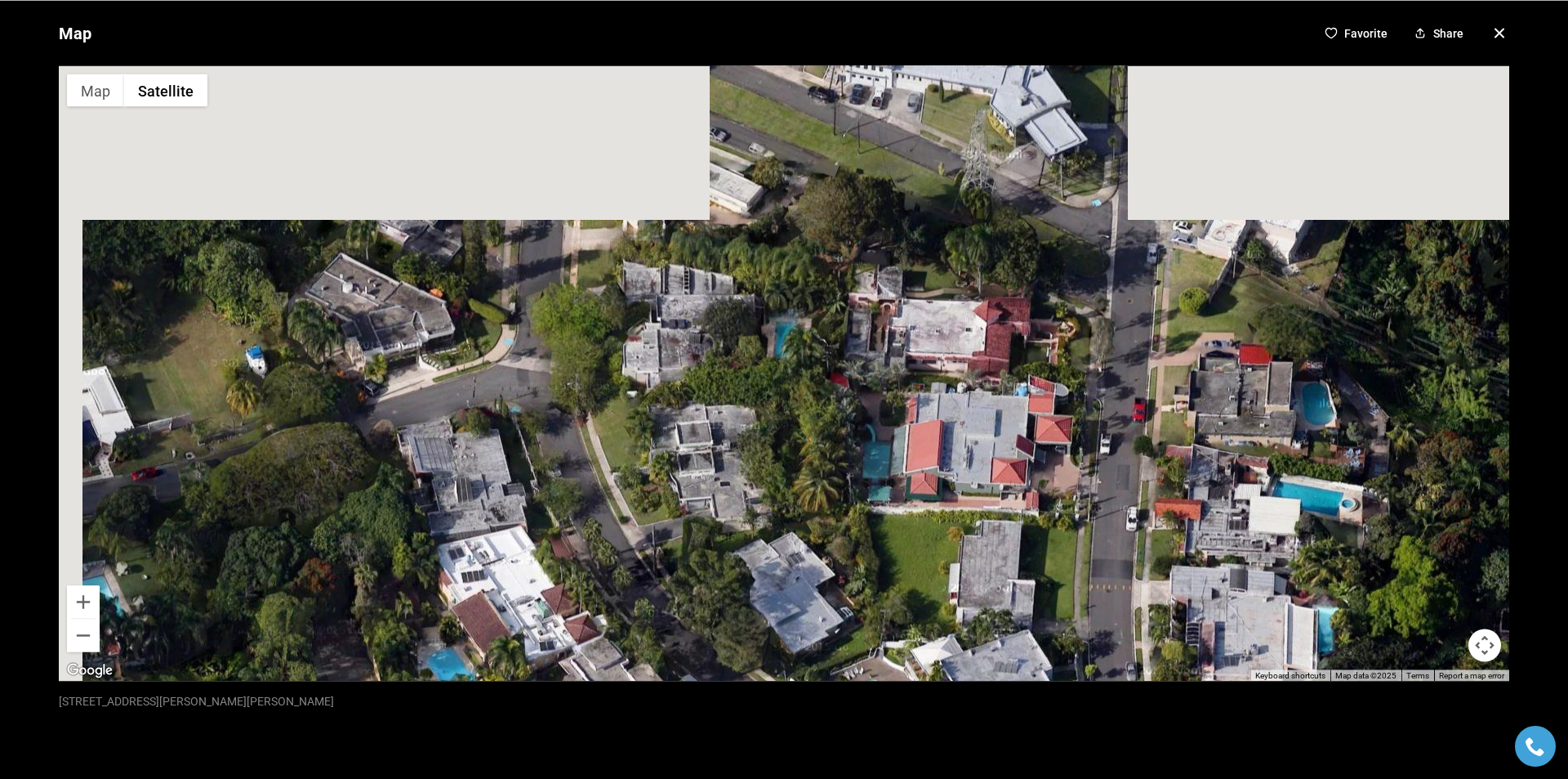
drag, startPoint x: 434, startPoint y: 455, endPoint x: 699, endPoint y: 808, distance: 441.4
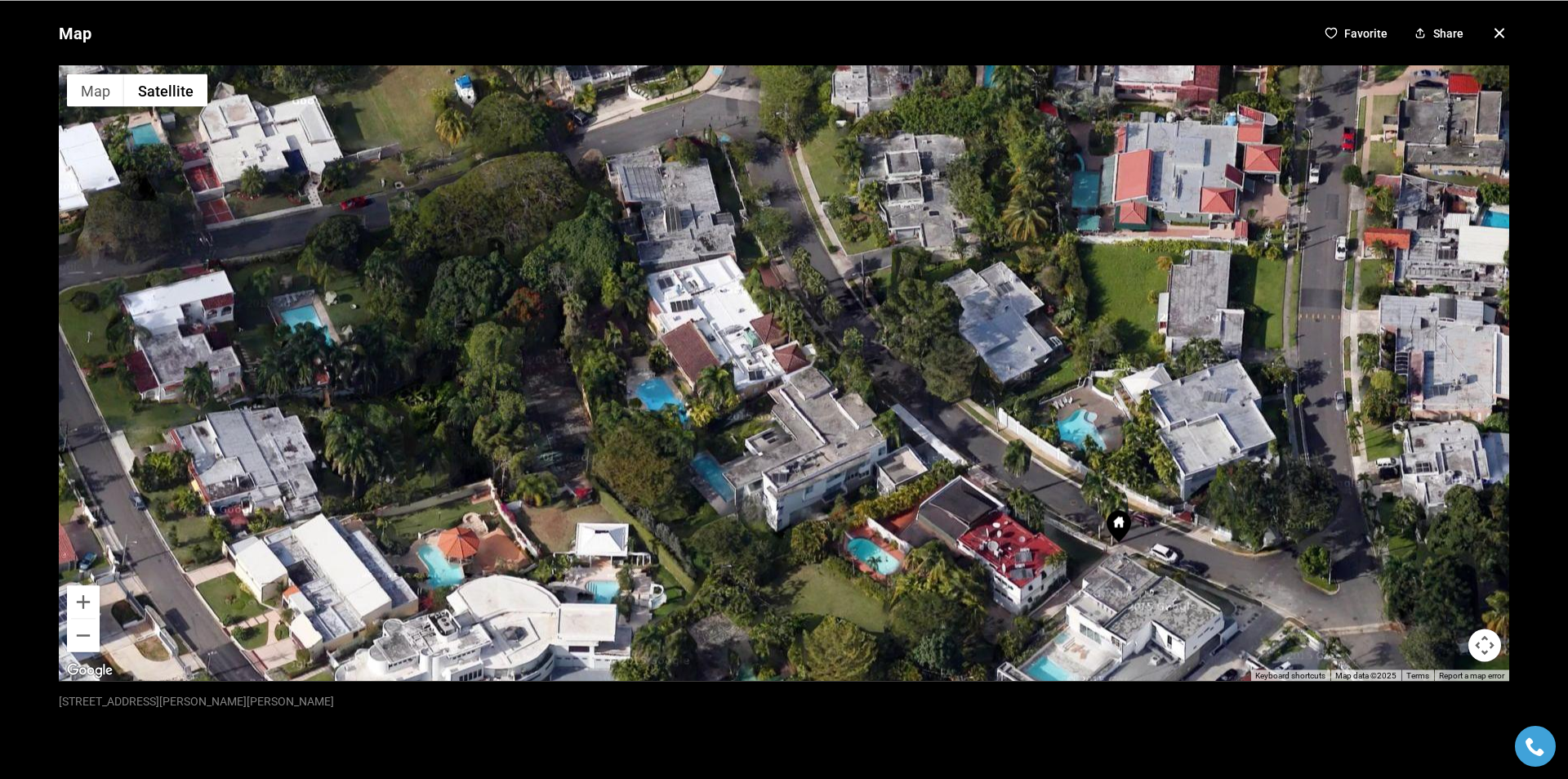
drag, startPoint x: 543, startPoint y: 436, endPoint x: 754, endPoint y: 166, distance: 342.7
click at [754, 166] on div at bounding box center [784, 373] width 1450 height 615
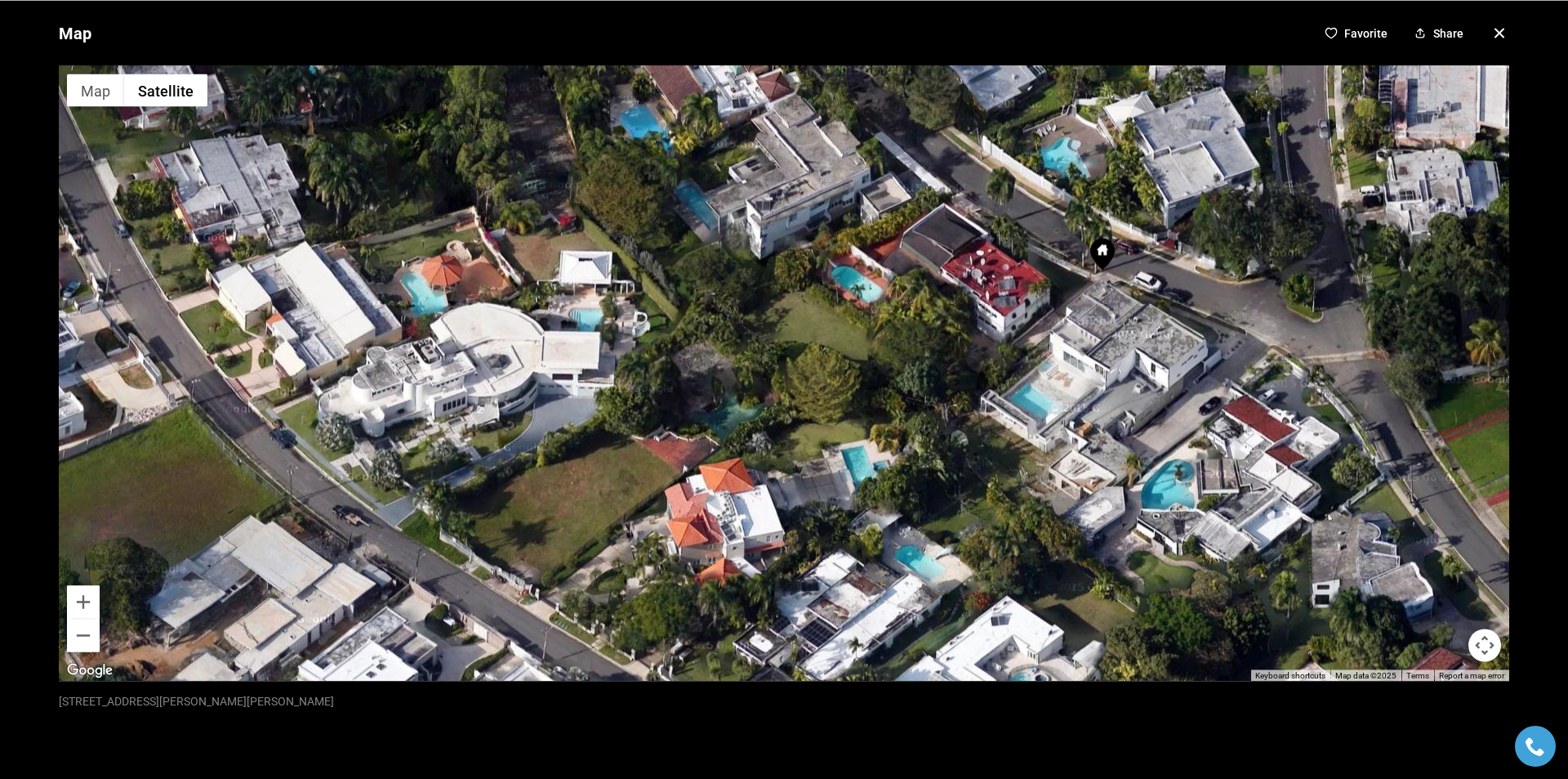
drag, startPoint x: 692, startPoint y: 501, endPoint x: 675, endPoint y: 236, distance: 265.5
click at [675, 236] on div at bounding box center [784, 373] width 1450 height 615
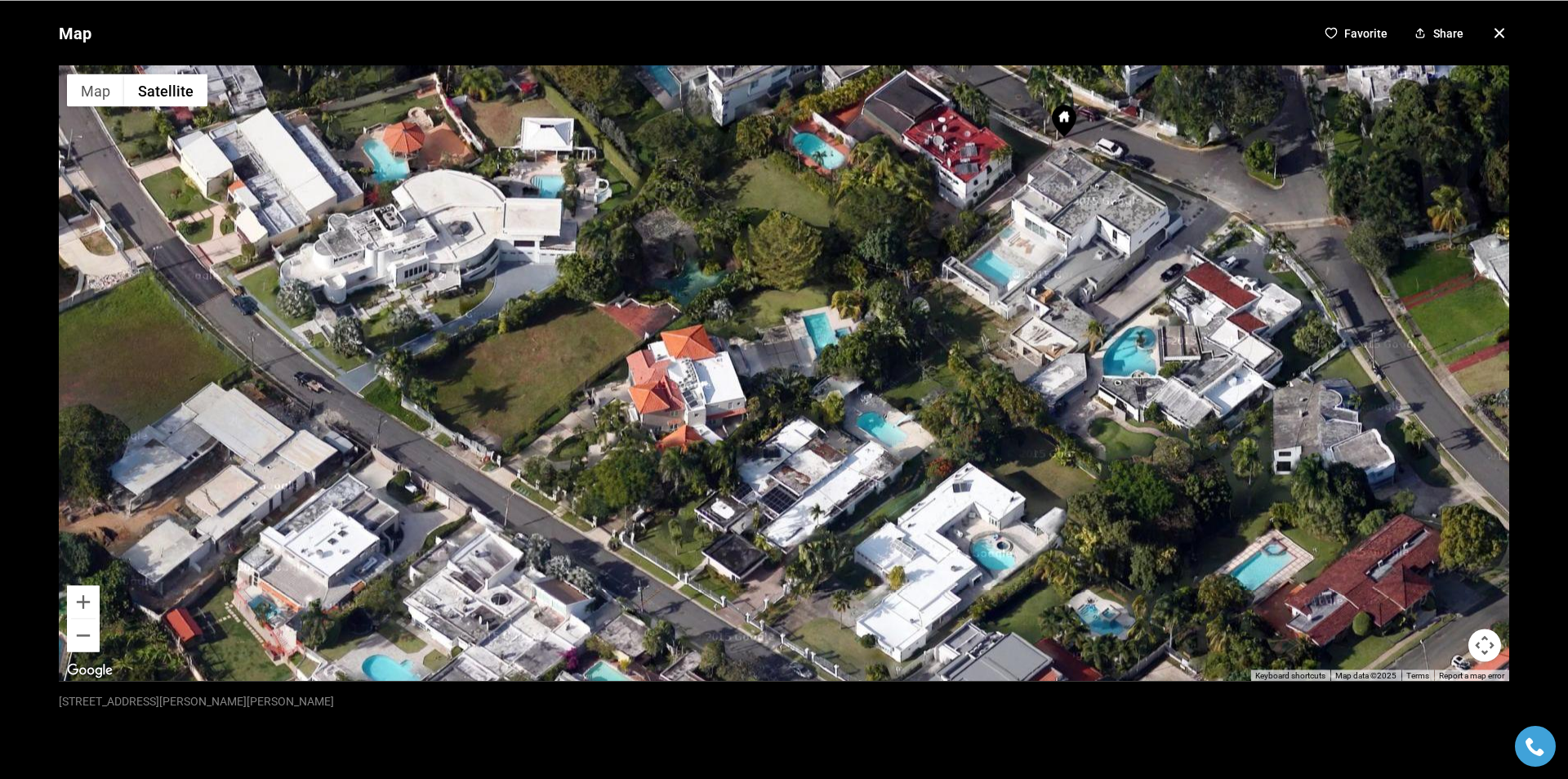
drag, startPoint x: 798, startPoint y: 457, endPoint x: 758, endPoint y: 322, distance: 140.8
click at [758, 322] on div at bounding box center [784, 373] width 1450 height 615
click at [88, 597] on button "Zoom in" at bounding box center [83, 600] width 33 height 33
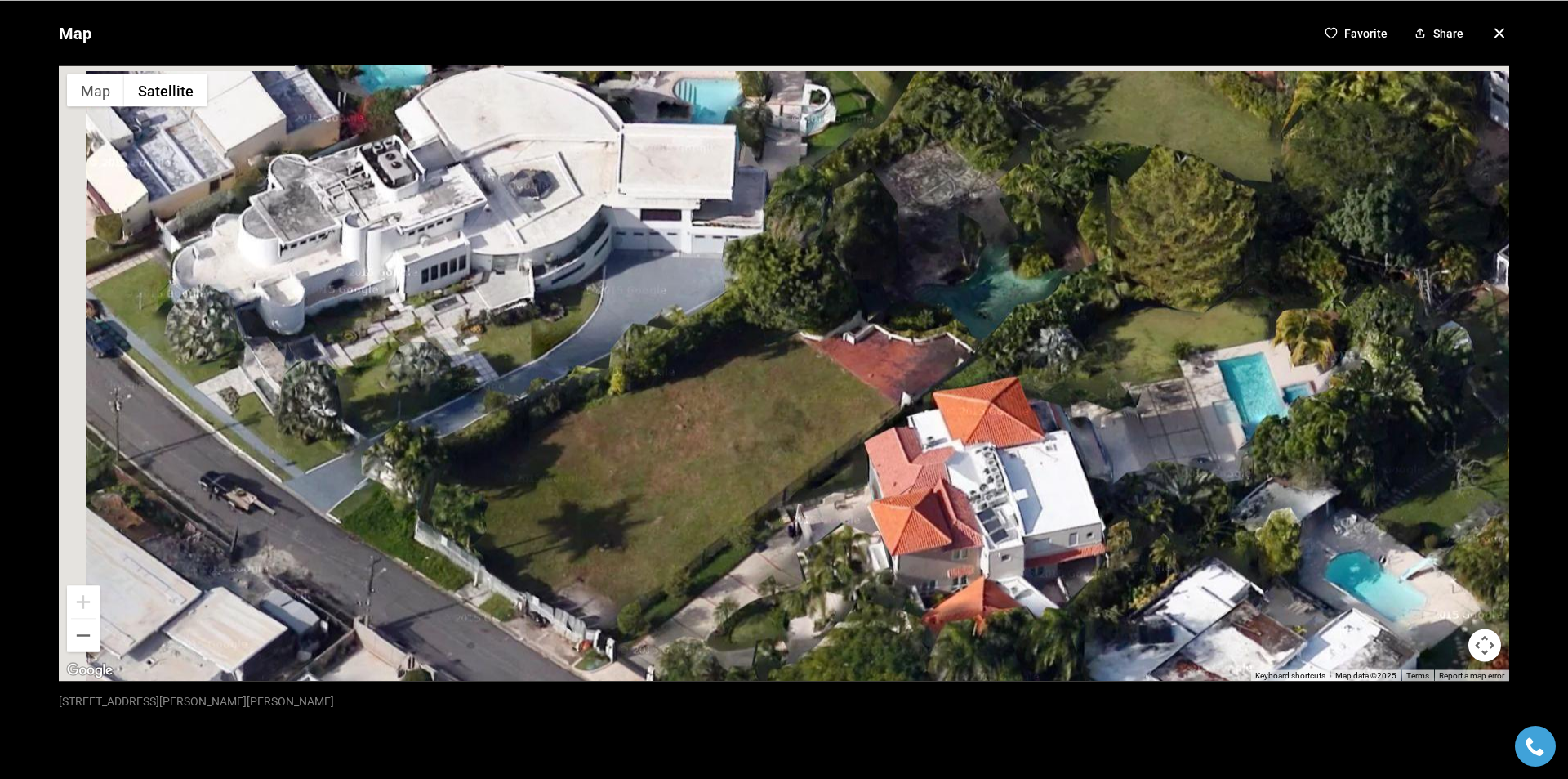
drag, startPoint x: 474, startPoint y: 275, endPoint x: 862, endPoint y: 369, distance: 399.2
click at [862, 369] on div at bounding box center [784, 373] width 1450 height 615
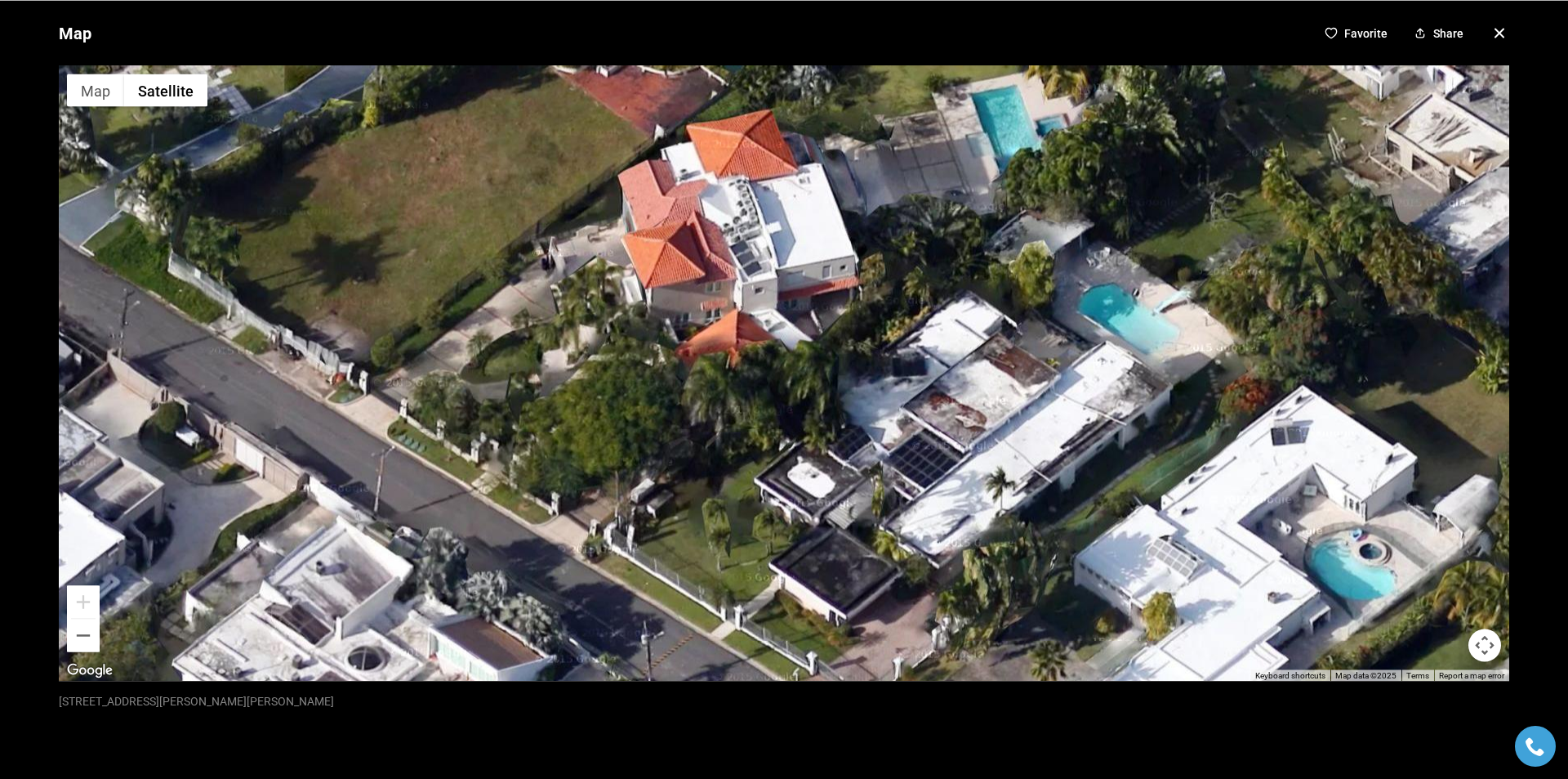
drag, startPoint x: 864, startPoint y: 483, endPoint x: 635, endPoint y: 190, distance: 371.9
click at [635, 190] on div at bounding box center [784, 373] width 1450 height 615
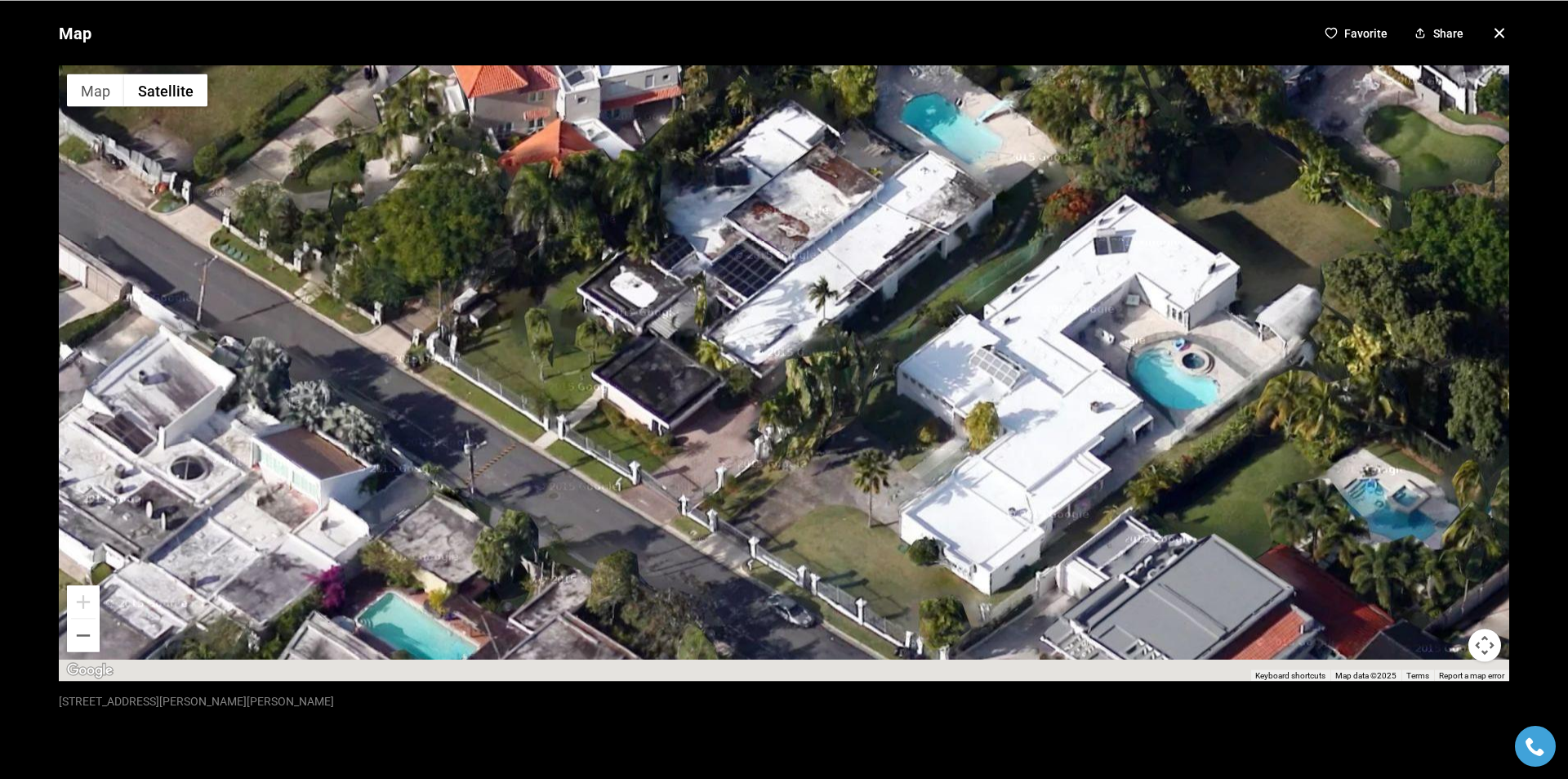
drag, startPoint x: 978, startPoint y: 448, endPoint x: 774, endPoint y: 223, distance: 303.7
click at [774, 223] on div at bounding box center [784, 373] width 1450 height 615
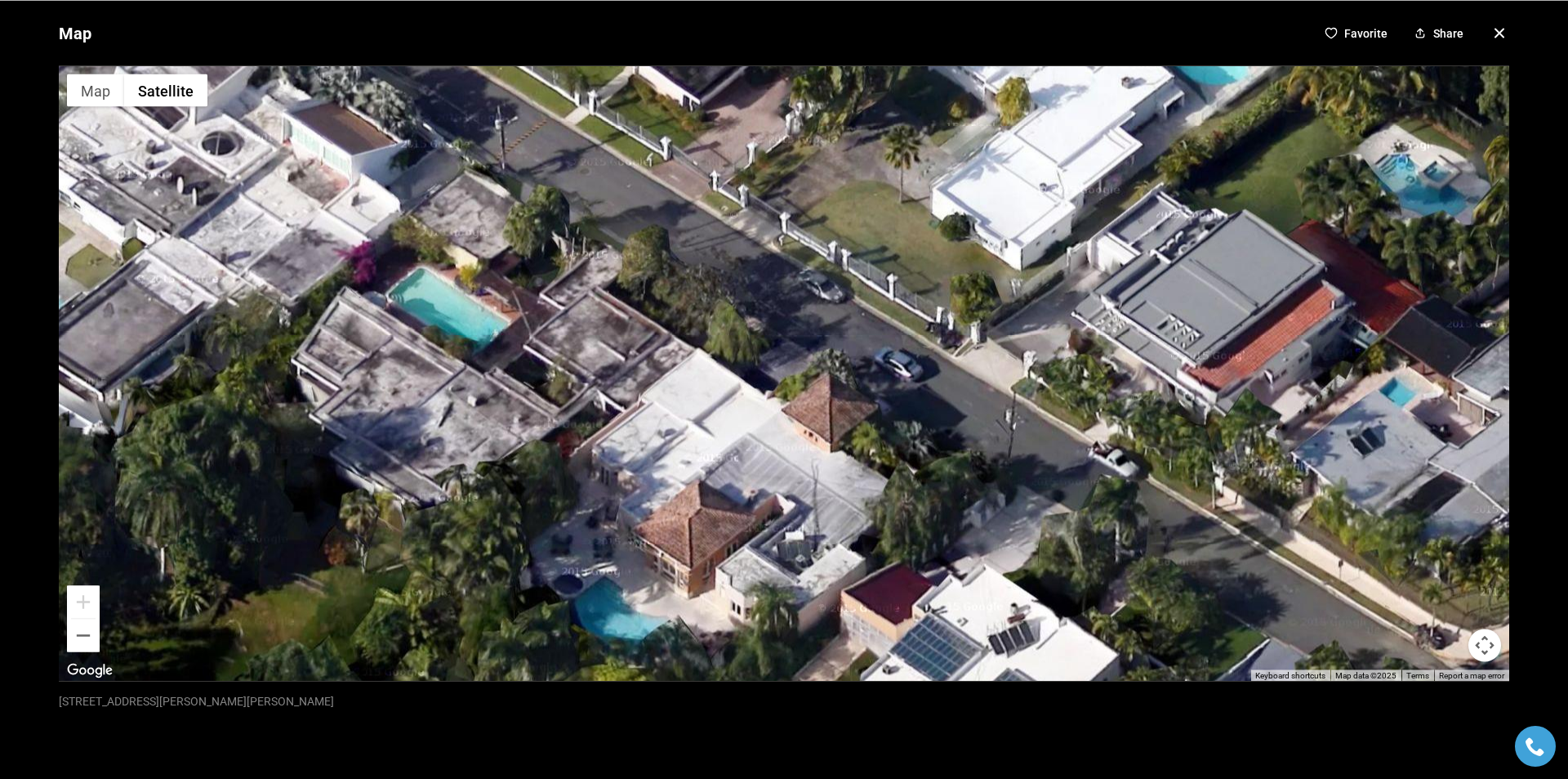
drag, startPoint x: 950, startPoint y: 499, endPoint x: 1013, endPoint y: 205, distance: 300.7
click at [1013, 205] on div at bounding box center [784, 373] width 1450 height 615
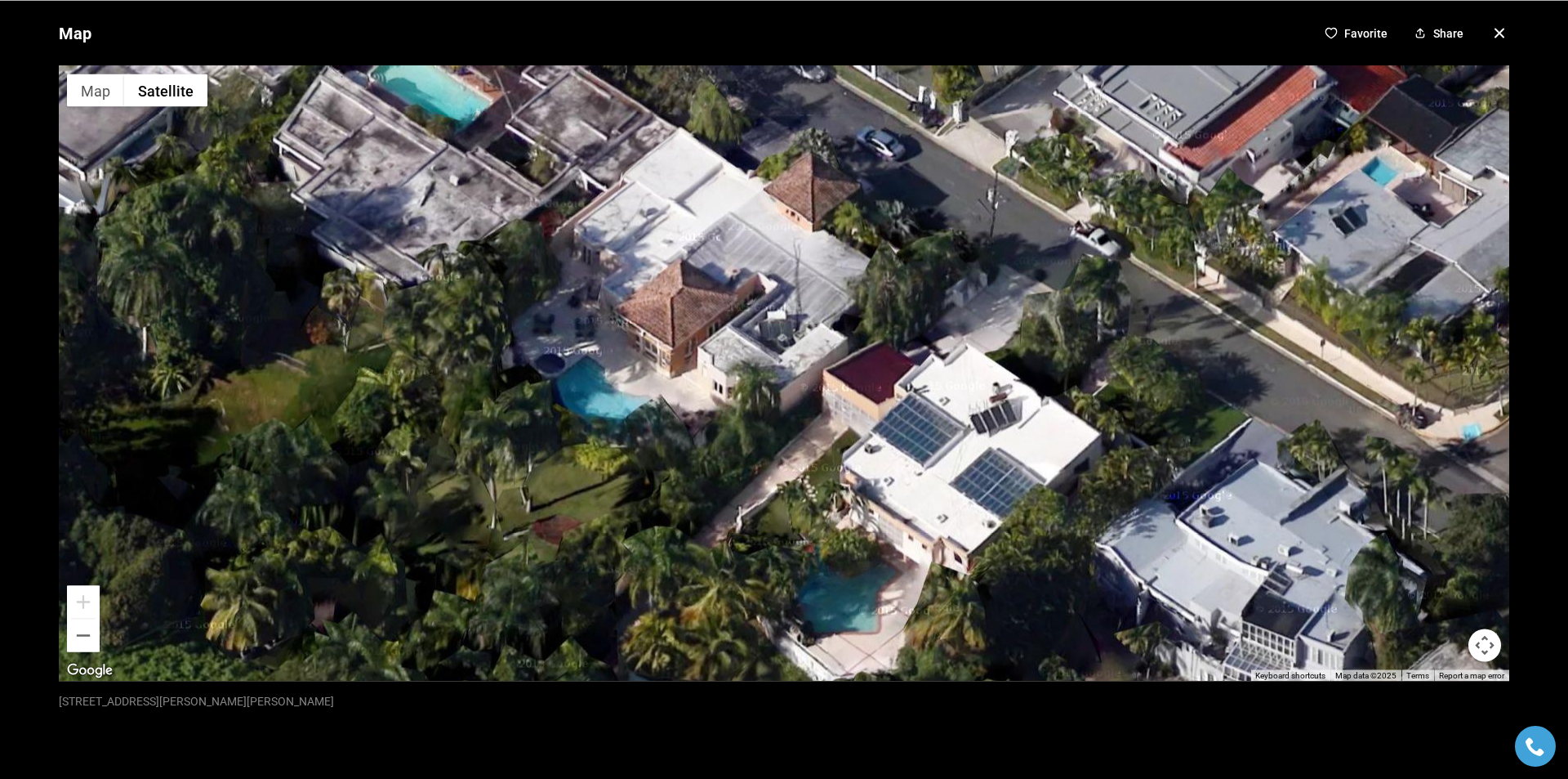
drag, startPoint x: 1027, startPoint y: 506, endPoint x: 1005, endPoint y: 265, distance: 242.0
click at [1005, 265] on div at bounding box center [784, 373] width 1450 height 615
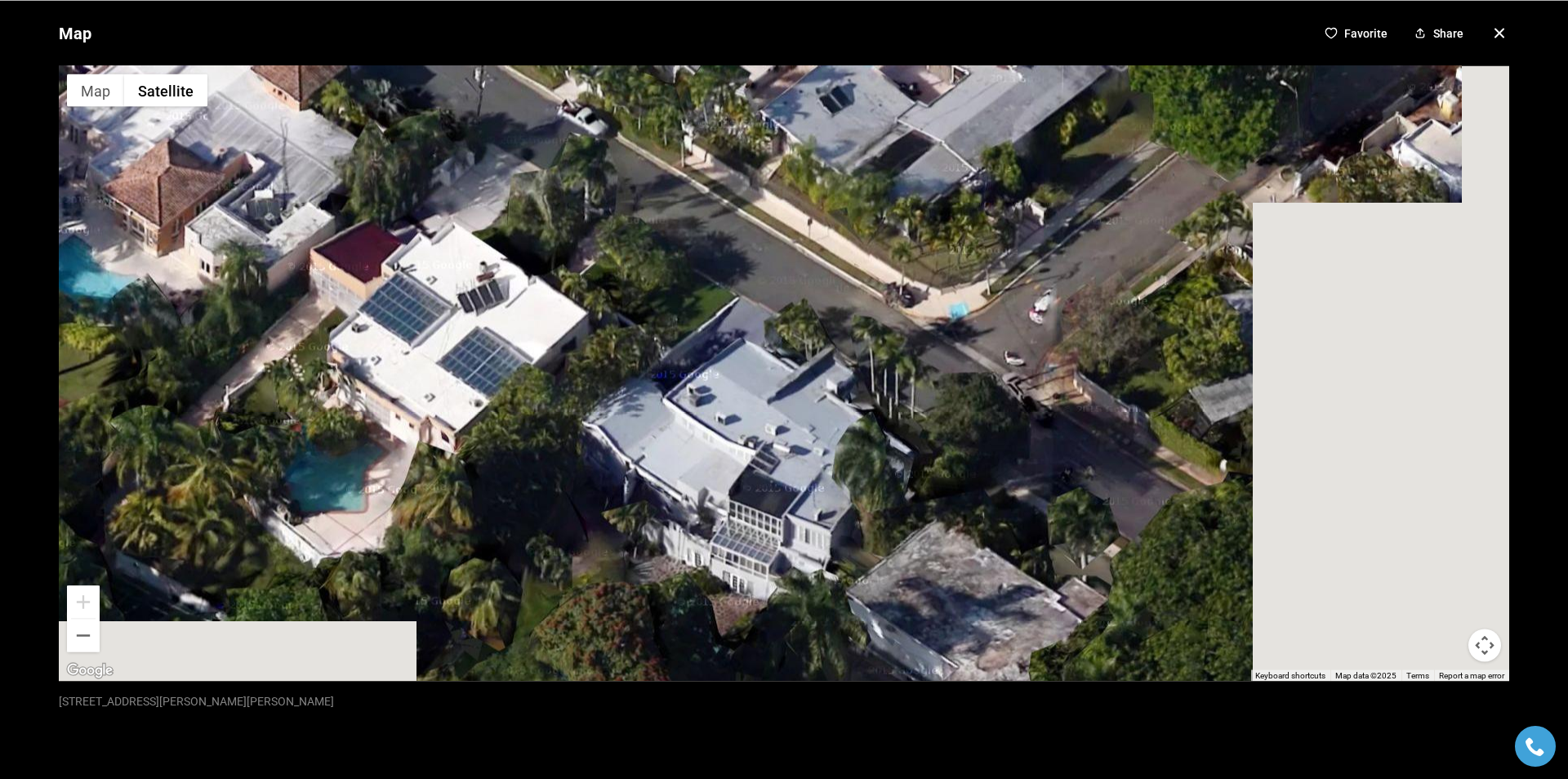
drag, startPoint x: 1188, startPoint y: 460, endPoint x: 664, endPoint y: 279, distance: 554.4
click at [664, 280] on div at bounding box center [784, 373] width 1450 height 615
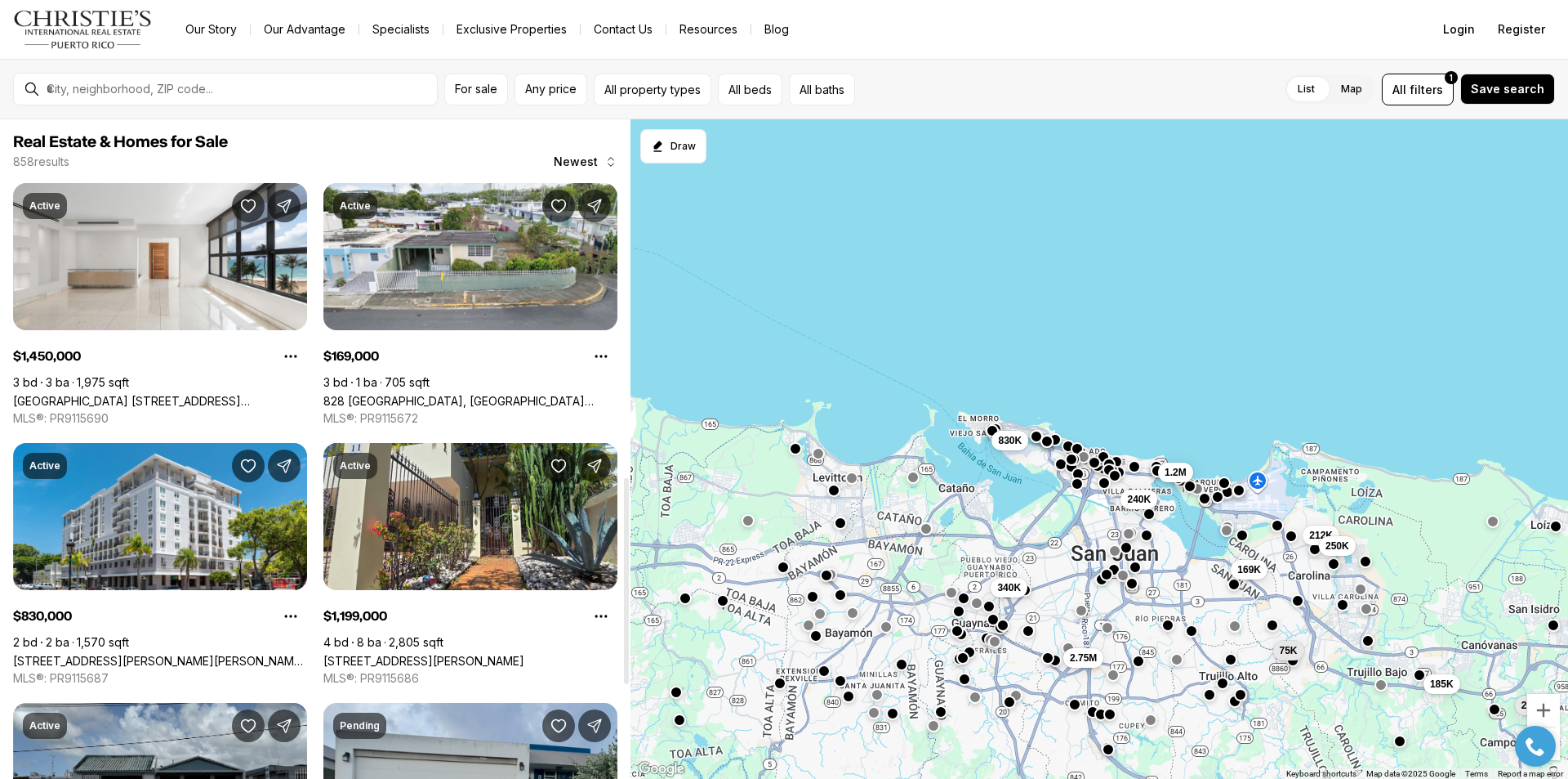
scroll to position [1143, 0]
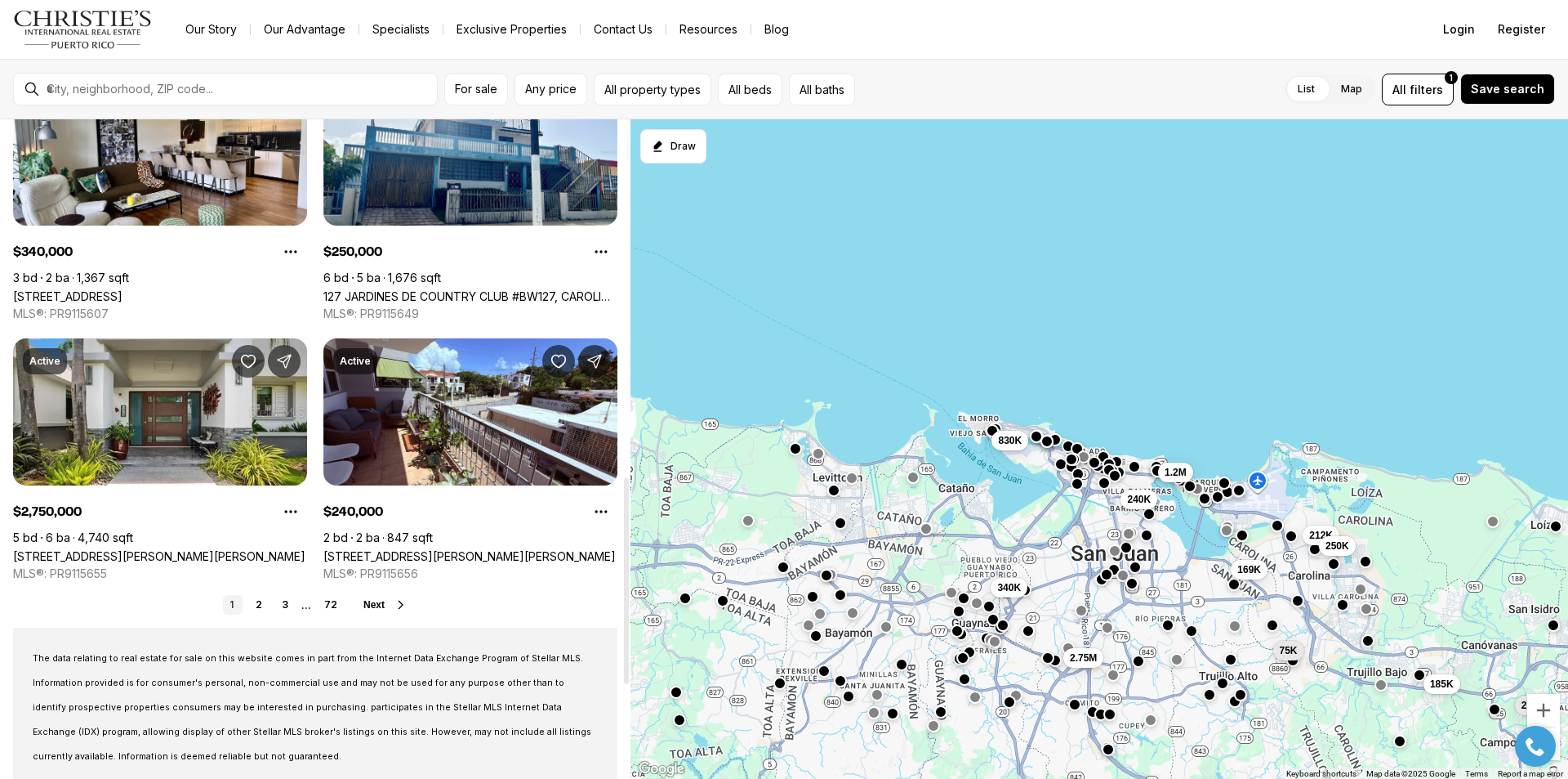
click at [381, 605] on span "Next" at bounding box center [373, 604] width 21 height 12
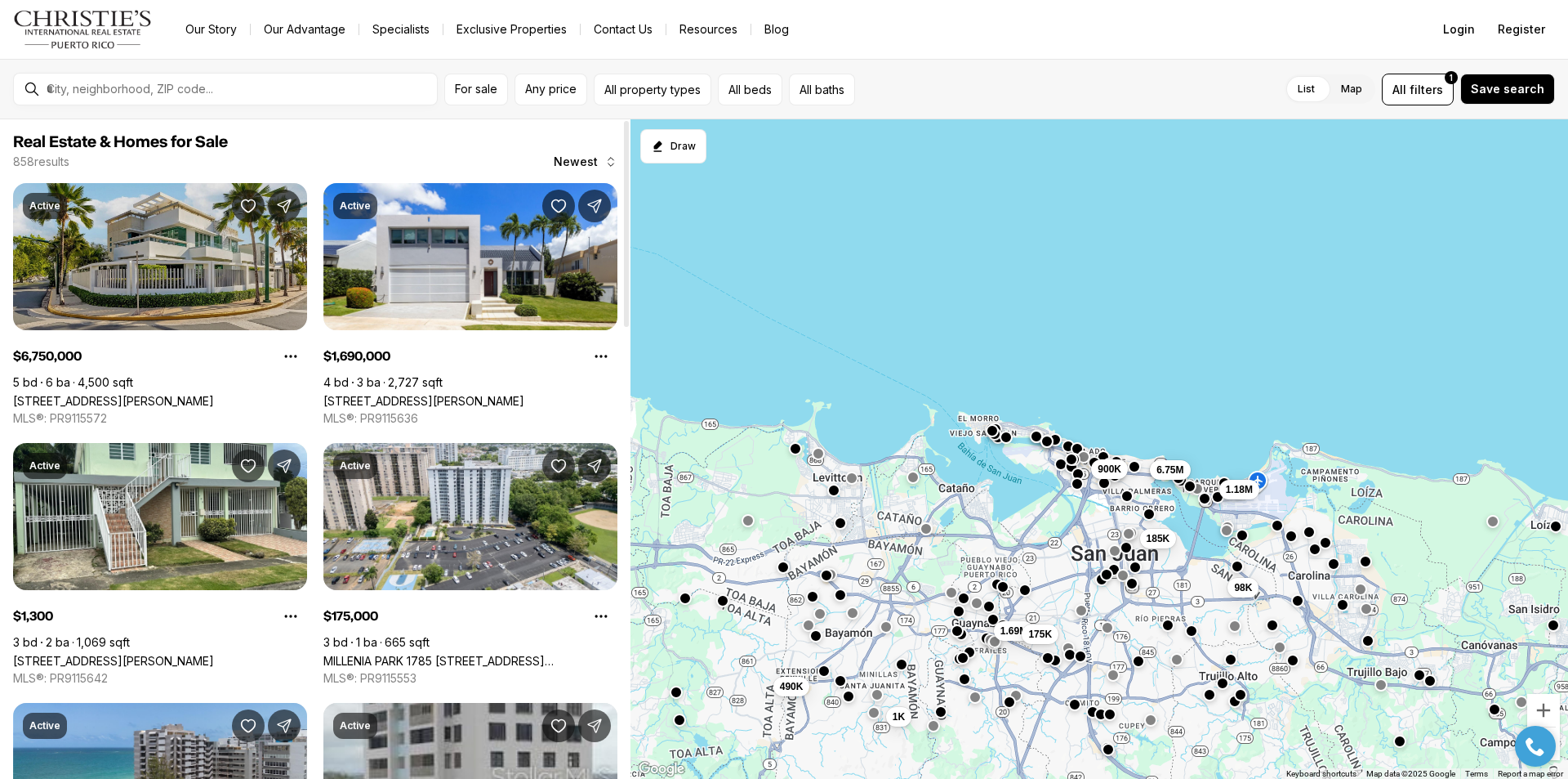
click at [155, 394] on link "[STREET_ADDRESS][PERSON_NAME]" at bounding box center [113, 401] width 201 height 14
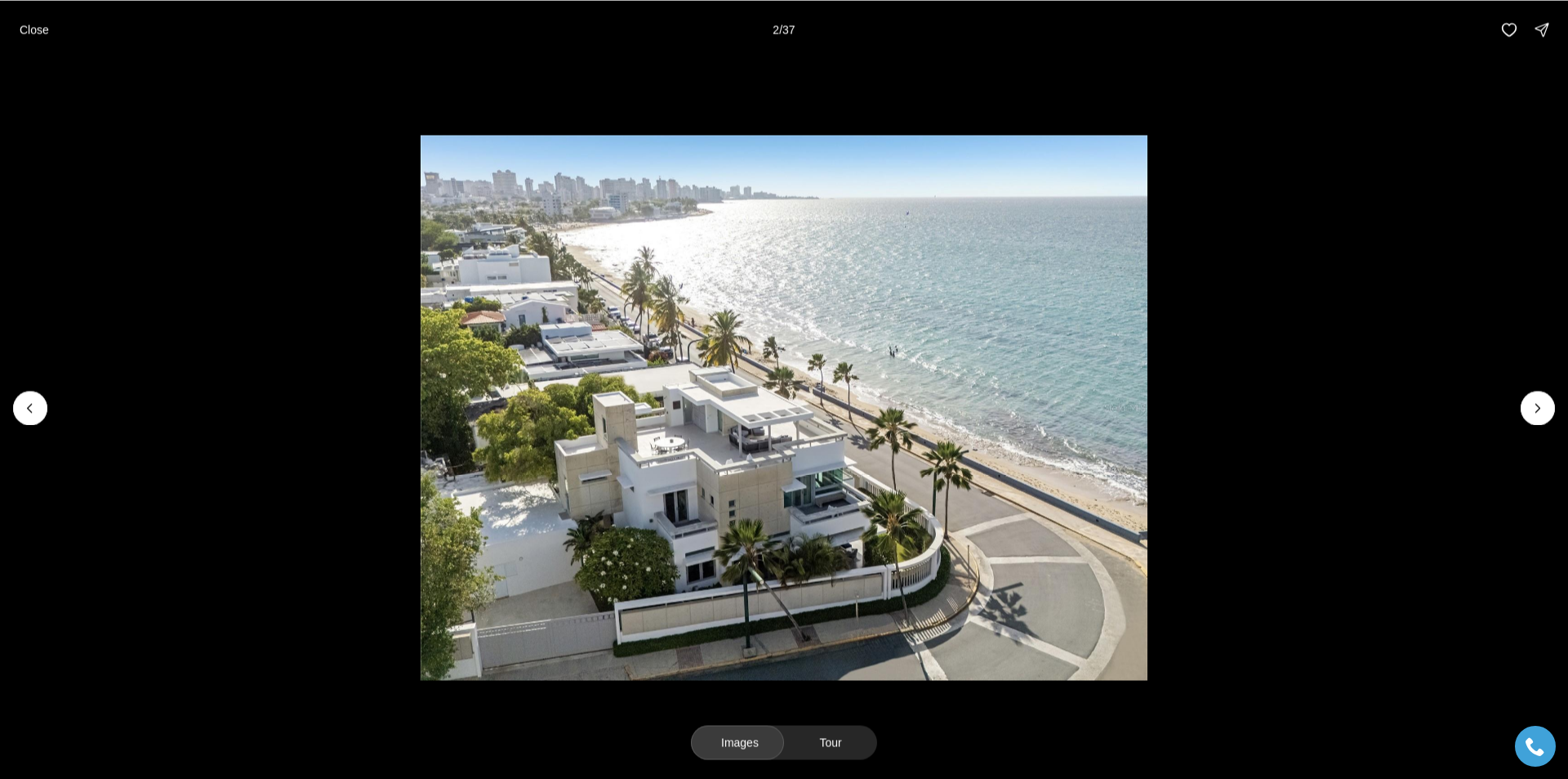
click at [1542, 398] on button "Next slide" at bounding box center [1537, 407] width 35 height 35
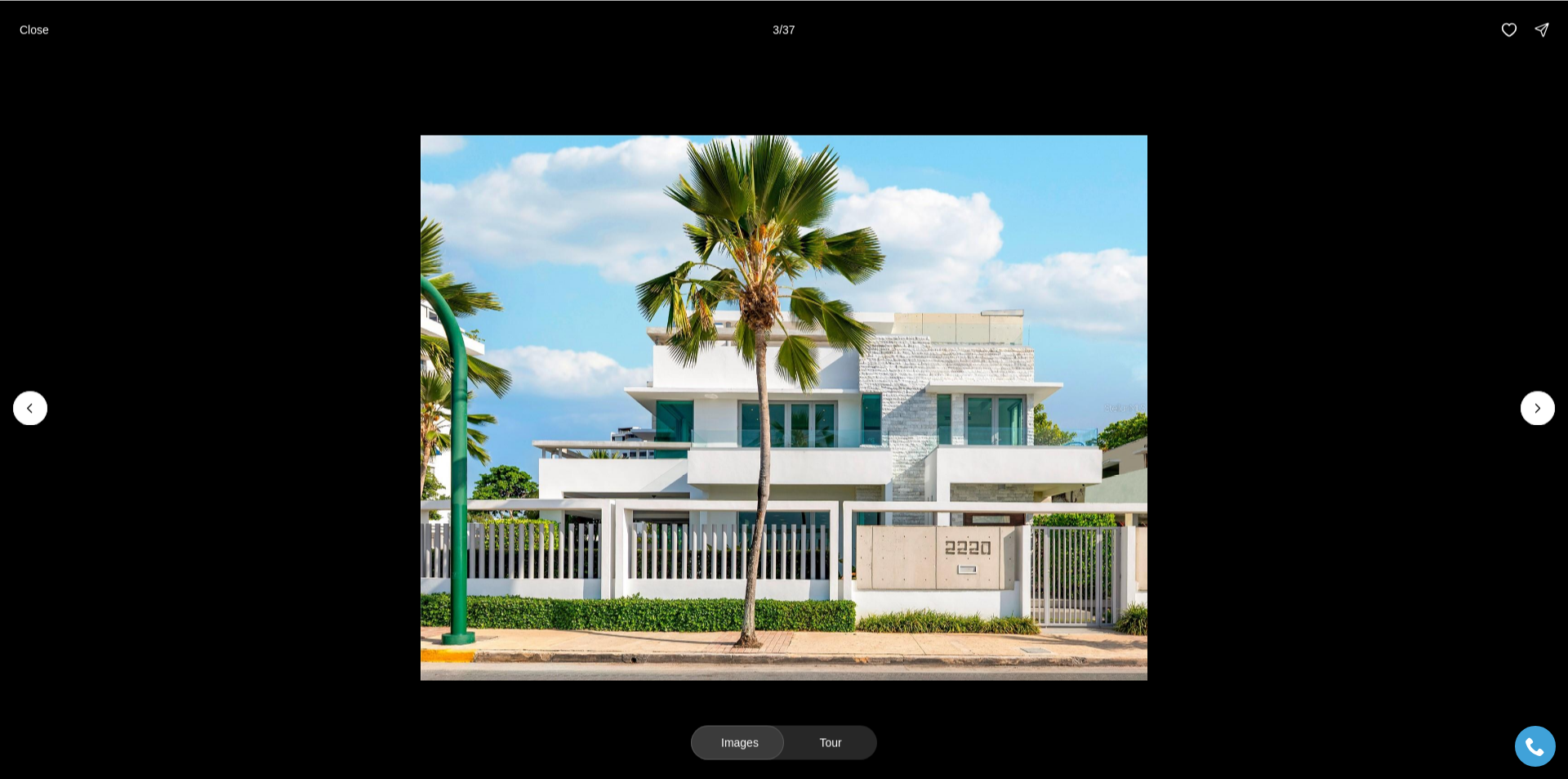
click at [1542, 398] on button "Next slide" at bounding box center [1537, 407] width 35 height 35
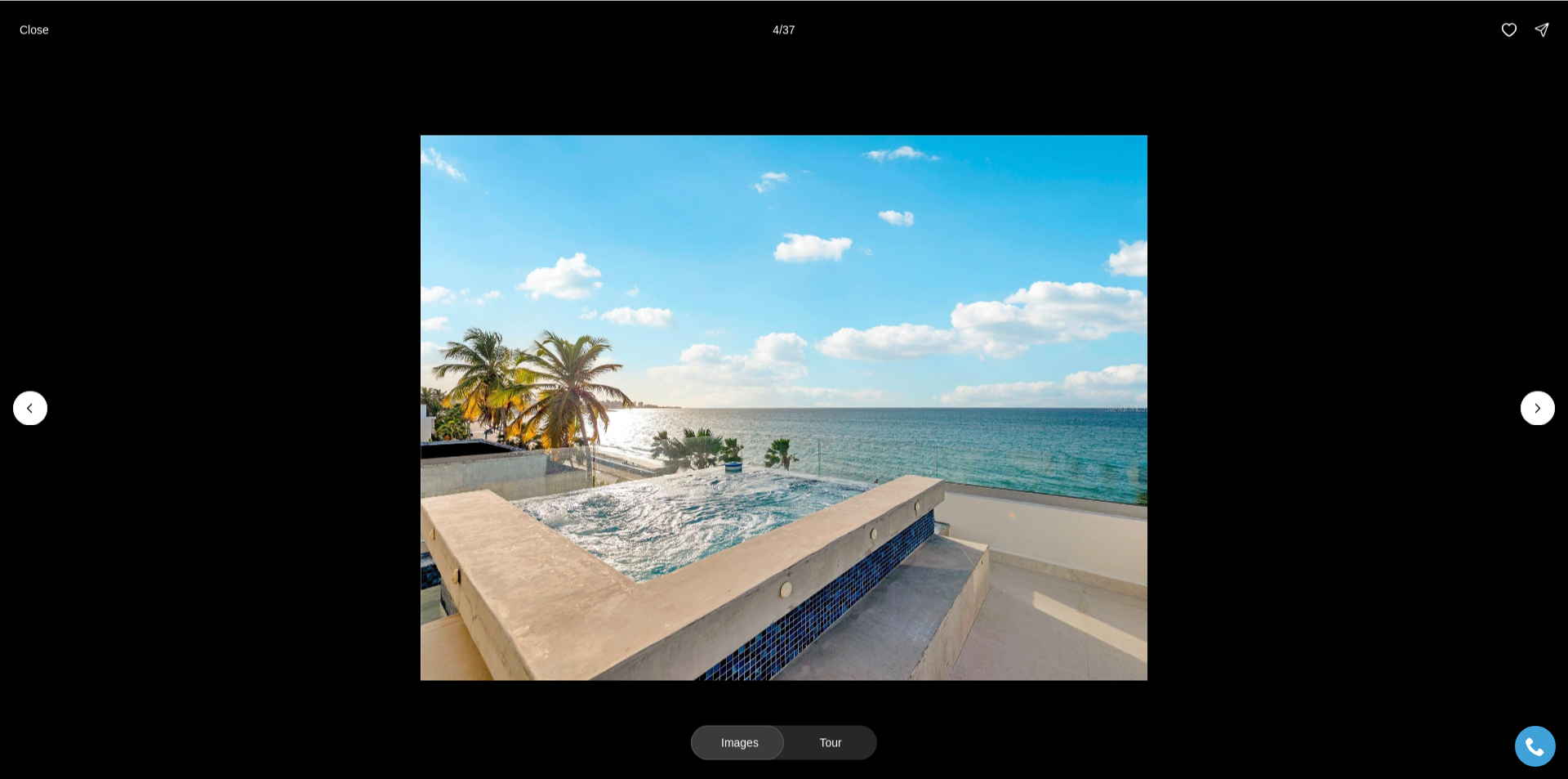
click at [1542, 398] on button "Next slide" at bounding box center [1537, 407] width 35 height 35
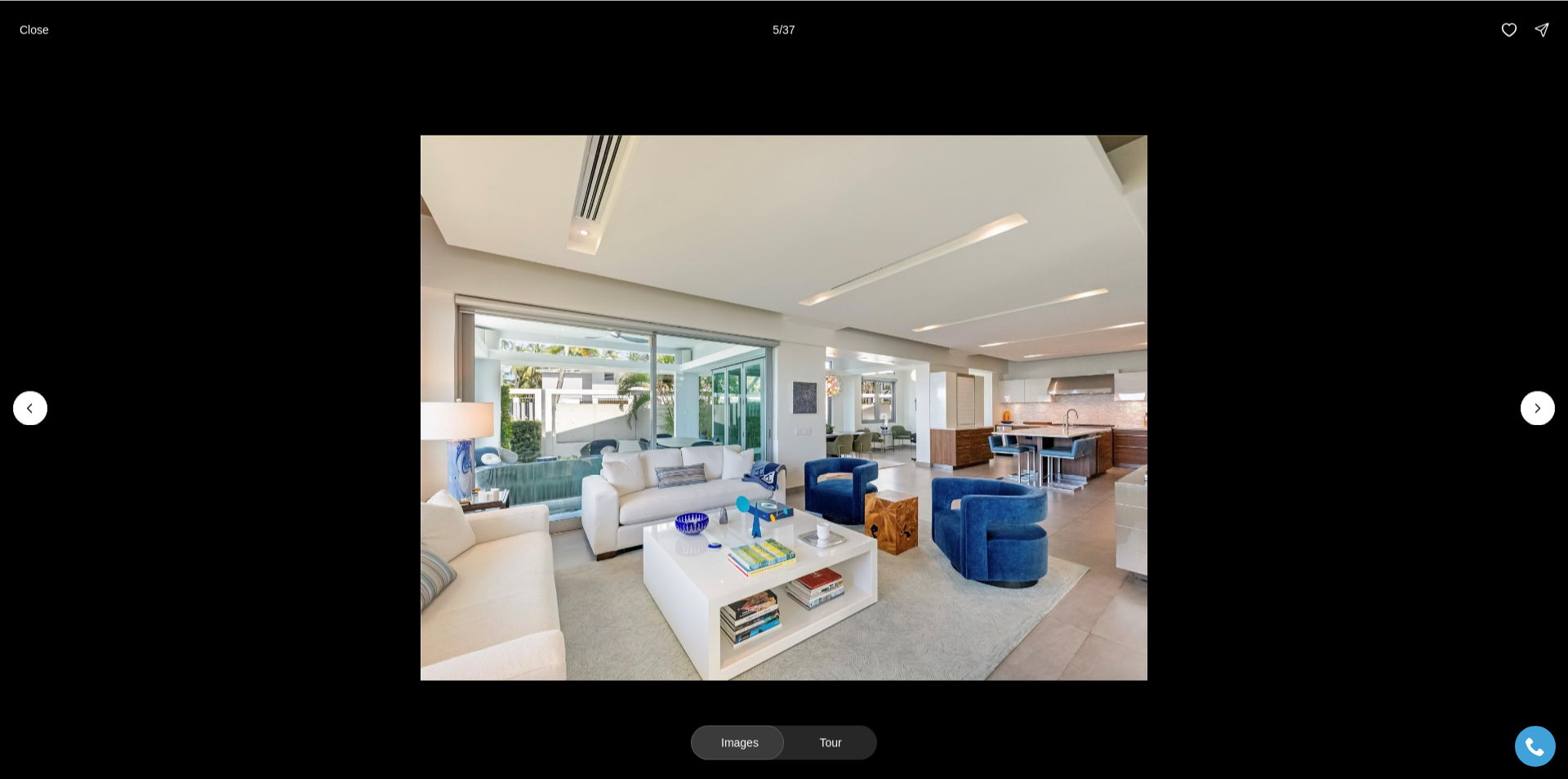
click at [1542, 398] on button "Next slide" at bounding box center [1537, 407] width 35 height 35
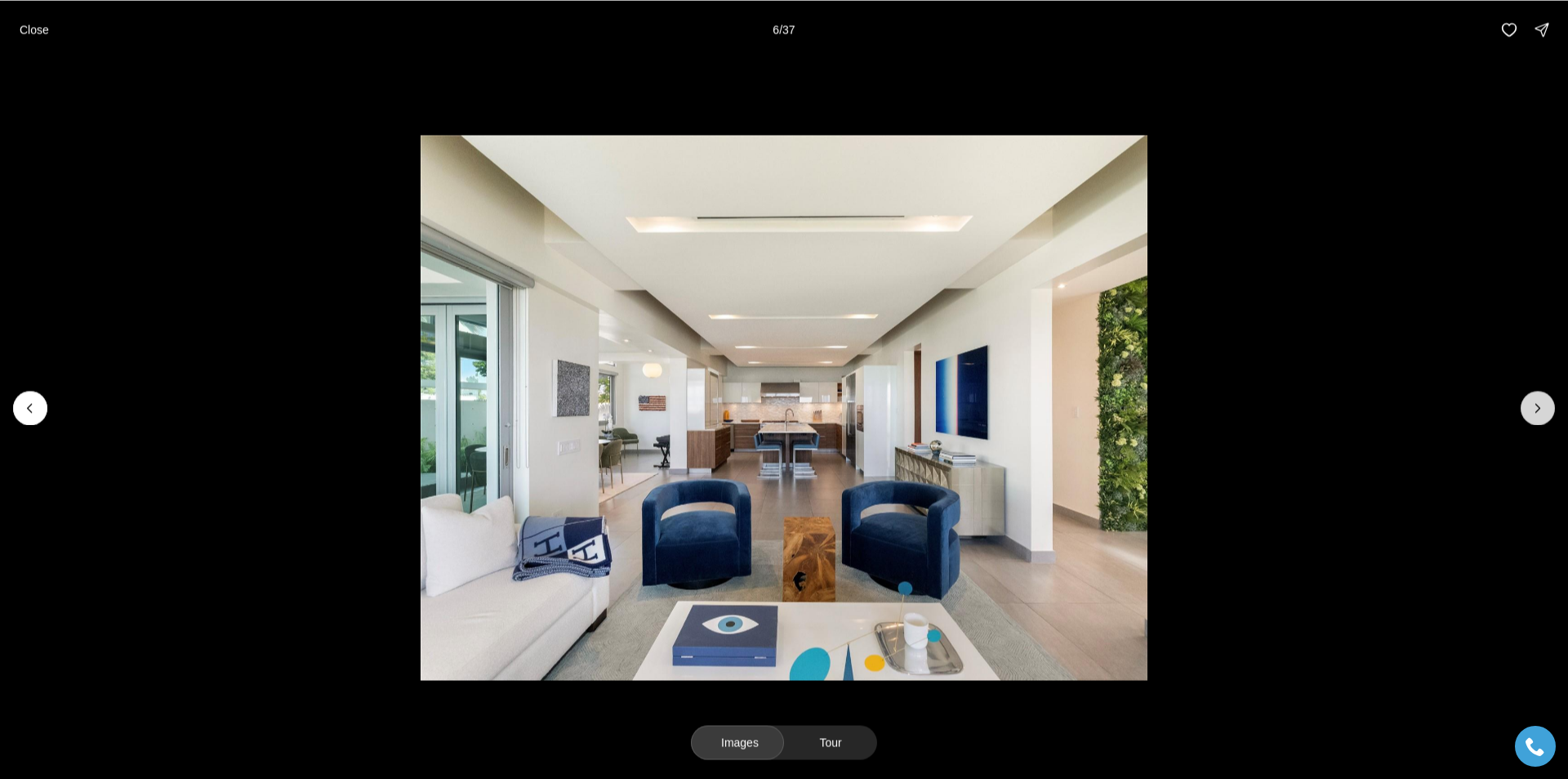
click at [1530, 412] on icon "Next slide" at bounding box center [1537, 408] width 16 height 16
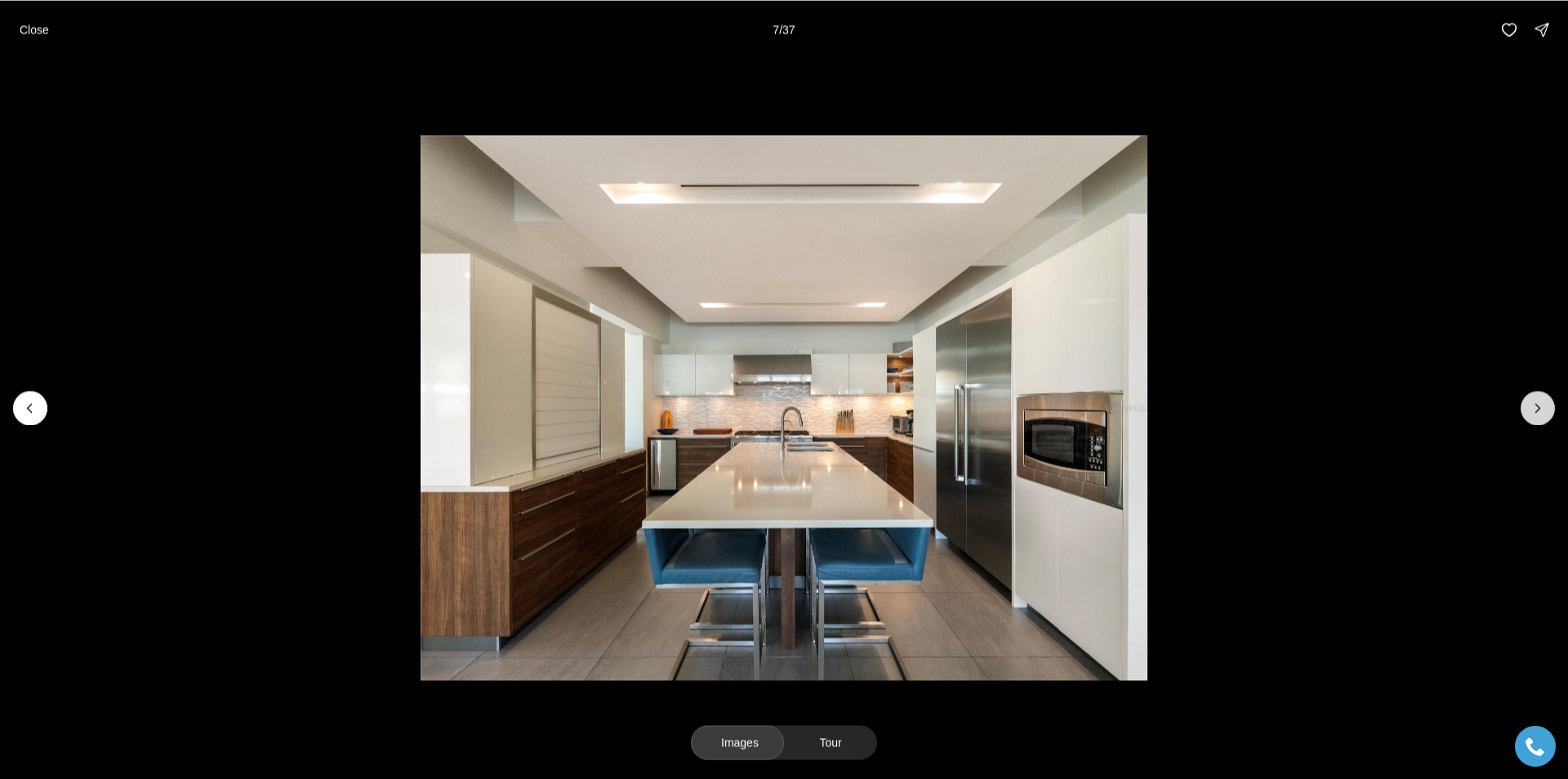
click at [1530, 412] on icon "Next slide" at bounding box center [1537, 408] width 16 height 16
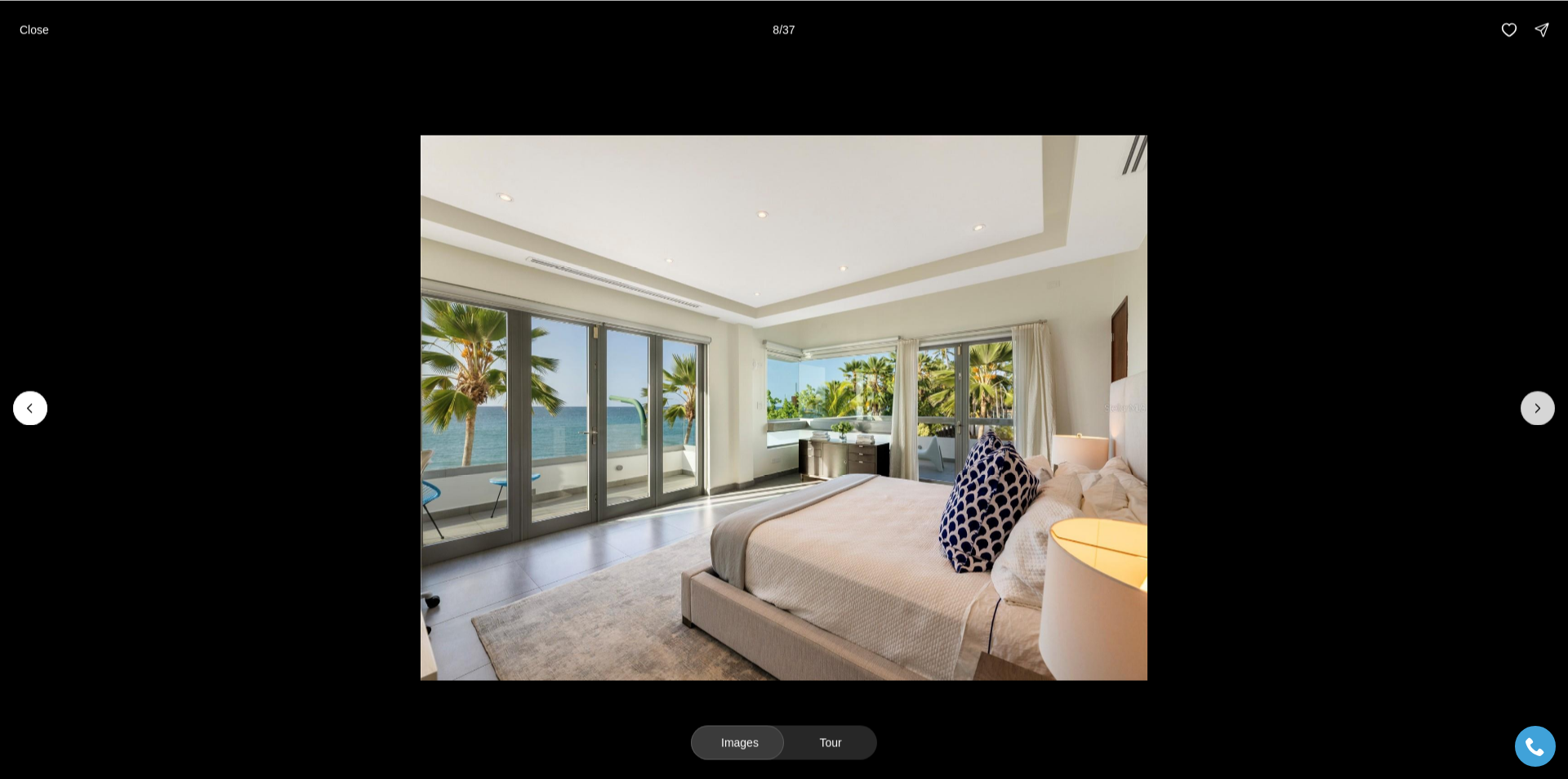
click at [1530, 412] on icon "Next slide" at bounding box center [1537, 408] width 16 height 16
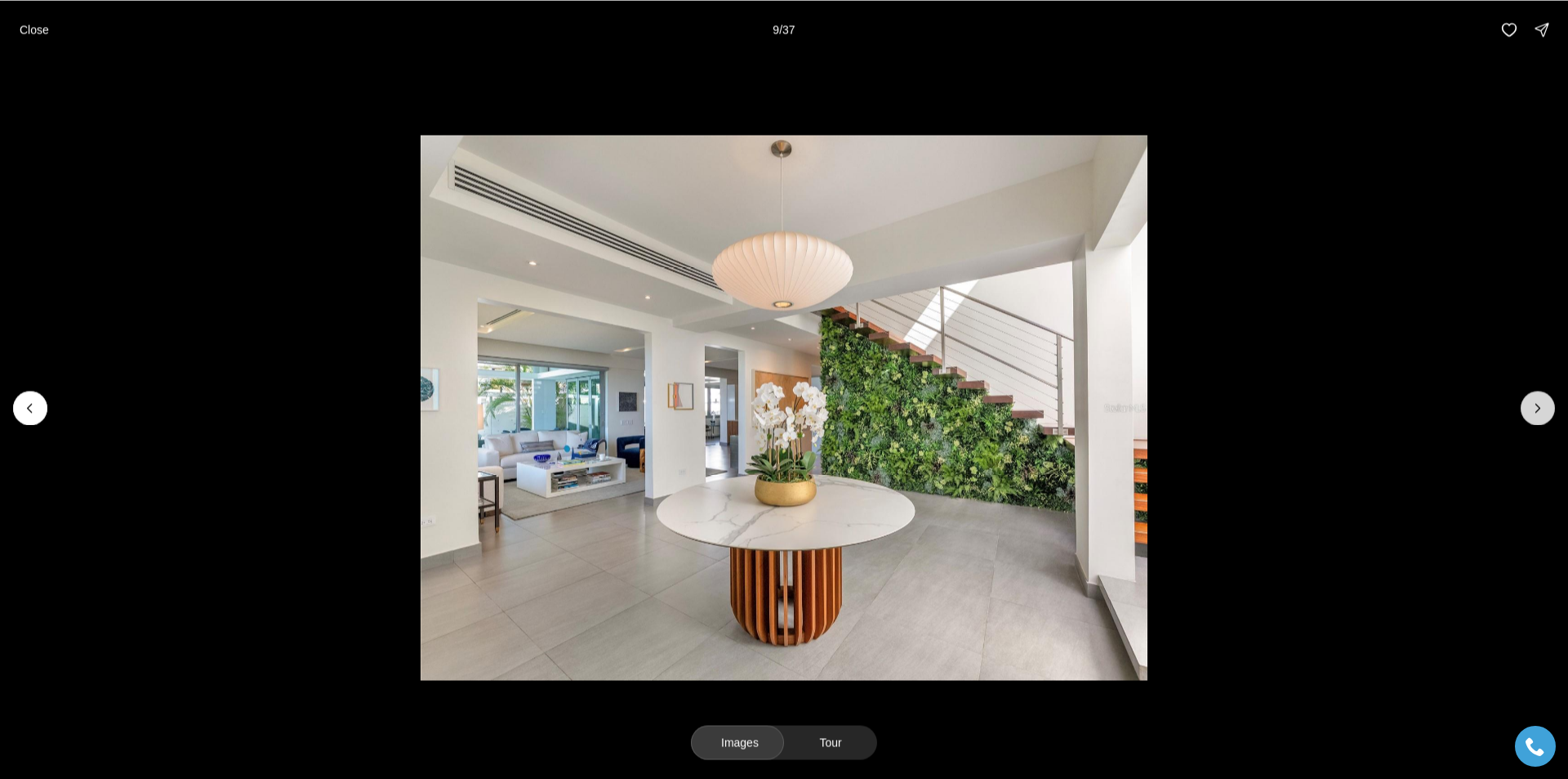
click at [1530, 412] on icon "Next slide" at bounding box center [1537, 408] width 16 height 16
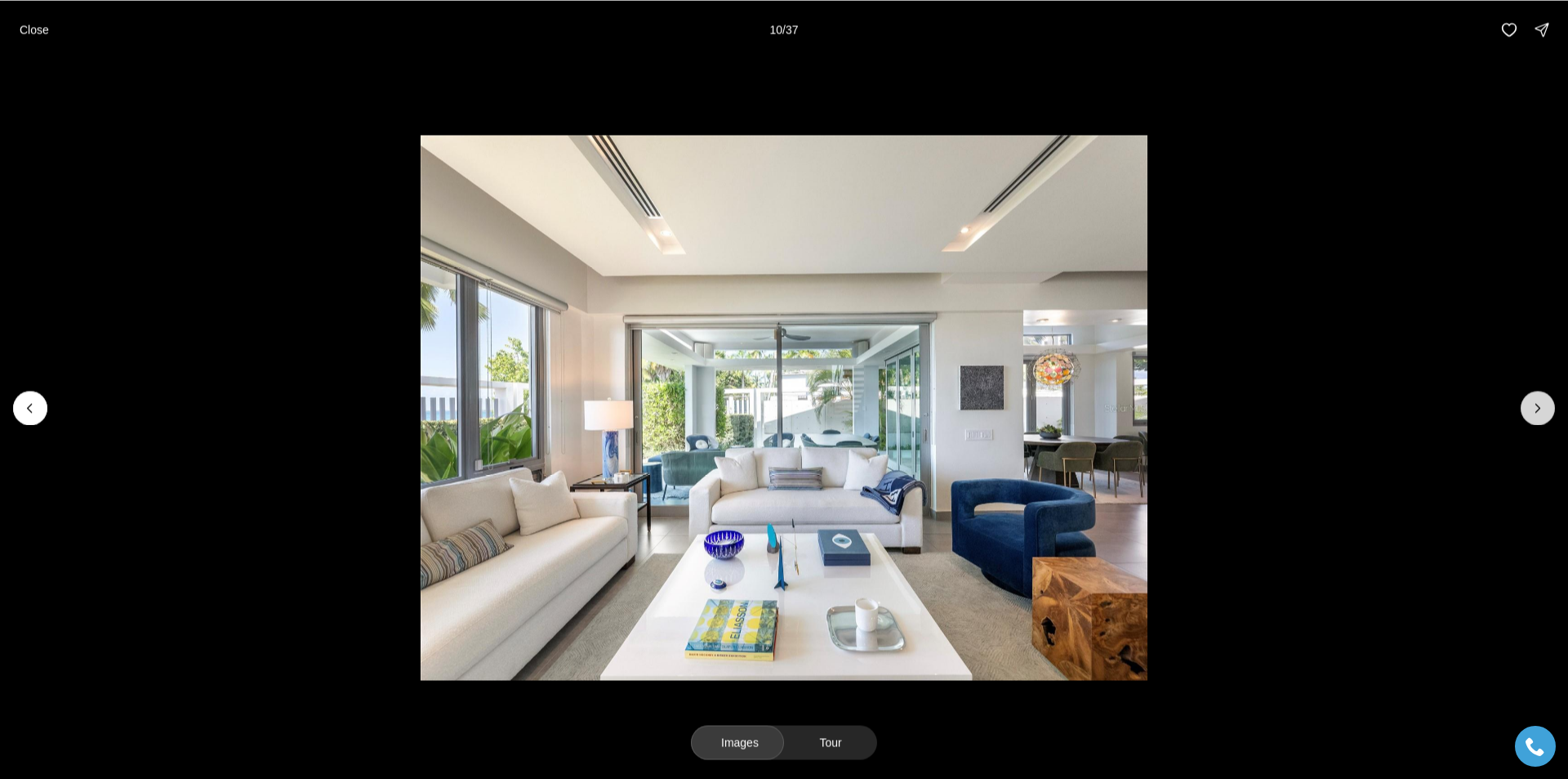
click at [1530, 412] on icon "Next slide" at bounding box center [1537, 408] width 16 height 16
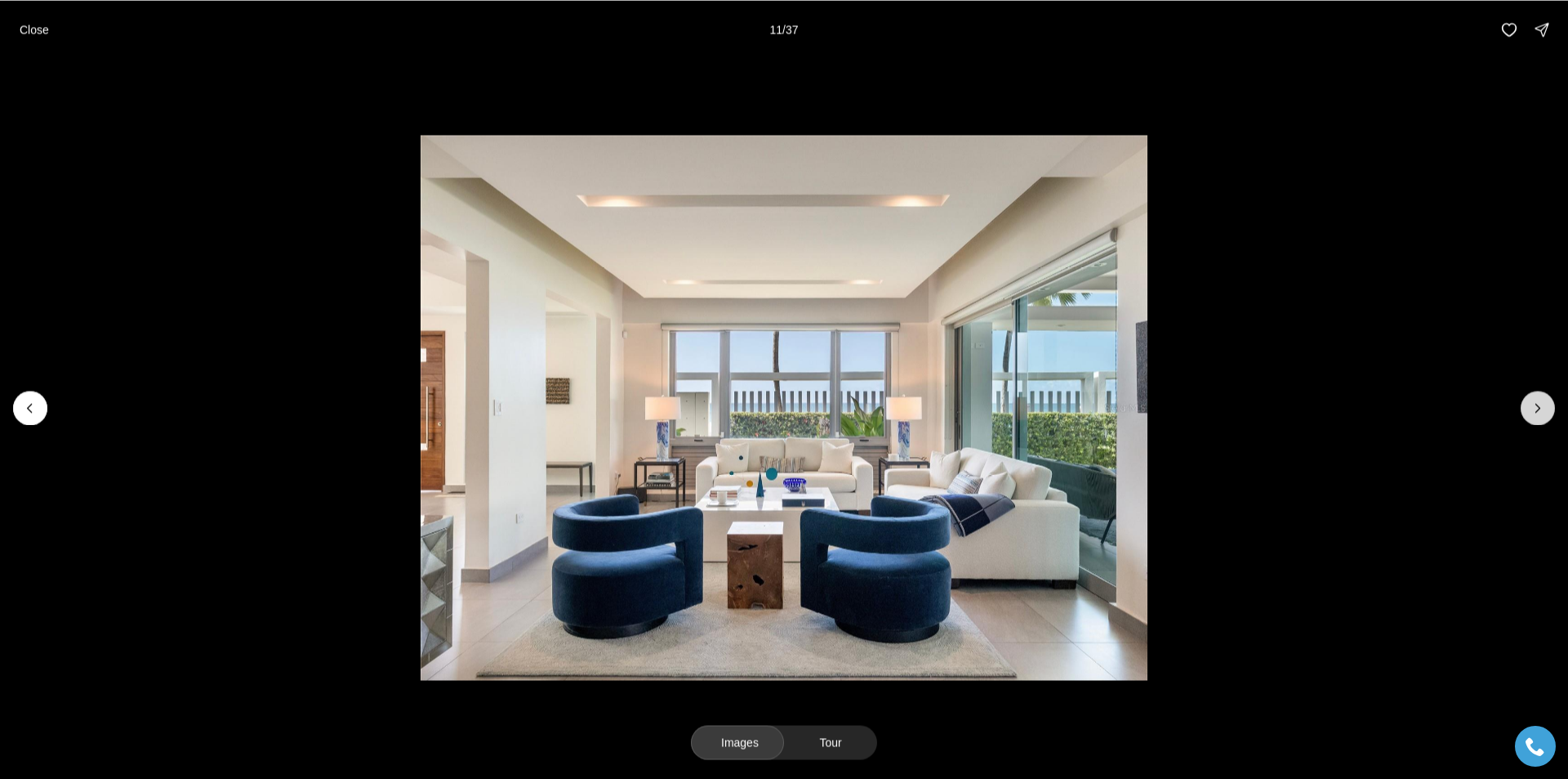
click at [1530, 412] on icon "Next slide" at bounding box center [1537, 408] width 16 height 16
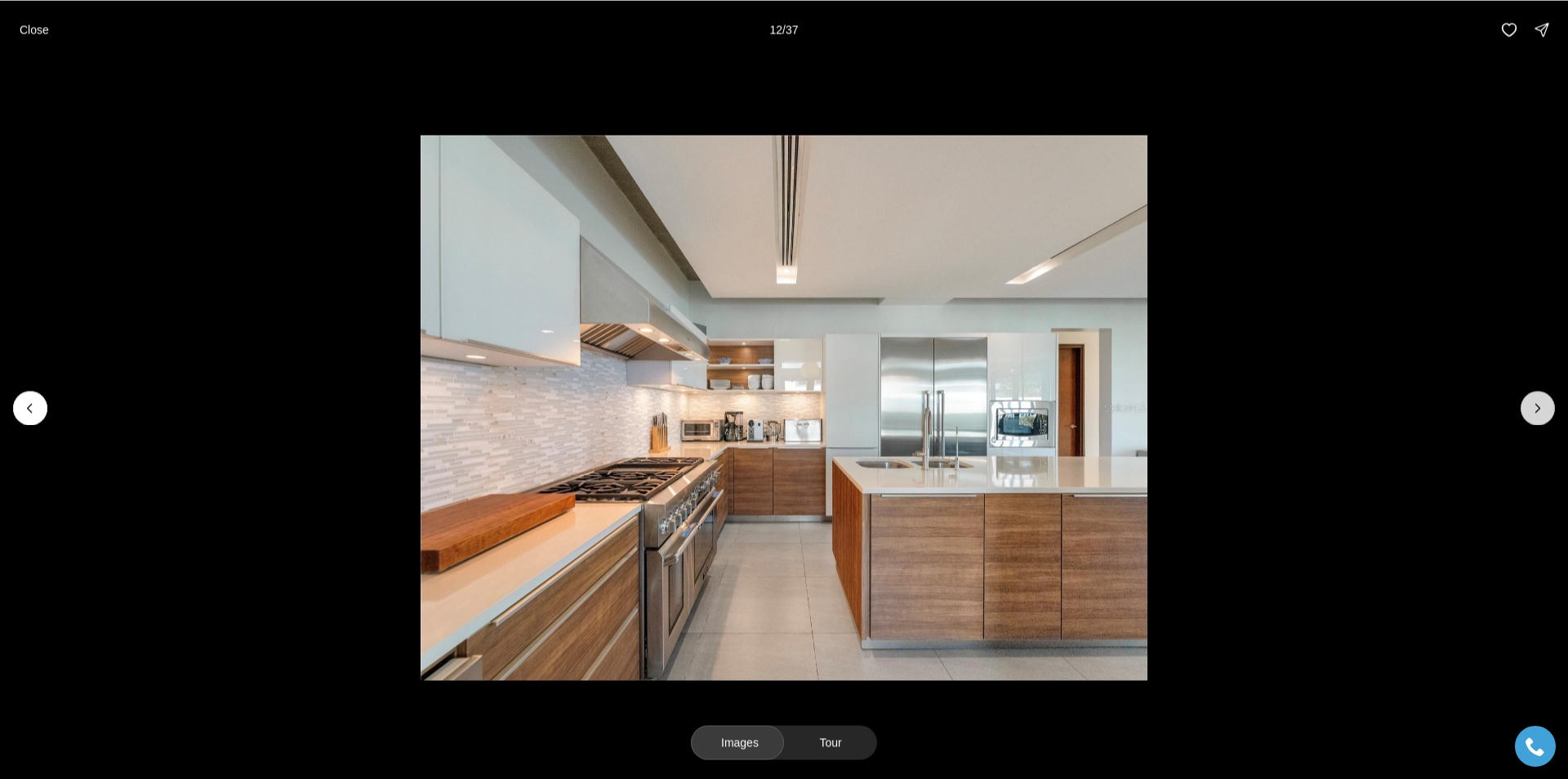
click at [1530, 412] on icon "Next slide" at bounding box center [1537, 408] width 16 height 16
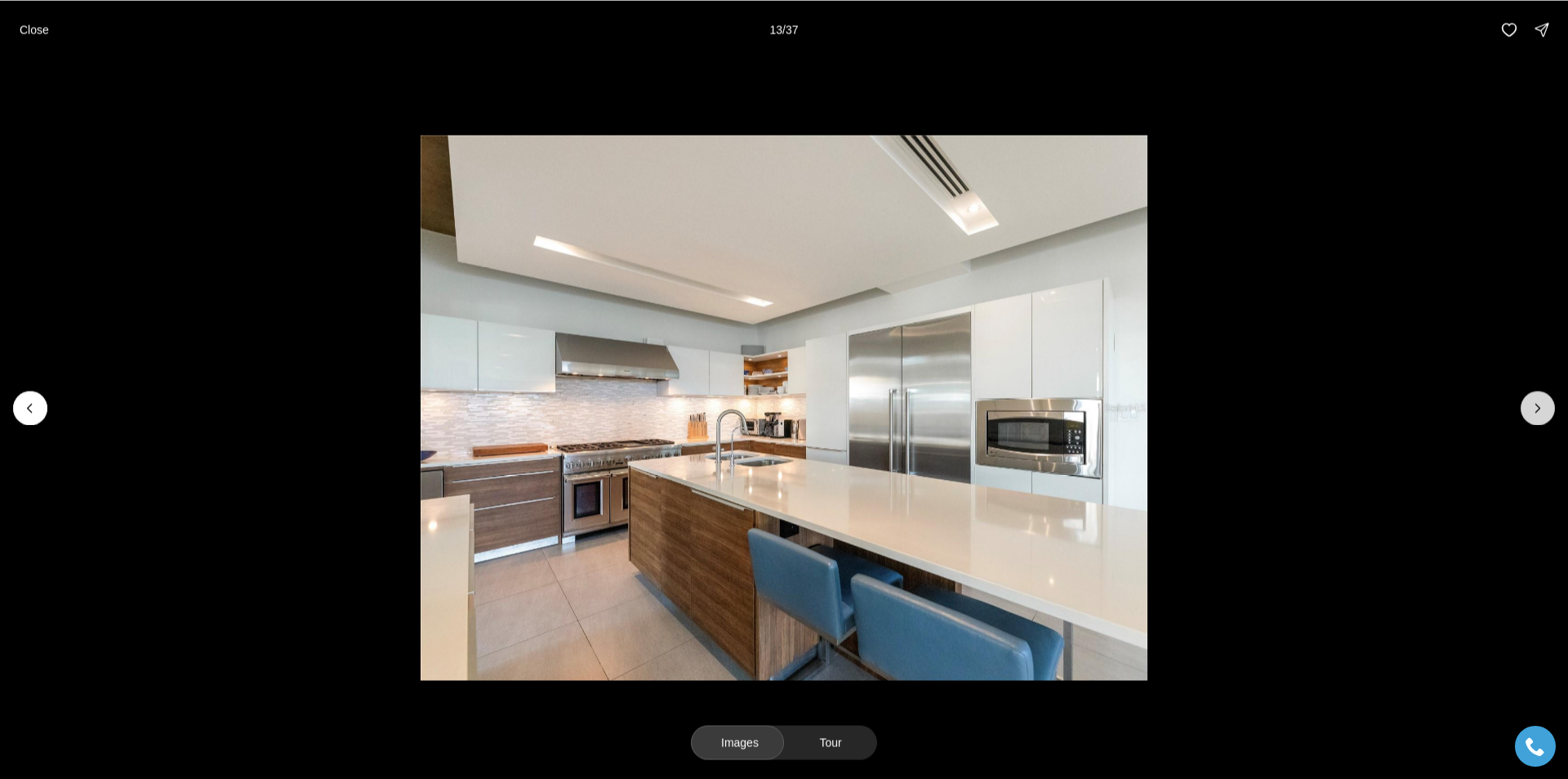
click at [1530, 412] on icon "Next slide" at bounding box center [1537, 408] width 16 height 16
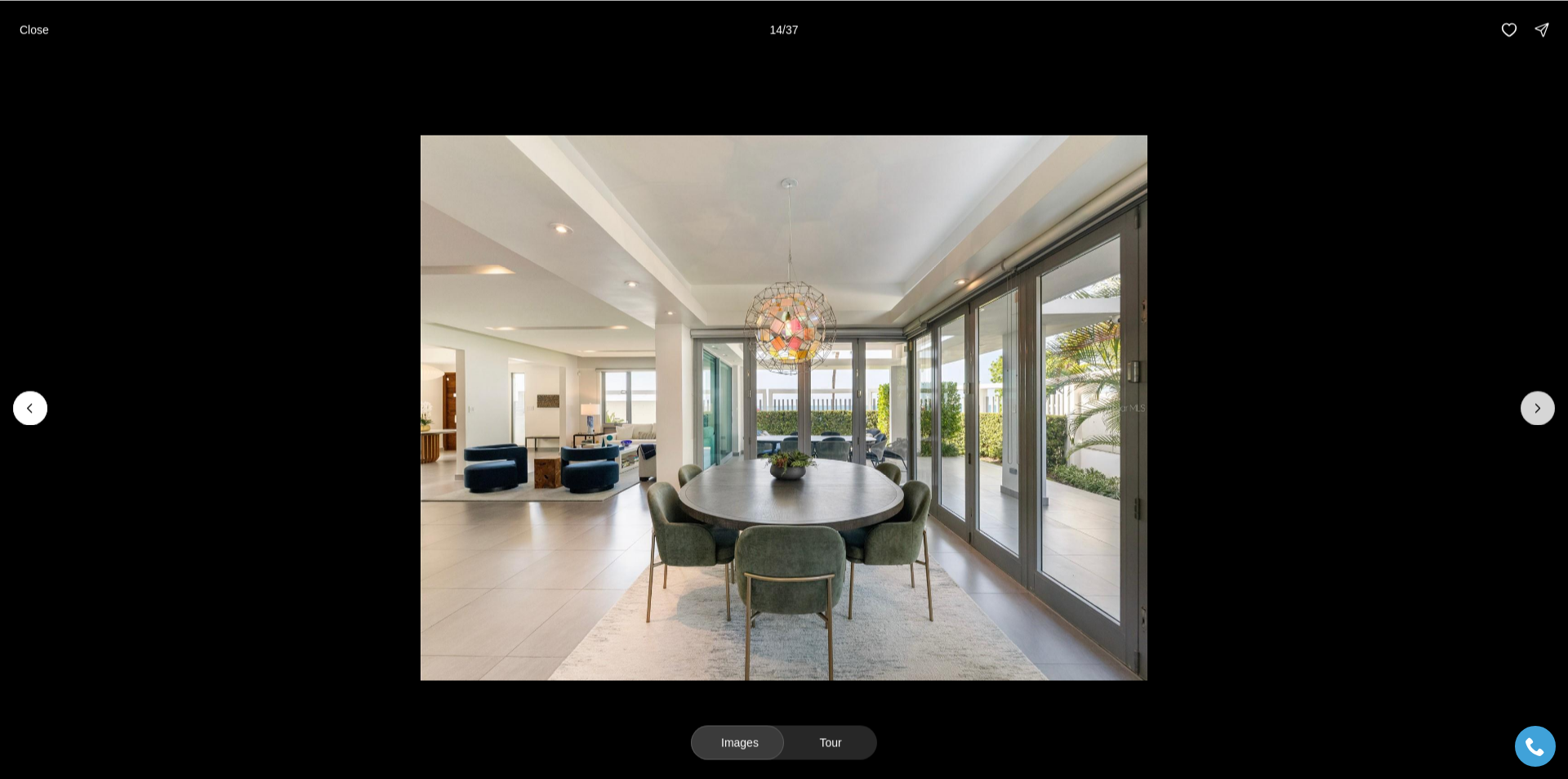
click at [1536, 414] on icon "Next slide" at bounding box center [1537, 408] width 16 height 16
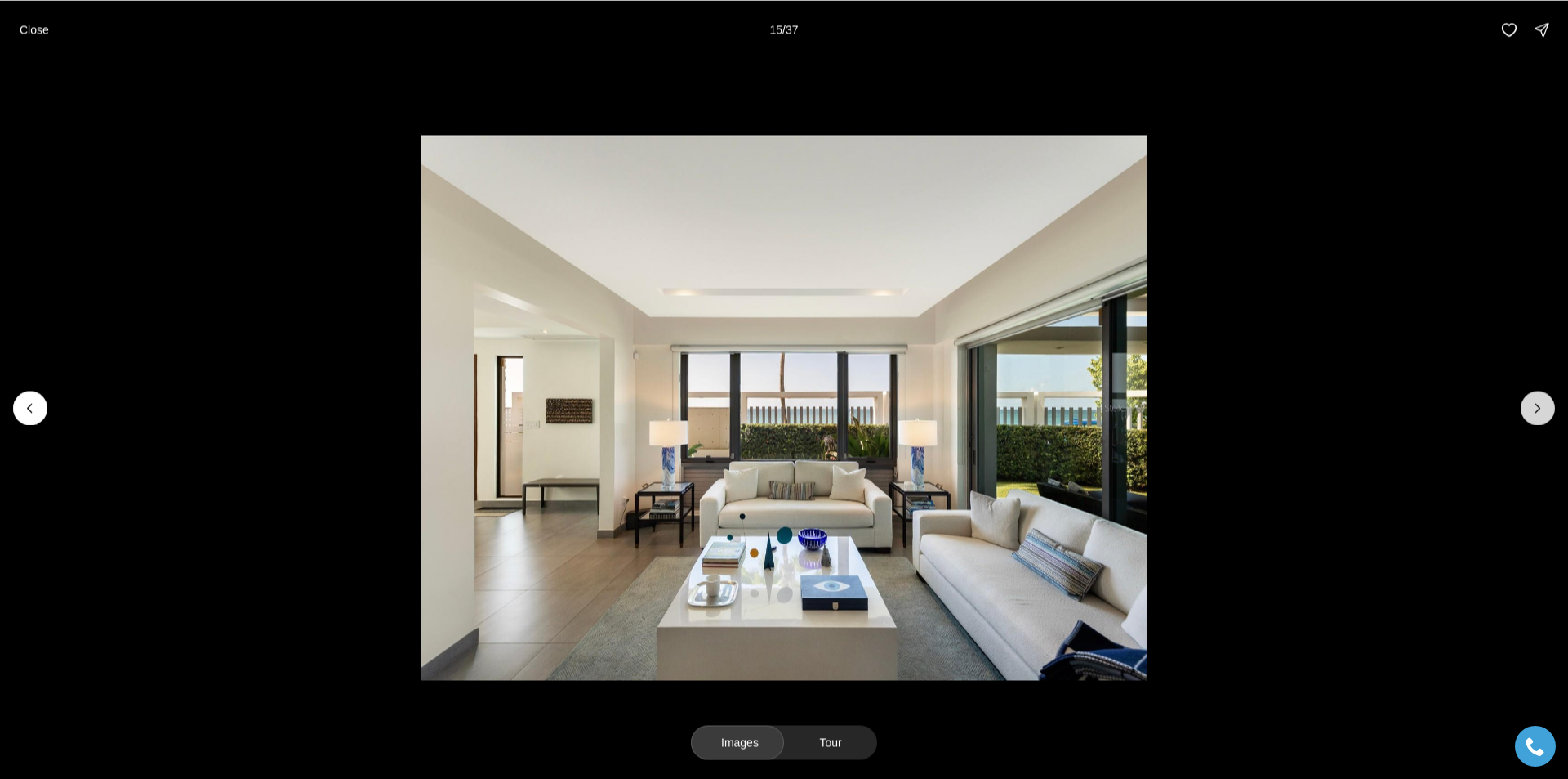
click at [1536, 414] on icon "Next slide" at bounding box center [1537, 408] width 16 height 16
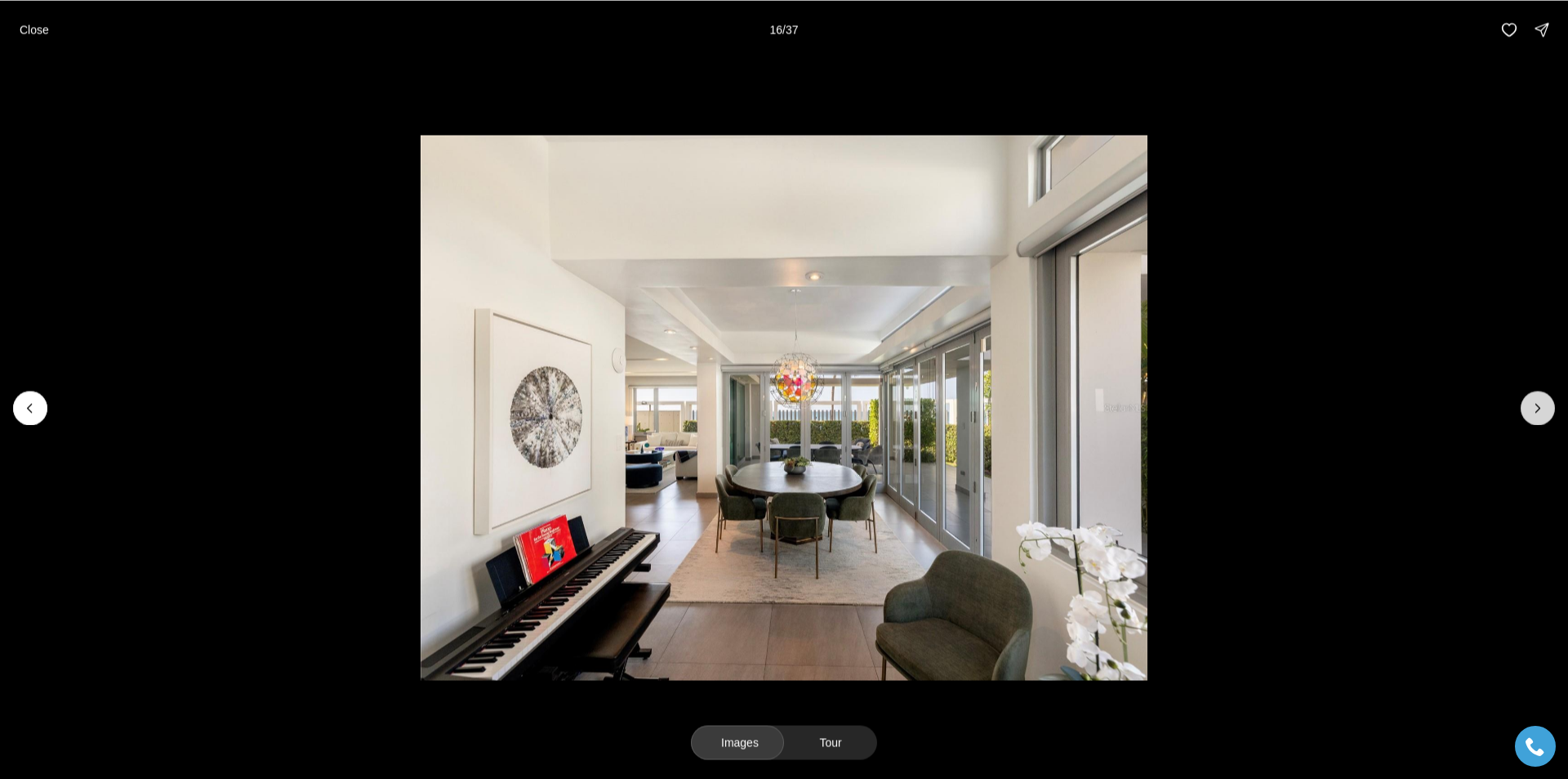
click at [1536, 414] on icon "Next slide" at bounding box center [1537, 408] width 16 height 16
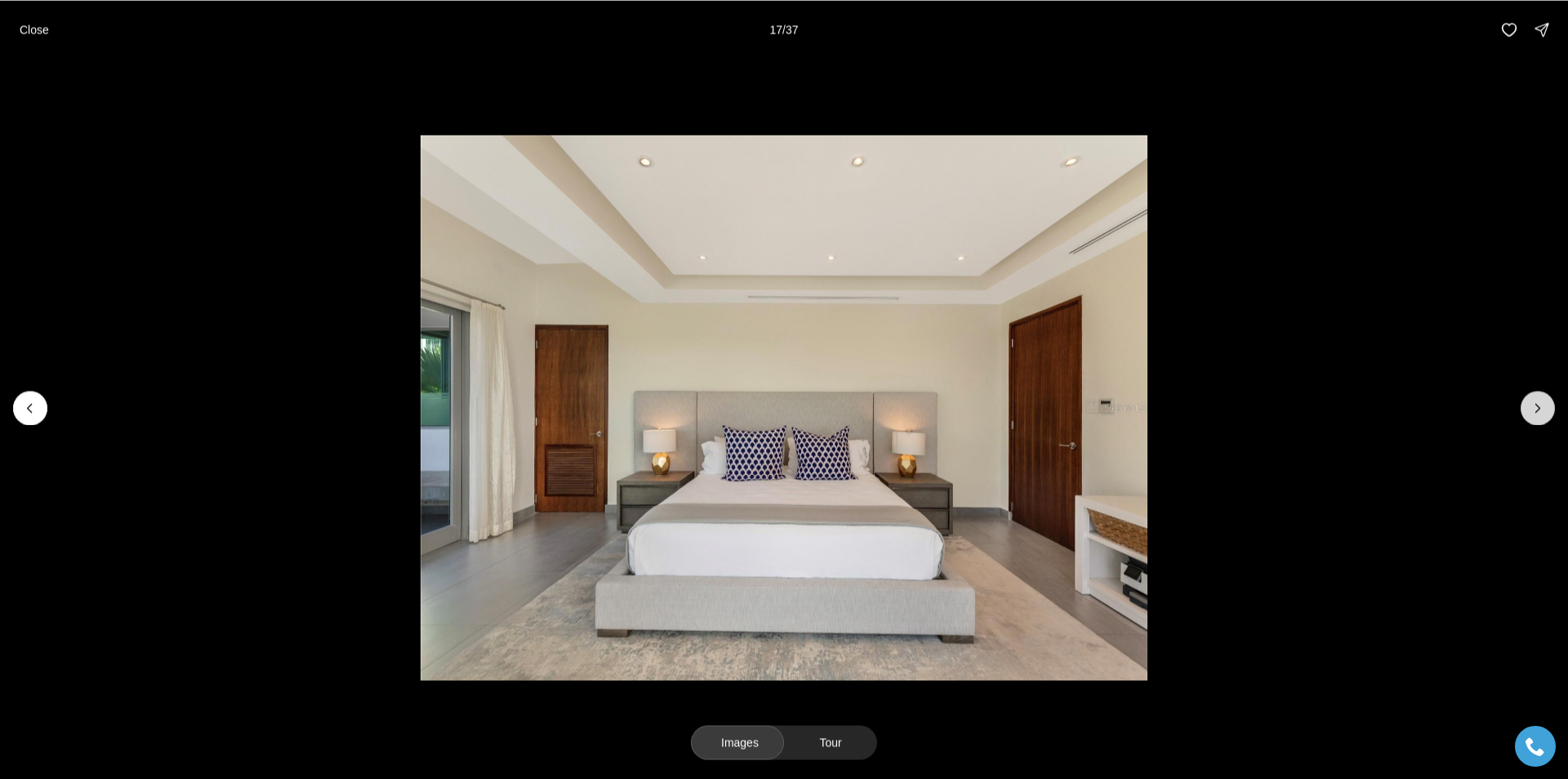
click at [1536, 414] on icon "Next slide" at bounding box center [1537, 408] width 16 height 16
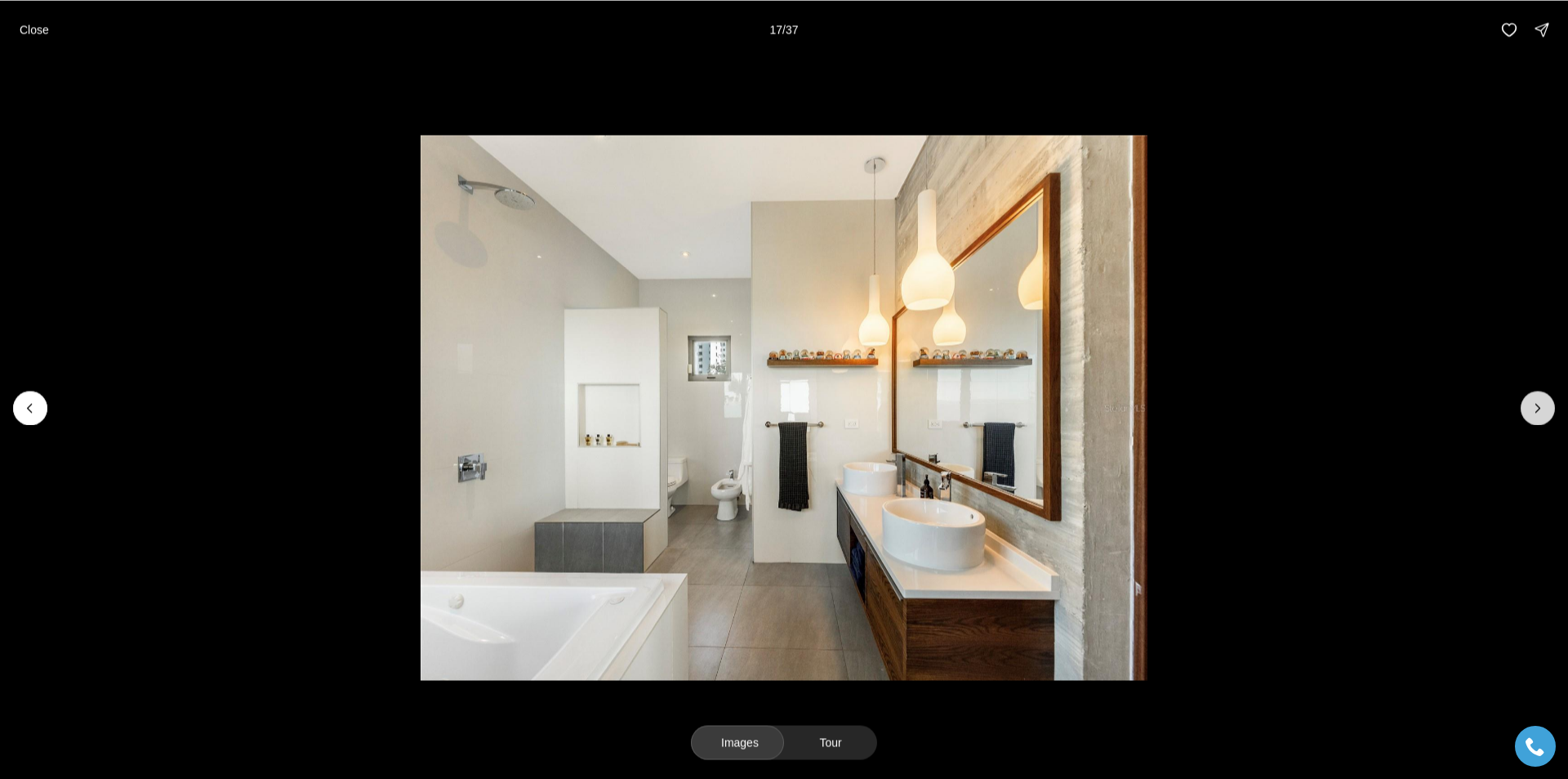
click at [1536, 414] on icon "Next slide" at bounding box center [1537, 408] width 16 height 16
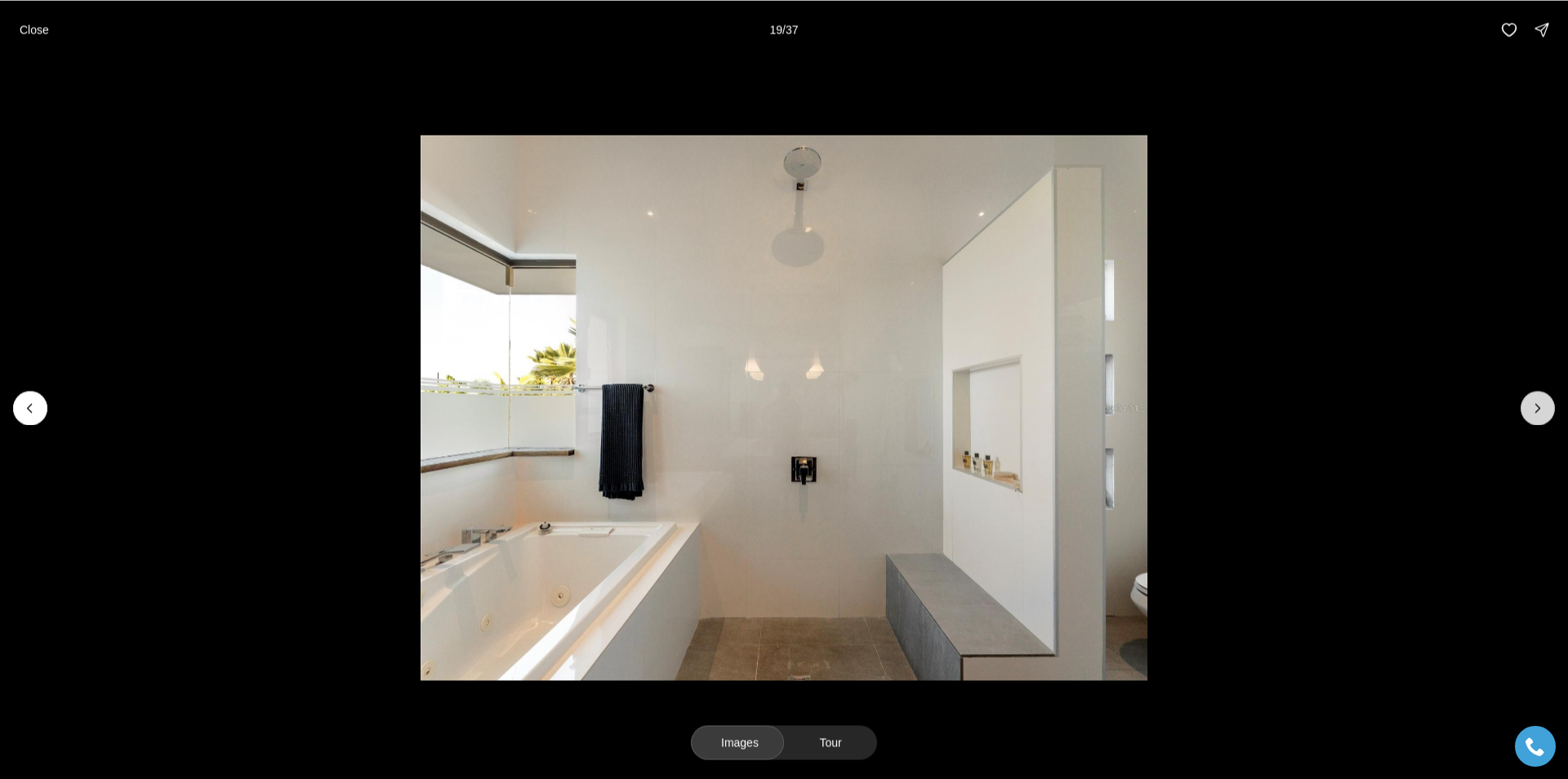
click at [1536, 414] on icon "Next slide" at bounding box center [1537, 408] width 16 height 16
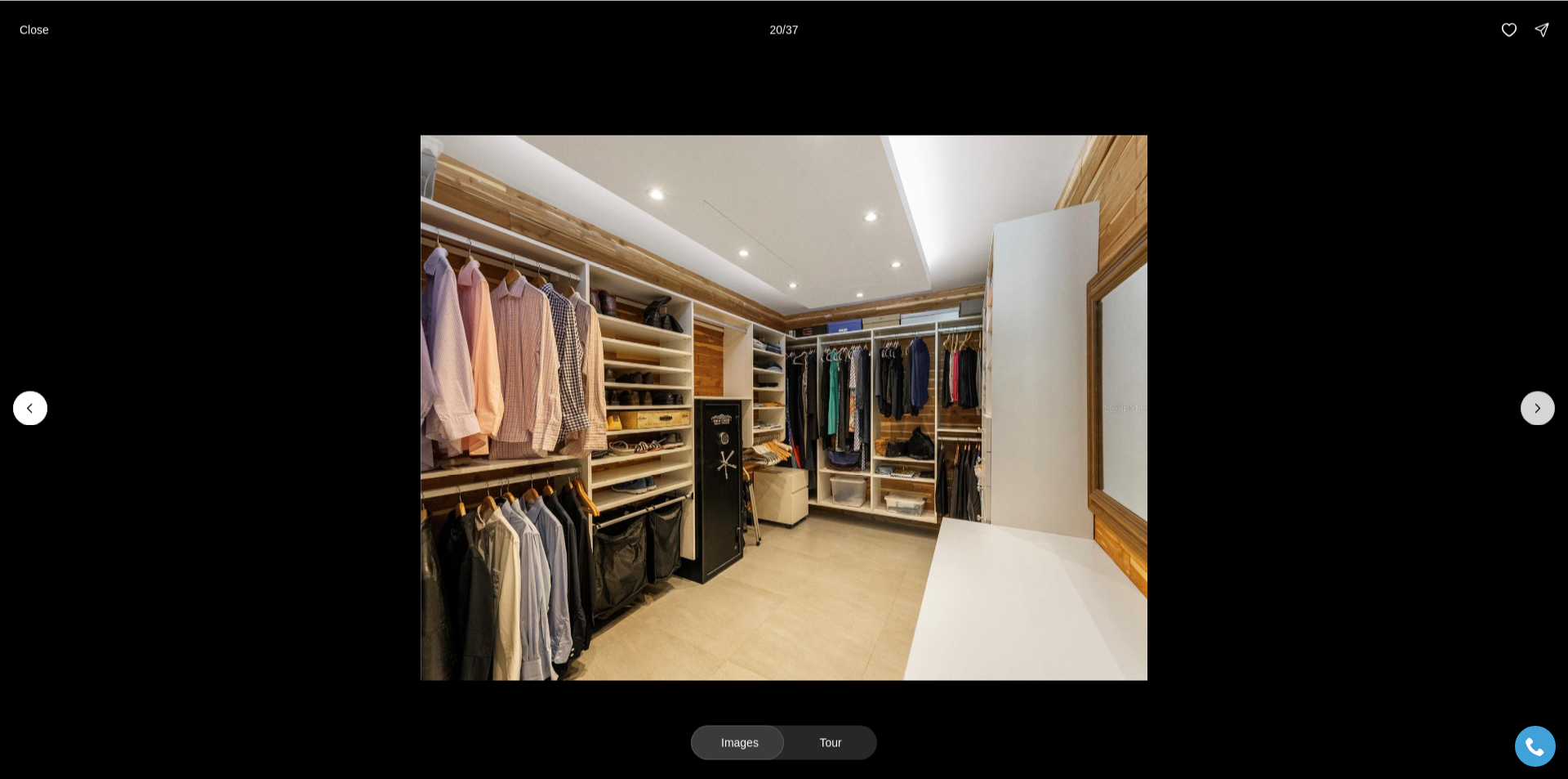
click at [1536, 414] on icon "Next slide" at bounding box center [1537, 408] width 16 height 16
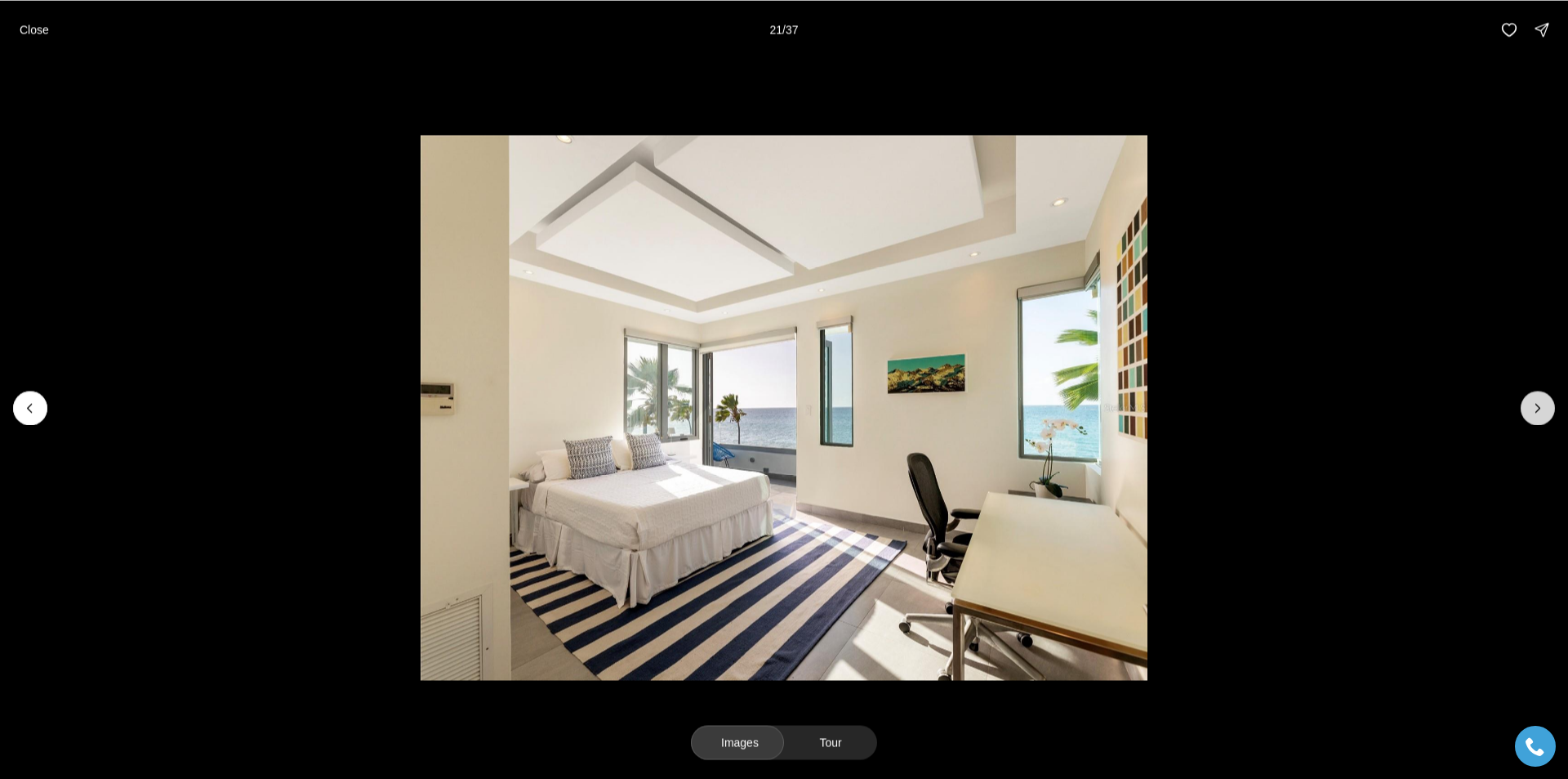
click at [1536, 414] on icon "Next slide" at bounding box center [1537, 408] width 16 height 16
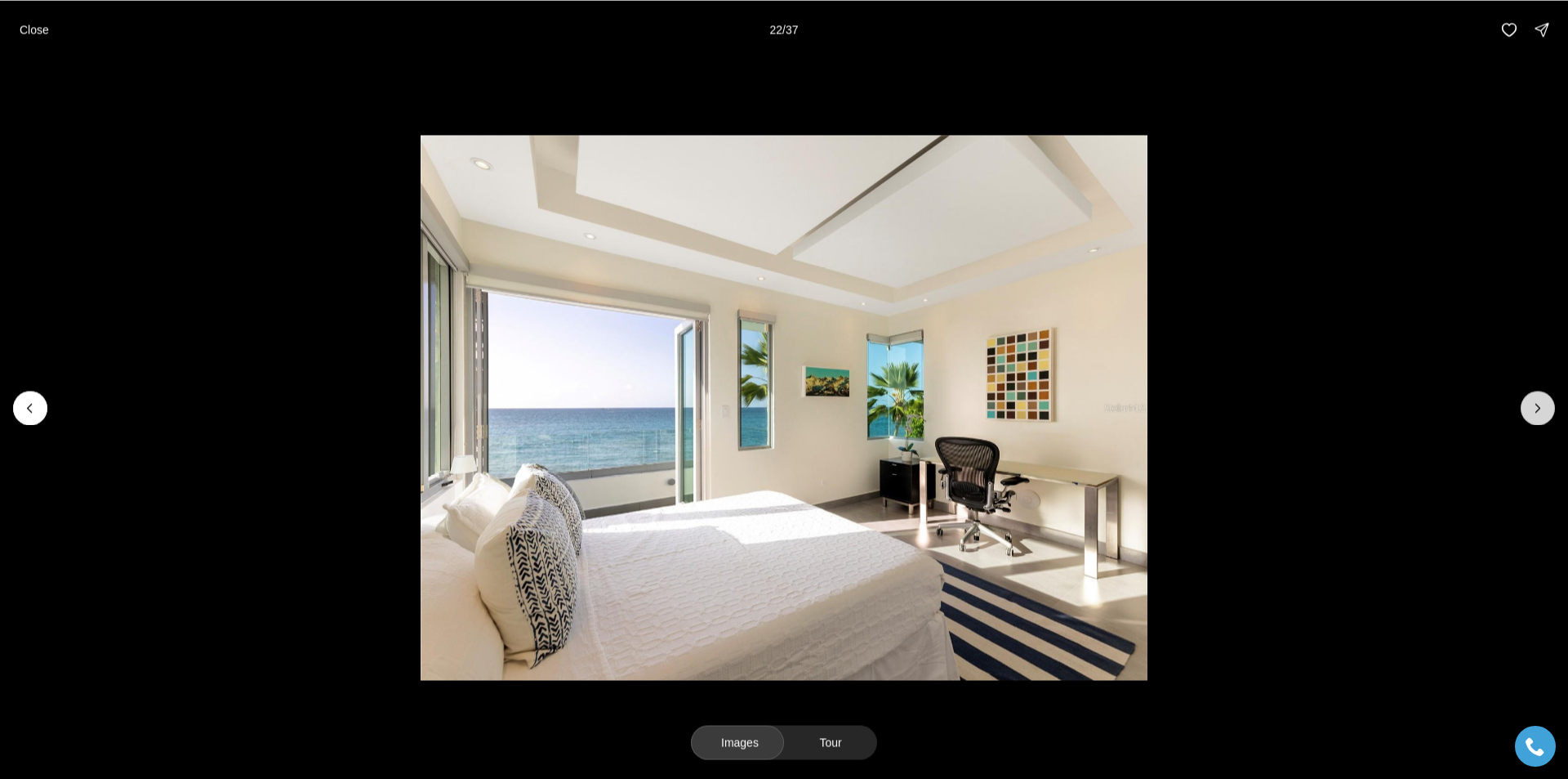
click at [1536, 414] on icon "Next slide" at bounding box center [1537, 408] width 16 height 16
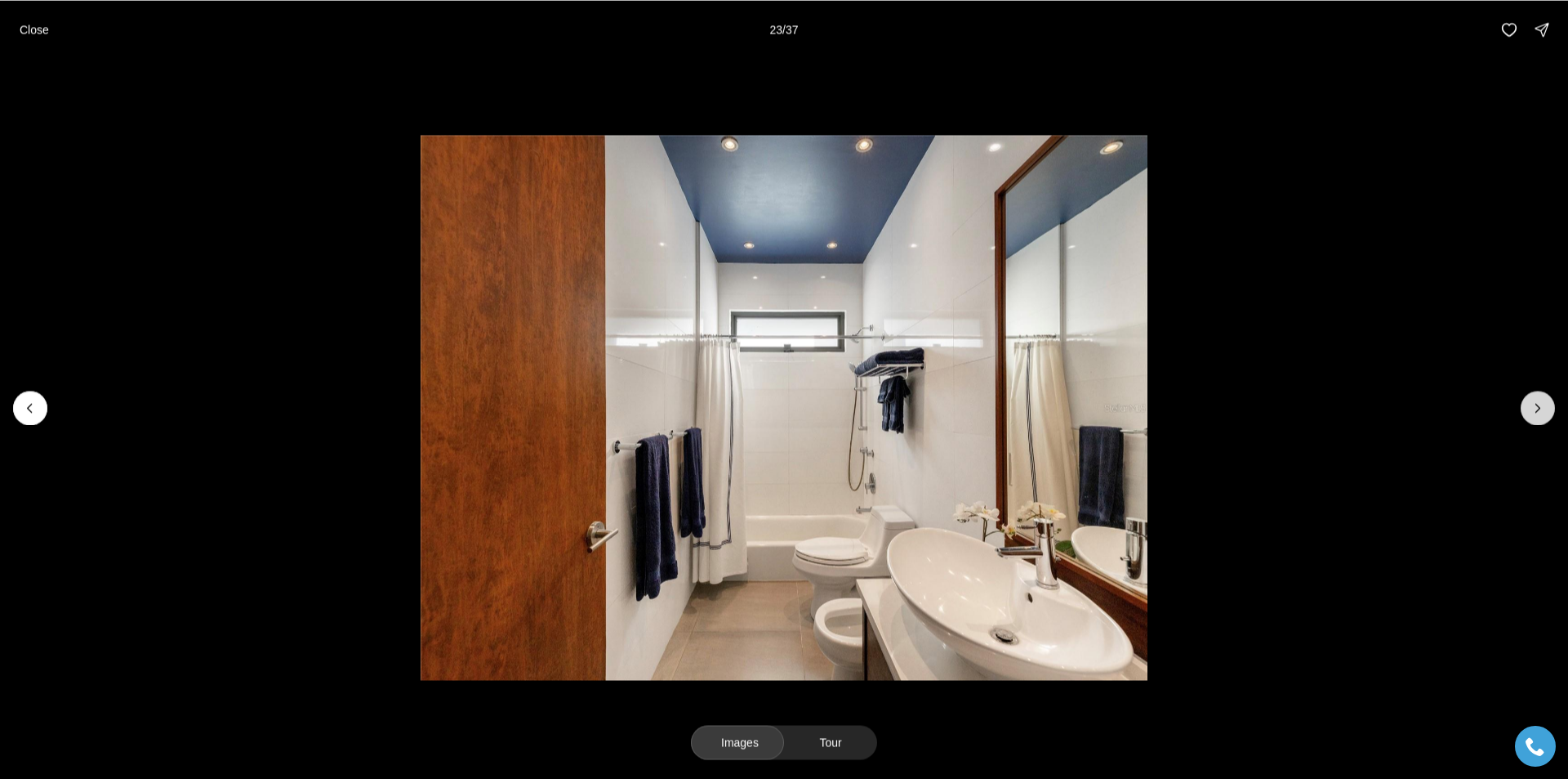
click at [1536, 414] on icon "Next slide" at bounding box center [1537, 408] width 16 height 16
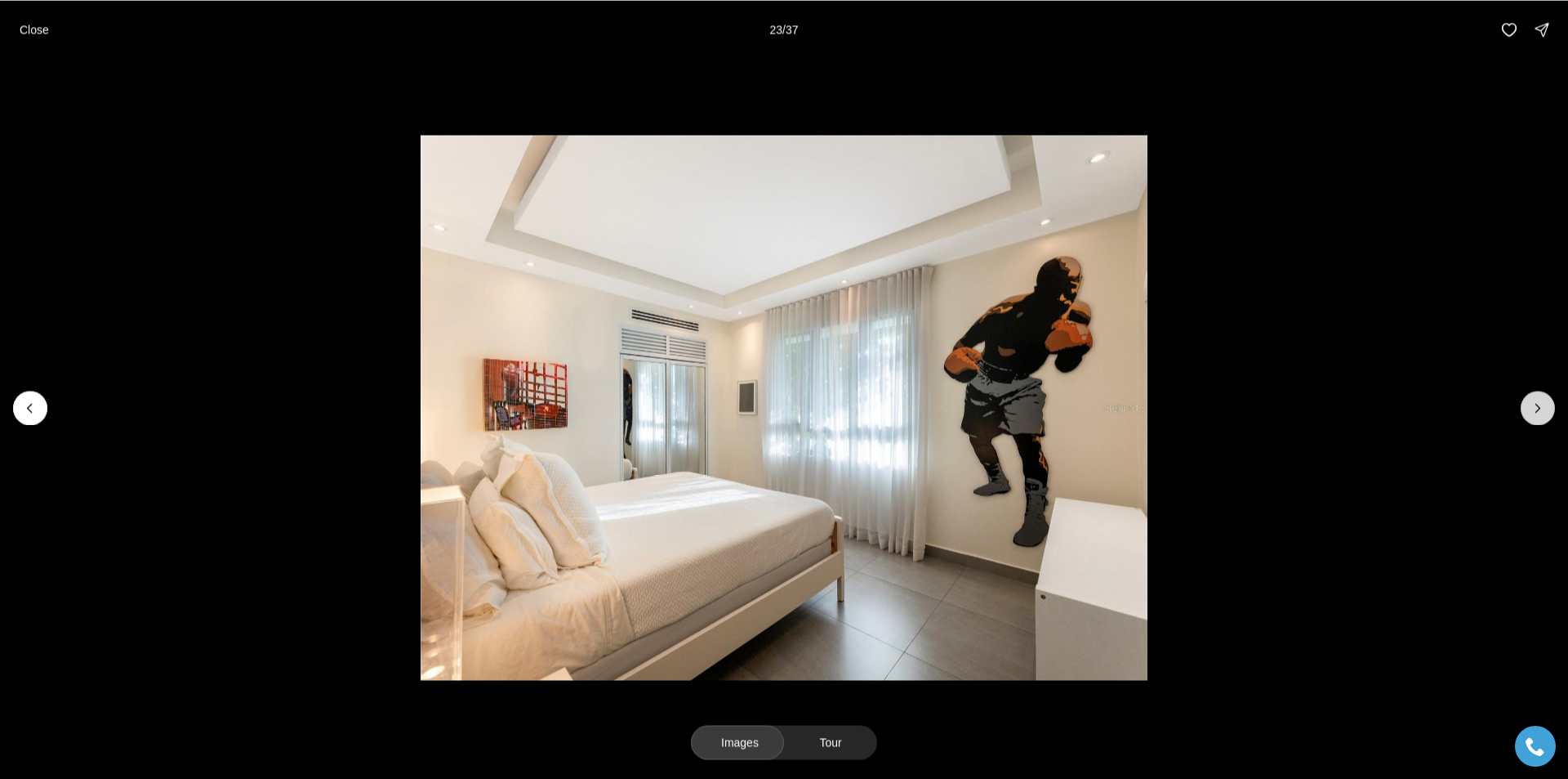
click at [1536, 414] on icon "Next slide" at bounding box center [1537, 408] width 16 height 16
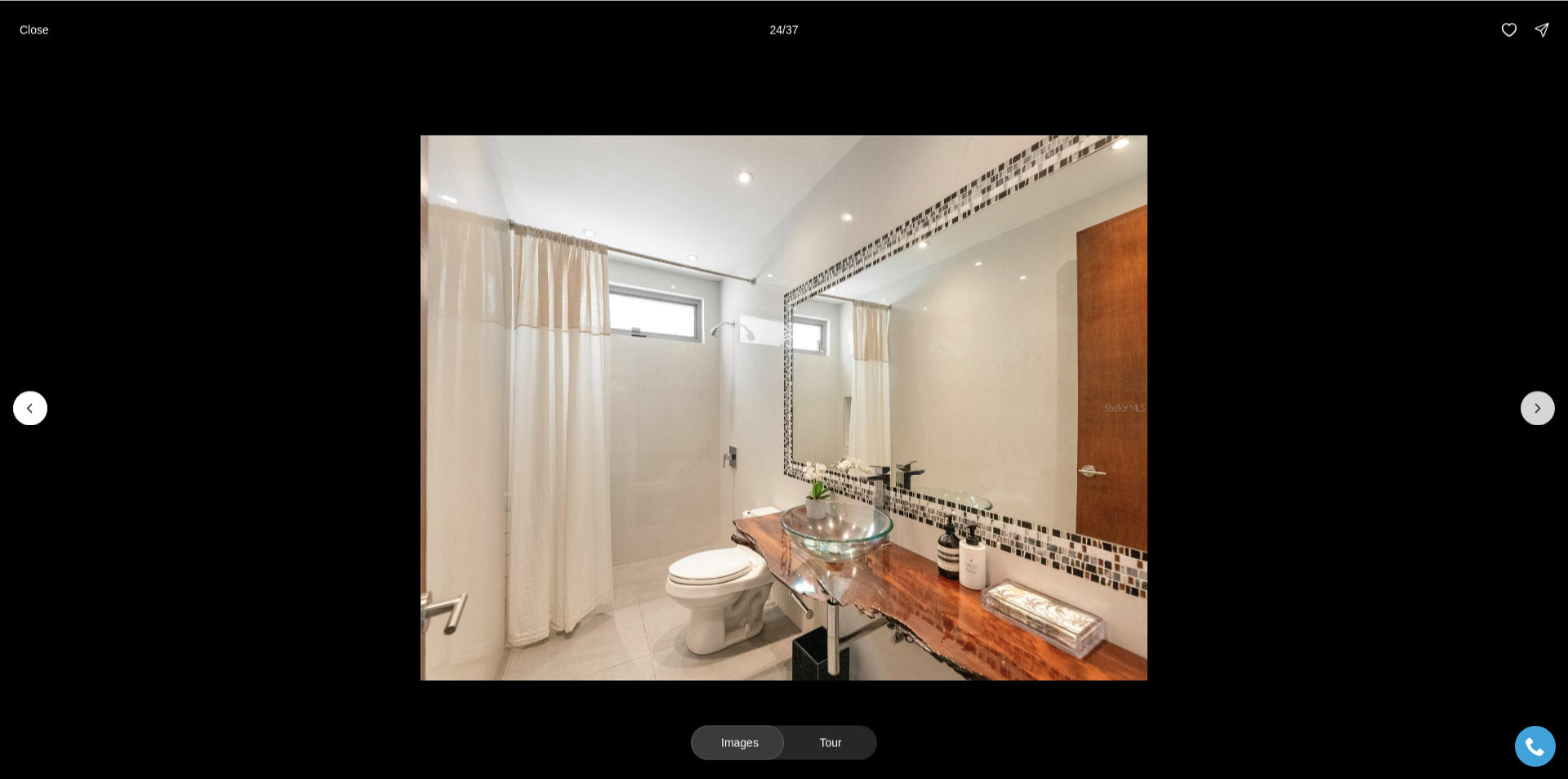
click at [1536, 414] on icon "Next slide" at bounding box center [1537, 408] width 16 height 16
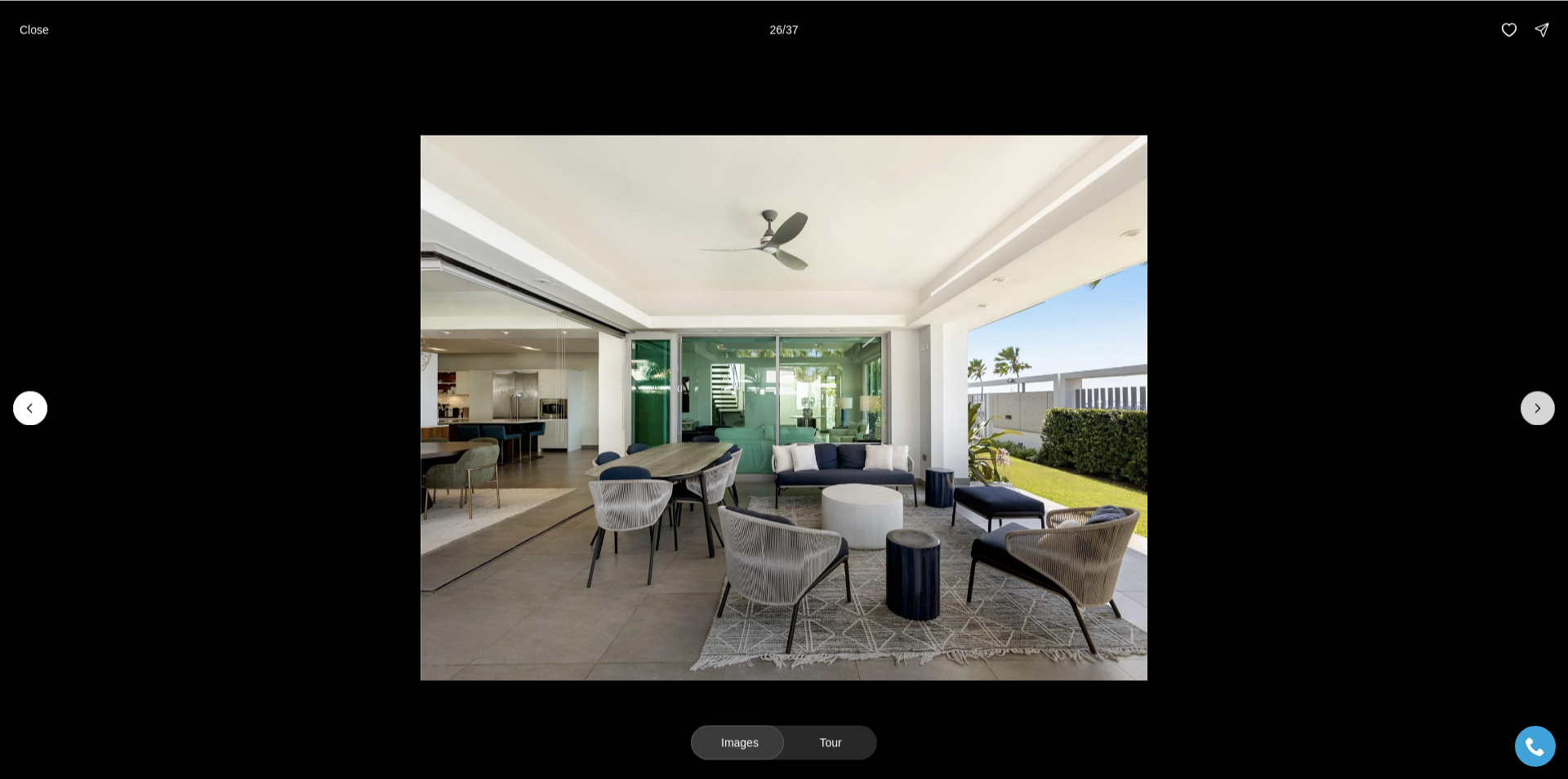
click at [1536, 414] on icon "Next slide" at bounding box center [1537, 408] width 16 height 16
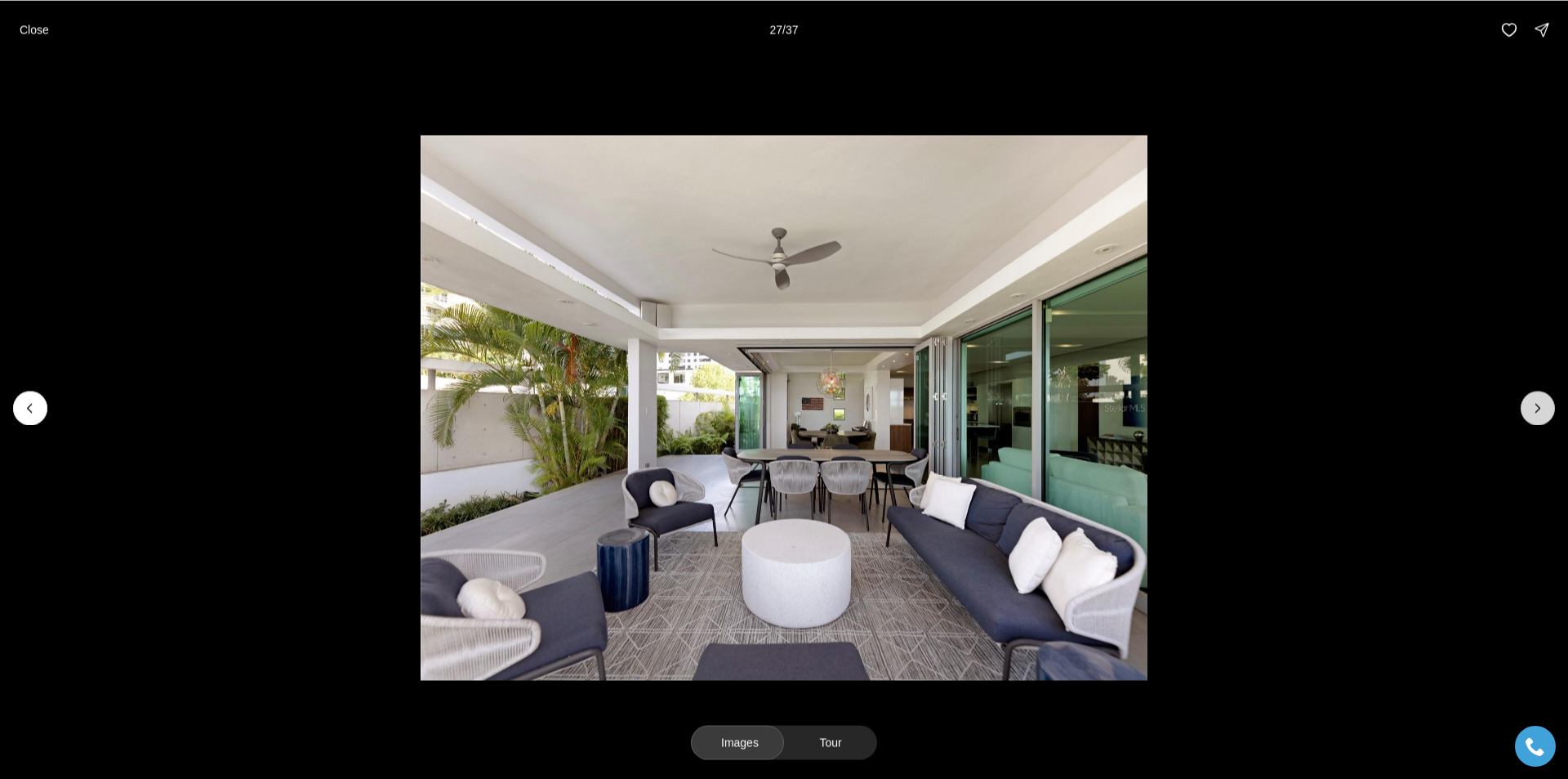
click at [1536, 414] on icon "Next slide" at bounding box center [1537, 408] width 16 height 16
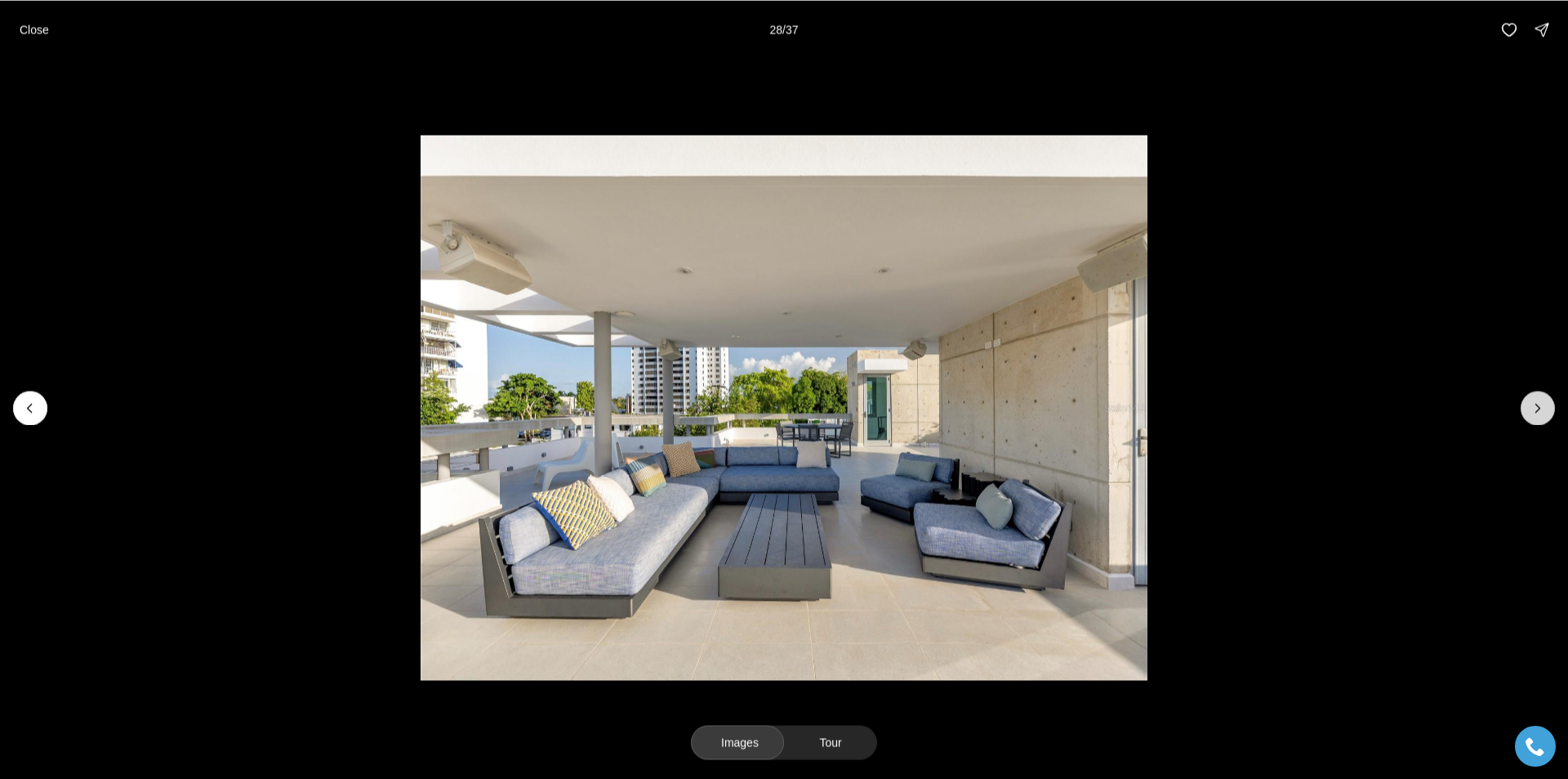
click at [1536, 414] on icon "Next slide" at bounding box center [1537, 408] width 16 height 16
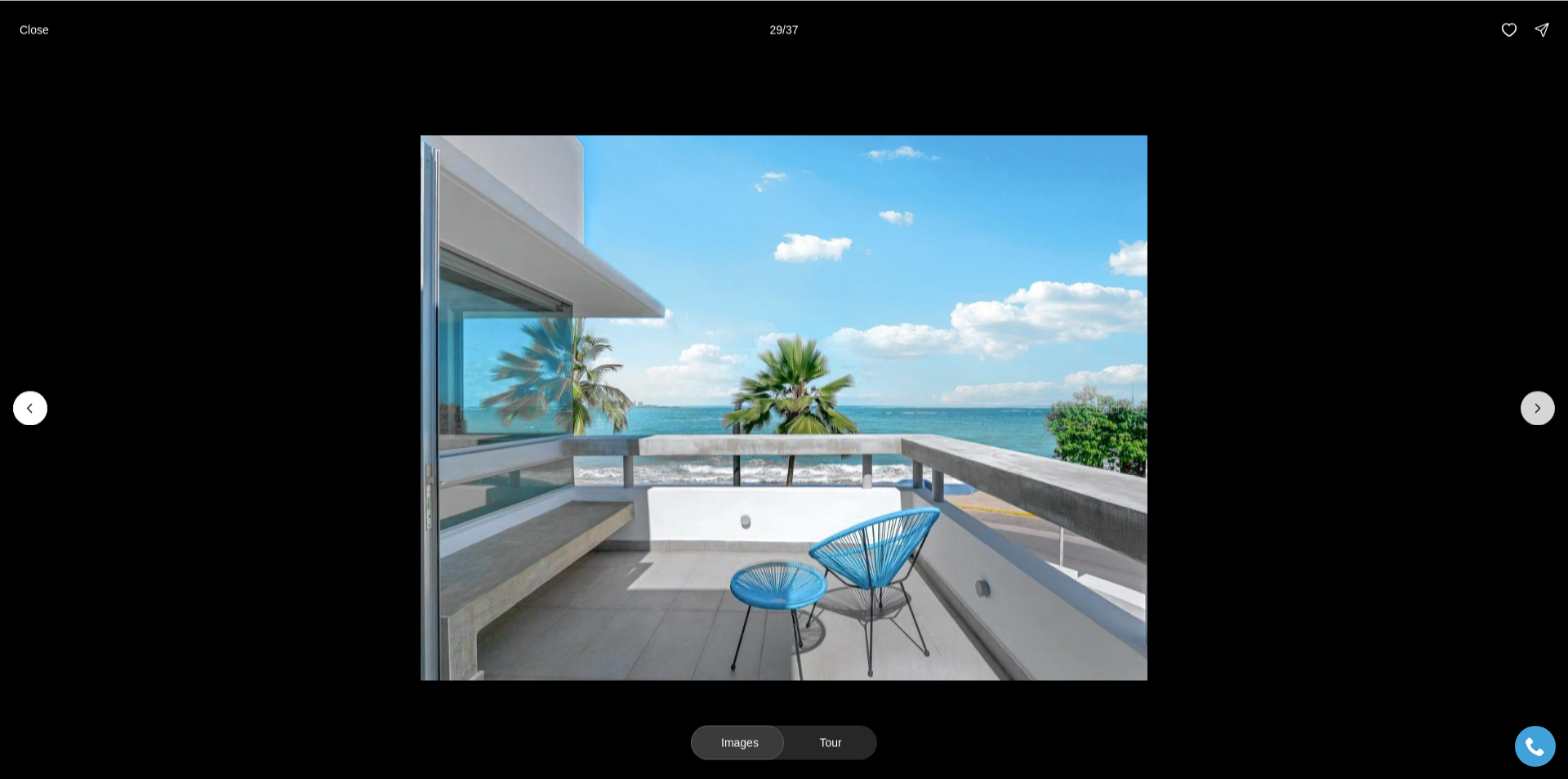
click at [1536, 414] on icon "Next slide" at bounding box center [1537, 408] width 16 height 16
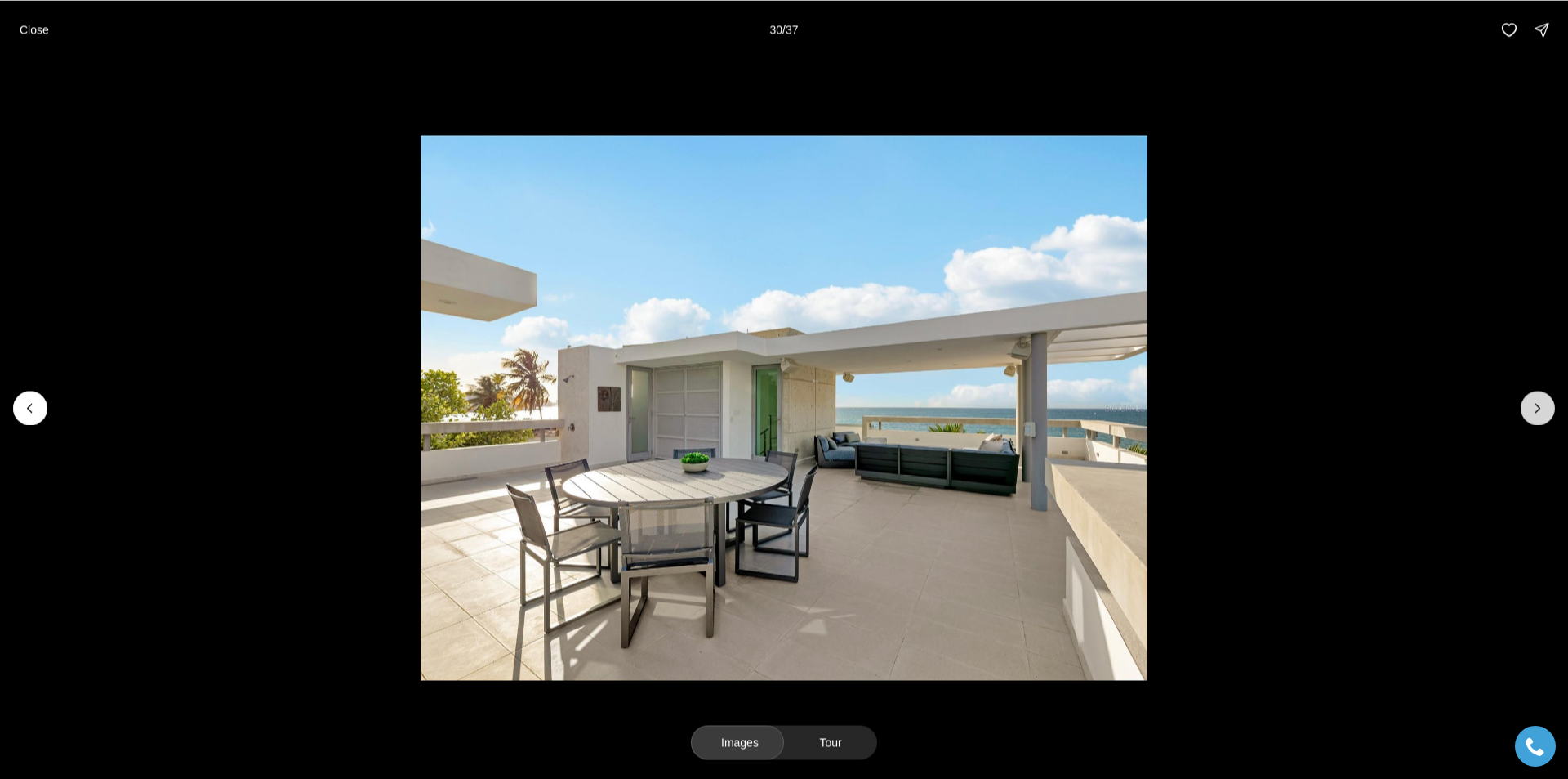
click at [1536, 414] on icon "Next slide" at bounding box center [1537, 408] width 16 height 16
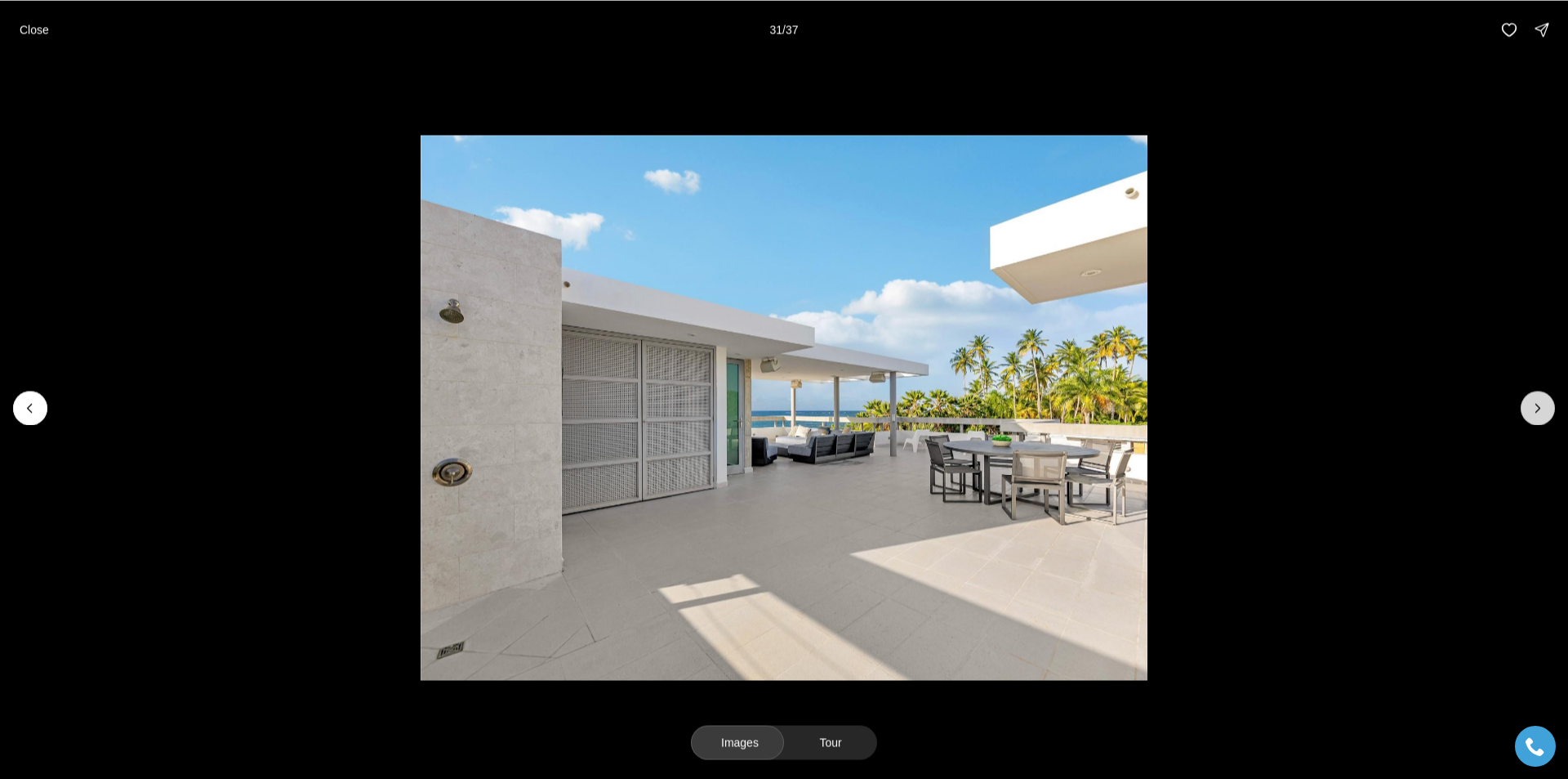
click at [1535, 414] on icon "Next slide" at bounding box center [1537, 408] width 16 height 16
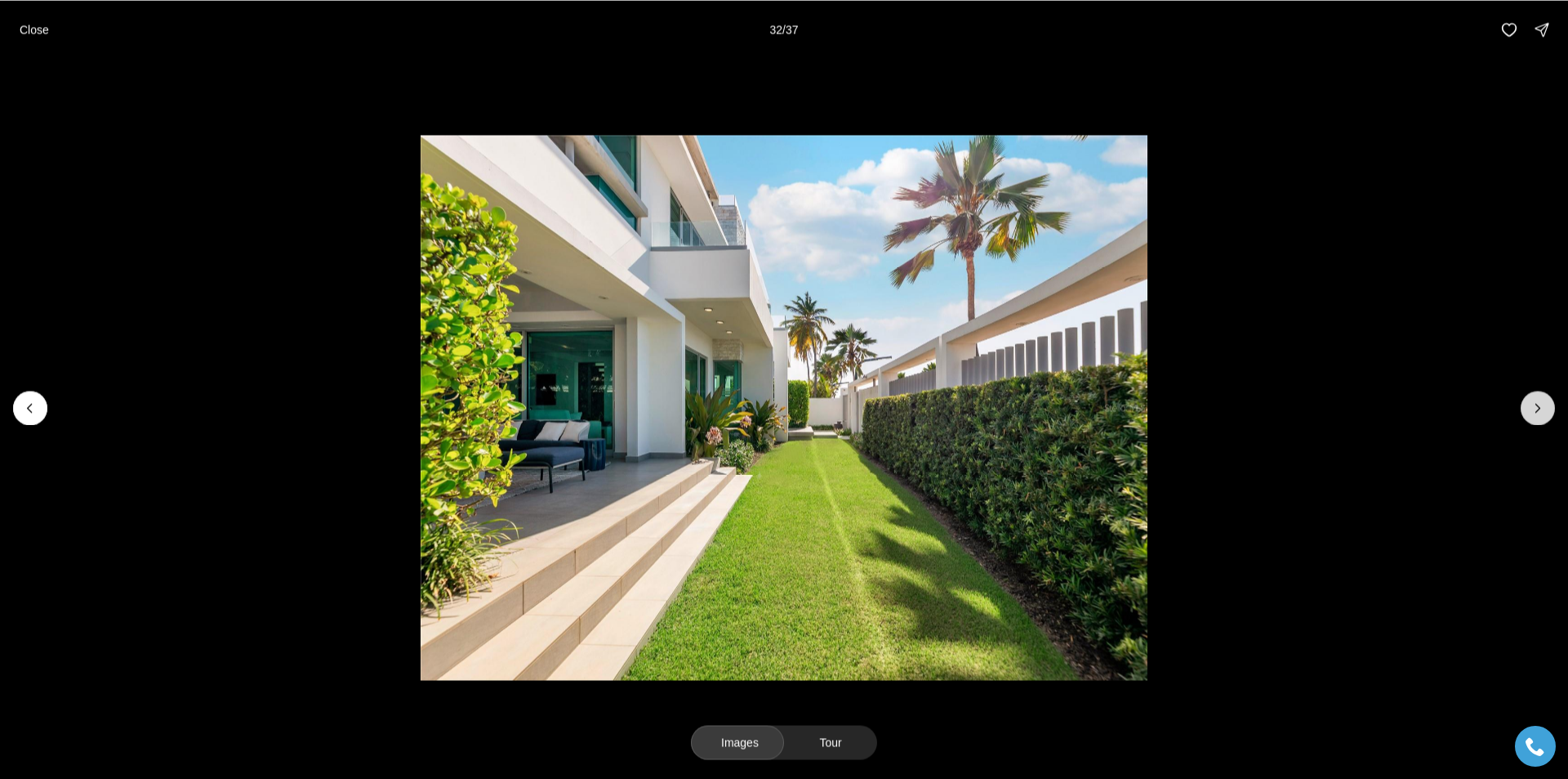
click at [1535, 414] on icon "Next slide" at bounding box center [1537, 408] width 16 height 16
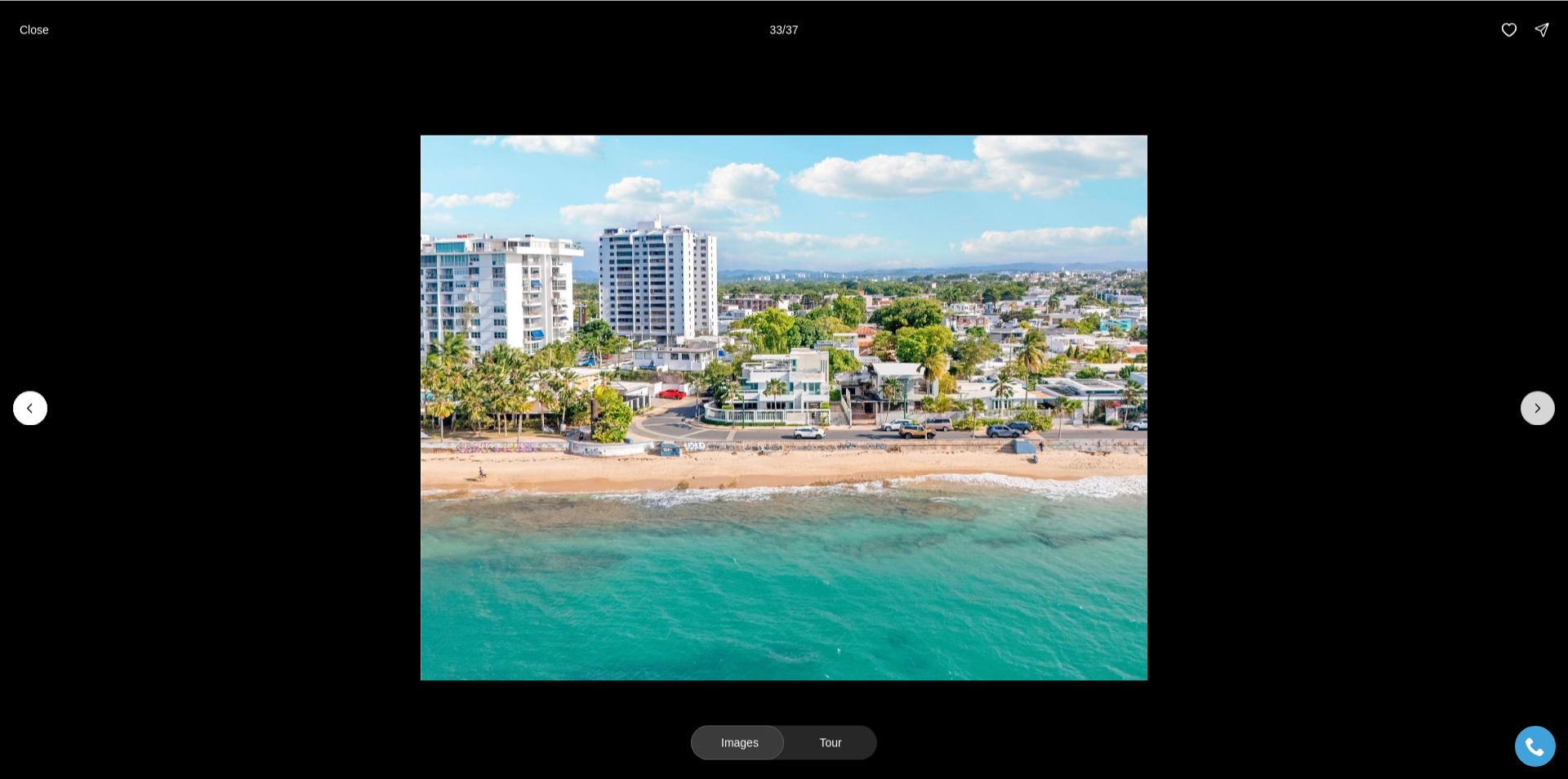
click at [1521, 407] on button "Next slide" at bounding box center [1537, 407] width 35 height 35
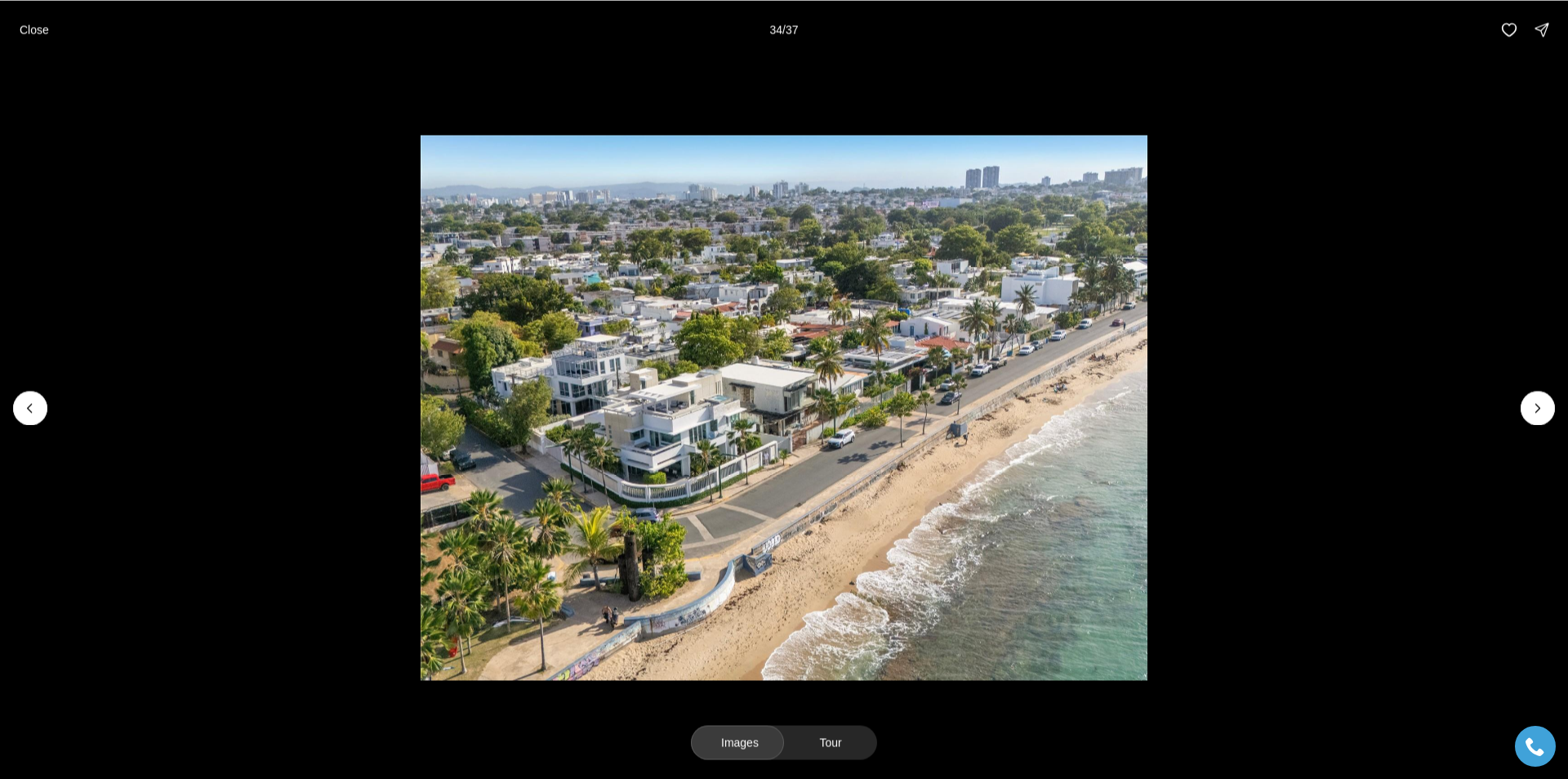
click at [1518, 406] on li "34 of 37" at bounding box center [784, 407] width 1568 height 697
click at [1531, 410] on icon "Next slide" at bounding box center [1537, 408] width 16 height 16
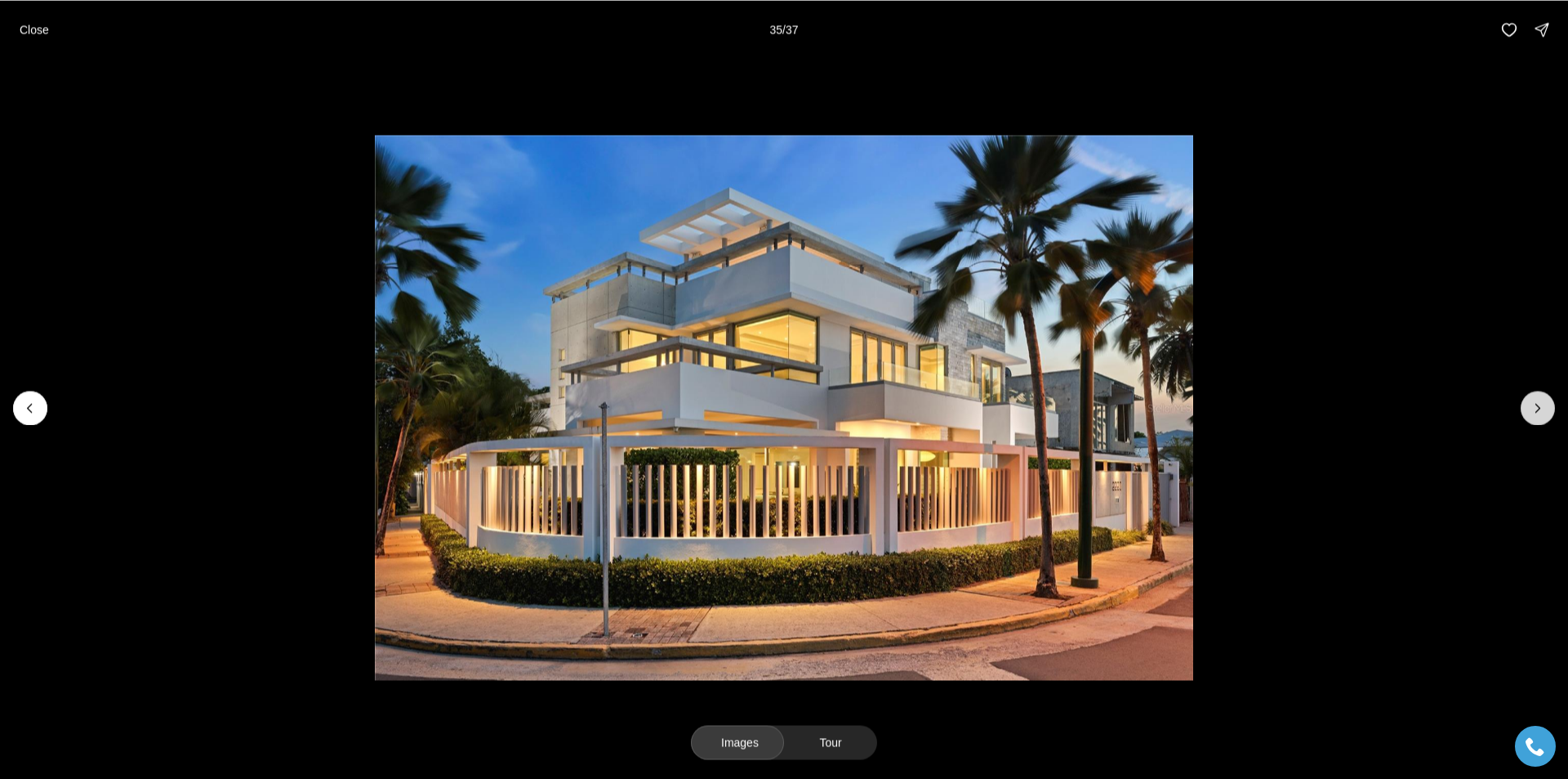
click at [1531, 410] on icon "Next slide" at bounding box center [1537, 408] width 16 height 16
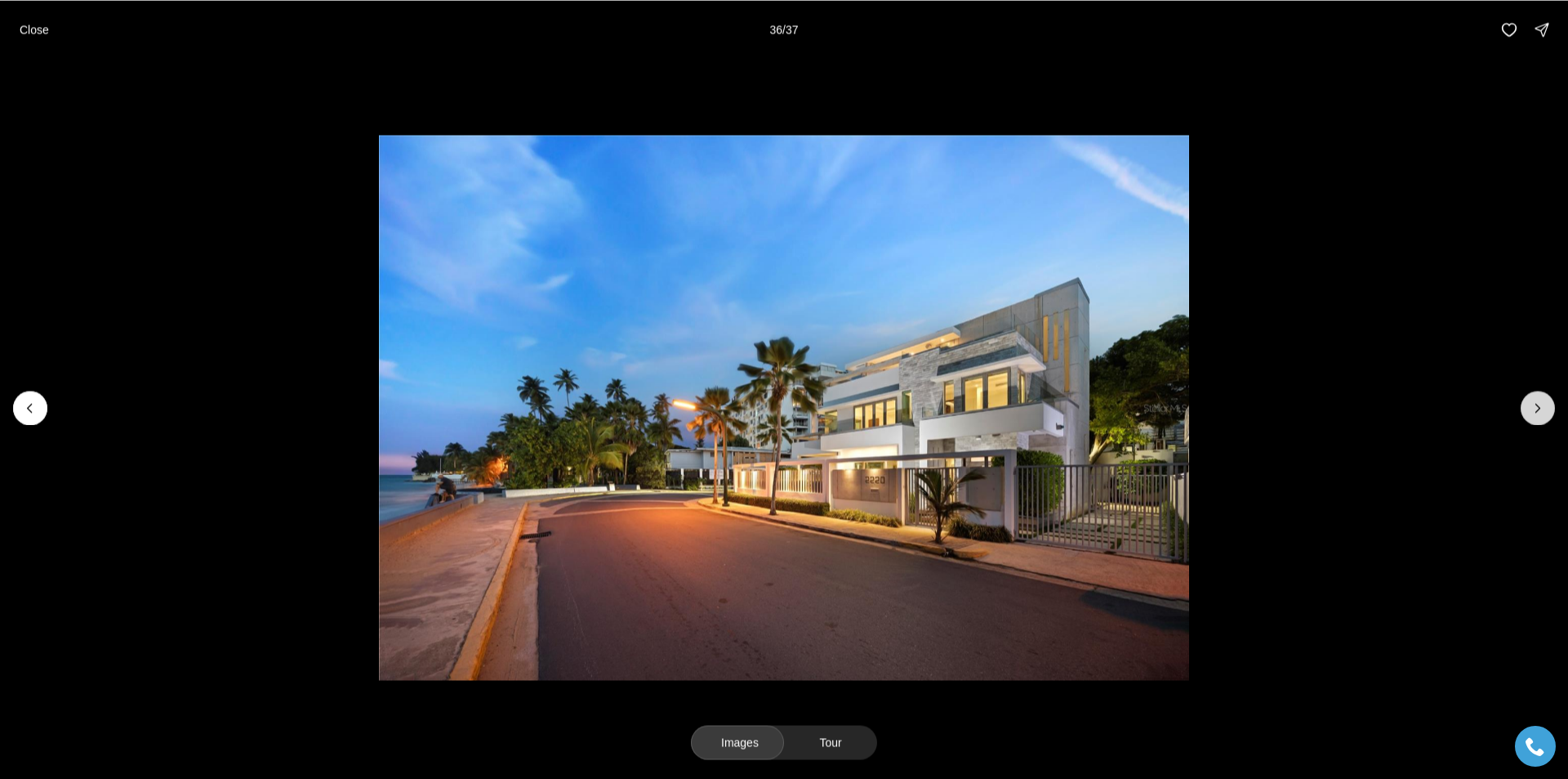
click at [1531, 410] on icon "Next slide" at bounding box center [1537, 408] width 16 height 16
